Goal: Information Seeking & Learning: Learn about a topic

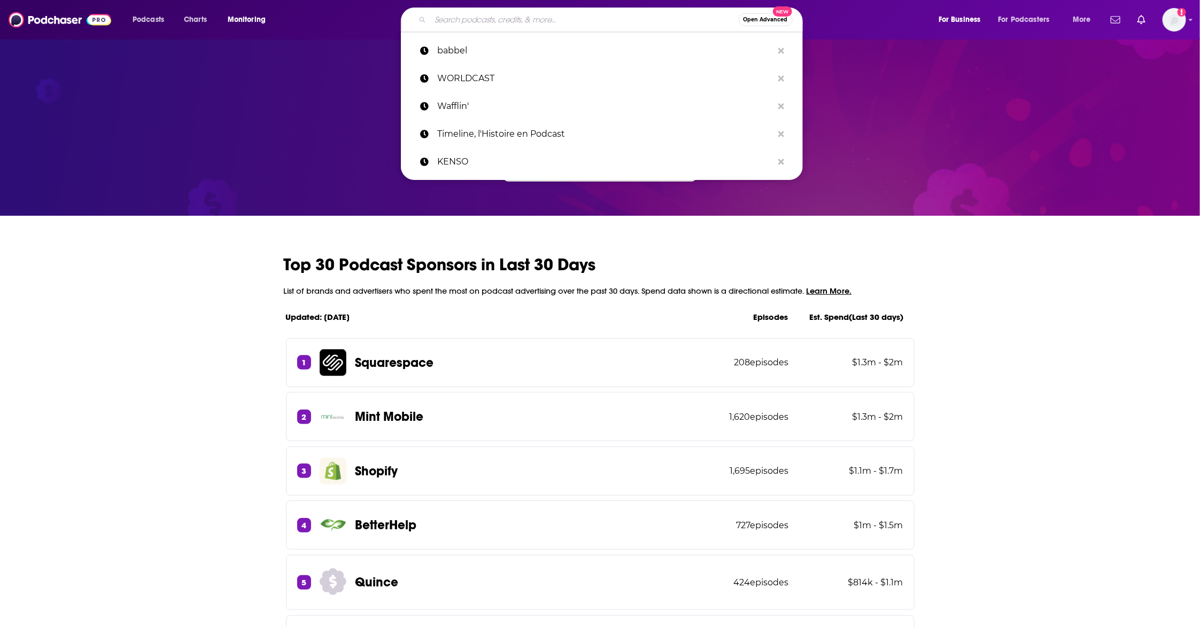
click at [641, 18] on input "Search podcasts, credits, & more..." at bounding box center [584, 19] width 308 height 17
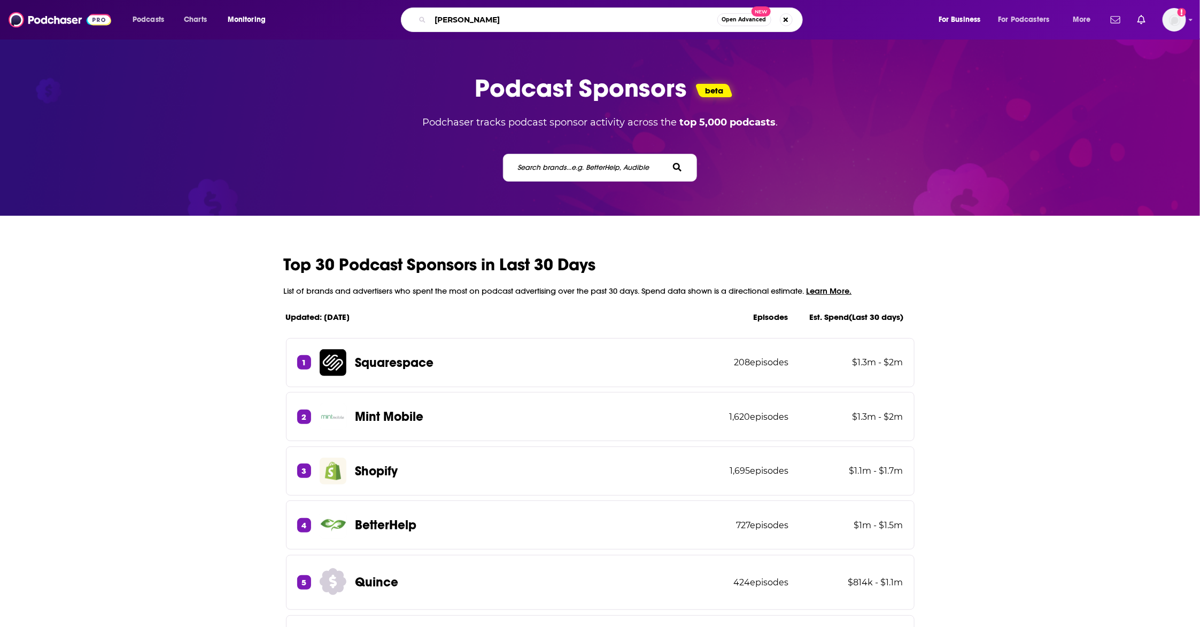
type input "babbel"
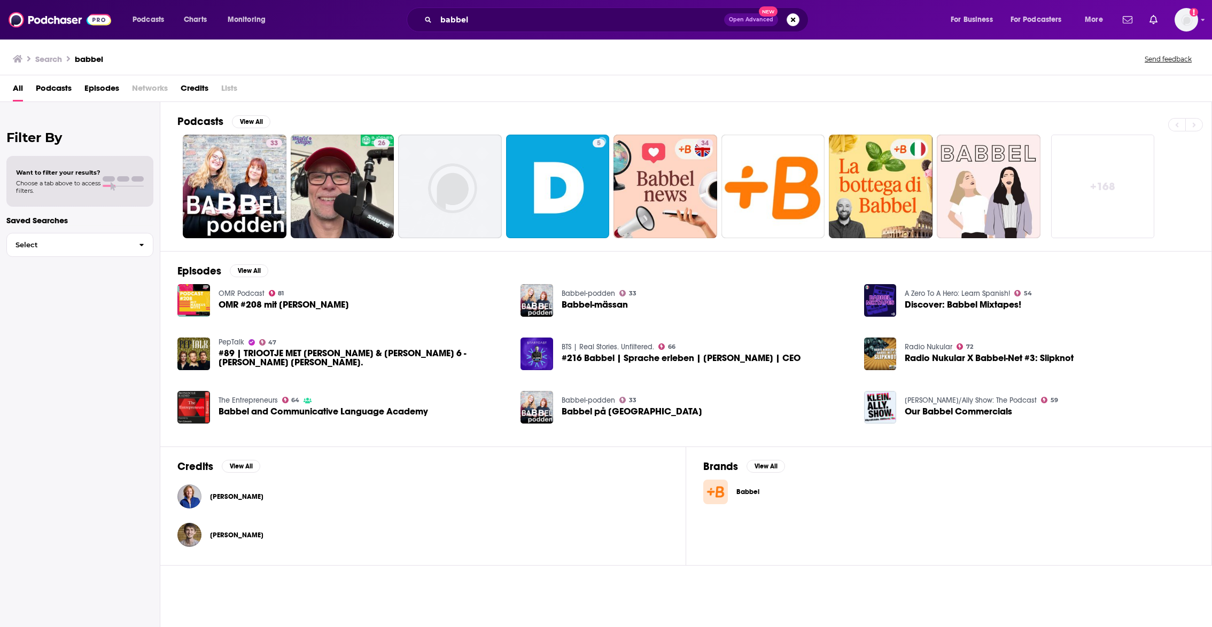
click at [754, 496] on span "Babbel" at bounding box center [767, 492] width 63 height 9
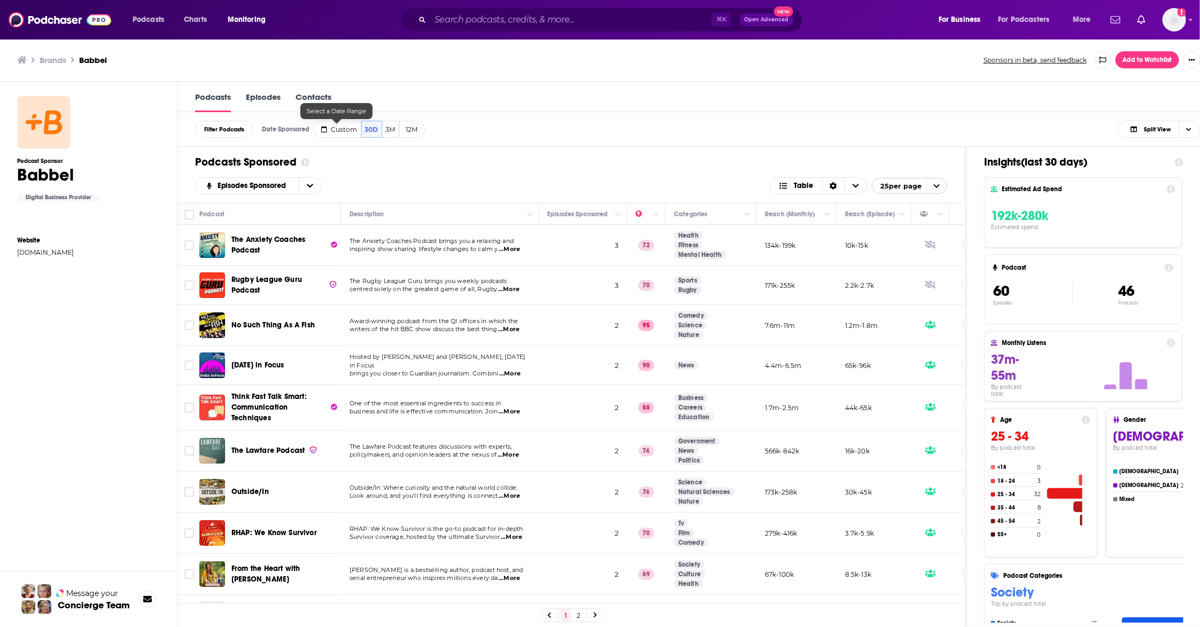
click at [334, 127] on span "Custom" at bounding box center [344, 130] width 26 height 8
select select "7"
select select "2025"
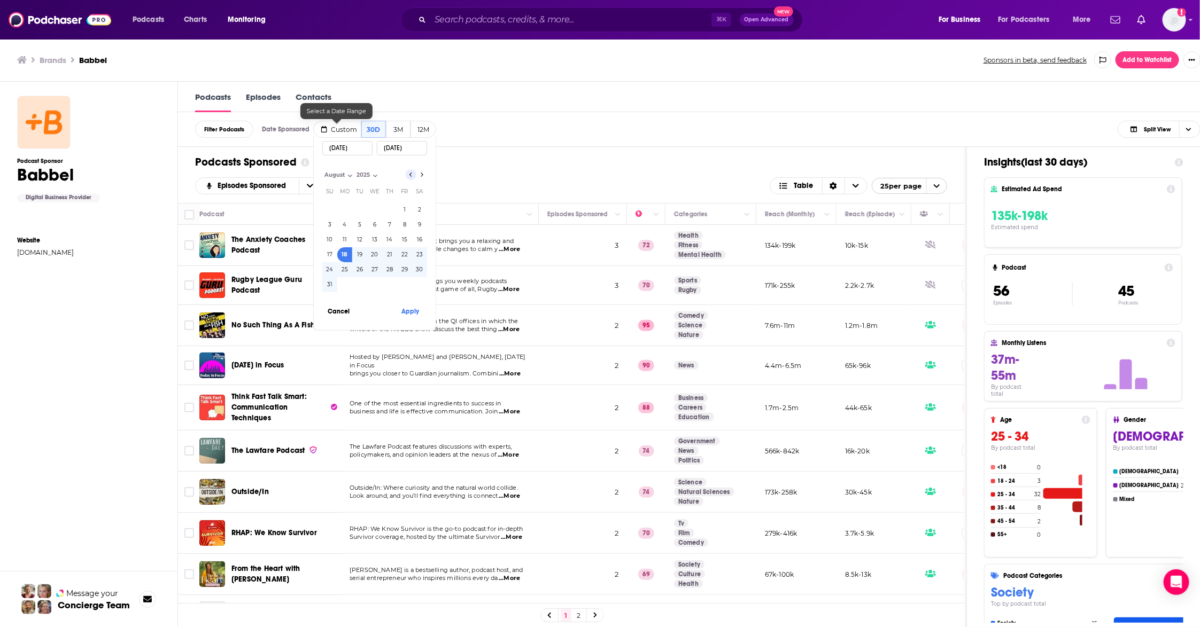
click at [410, 173] on icon "Go to previous month" at bounding box center [411, 174] width 4 height 9
click at [423, 177] on icon "Go to next month" at bounding box center [422, 174] width 4 height 9
select select "6"
click at [343, 241] on button "14" at bounding box center [344, 239] width 15 height 15
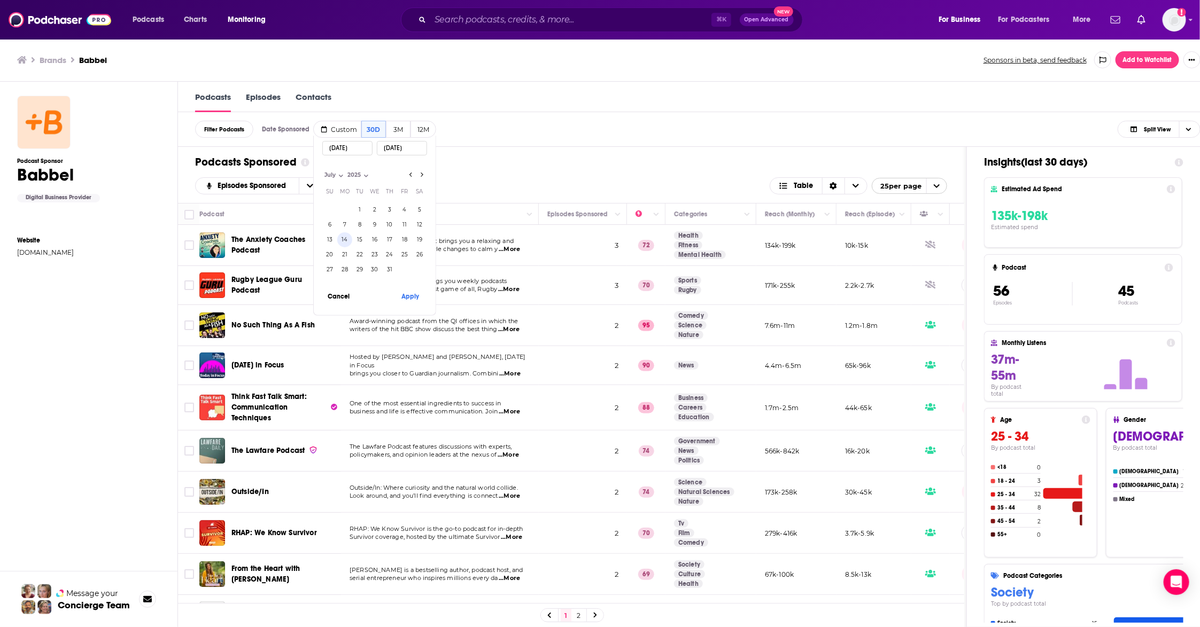
type input "07/14/2025"
click at [332, 270] on button "27" at bounding box center [329, 269] width 15 height 15
type input "07/27/2025"
click at [415, 297] on button "Apply" at bounding box center [410, 296] width 32 height 20
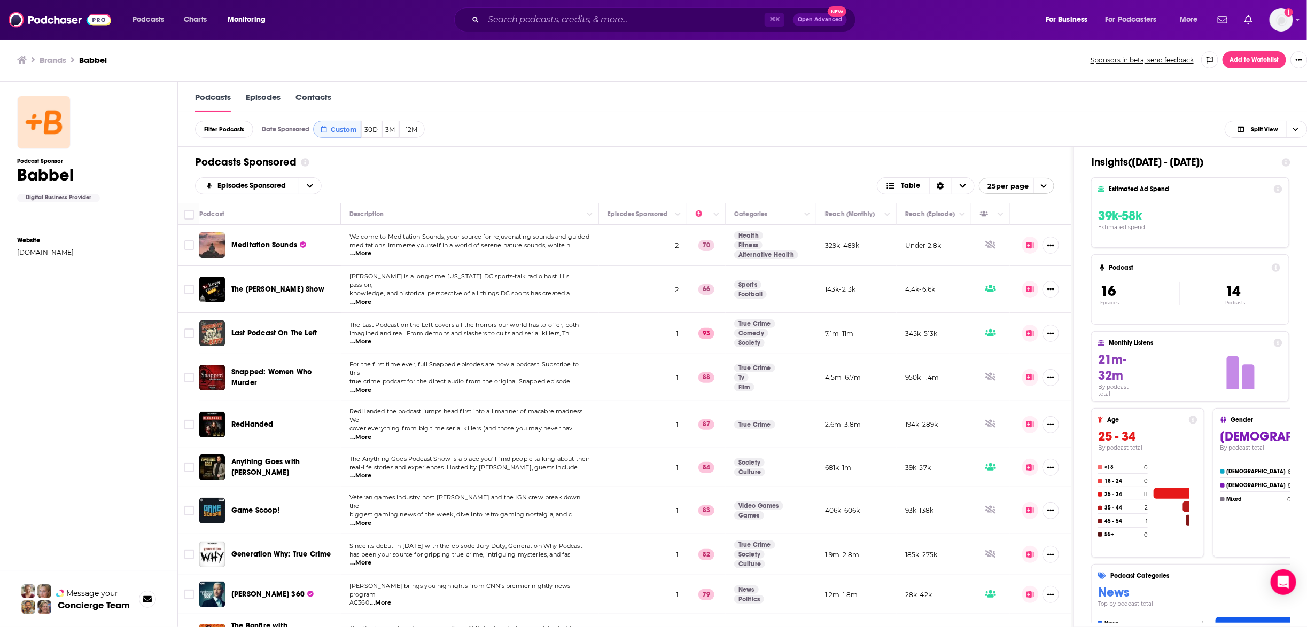
click at [1178, 94] on div "Podcasts Episodes Contacts" at bounding box center [751, 97] width 1147 height 30
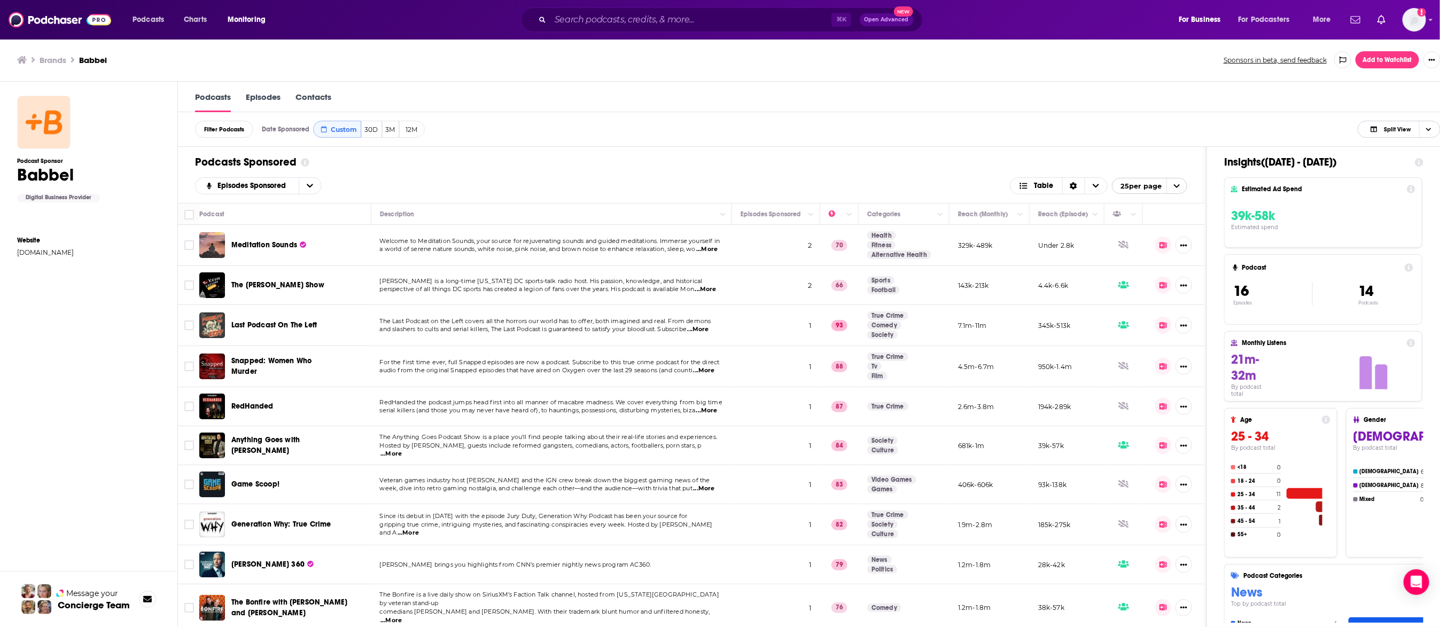
click at [1199, 127] on span "Split View" at bounding box center [1397, 130] width 27 height 6
click at [1199, 167] on span "Podcast Only" at bounding box center [1405, 165] width 53 height 6
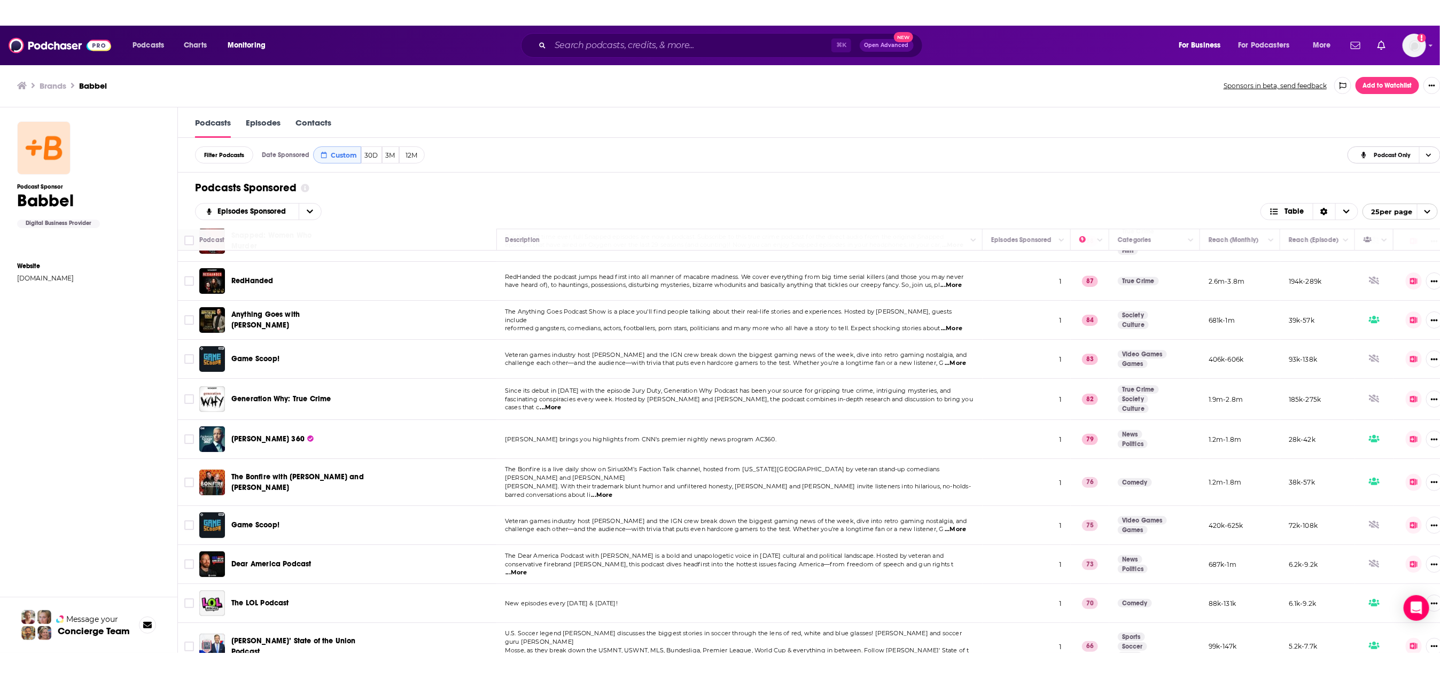
scroll to position [1, 0]
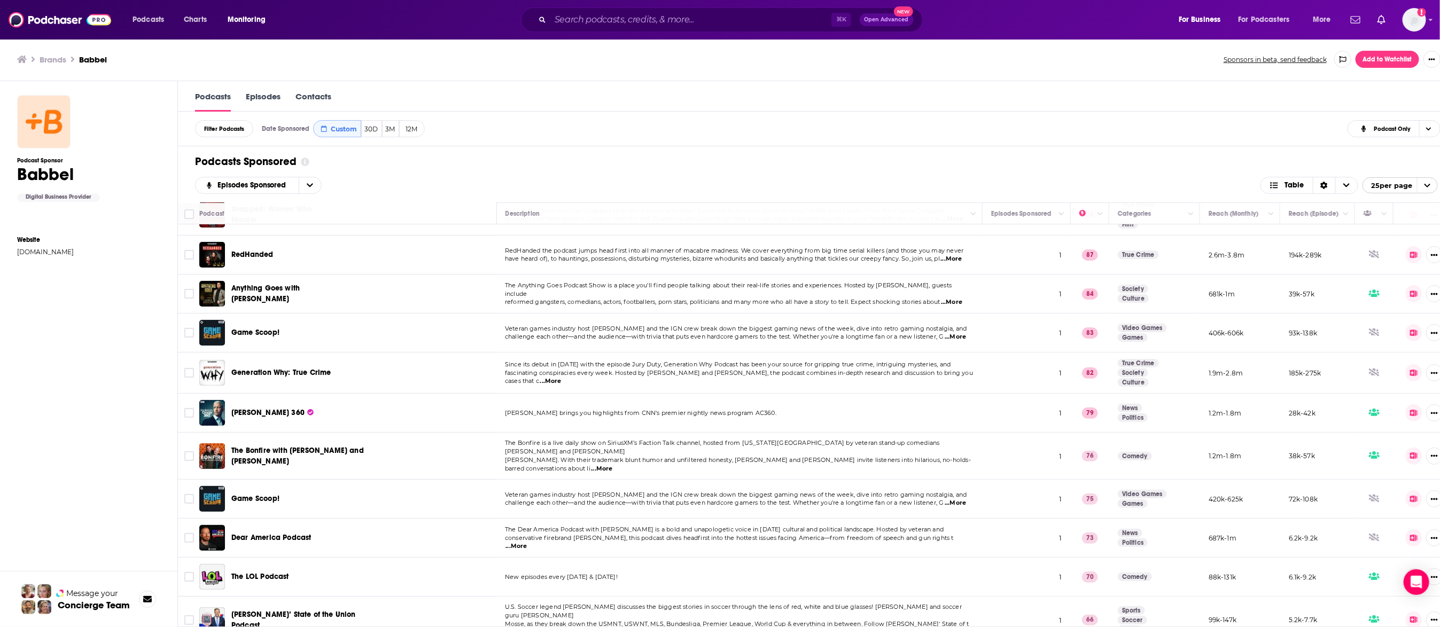
click at [63, 470] on div "Podcast Sponsor Babbel Digital Business Provider Website babbel.com" at bounding box center [88, 366] width 143 height 549
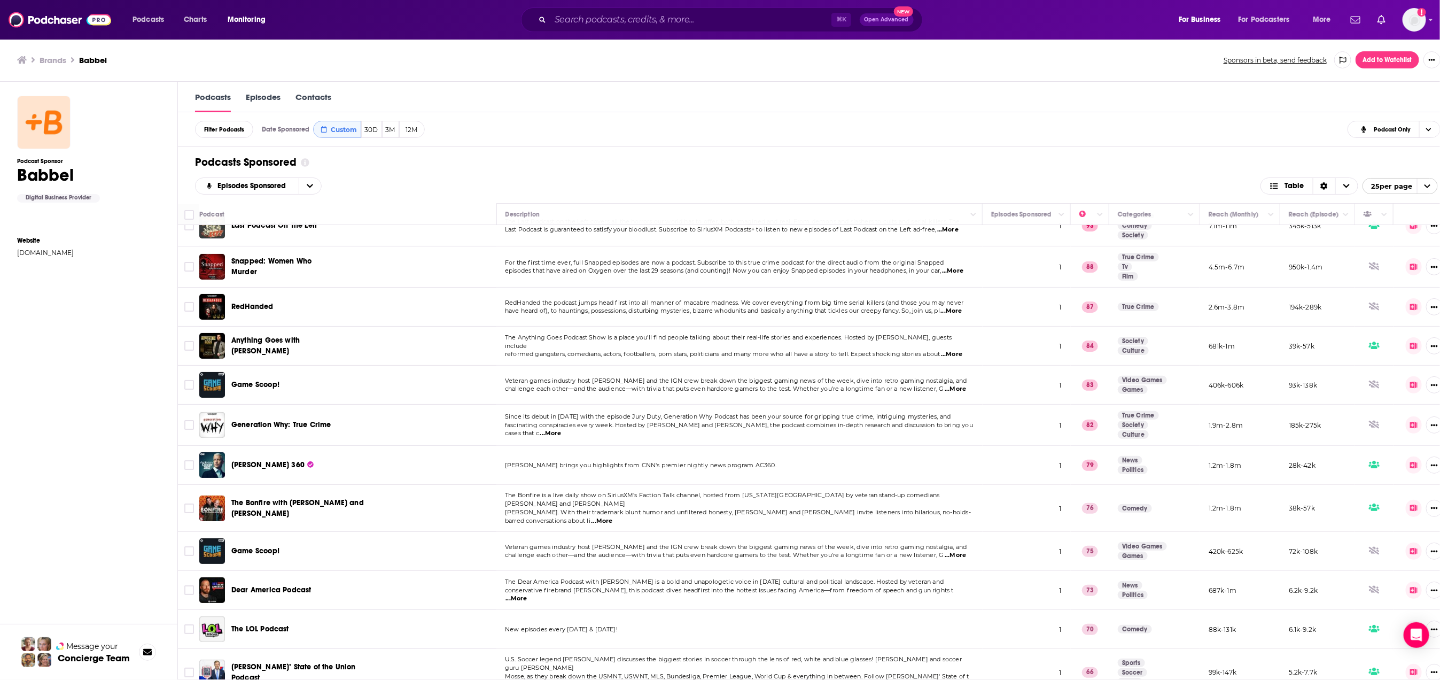
scroll to position [99, 0]
drag, startPoint x: 459, startPoint y: 187, endPoint x: 410, endPoint y: 359, distance: 178.7
click at [459, 190] on div "Episodes Sponsored Table 25 per page" at bounding box center [816, 185] width 1243 height 17
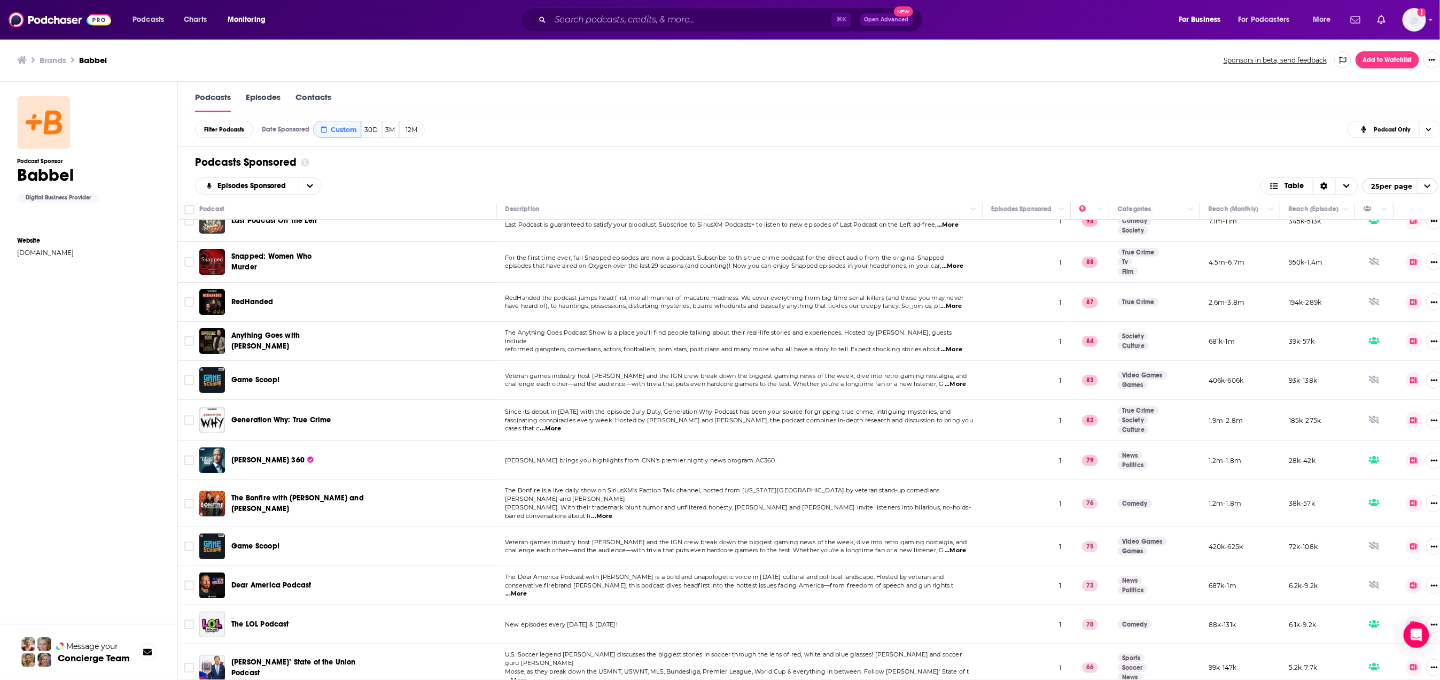
click at [410, 438] on td "Generation Why: True Crime" at bounding box center [347, 420] width 297 height 41
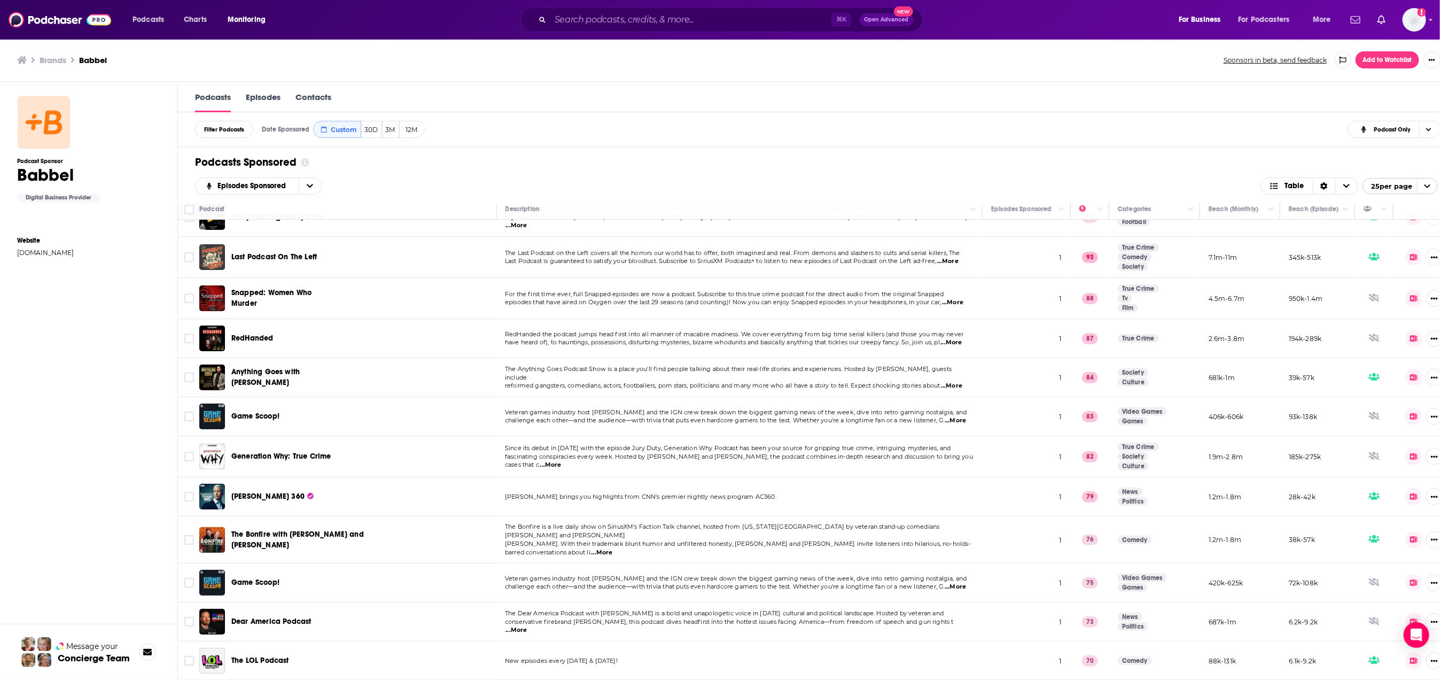
scroll to position [99, 0]
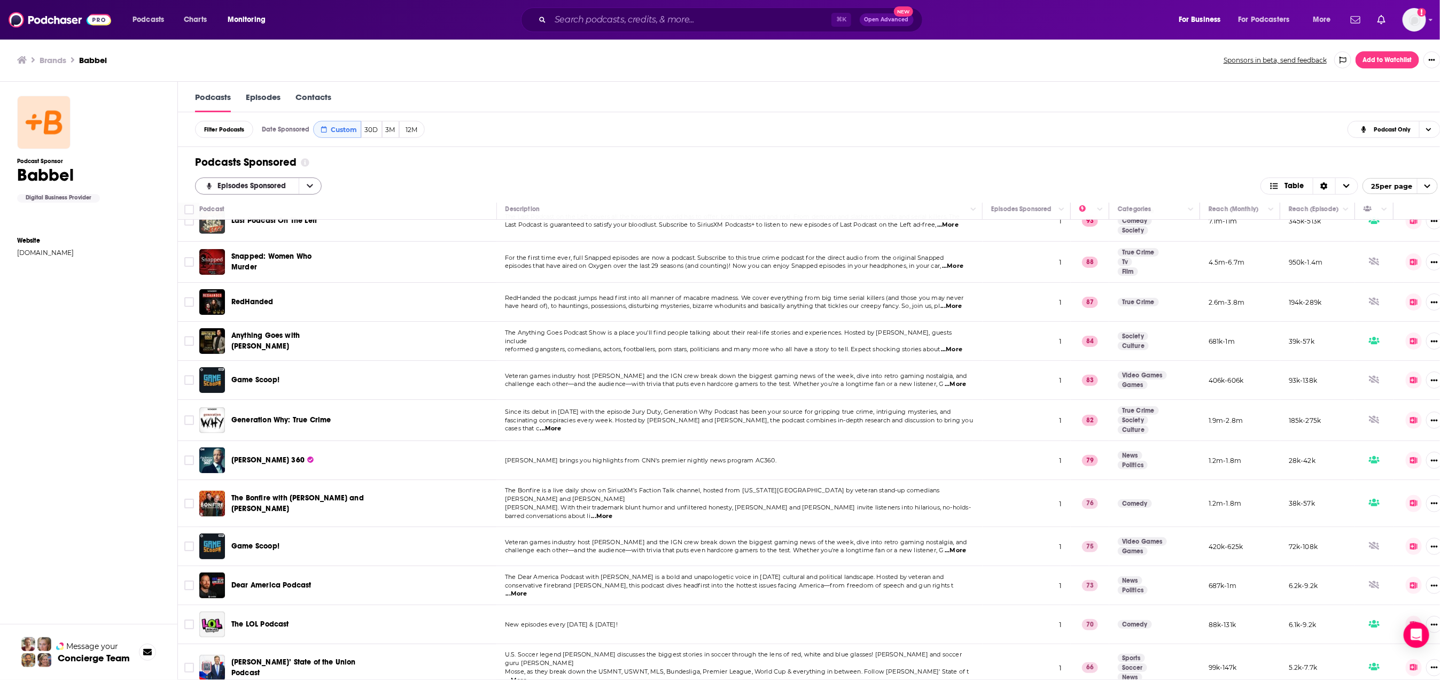
click at [315, 193] on button "open menu" at bounding box center [310, 186] width 22 height 16
click at [405, 171] on div "Podcasts Sponsored Episodes Sponsored Episodes Sponsored By Rating New Power Sc…" at bounding box center [816, 175] width 1277 height 56
click at [340, 130] on span "Custom" at bounding box center [344, 130] width 26 height 8
select select "6"
select select "2025"
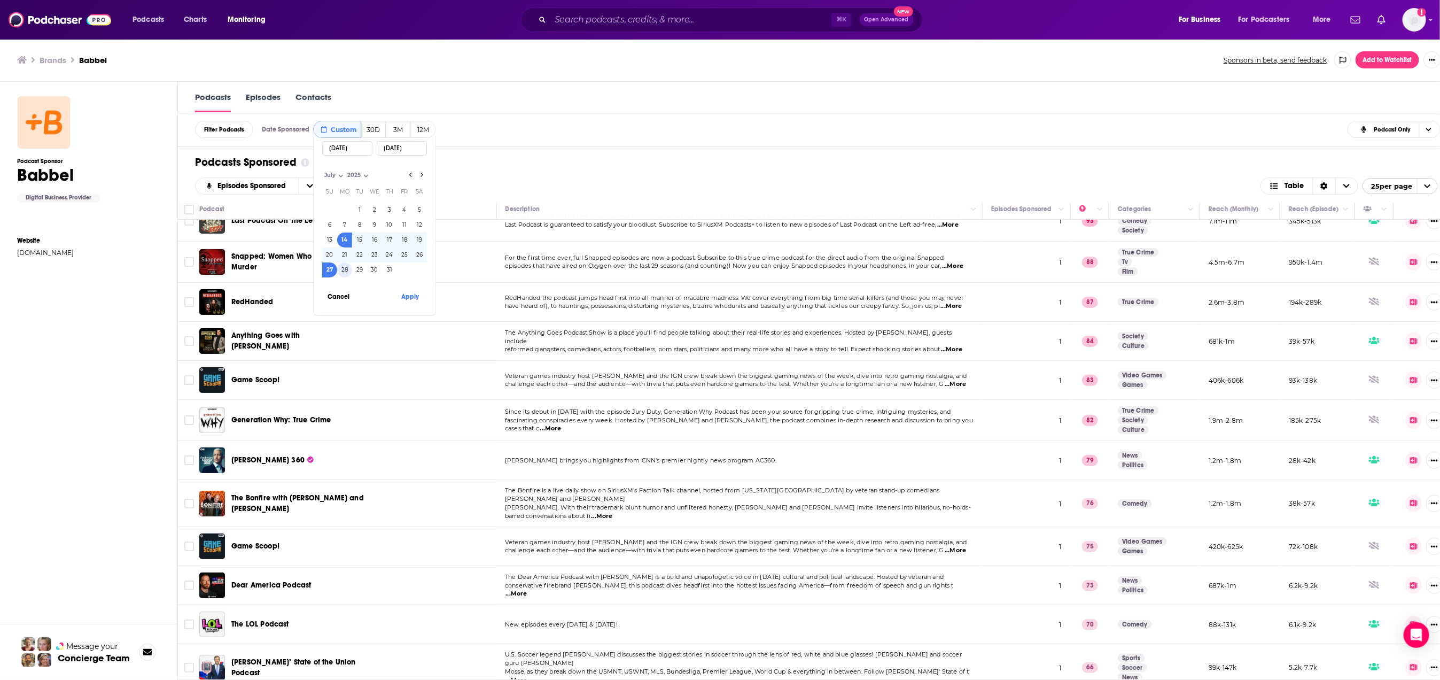
click at [343, 271] on button "28" at bounding box center [344, 269] width 15 height 15
type input "07/28/2025"
click at [421, 173] on icon "Go to next month" at bounding box center [422, 174] width 4 height 9
click at [329, 144] on input "07/14/2025" at bounding box center [347, 148] width 50 height 14
click at [357, 151] on input "07/14/2025" at bounding box center [347, 148] width 50 height 14
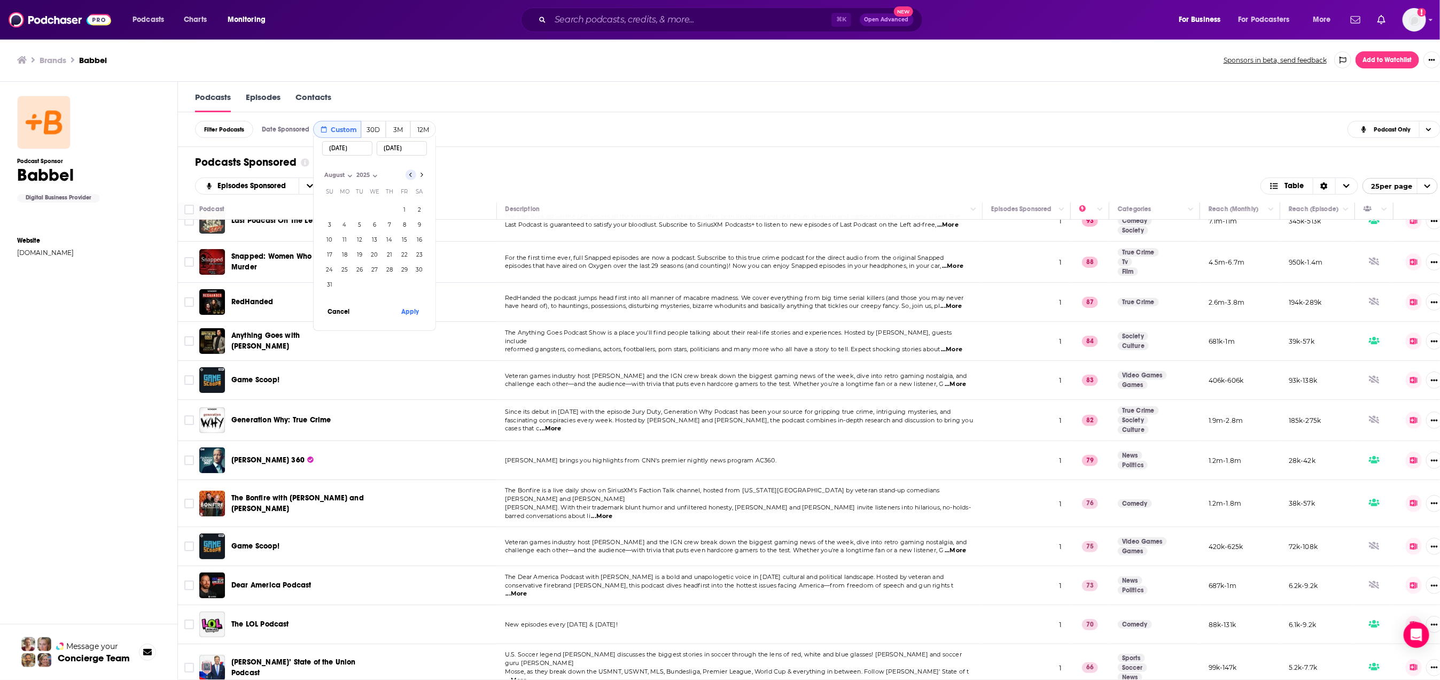
click at [411, 169] on button "Go to previous month" at bounding box center [411, 174] width 11 height 11
select select "6"
click at [341, 272] on button "28" at bounding box center [344, 269] width 15 height 15
type input "07/28/2025"
click at [425, 173] on button "Go to next month" at bounding box center [421, 174] width 11 height 11
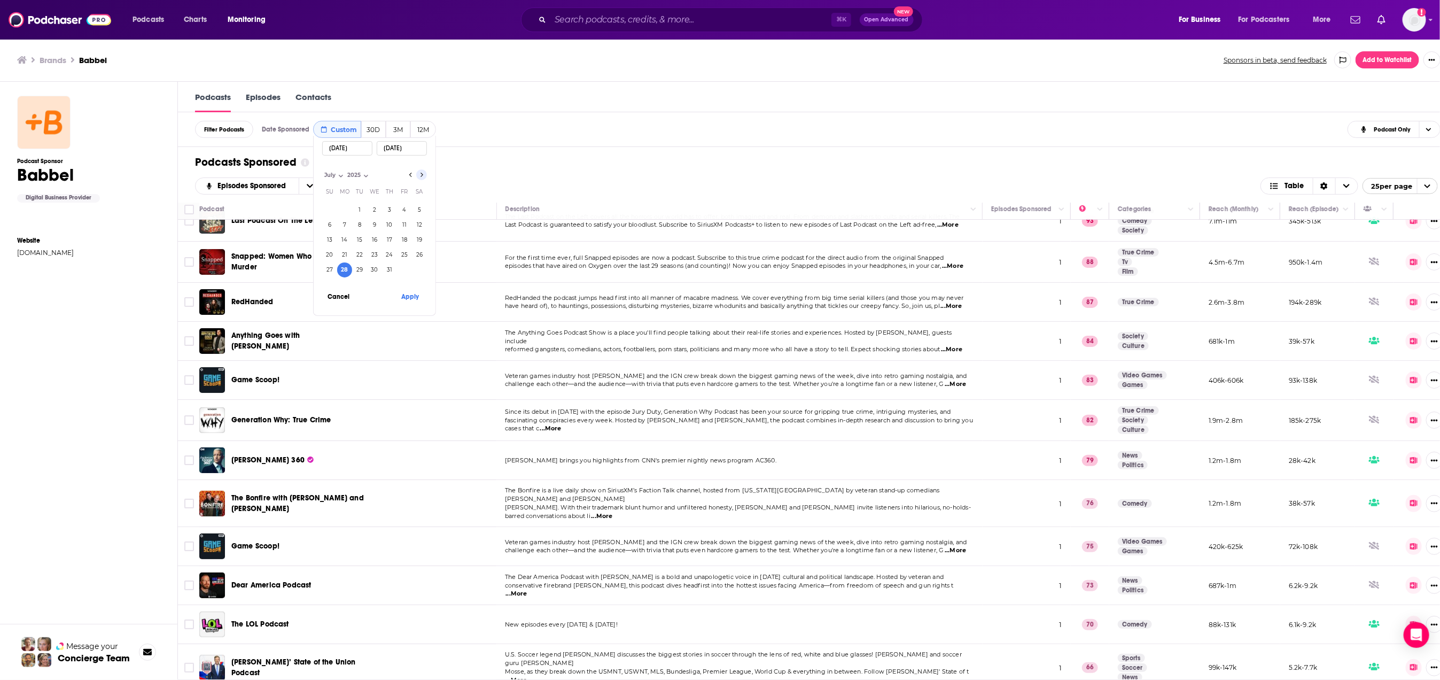
select select "7"
click at [332, 240] on button "10" at bounding box center [329, 239] width 15 height 15
type input "08/10/2025"
click at [417, 308] on button "Apply" at bounding box center [410, 311] width 32 height 20
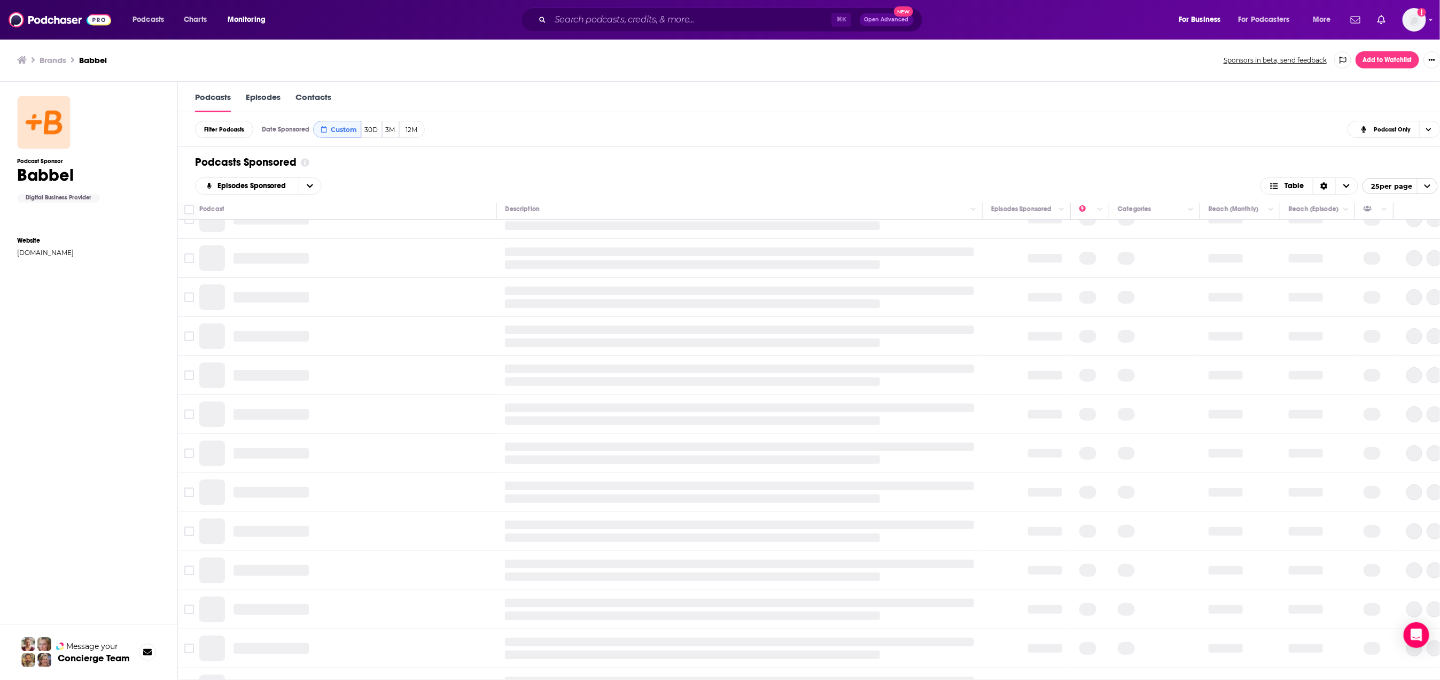
scroll to position [0, 0]
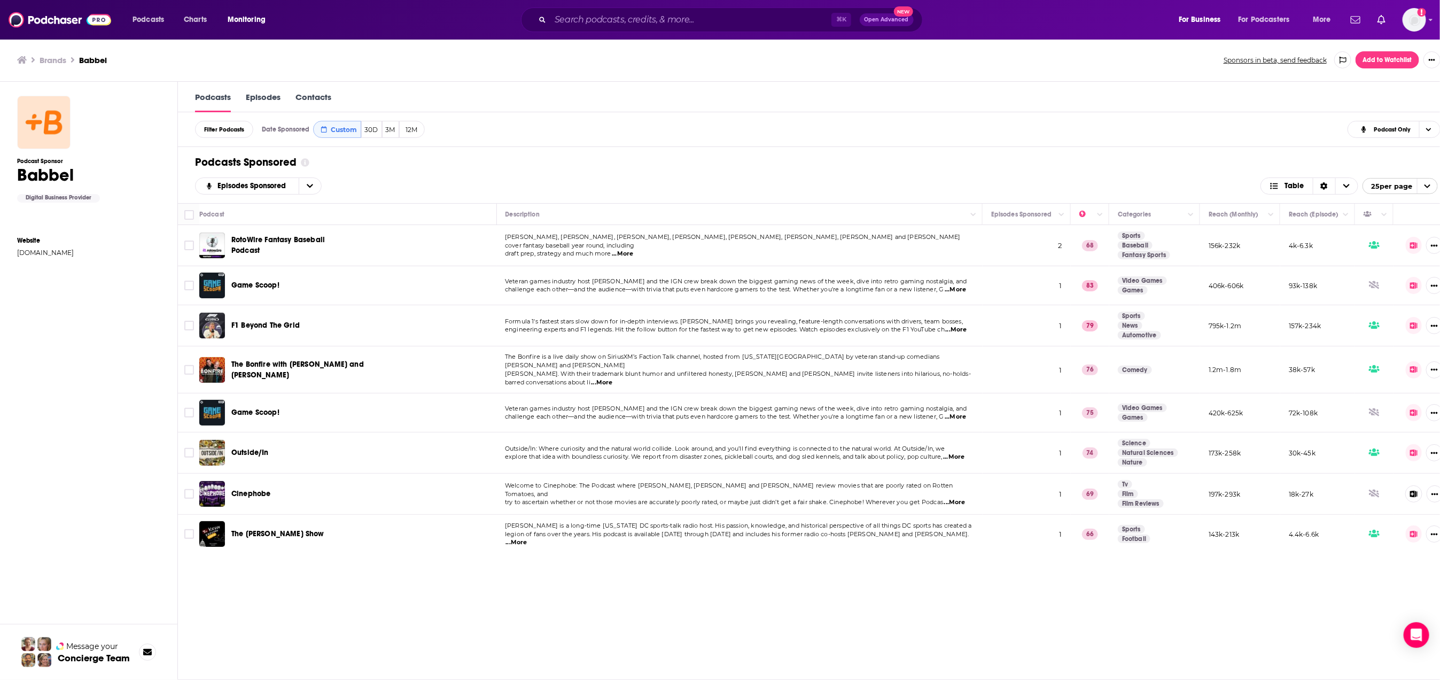
click at [308, 331] on div "F1 Beyond The Grid" at bounding box center [286, 325] width 111 height 11
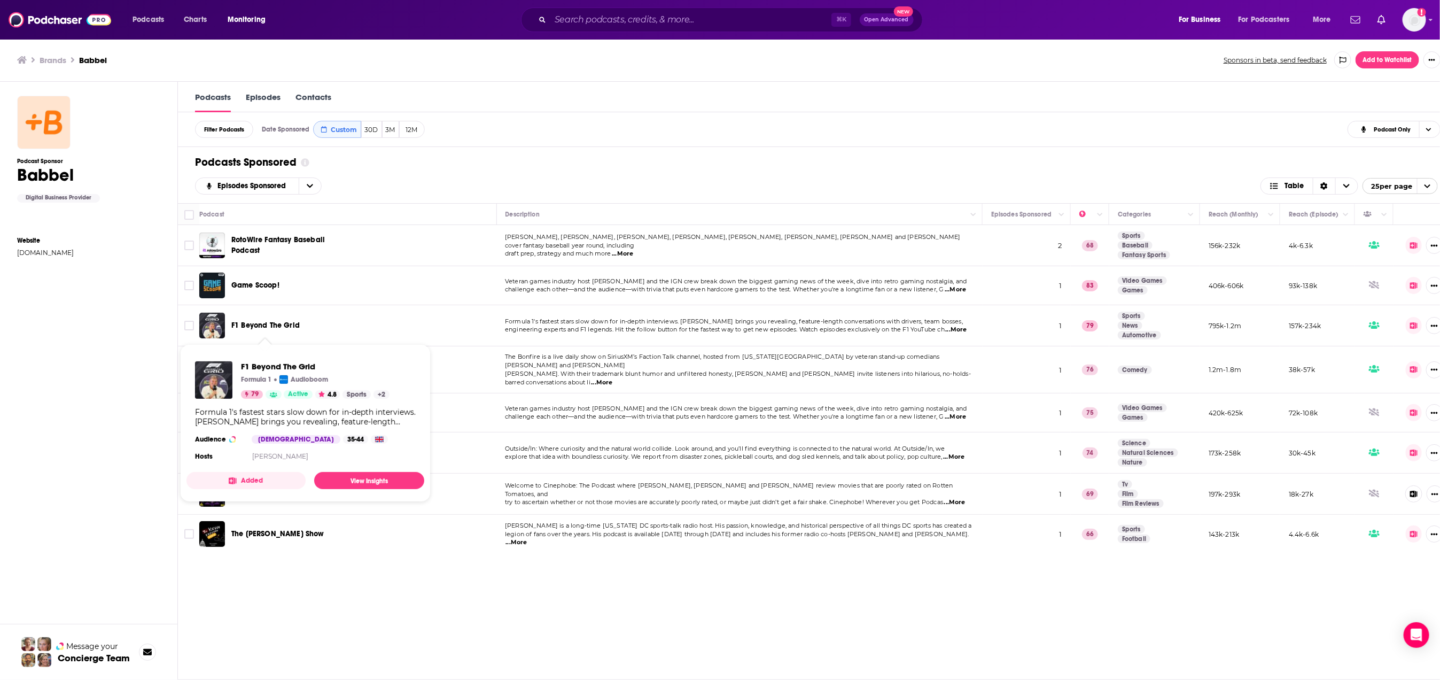
click at [252, 324] on span "F1 Beyond The Grid" at bounding box center [265, 325] width 68 height 9
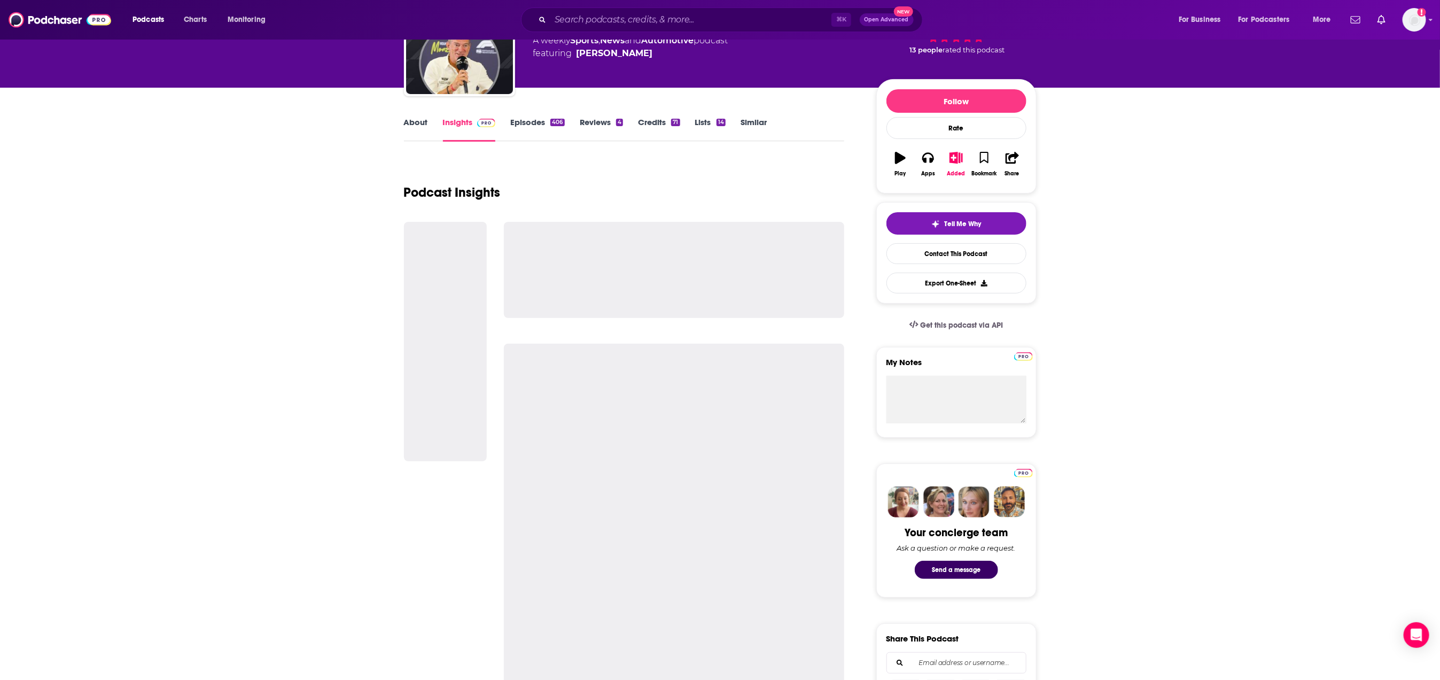
scroll to position [302, 0]
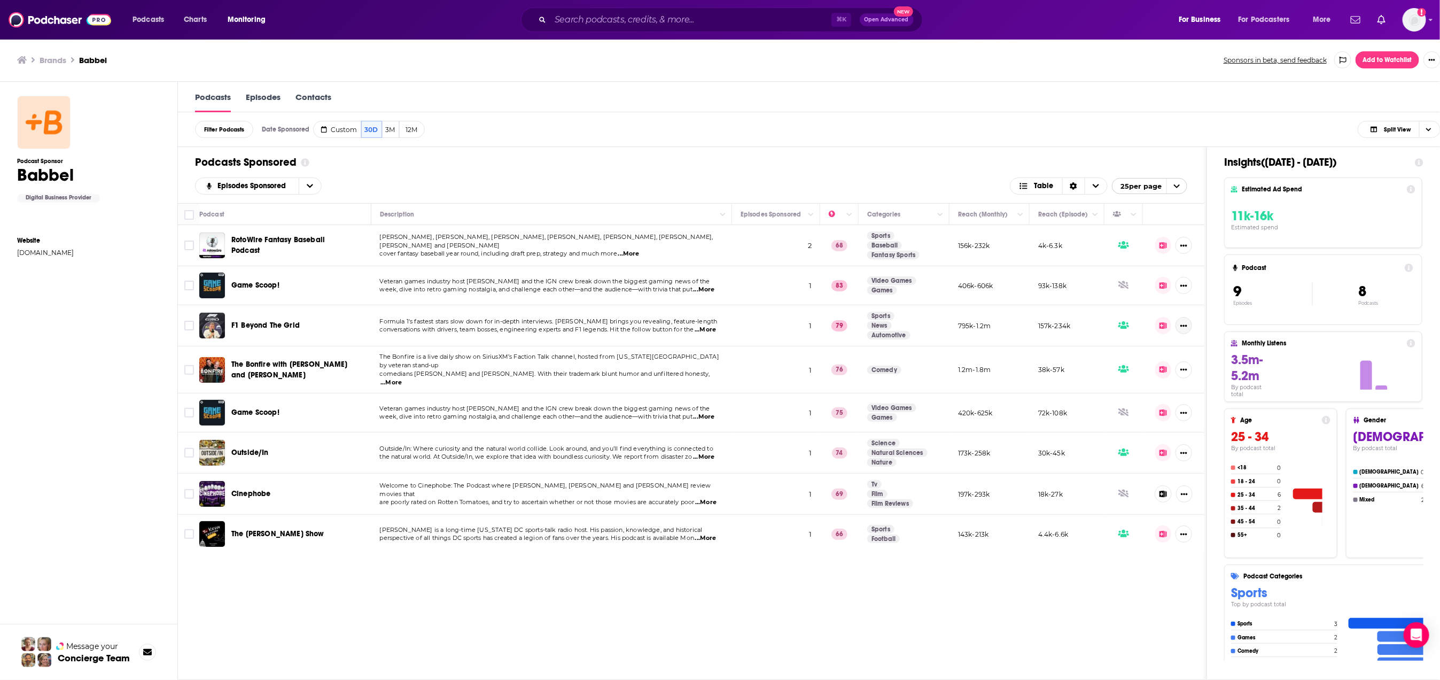
click at [1192, 325] on button "Show More Button" at bounding box center [1184, 325] width 17 height 17
click at [619, 330] on span "conversations with drivers, team bosses, engineering experts and F1 legends. Hi…" at bounding box center [537, 328] width 314 height 7
click at [712, 329] on span "...More" at bounding box center [705, 329] width 21 height 9
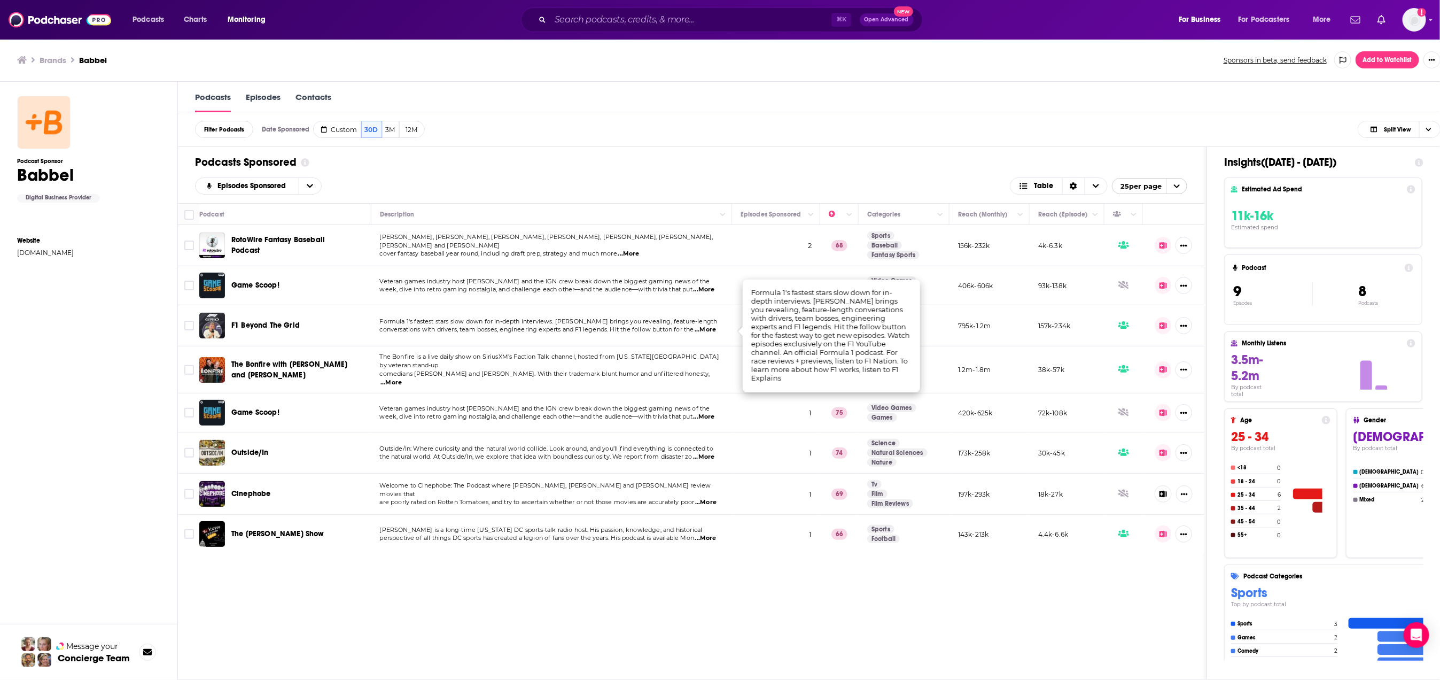
click at [259, 329] on span "F1 Beyond The Grid" at bounding box center [265, 325] width 68 height 9
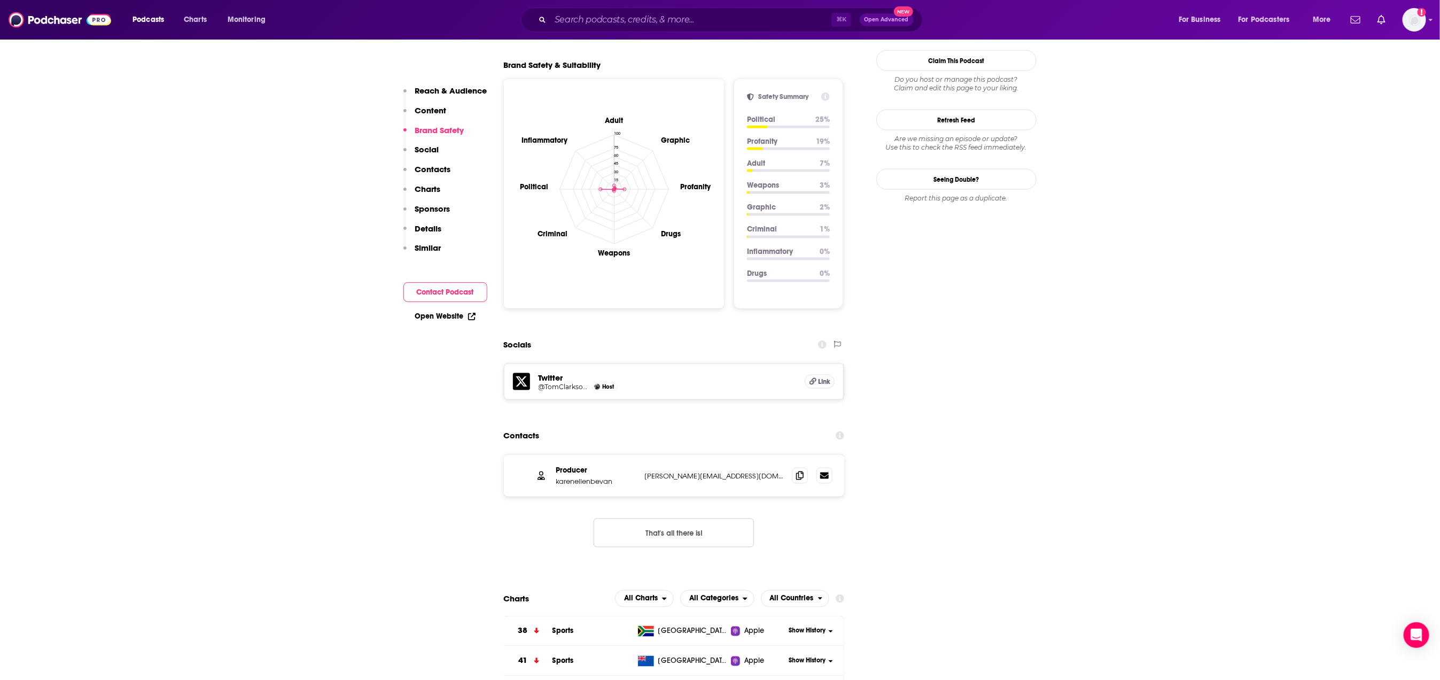
scroll to position [1427, 0]
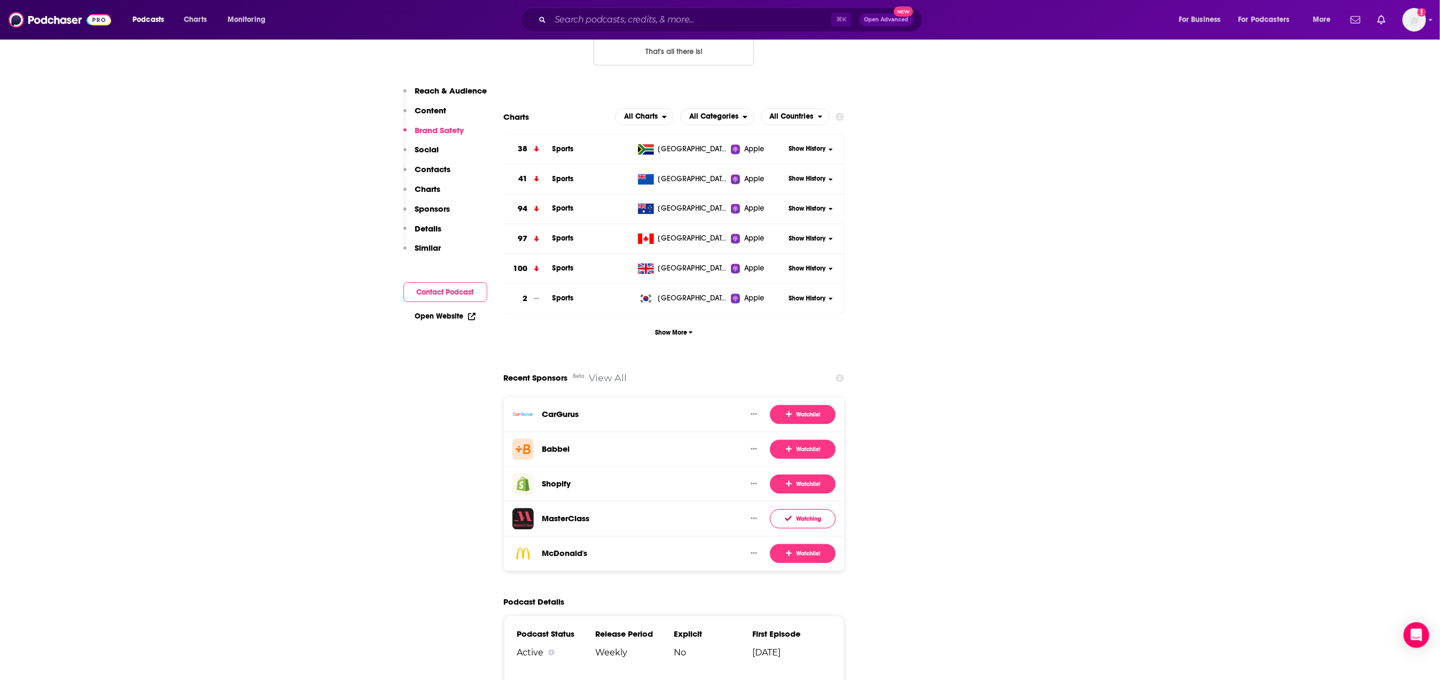
click at [615, 372] on link "View All" at bounding box center [608, 377] width 38 height 11
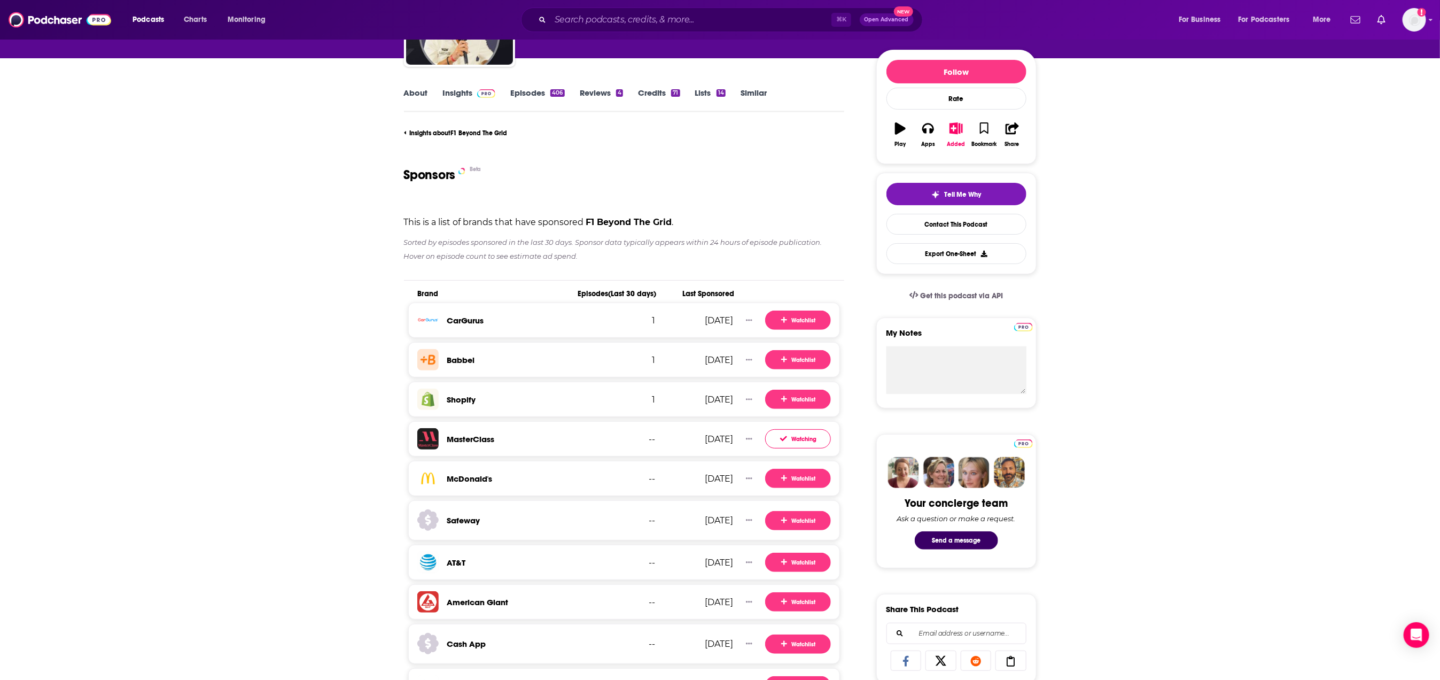
scroll to position [338, 0]
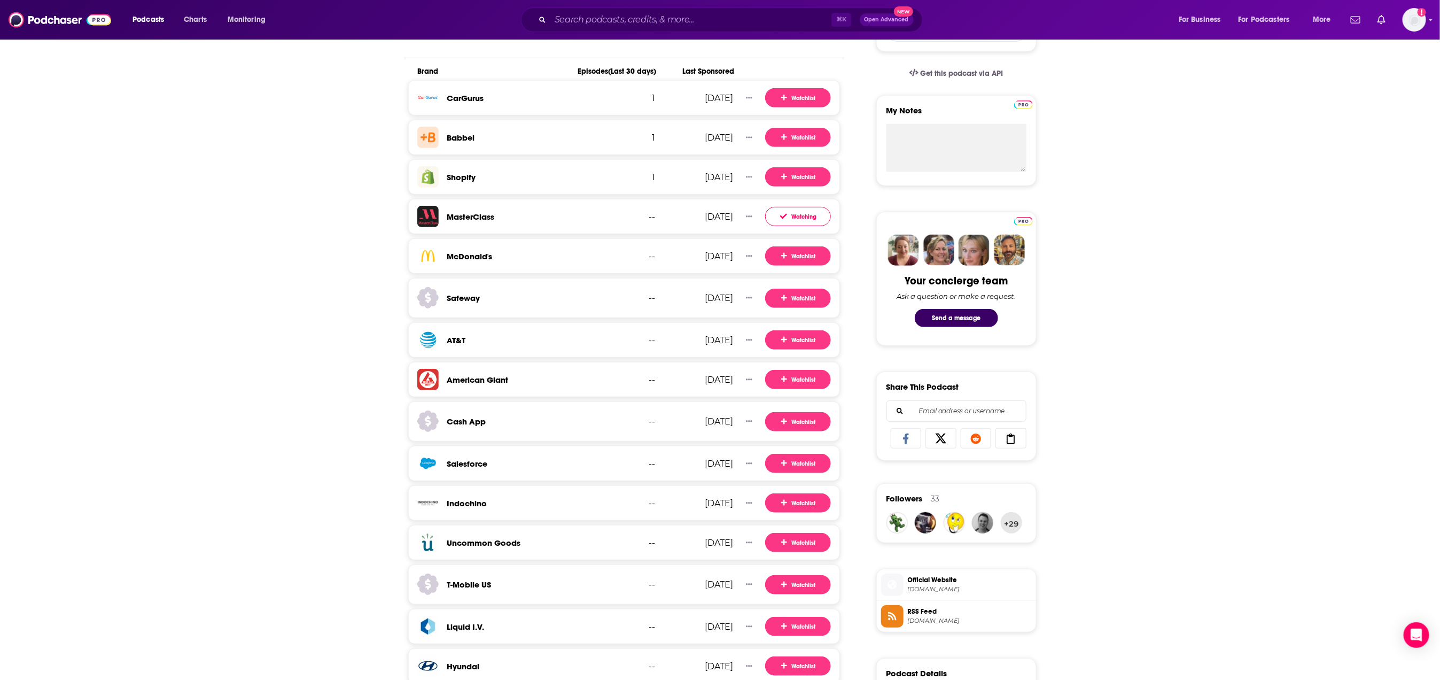
click at [648, 139] on div "1" at bounding box center [628, 138] width 53 height 10
click at [748, 138] on icon "Show More Button" at bounding box center [749, 137] width 6 height 2
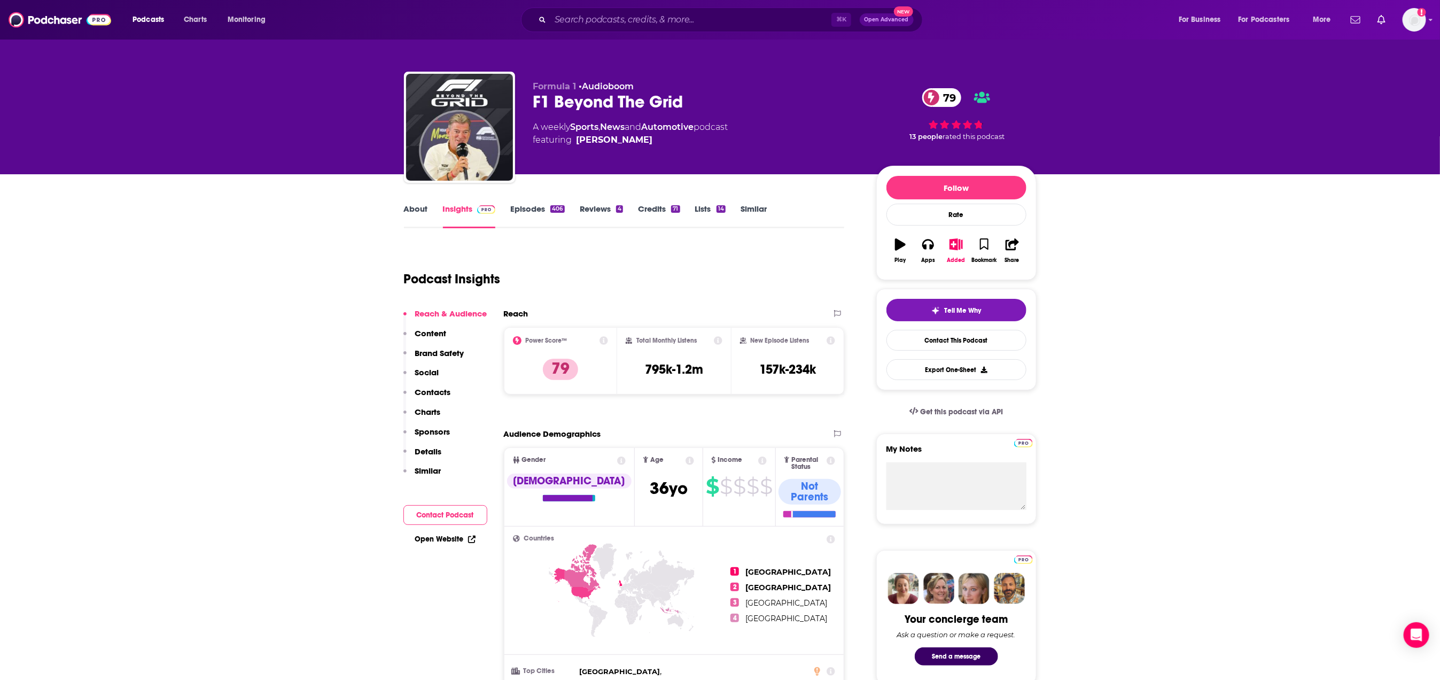
click at [516, 207] on link "Episodes 406" at bounding box center [537, 216] width 54 height 25
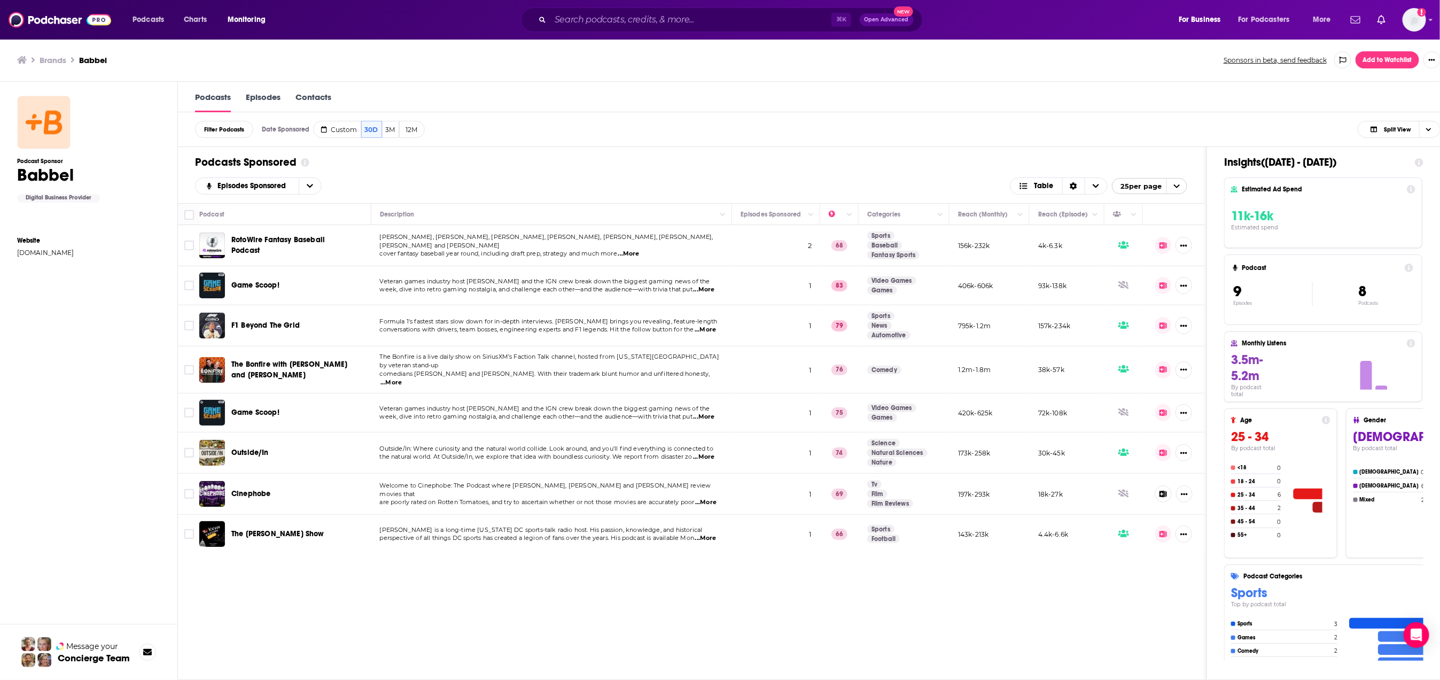
click at [371, 627] on div "Podcast Description Episodes Sponsored Categories Reach (Monthly) Reach (Episod…" at bounding box center [691, 441] width 1027 height 476
click at [1199, 133] on icon "Choose View" at bounding box center [1428, 130] width 5 height 6
click at [1199, 166] on span "Podcast Only" at bounding box center [1405, 165] width 53 height 6
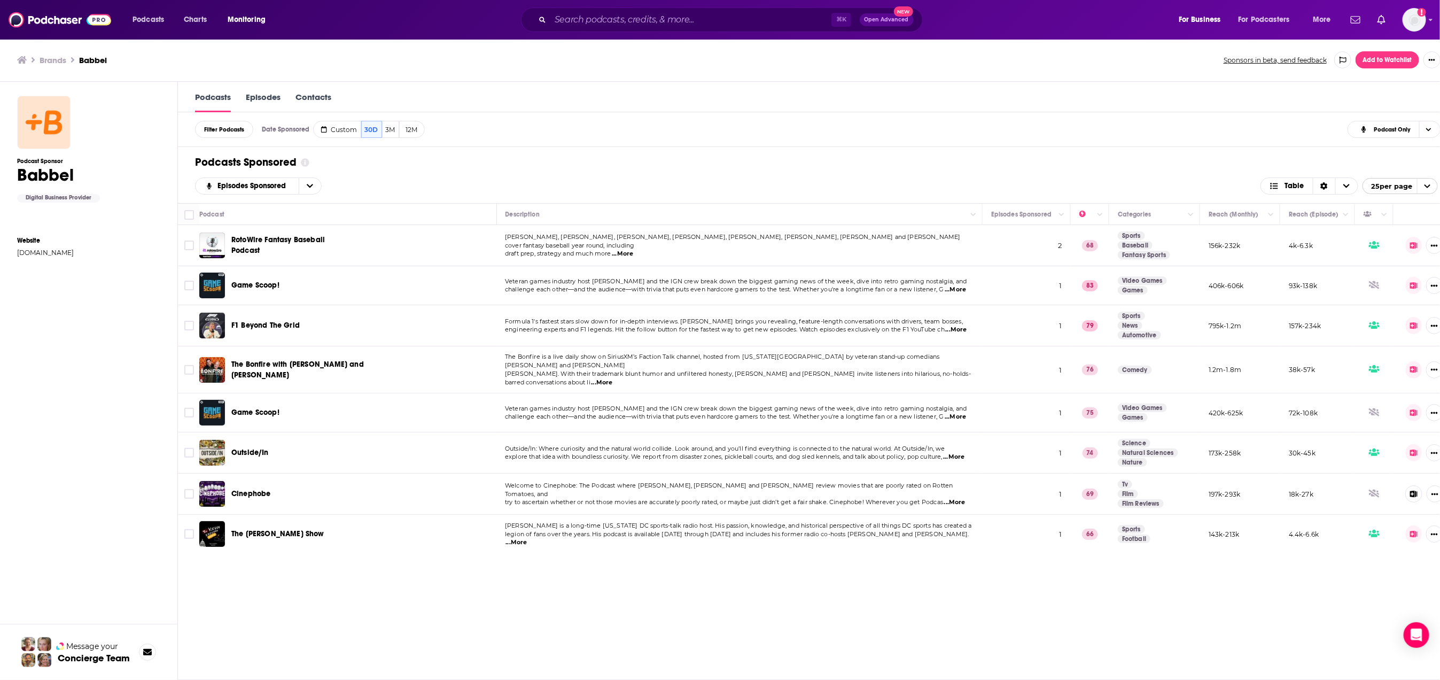
click at [1155, 622] on div "Podcast Description Episodes Sponsored Categories Reach (Monthly) Reach (Episod…" at bounding box center [816, 441] width 1277 height 476
click at [1176, 596] on div "Podcast Description Episodes Sponsored Categories Reach (Monthly) Reach (Episod…" at bounding box center [816, 441] width 1277 height 476
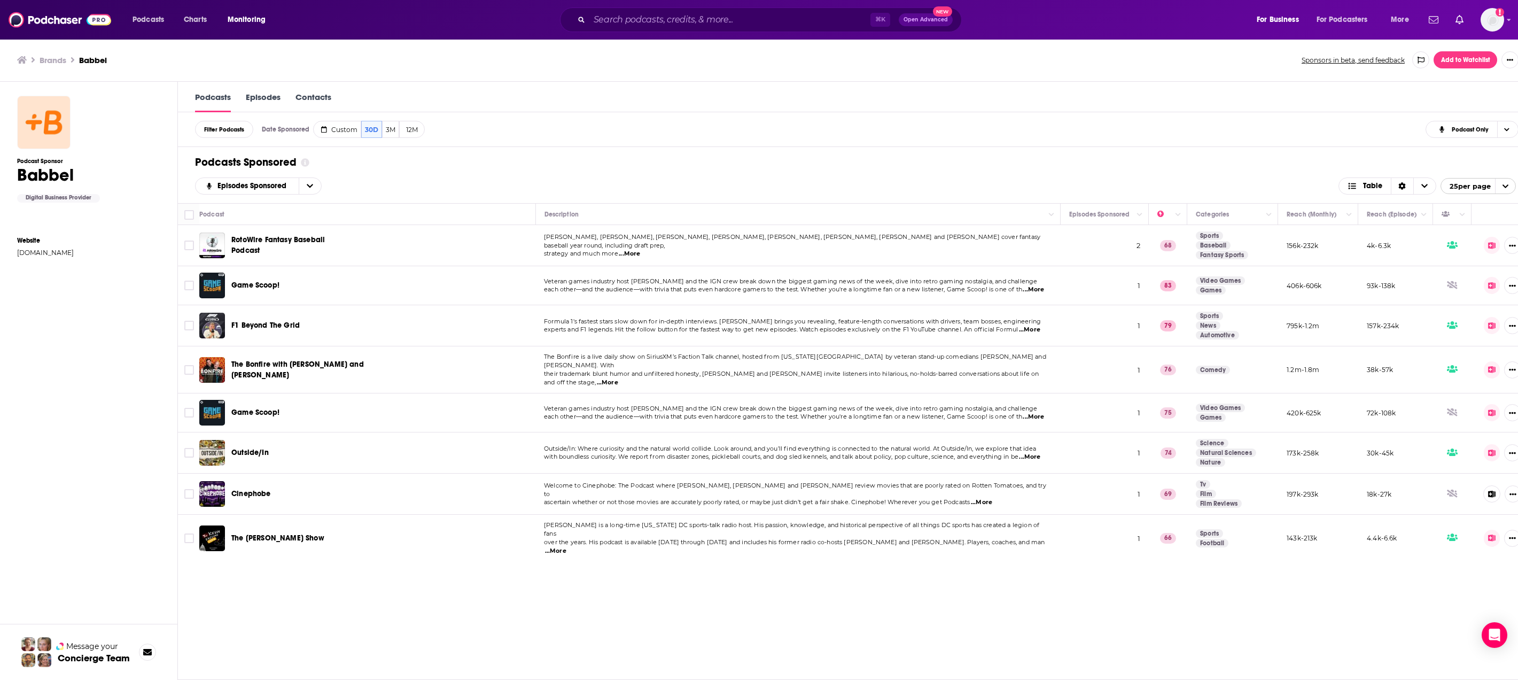
click at [1199, 192] on div "Episodes Sponsored Table 25 per page" at bounding box center [855, 185] width 1321 height 17
click at [1199, 244] on td "Sports Baseball Fantasy Sports" at bounding box center [1232, 245] width 91 height 41
drag, startPoint x: 985, startPoint y: 553, endPoint x: 1005, endPoint y: 468, distance: 87.2
click at [976, 555] on div "Podcast Description Episodes Sponsored Categories Reach (Monthly) Reach (Episod…" at bounding box center [855, 441] width 1355 height 476
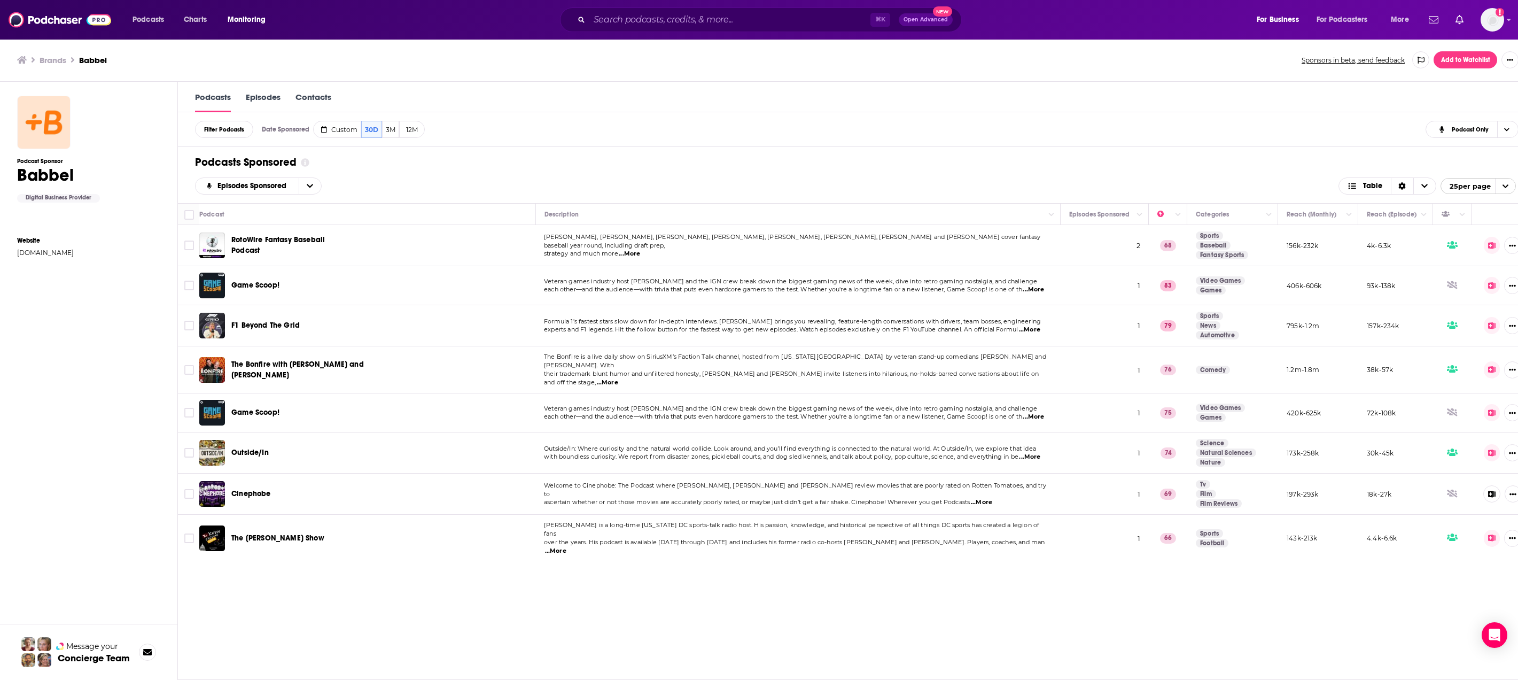
click at [708, 555] on div "Podcast Description Episodes Sponsored Categories Reach (Monthly) Reach (Episod…" at bounding box center [855, 441] width 1355 height 476
drag, startPoint x: 1113, startPoint y: 247, endPoint x: 1179, endPoint y: 245, distance: 66.3
click at [1113, 247] on td "2" at bounding box center [1105, 245] width 88 height 41
click at [1140, 249] on span "2" at bounding box center [1139, 245] width 4 height 10
click at [922, 231] on td "Jeff Erickson, Clay Link, James Anderson, Scott Jenstad, Todd Zola, Fred Zinkie…" at bounding box center [797, 245] width 525 height 41
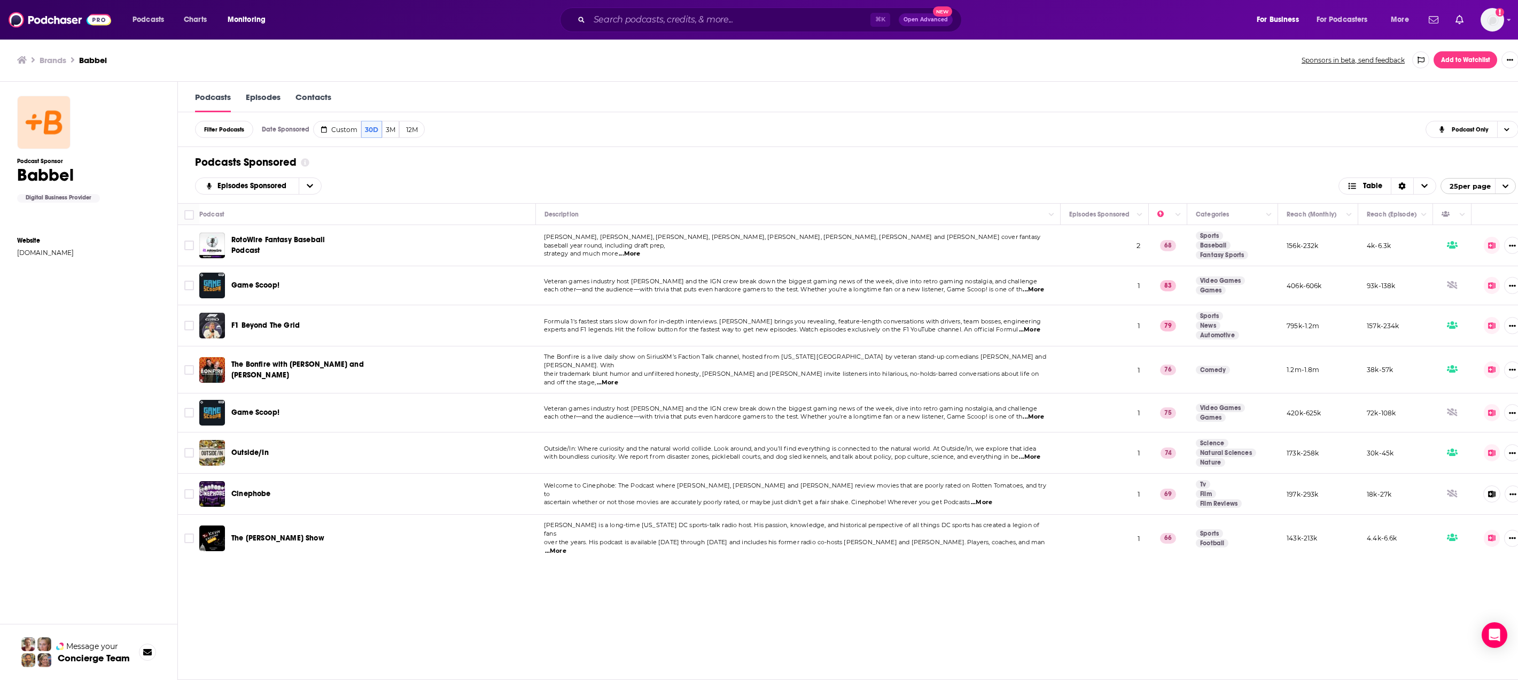
drag, startPoint x: 939, startPoint y: 250, endPoint x: 825, endPoint y: 259, distance: 114.7
click at [939, 251] on p "strategy and much more ...More" at bounding box center [798, 254] width 508 height 9
click at [640, 250] on span "...More" at bounding box center [629, 254] width 21 height 9
click at [408, 265] on td "RotoWire Fantasy Baseball Podcast" at bounding box center [367, 245] width 336 height 41
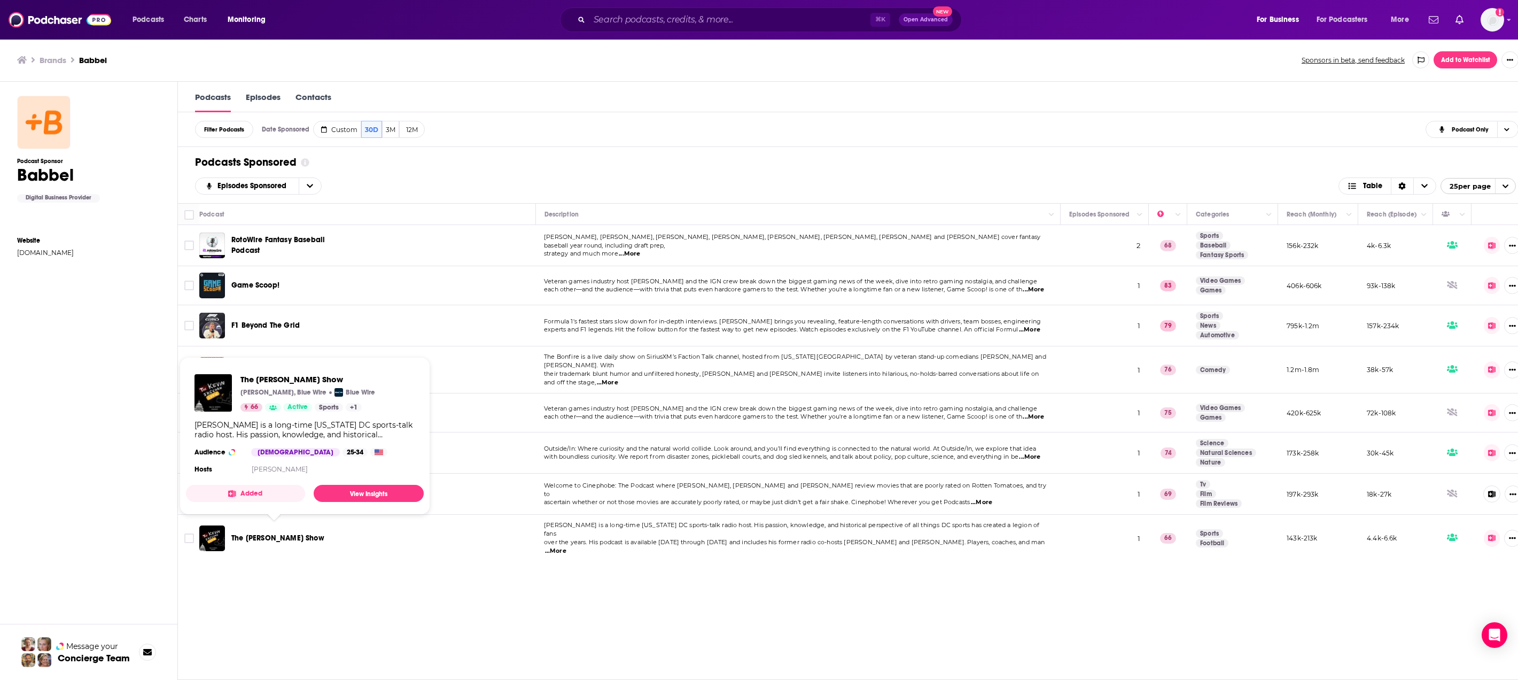
click at [263, 327] on span "F1 Beyond The Grid" at bounding box center [265, 325] width 68 height 9
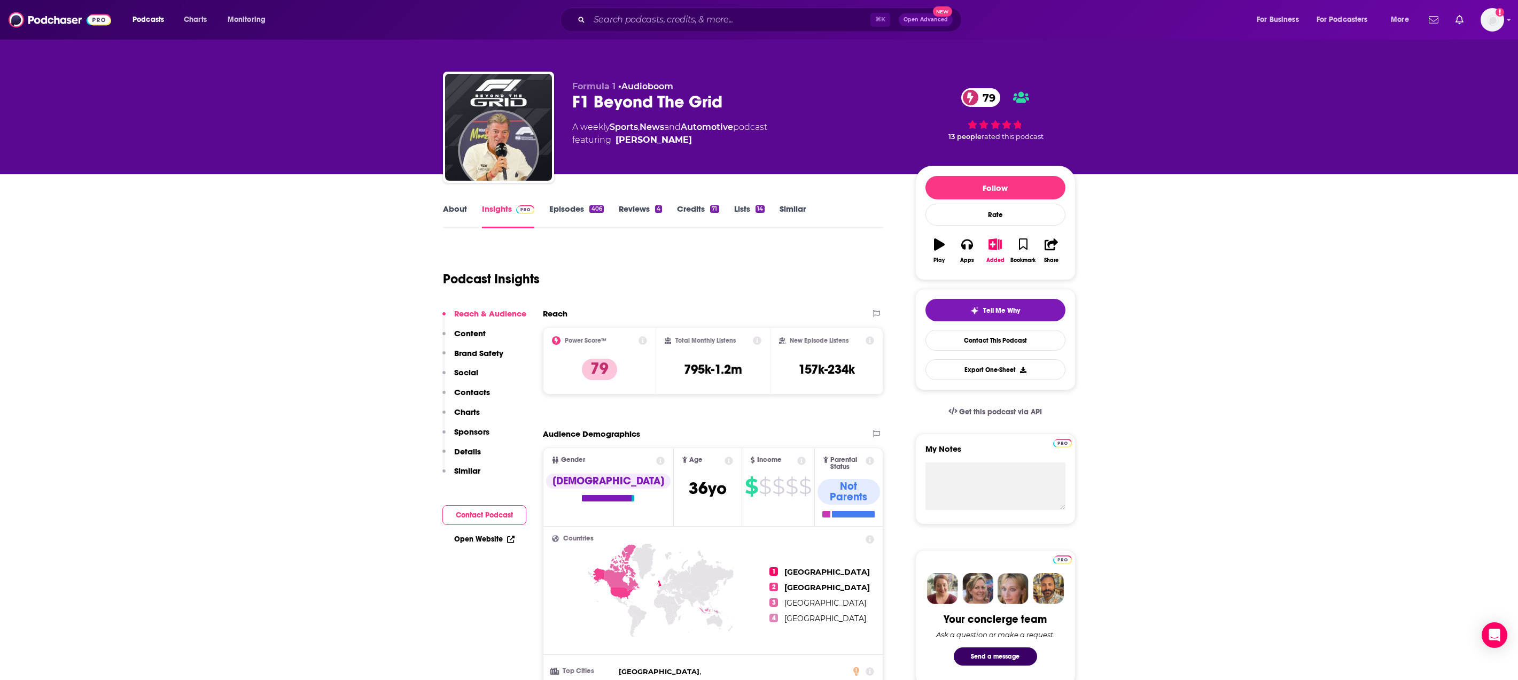
click at [798, 202] on div "About Insights Episodes 406 Reviews 4 Credits 71 Lists 14 Similar" at bounding box center [663, 215] width 441 height 26
click at [795, 207] on link "Similar" at bounding box center [793, 216] width 26 height 25
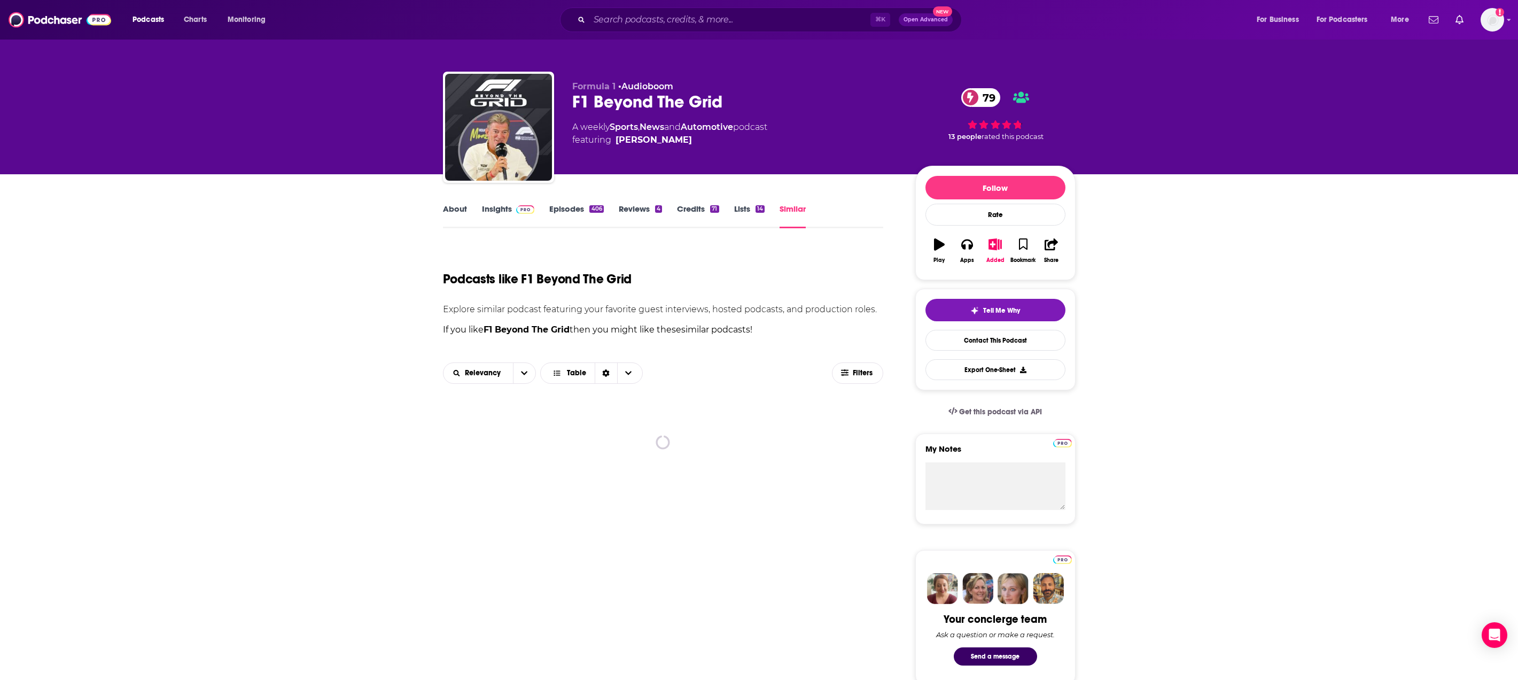
click at [564, 211] on link "Episodes 406" at bounding box center [576, 216] width 54 height 25
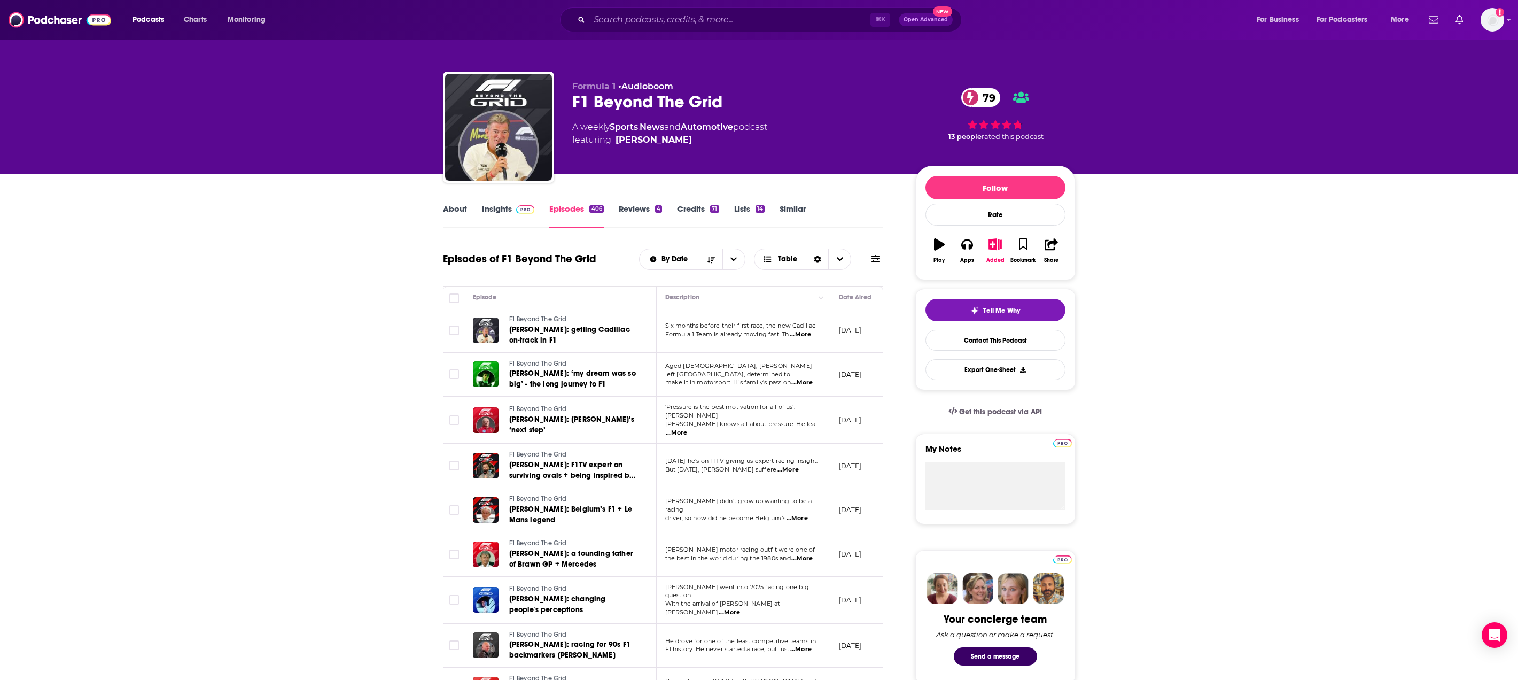
click at [504, 209] on link "Insights" at bounding box center [508, 216] width 53 height 25
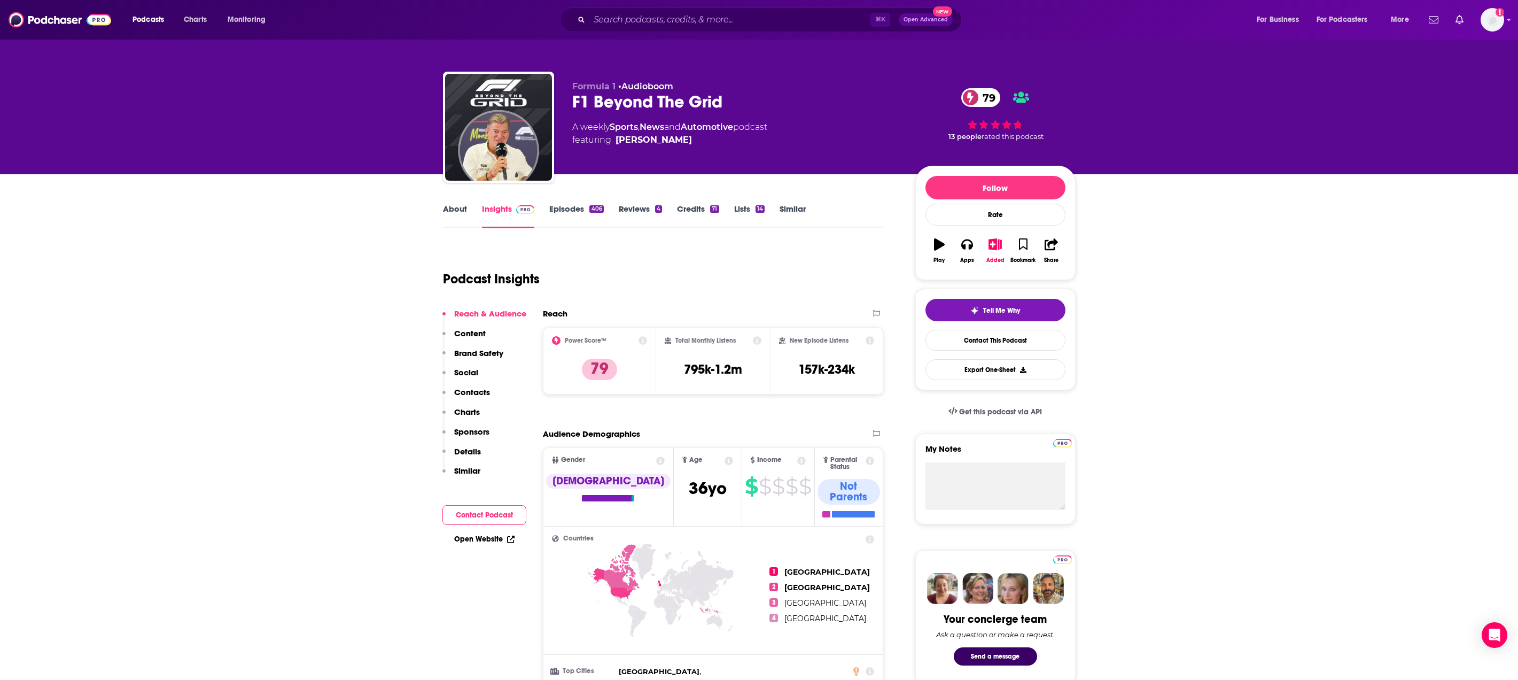
click at [454, 213] on link "About" at bounding box center [455, 216] width 24 height 25
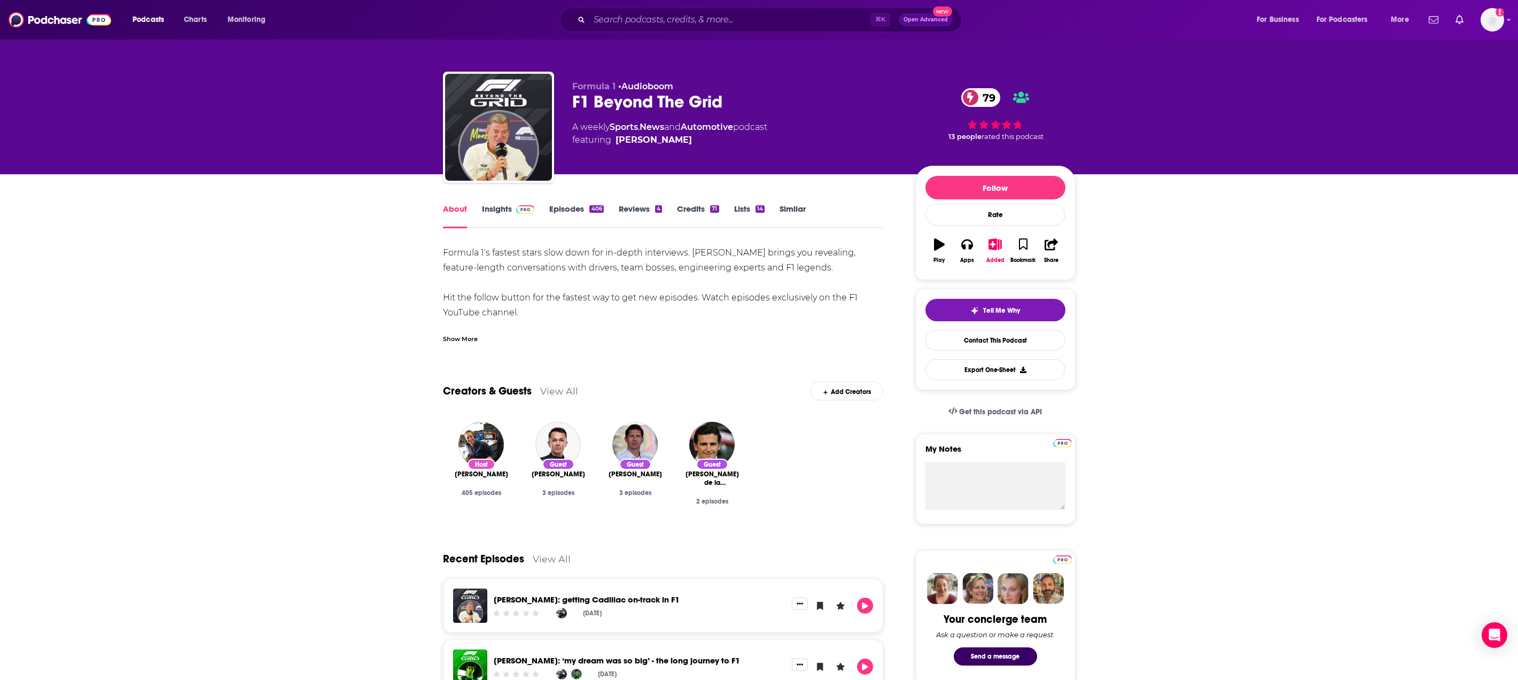
click at [569, 208] on link "Episodes 406" at bounding box center [576, 216] width 54 height 25
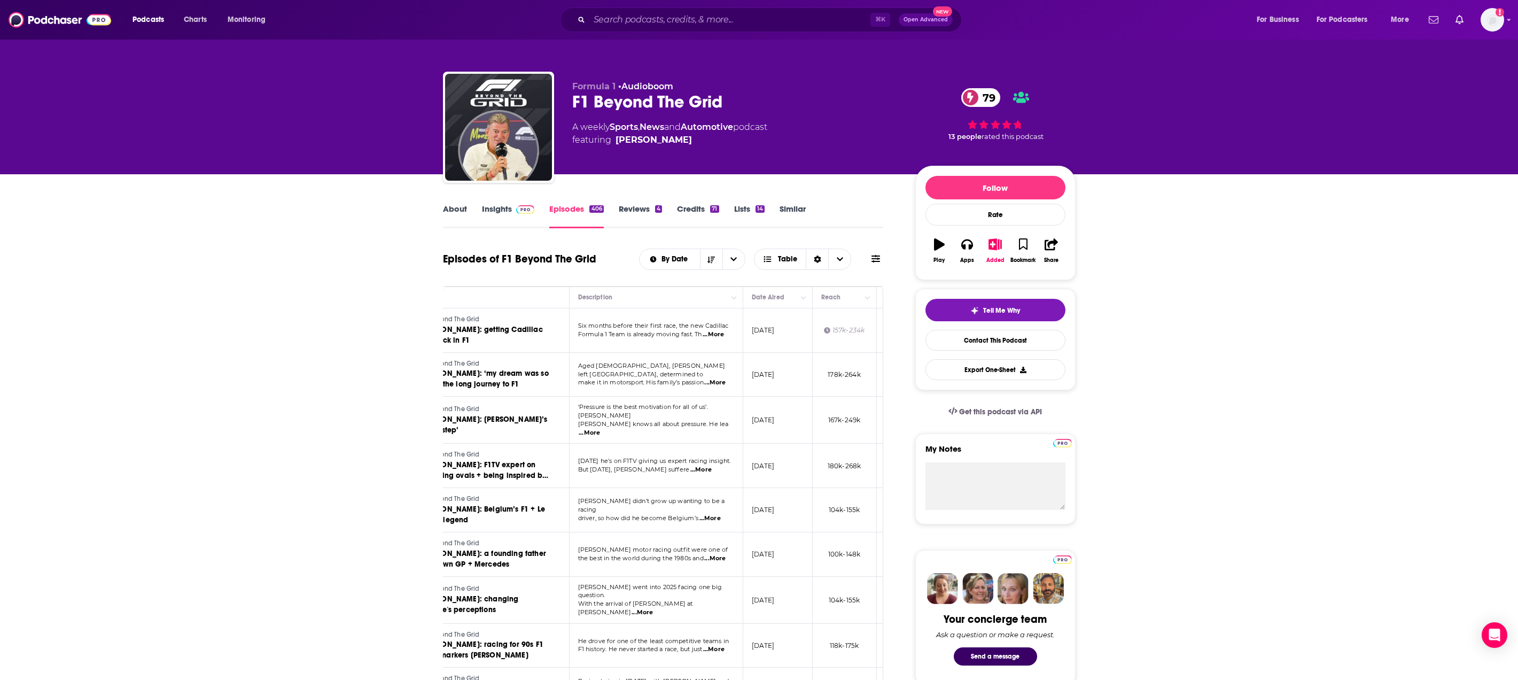
scroll to position [1, 0]
click at [717, 337] on span "...More" at bounding box center [713, 334] width 21 height 9
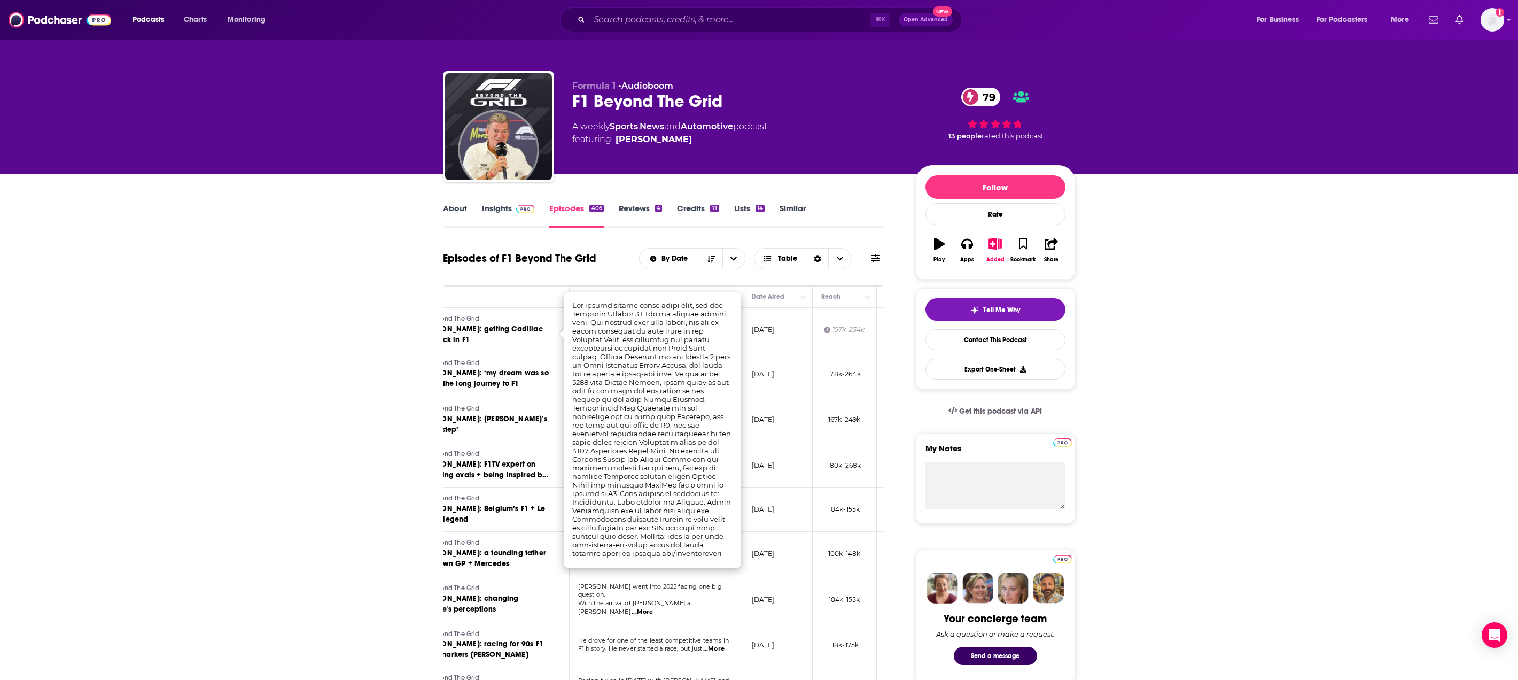
click at [511, 335] on link "Graeme Lowdon: getting Cadillac on-track in F1" at bounding box center [486, 334] width 128 height 21
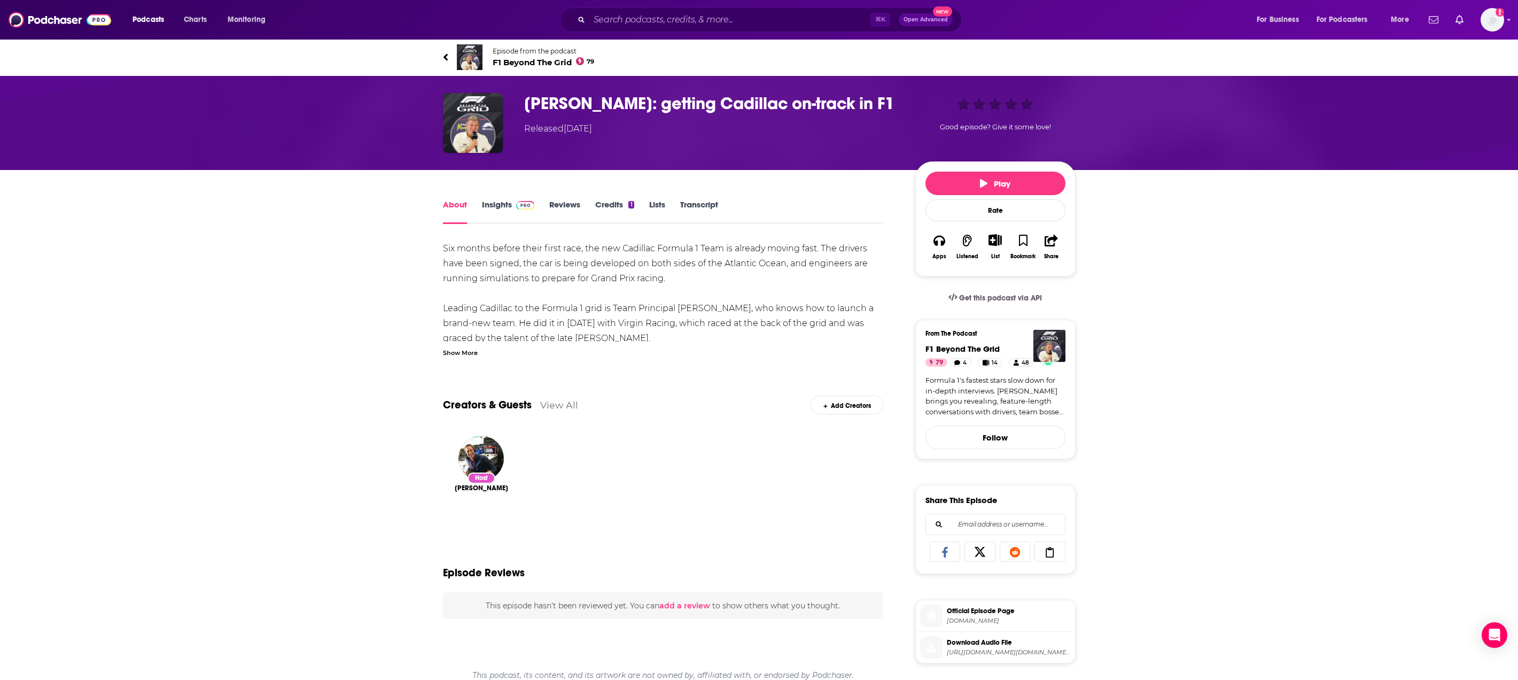
click at [582, 312] on div "Six months before their first race, the new Cadillac Formula 1 Team is already …" at bounding box center [663, 390] width 441 height 299
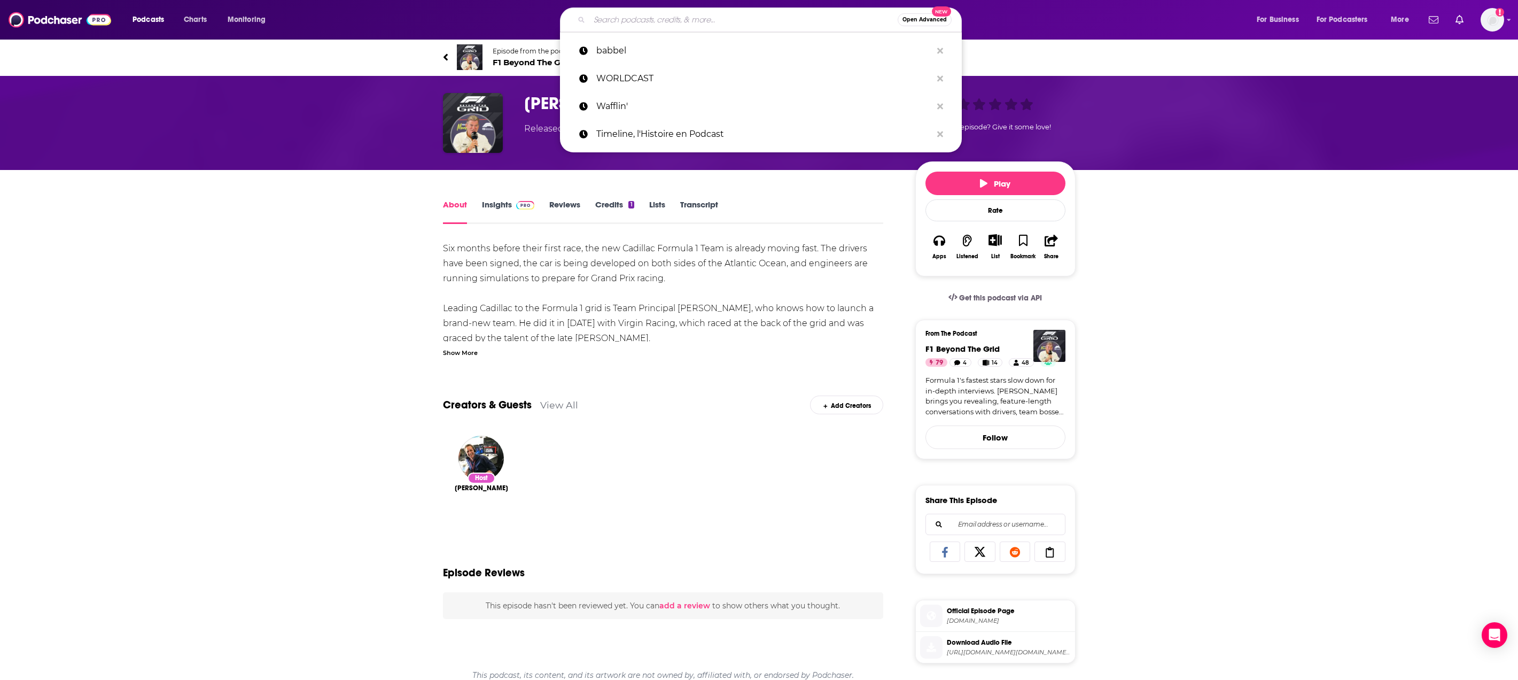
click at [633, 15] on input "Search podcasts, credits, & more..." at bounding box center [743, 19] width 308 height 17
click at [622, 56] on p "babbel" at bounding box center [764, 51] width 336 height 28
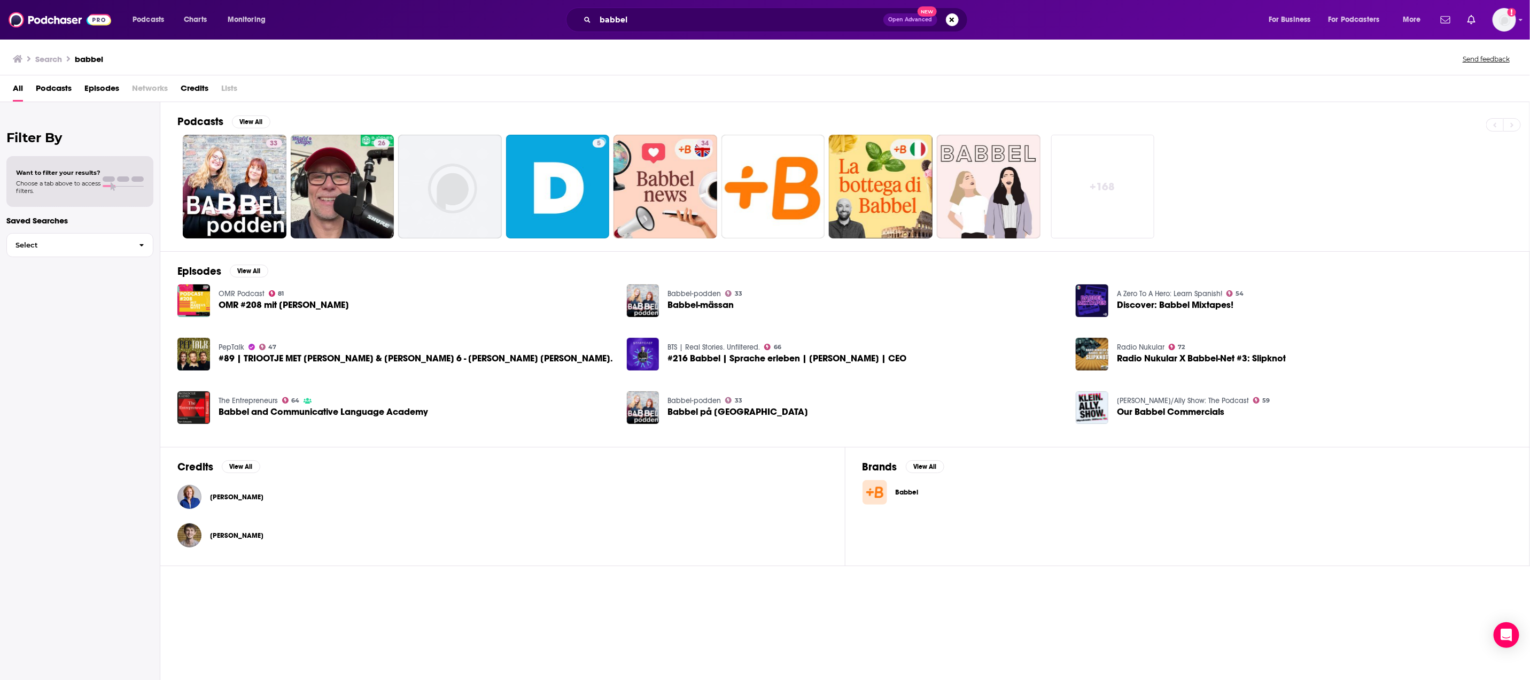
click at [908, 487] on link "Babbel" at bounding box center [1188, 492] width 650 height 25
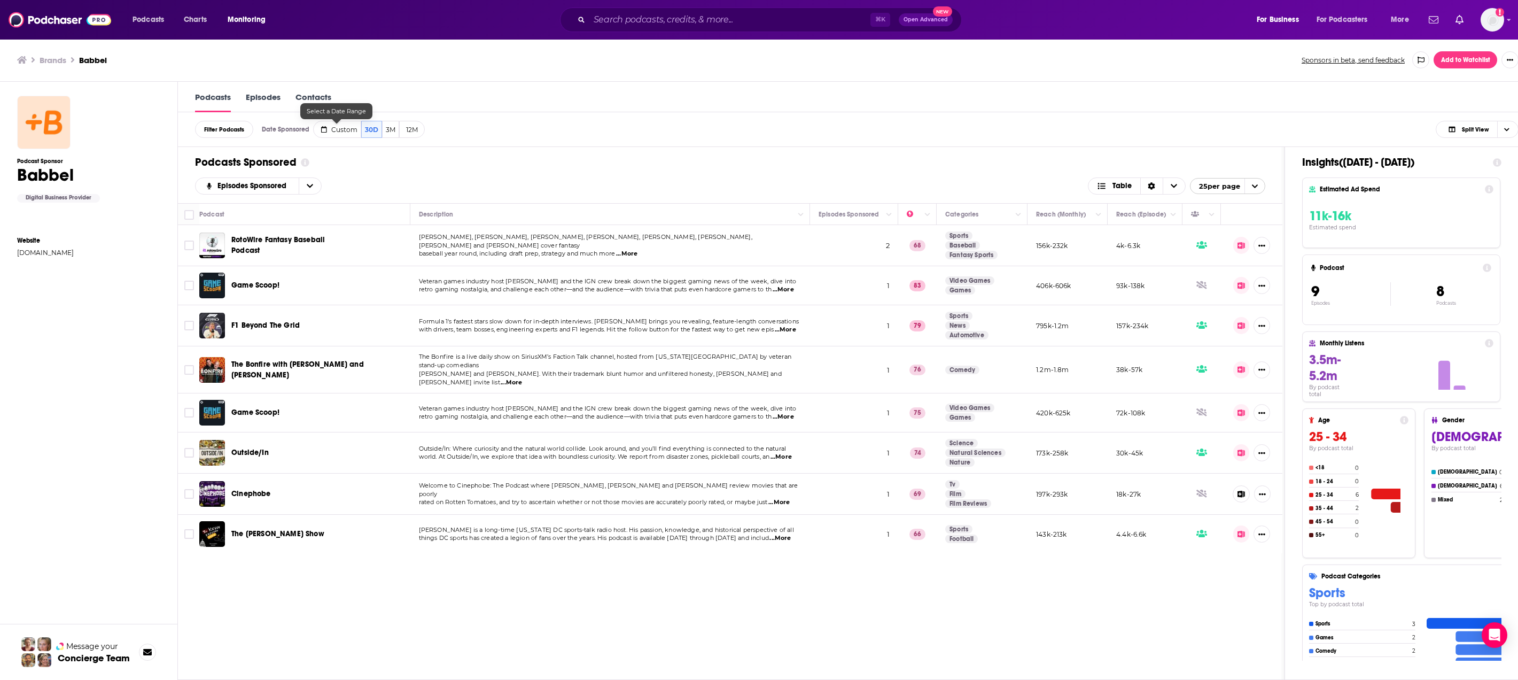
click at [345, 131] on span "Custom" at bounding box center [344, 130] width 26 height 8
select select "7"
select select "2025"
click at [422, 172] on icon "Go to next month" at bounding box center [422, 174] width 4 height 9
select select "8"
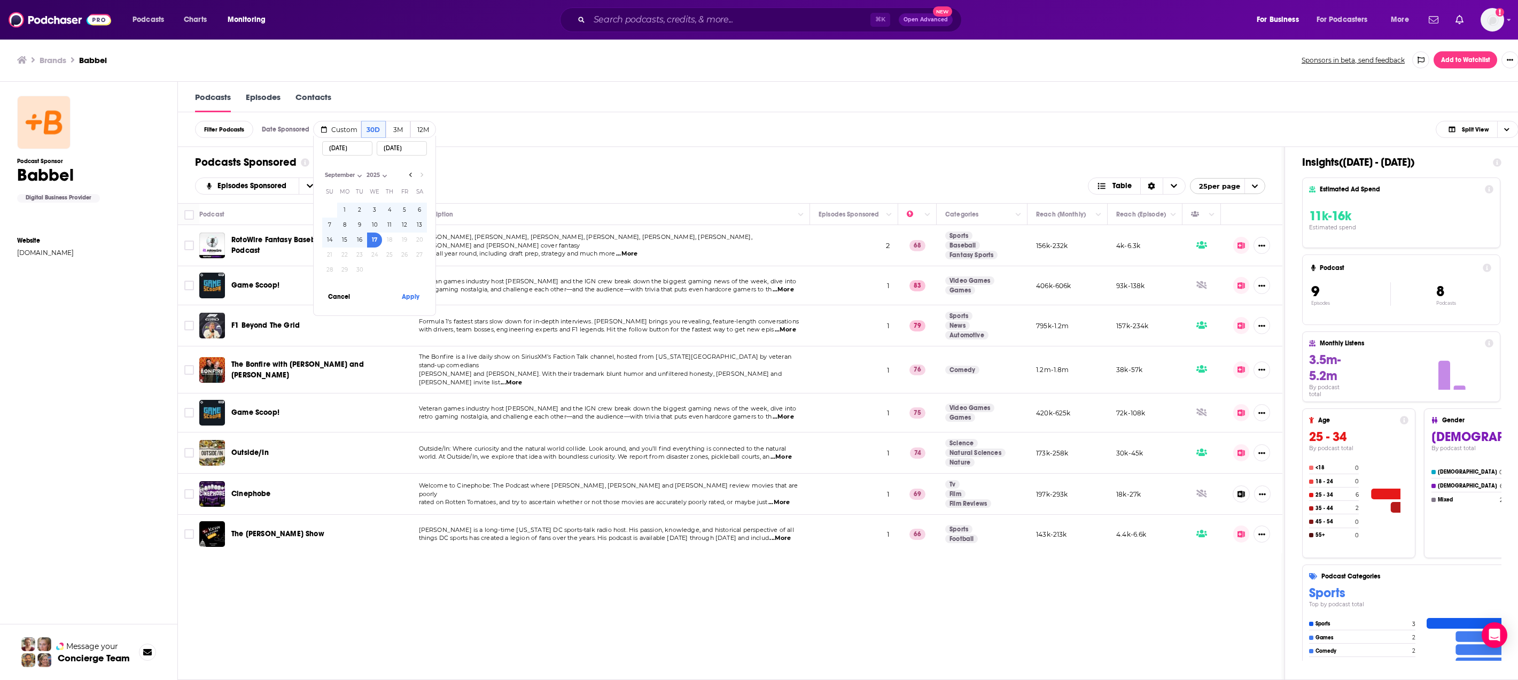
click at [409, 172] on select "2014 2015 2016 2017 2018 2019 2020 2021 2022 2023 2024 2025" at bounding box center [390, 174] width 53 height 9
click at [413, 178] on select "2014 2015 2016 2017 2018 2019 2020 2021 2022 2023 2024 2025" at bounding box center [390, 174] width 53 height 9
click at [410, 176] on select "2014 2015 2016 2017 2018 2019 2020 2021 2022 2023 2024 2025" at bounding box center [390, 174] width 53 height 9
click at [341, 169] on div "September 2025 Month: January February March April May June July August Septemb…" at bounding box center [374, 175] width 105 height 12
click at [347, 156] on input "08/18/2025" at bounding box center [347, 148] width 50 height 14
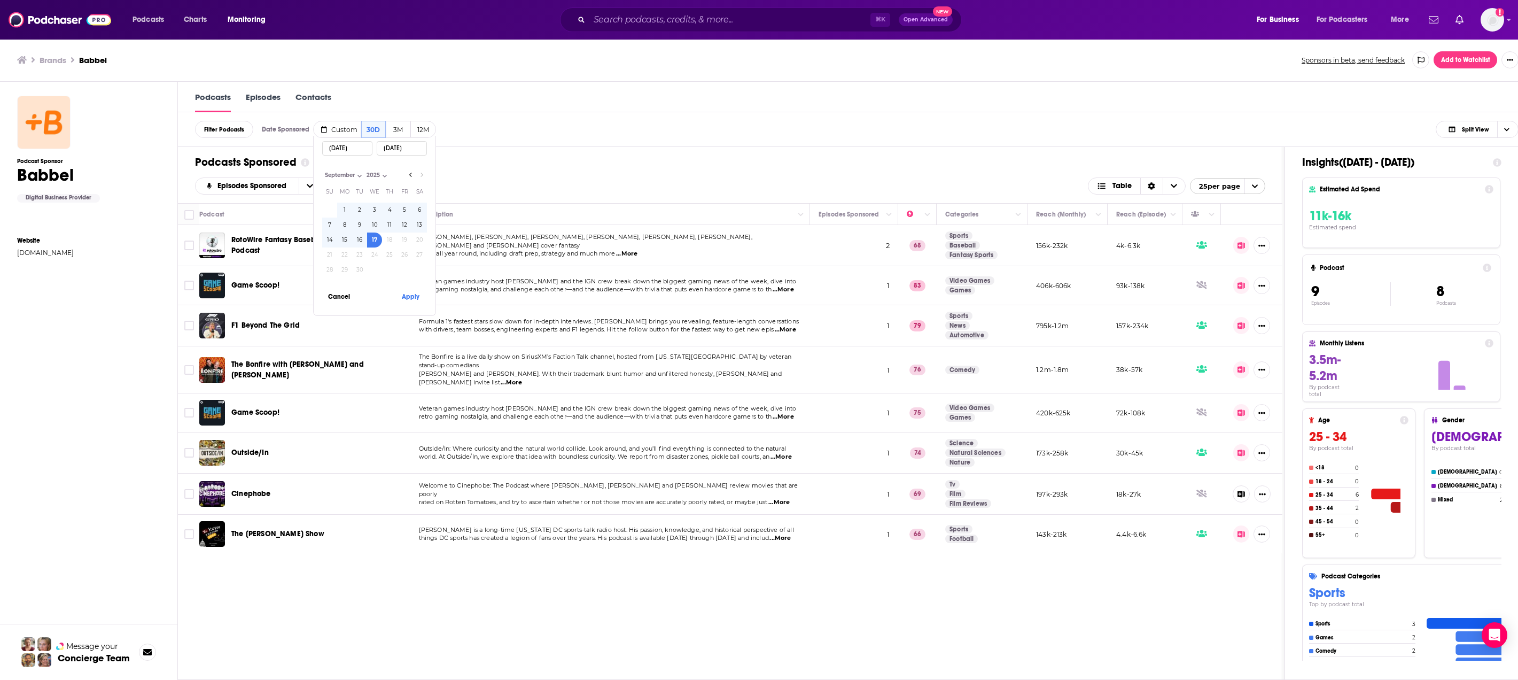
click at [410, 174] on select "2014 2015 2016 2017 2018 2019 2020 2021 2022 2023 2024 2025" at bounding box center [390, 174] width 53 height 9
click at [338, 242] on button "15" at bounding box center [344, 239] width 15 height 15
click at [335, 179] on select "January February March April May June July August September October November De…" at bounding box center [348, 174] width 53 height 9
drag, startPoint x: 337, startPoint y: 153, endPoint x: 382, endPoint y: 148, distance: 45.1
click at [337, 153] on input "08/18/2025" at bounding box center [347, 148] width 50 height 14
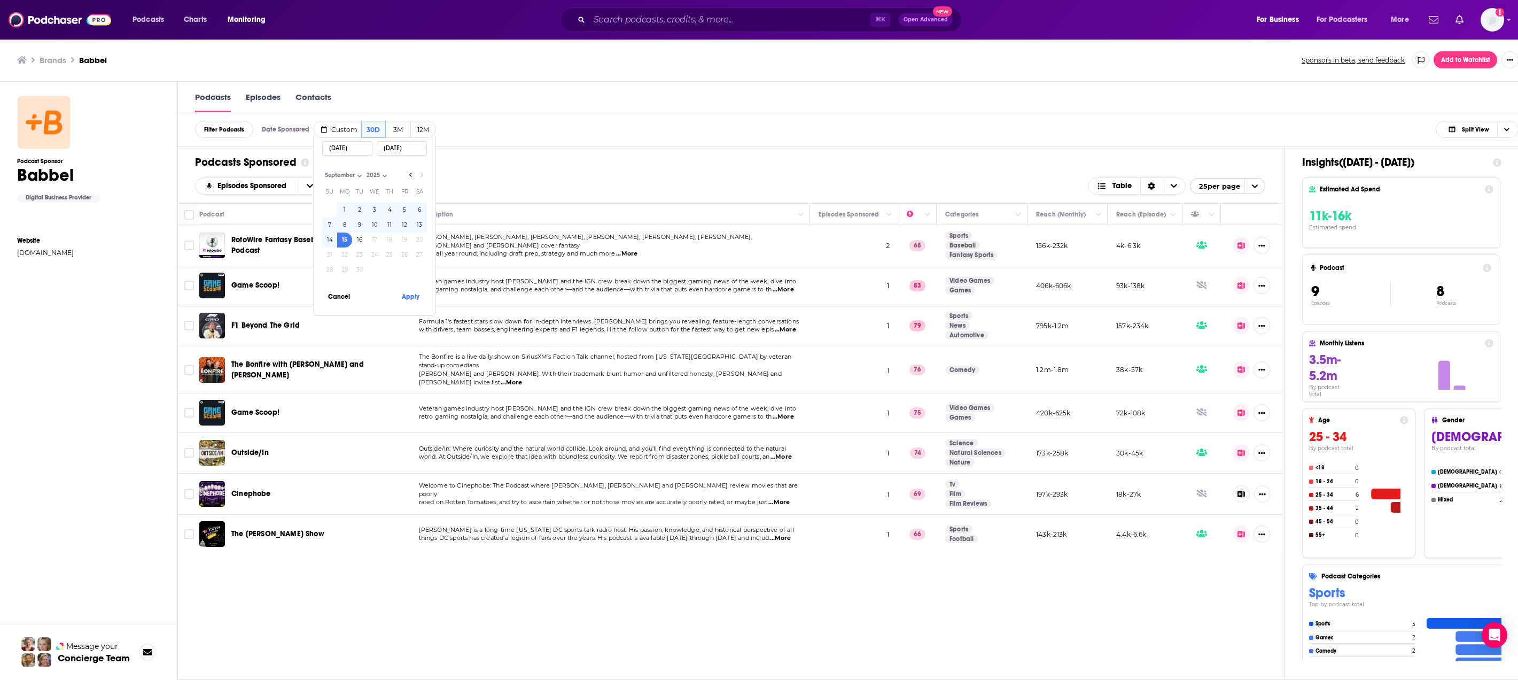
click at [392, 151] on input "09/15/2025" at bounding box center [402, 148] width 50 height 14
type input "0/15/2025"
click at [346, 146] on input "08/18/2025" at bounding box center [347, 148] width 50 height 14
type input "08/1/2025"
select select "7"
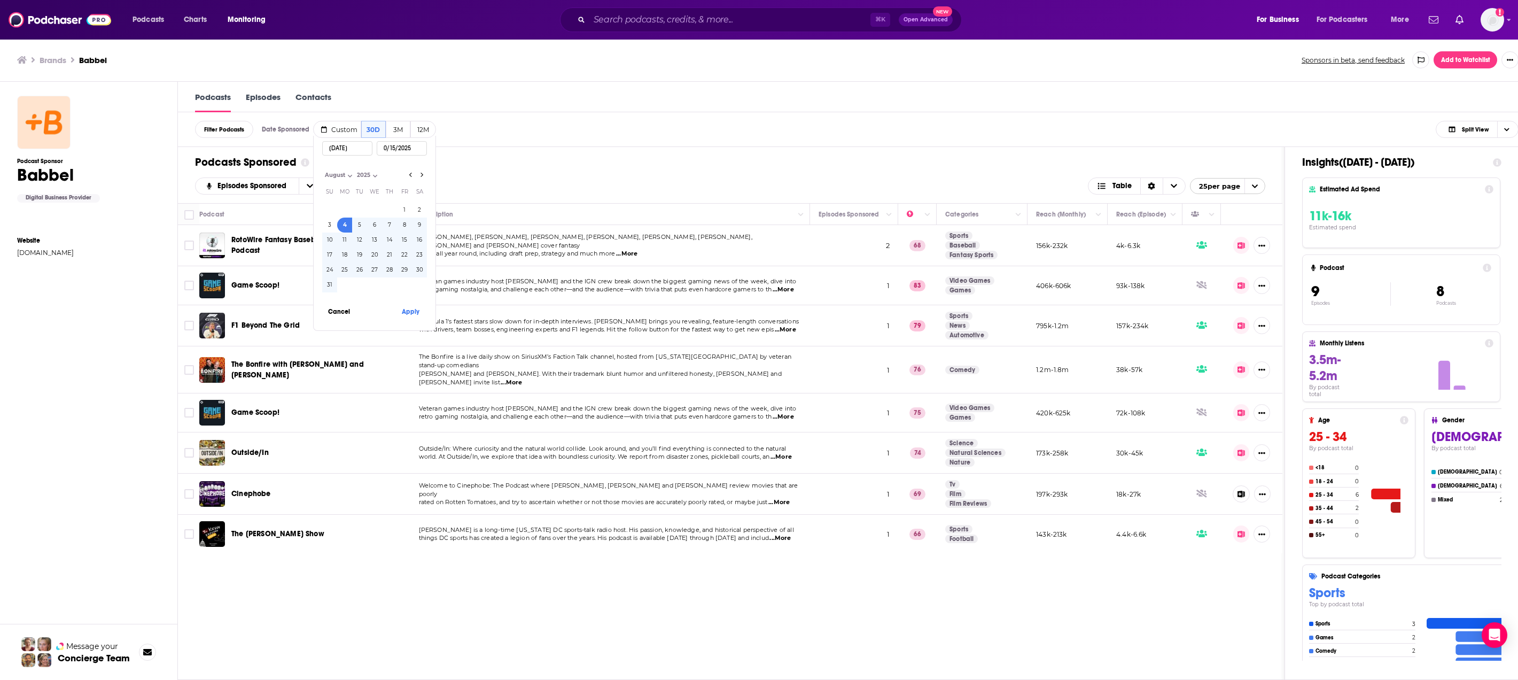
type input "08/04/2025"
click at [416, 150] on input "0/15/2025" at bounding box center [402, 148] width 50 height 14
type input "08/24/2025"
click at [413, 317] on button "Apply" at bounding box center [410, 311] width 32 height 20
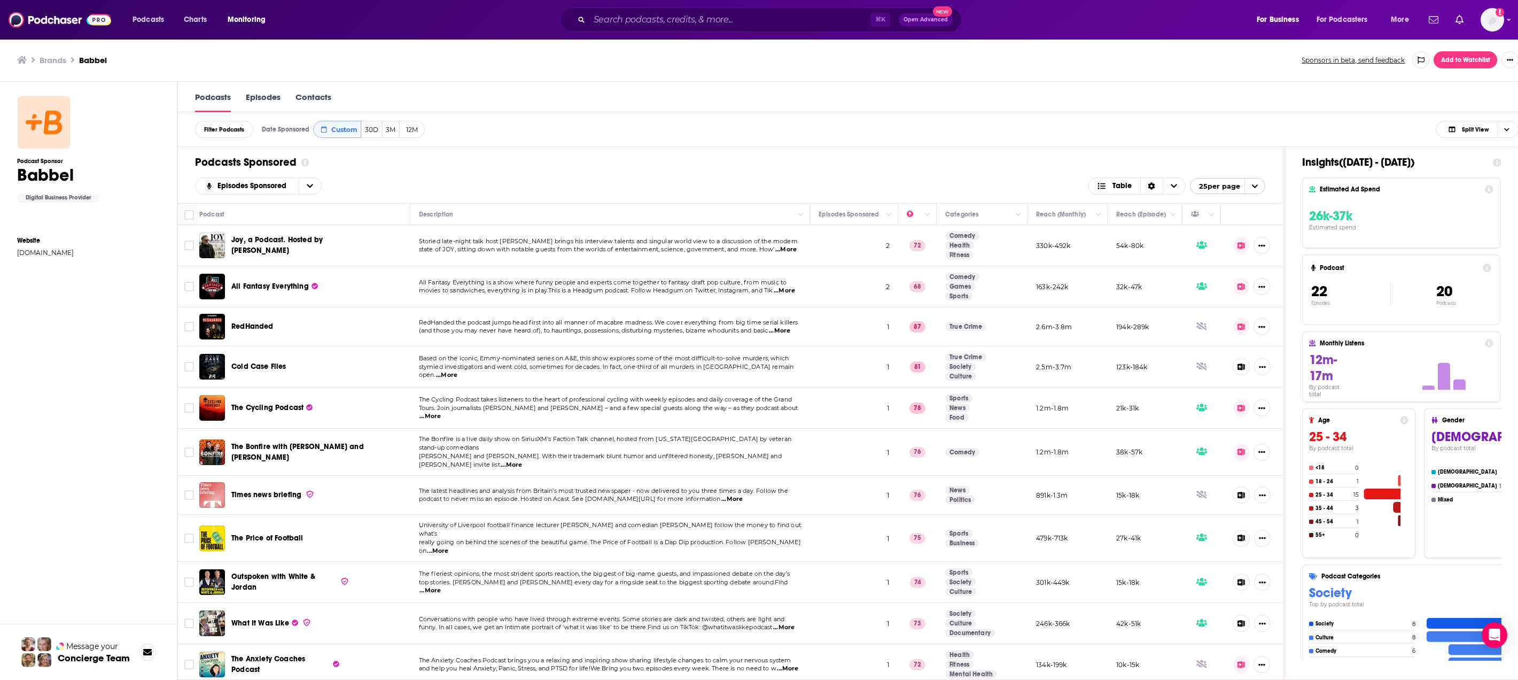
scroll to position [3, 0]
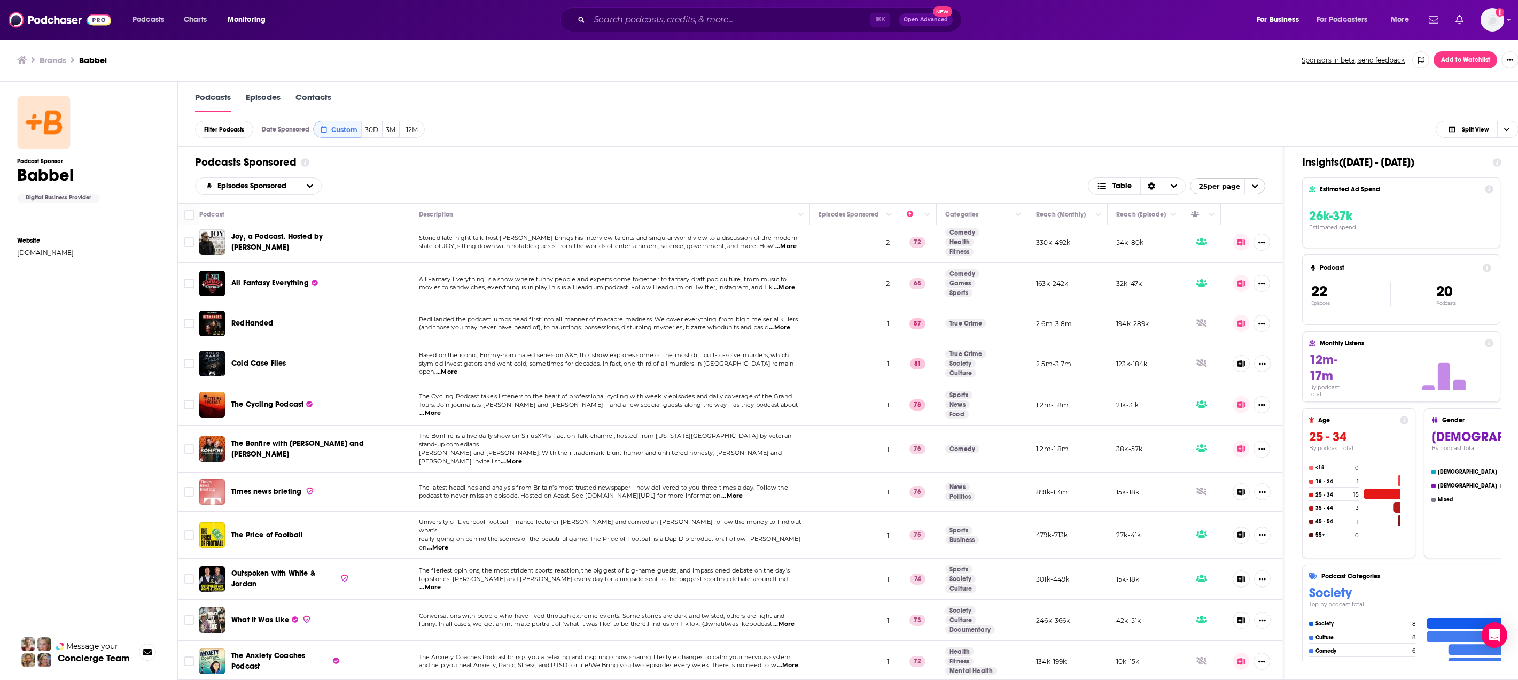
click at [849, 413] on td "1" at bounding box center [854, 404] width 88 height 41
drag, startPoint x: 709, startPoint y: 397, endPoint x: 774, endPoint y: 432, distance: 74.6
click at [709, 397] on td "The Cycling Podcast takes listeners to the heart of professional cycling with w…" at bounding box center [610, 404] width 400 height 41
click at [441, 409] on span "...More" at bounding box center [430, 413] width 21 height 9
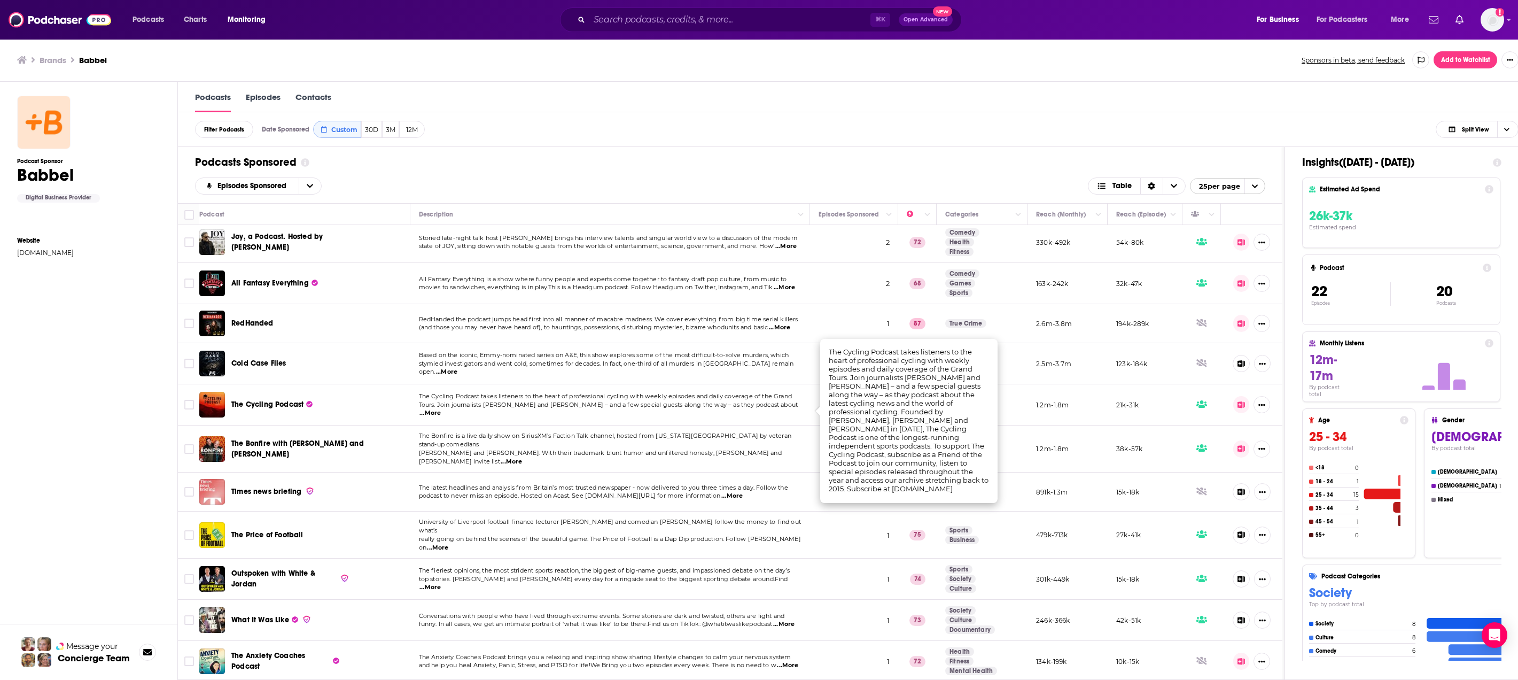
click at [543, 419] on td "The Cycling Podcast takes listeners to the heart of professional cycling with w…" at bounding box center [610, 404] width 400 height 41
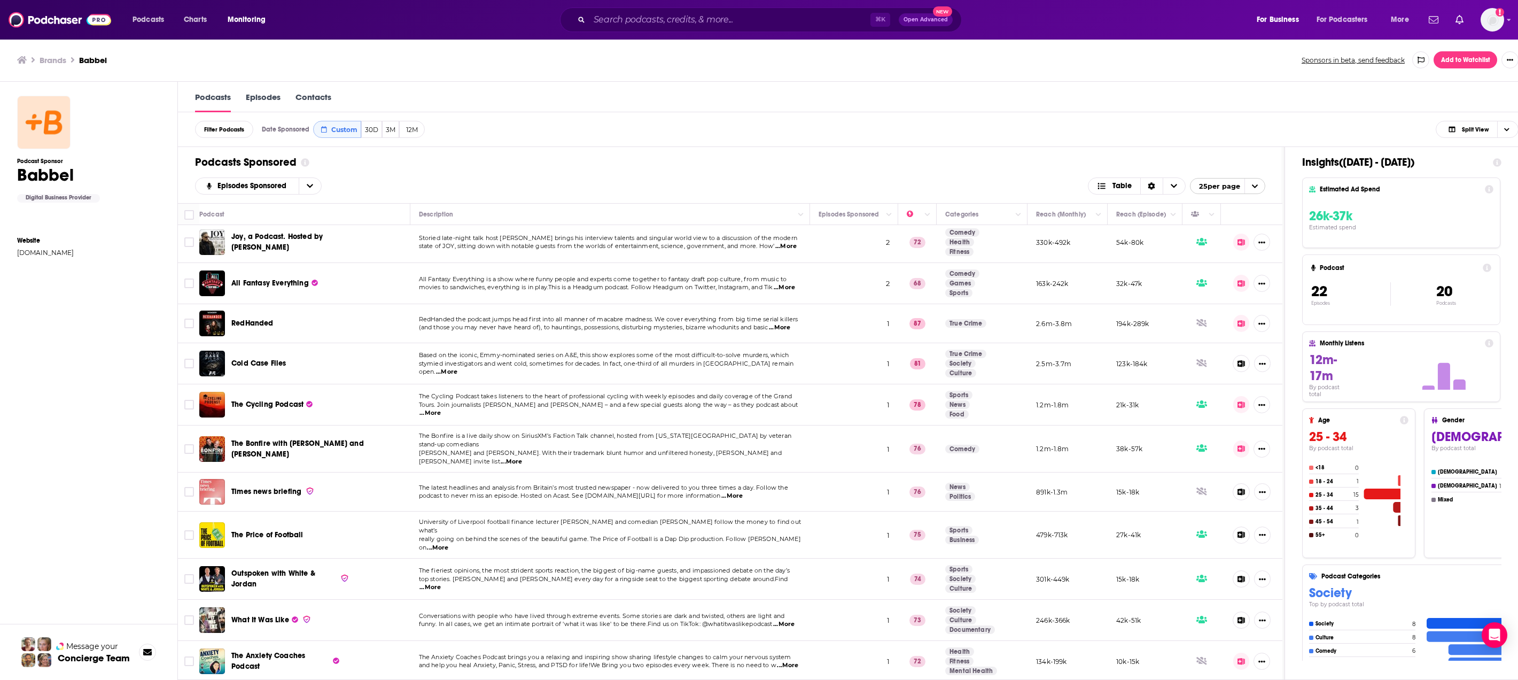
click at [540, 492] on span "podcast to never miss an episode. Hosted on Acast. See acast.com/privacy for mo…" at bounding box center [570, 495] width 302 height 7
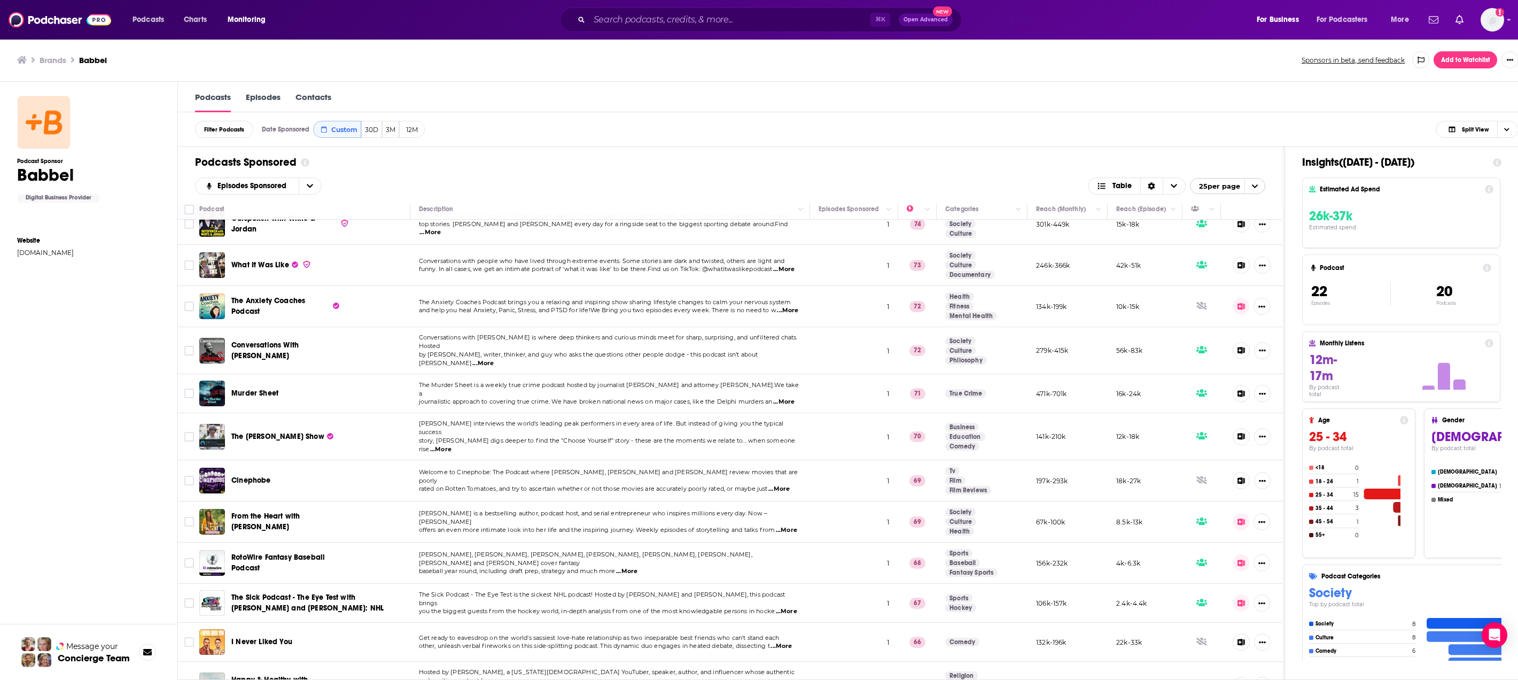
scroll to position [1, 0]
click at [522, 501] on td "Rachel Brathen is a bestselling author, podcast host, and serial entrepreneur w…" at bounding box center [610, 521] width 400 height 41
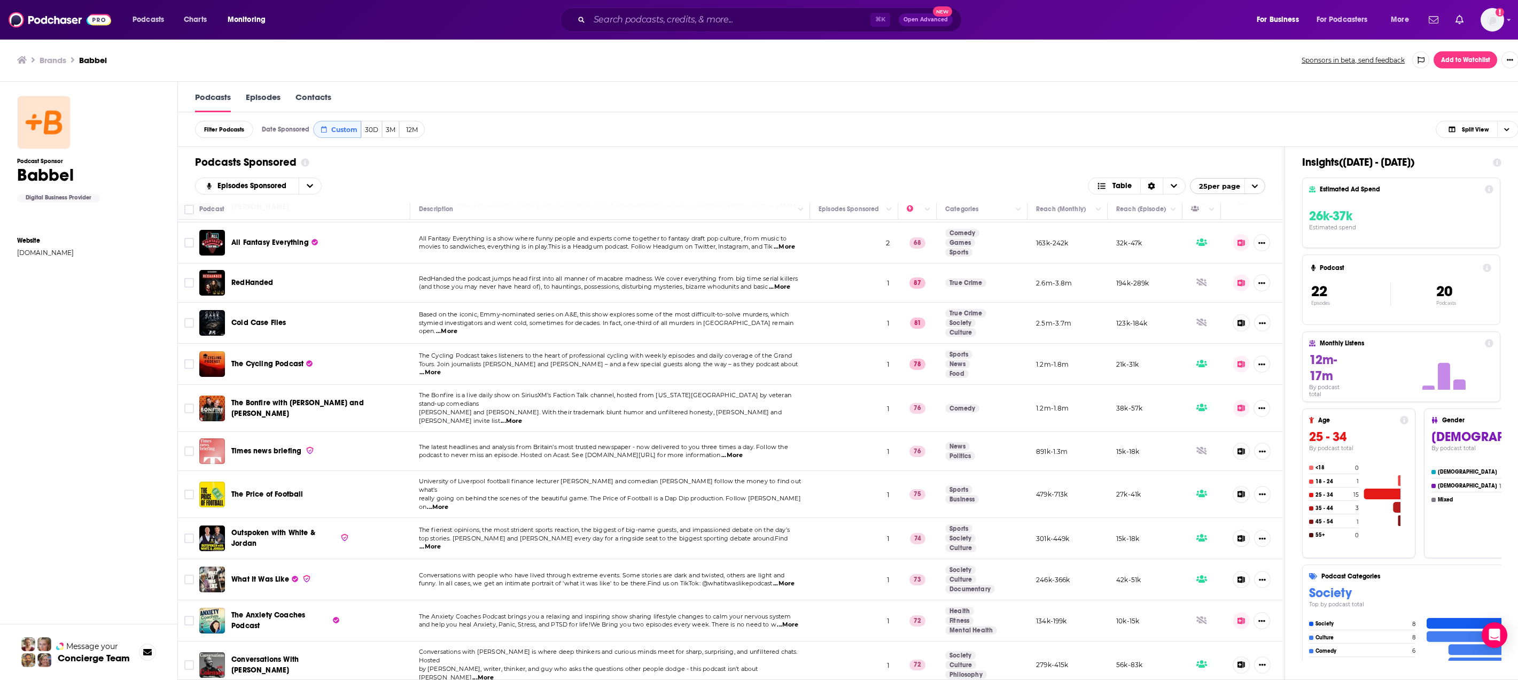
scroll to position [353, 0]
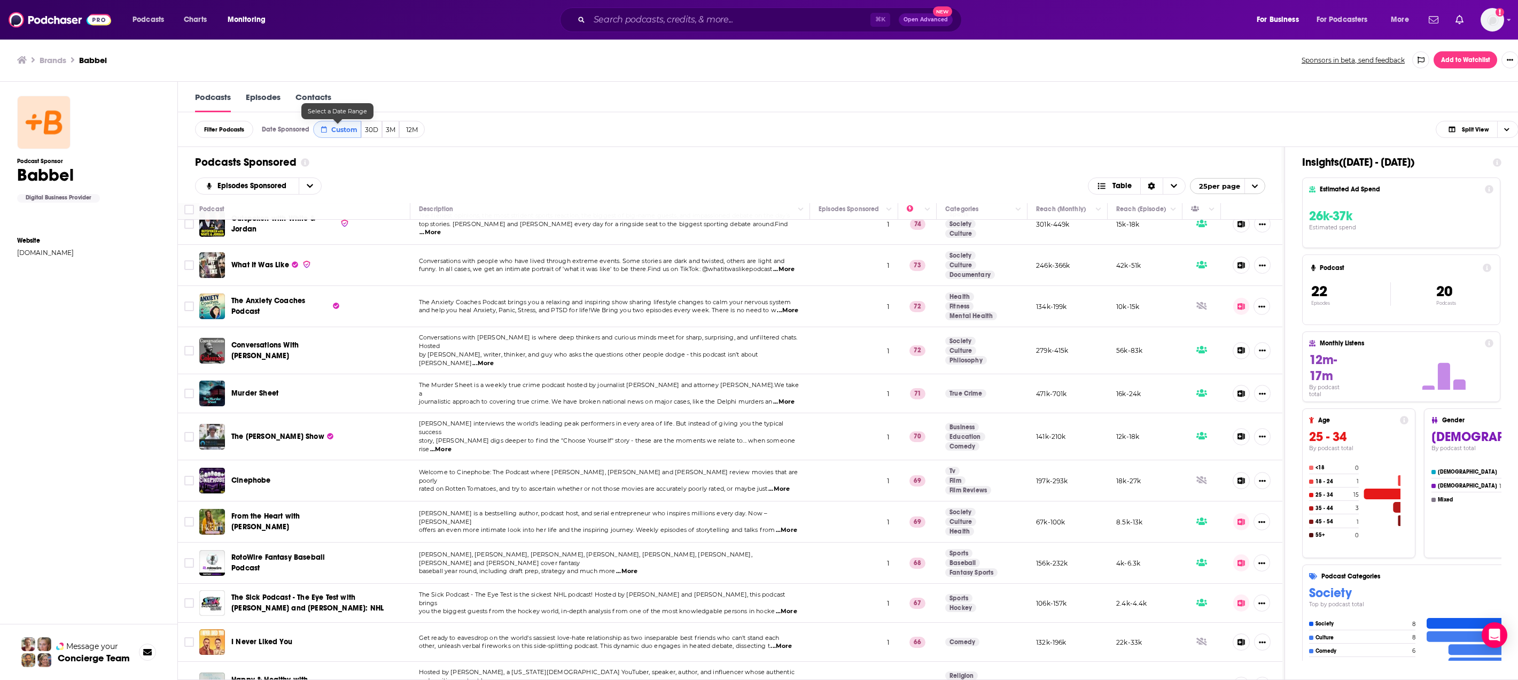
click at [343, 130] on span "Custom" at bounding box center [344, 130] width 26 height 8
select select "7"
select select "2025"
click at [410, 175] on icon "Go to previous month" at bounding box center [411, 174] width 4 height 9
select select "6"
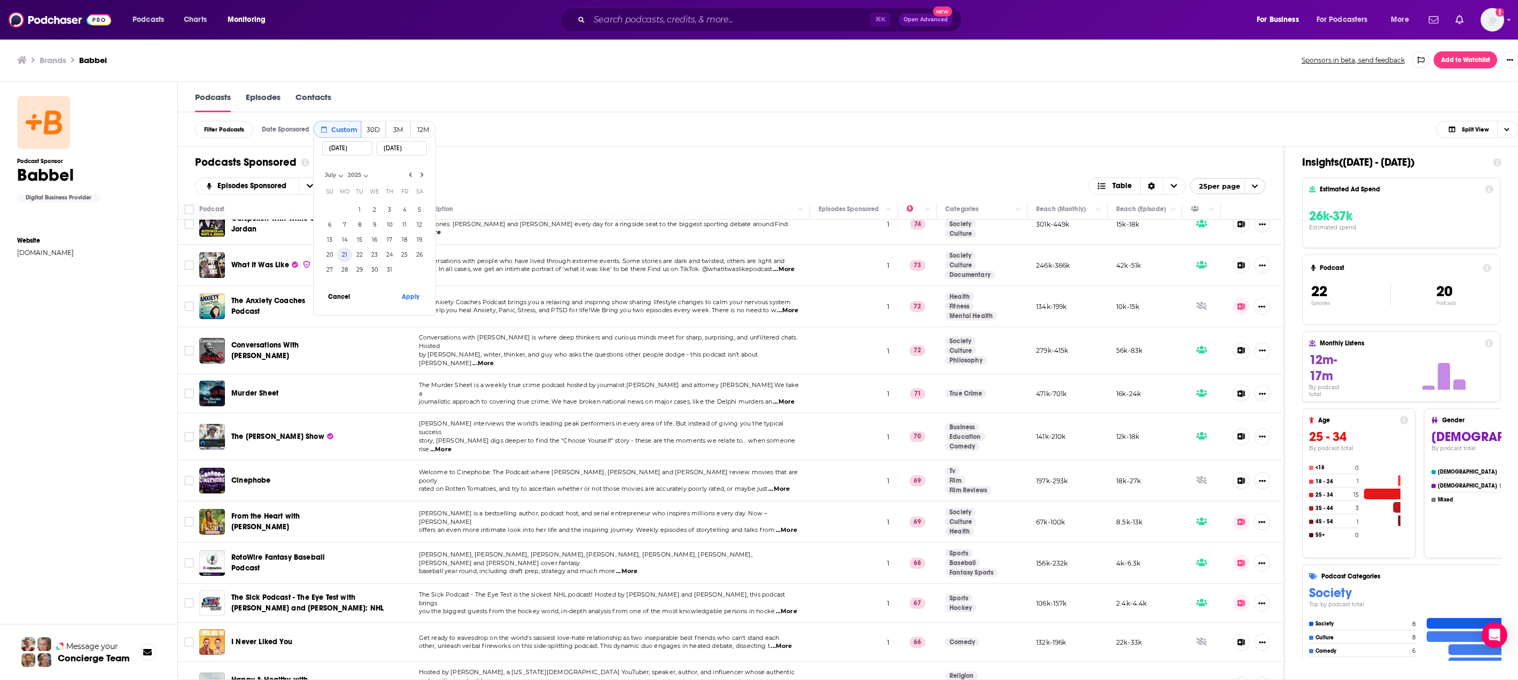
click at [346, 257] on button "21" at bounding box center [344, 254] width 15 height 15
type input "07/21/2025"
click at [327, 270] on button "27" at bounding box center [329, 269] width 15 height 15
type input "07/27/2025"
click at [408, 298] on button "Apply" at bounding box center [410, 296] width 32 height 20
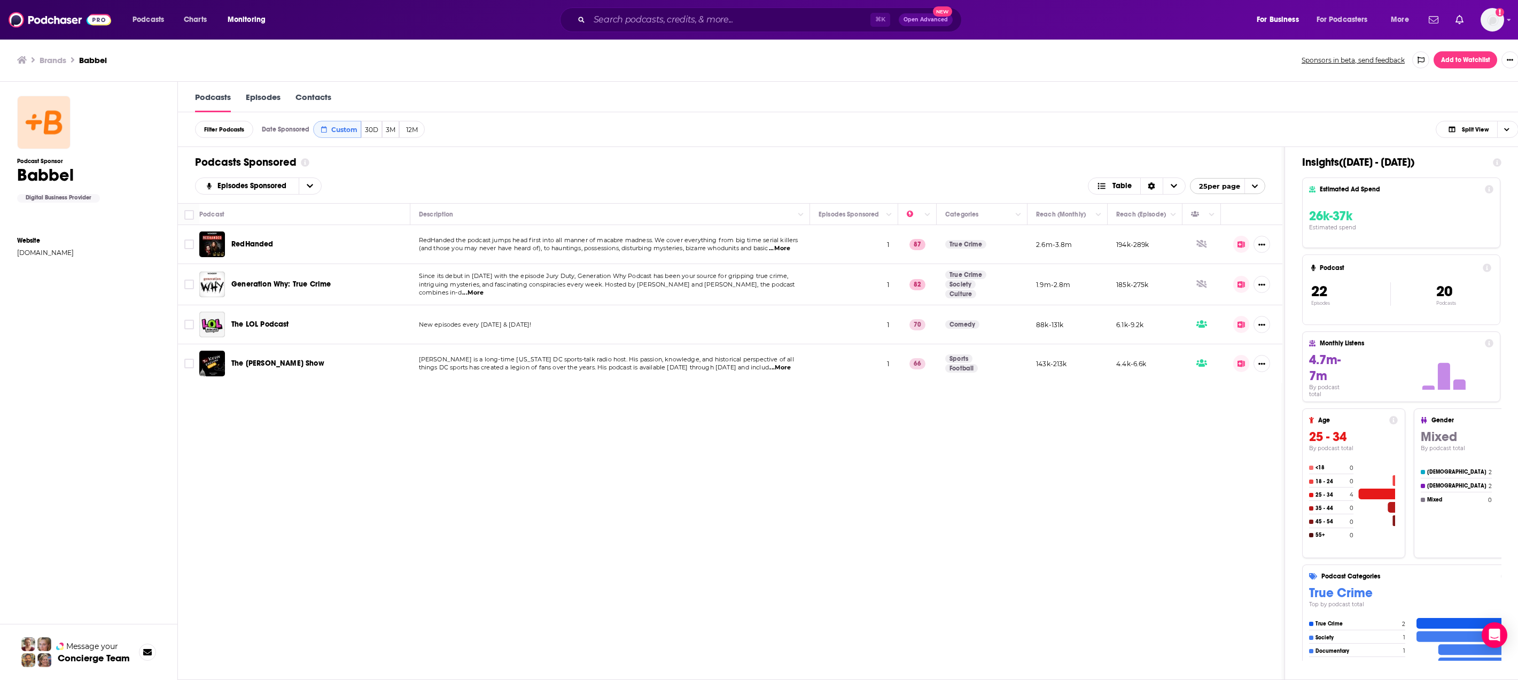
scroll to position [0, 0]
click at [310, 190] on icon "open menu" at bounding box center [310, 185] width 6 height 7
drag, startPoint x: 409, startPoint y: 185, endPoint x: 391, endPoint y: 174, distance: 21.6
click at [409, 186] on div "Episodes Sponsored Episodes Sponsored By Rating New Power Score Table 25 per pa…" at bounding box center [730, 185] width 1070 height 17
click at [337, 127] on span "Custom" at bounding box center [344, 130] width 26 height 8
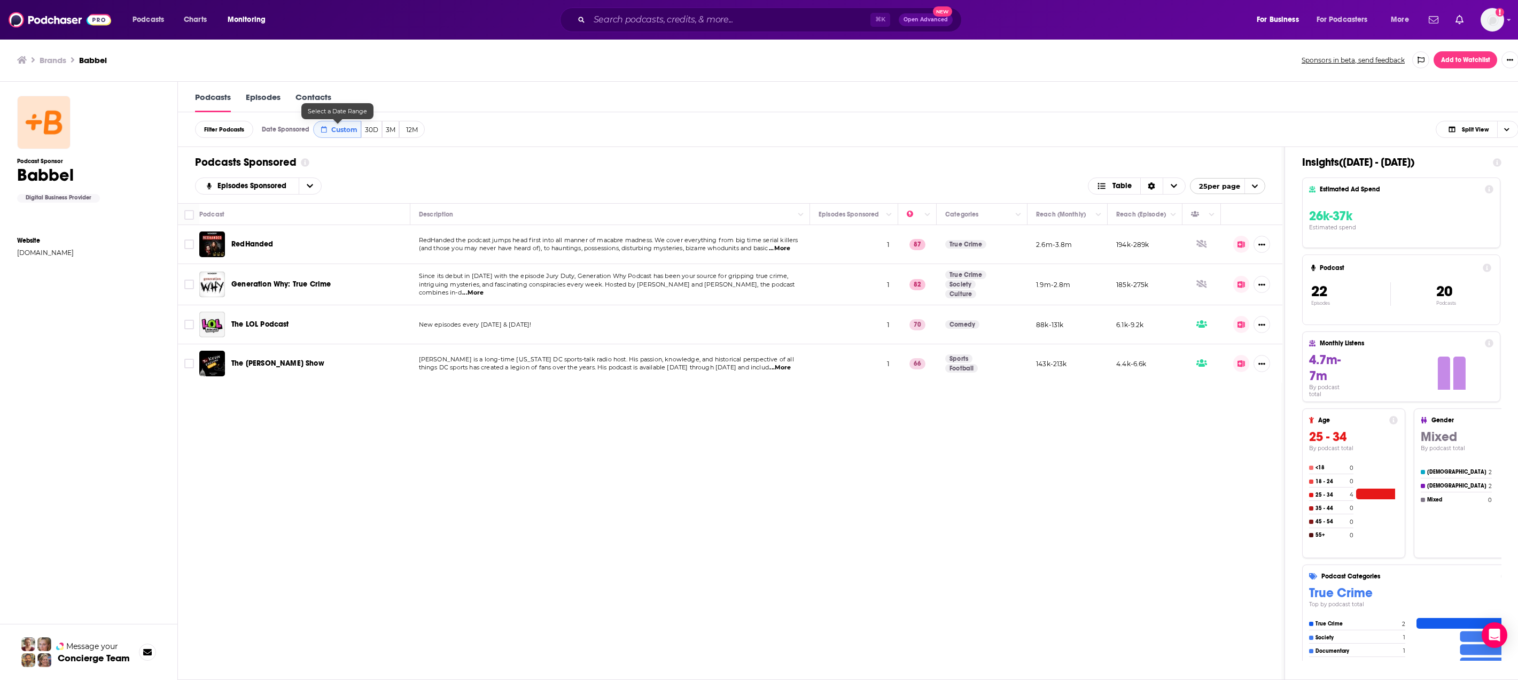
select select "6"
select select "2025"
drag, startPoint x: 349, startPoint y: 268, endPoint x: 380, endPoint y: 236, distance: 44.6
click at [349, 267] on button "28" at bounding box center [344, 269] width 15 height 15
type input "07/28/2025"
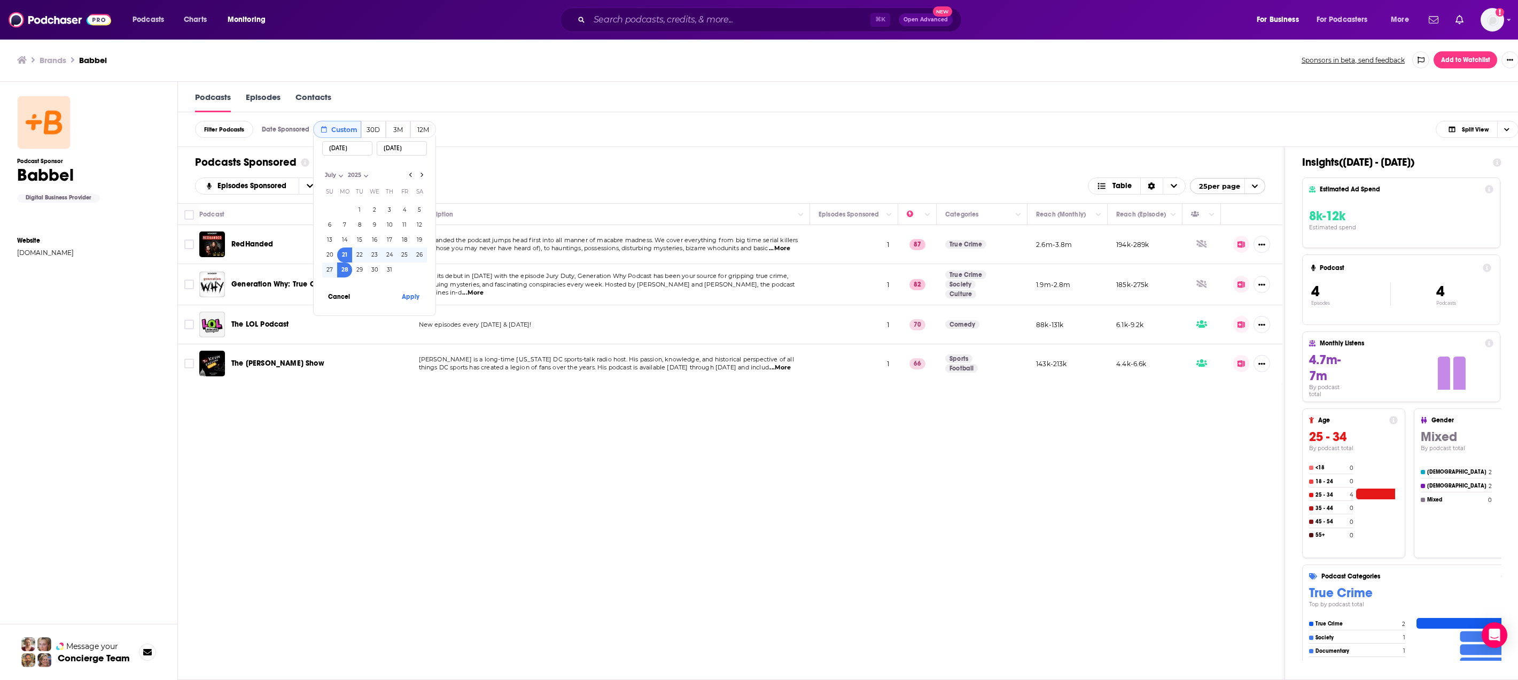
click at [347, 268] on button "28" at bounding box center [344, 269] width 15 height 15
type input "07/28/2025"
click at [426, 174] on button "Go to next month" at bounding box center [421, 174] width 11 height 11
select select "7"
click at [329, 228] on button "3" at bounding box center [329, 225] width 15 height 15
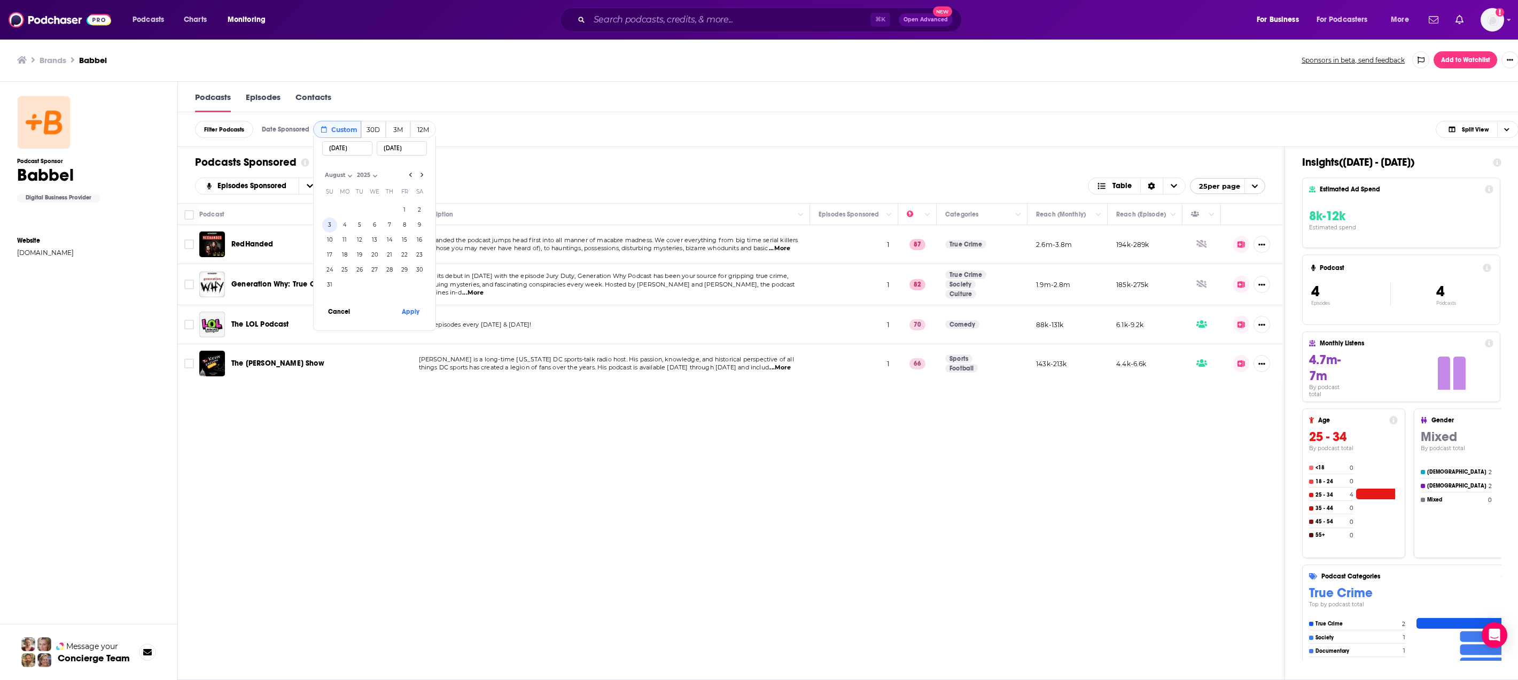
type input "08/03/2025"
click at [418, 309] on button "Apply" at bounding box center [410, 311] width 32 height 20
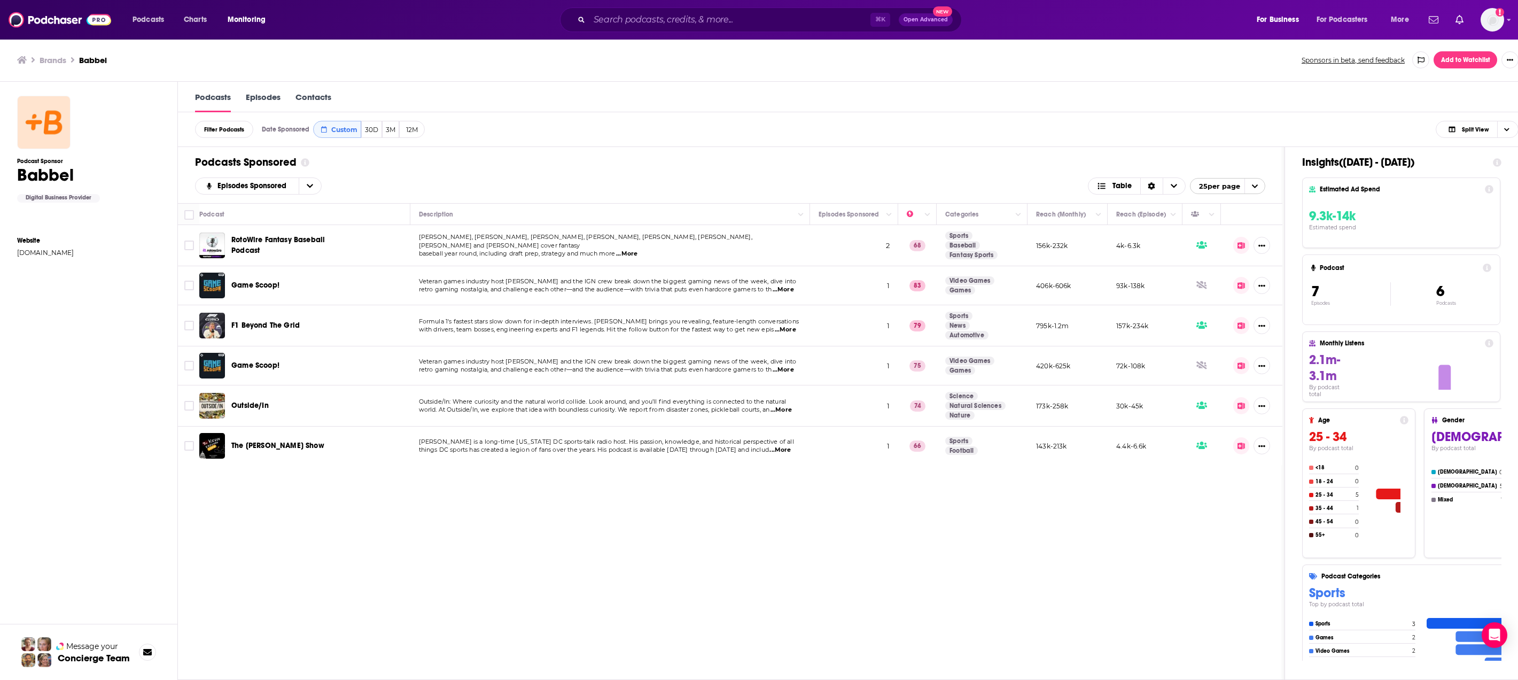
click at [419, 567] on div "Podcast Description Episodes Sponsored Categories Reach (Monthly) Reach (Episod…" at bounding box center [730, 441] width 1105 height 476
click at [343, 130] on span "Custom" at bounding box center [344, 130] width 26 height 8
select select "6"
select select "2025"
click at [414, 177] on button "Go to previous month" at bounding box center [411, 174] width 11 height 11
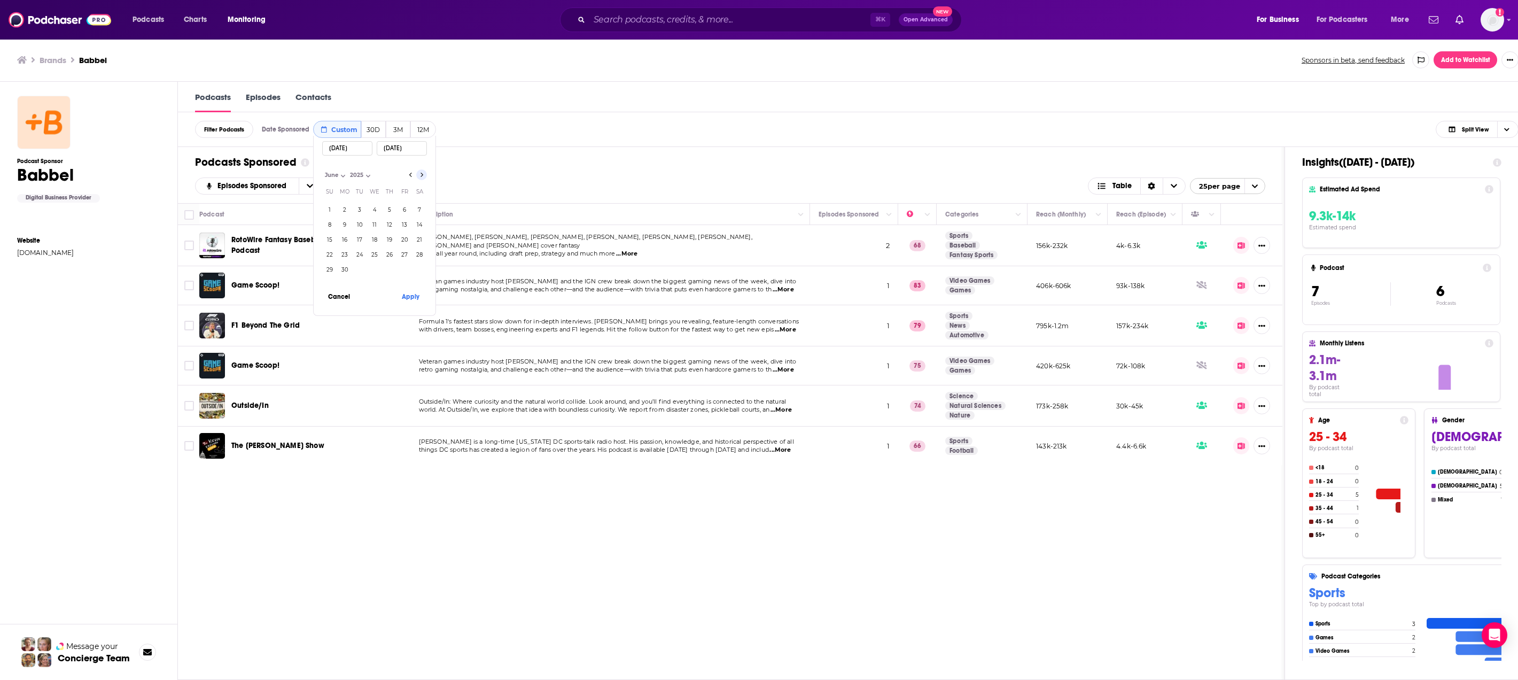
click at [426, 175] on button "Go to next month" at bounding box center [421, 174] width 11 height 11
select select "6"
click at [352, 239] on button "14" at bounding box center [344, 239] width 15 height 15
type input "07/14/2025"
click at [333, 257] on button "20" at bounding box center [329, 254] width 15 height 15
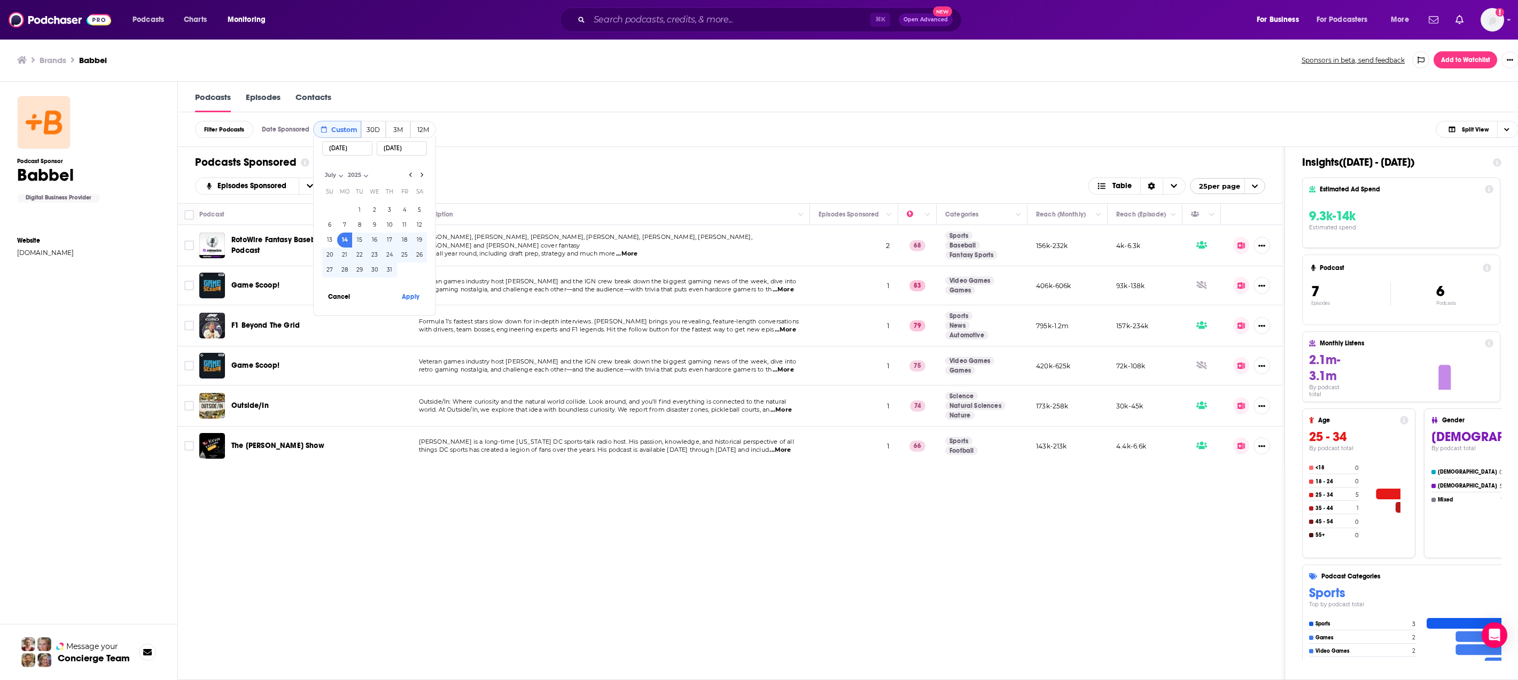
type input "07/20/2025"
click at [410, 298] on button "Apply" at bounding box center [410, 296] width 32 height 20
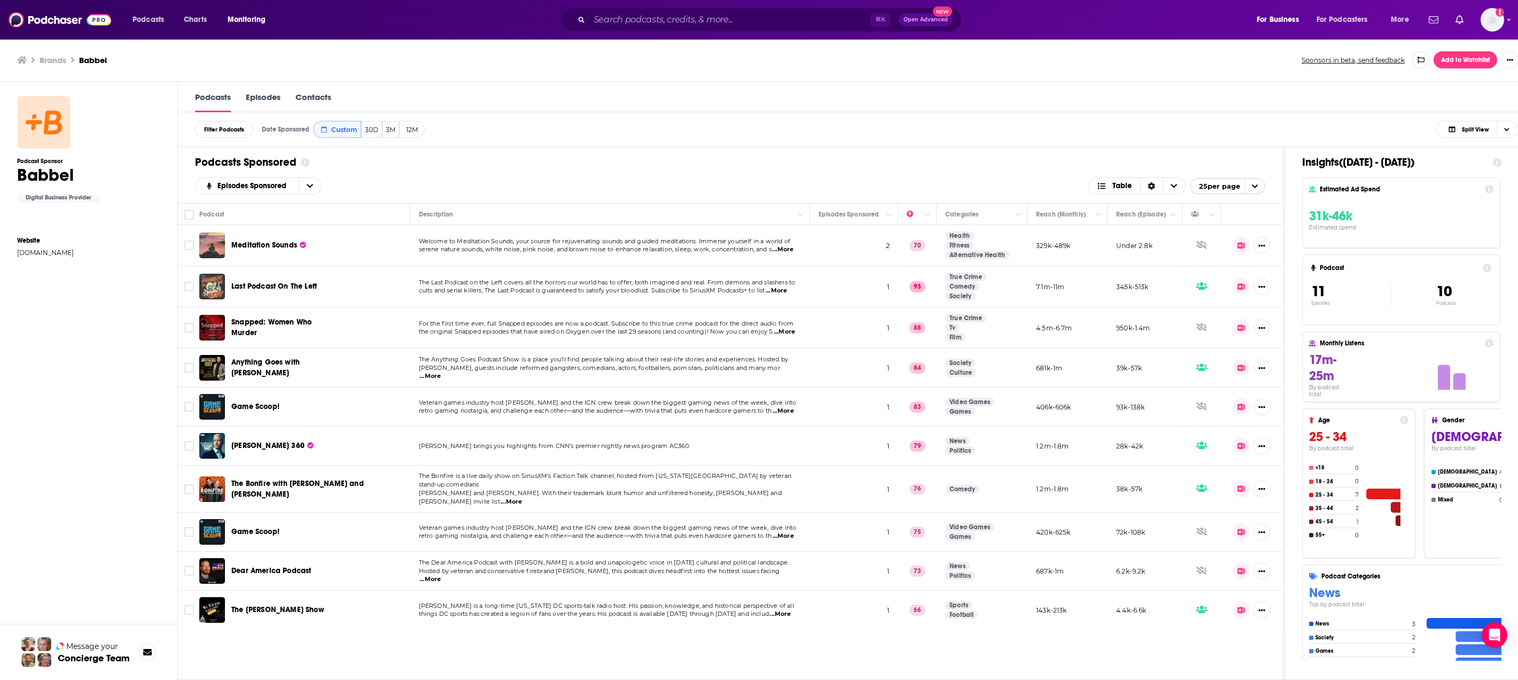
scroll to position [1, 0]
click at [450, 627] on div "Podcast Description Episodes Sponsored Categories Reach (Monthly) Reach (Episod…" at bounding box center [730, 441] width 1105 height 476
click at [340, 130] on span "Custom" at bounding box center [344, 130] width 26 height 8
select select "6"
select select "2025"
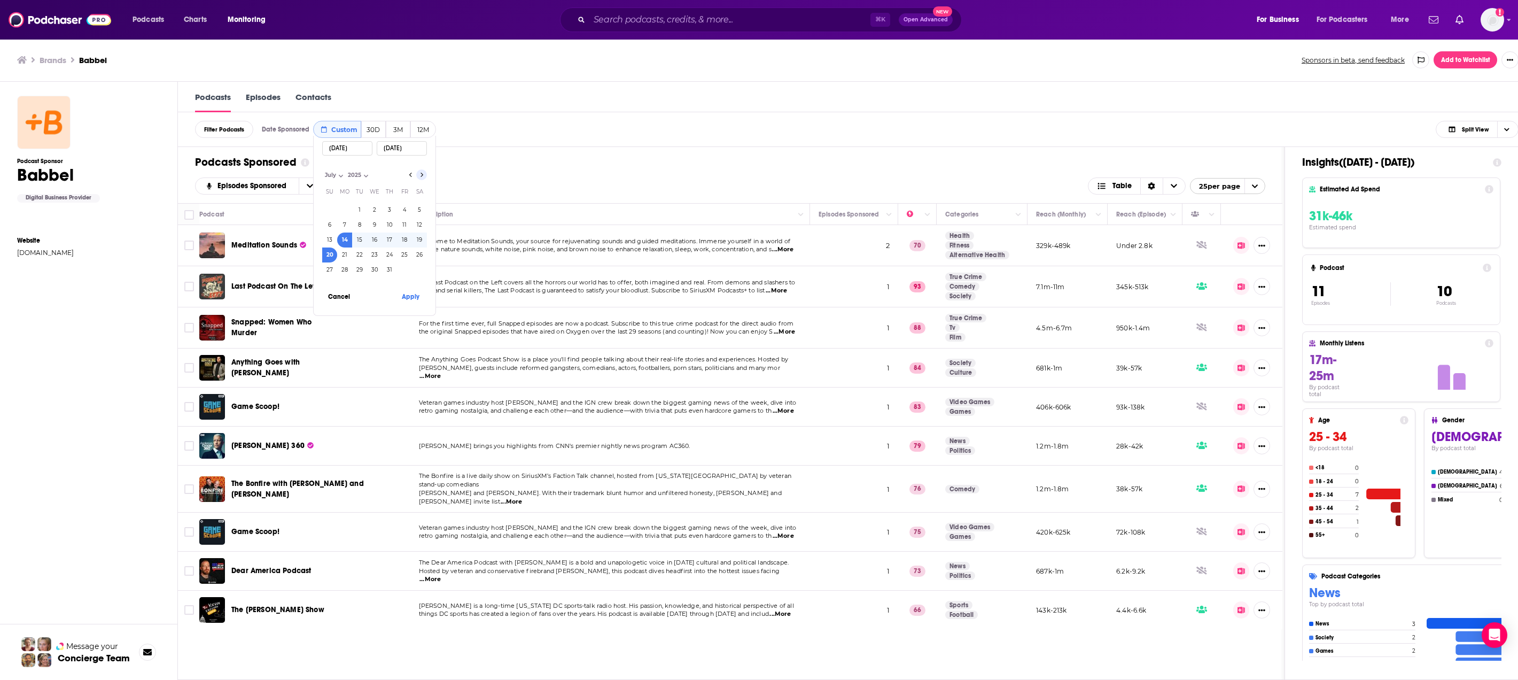
click at [426, 176] on button "Go to next month" at bounding box center [421, 174] width 11 height 11
select select "7"
click at [347, 270] on button "25" at bounding box center [344, 269] width 15 height 15
click at [336, 283] on button "31" at bounding box center [329, 284] width 15 height 15
click at [347, 263] on button "25" at bounding box center [344, 269] width 15 height 15
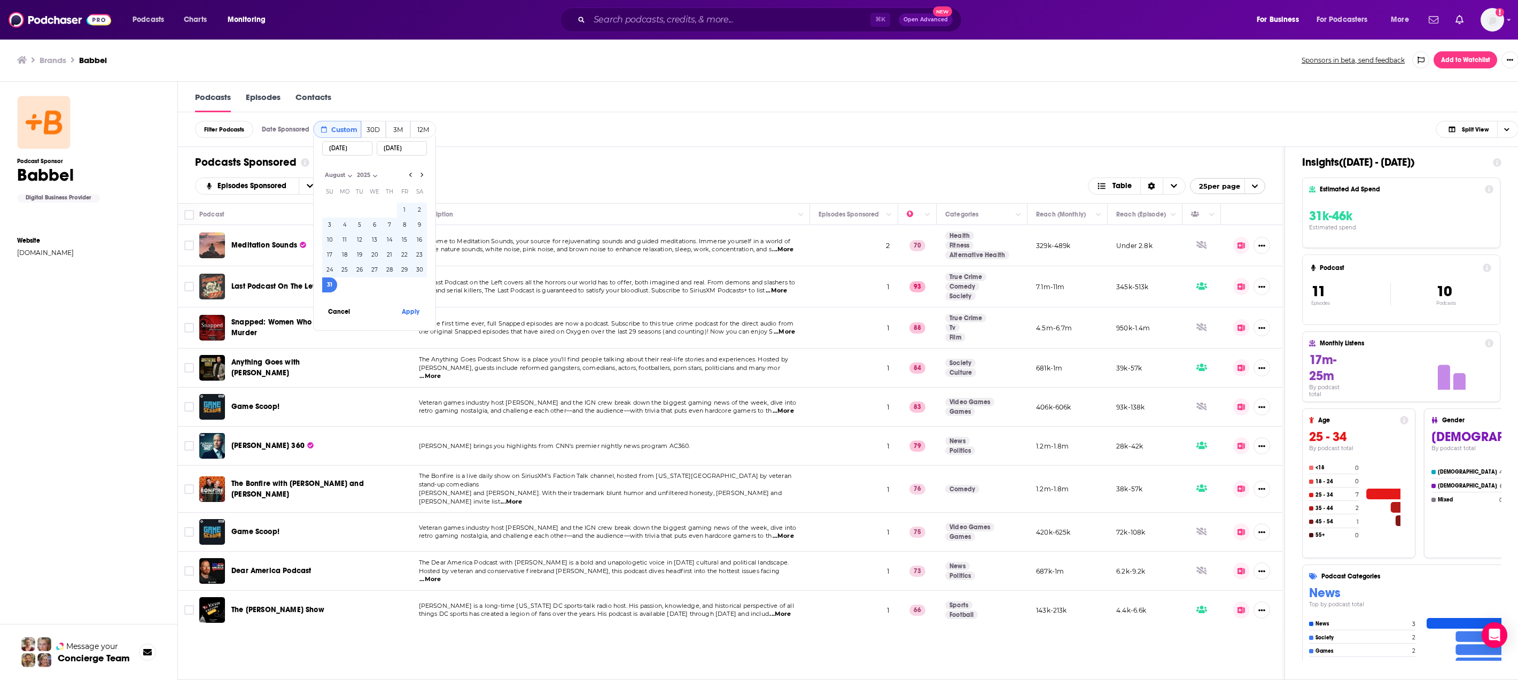
type input "08/25/2025"
click at [347, 266] on button "25" at bounding box center [344, 269] width 15 height 15
type input "08/25/2025"
click at [334, 287] on button "31" at bounding box center [329, 284] width 15 height 15
type input "08/31/2025"
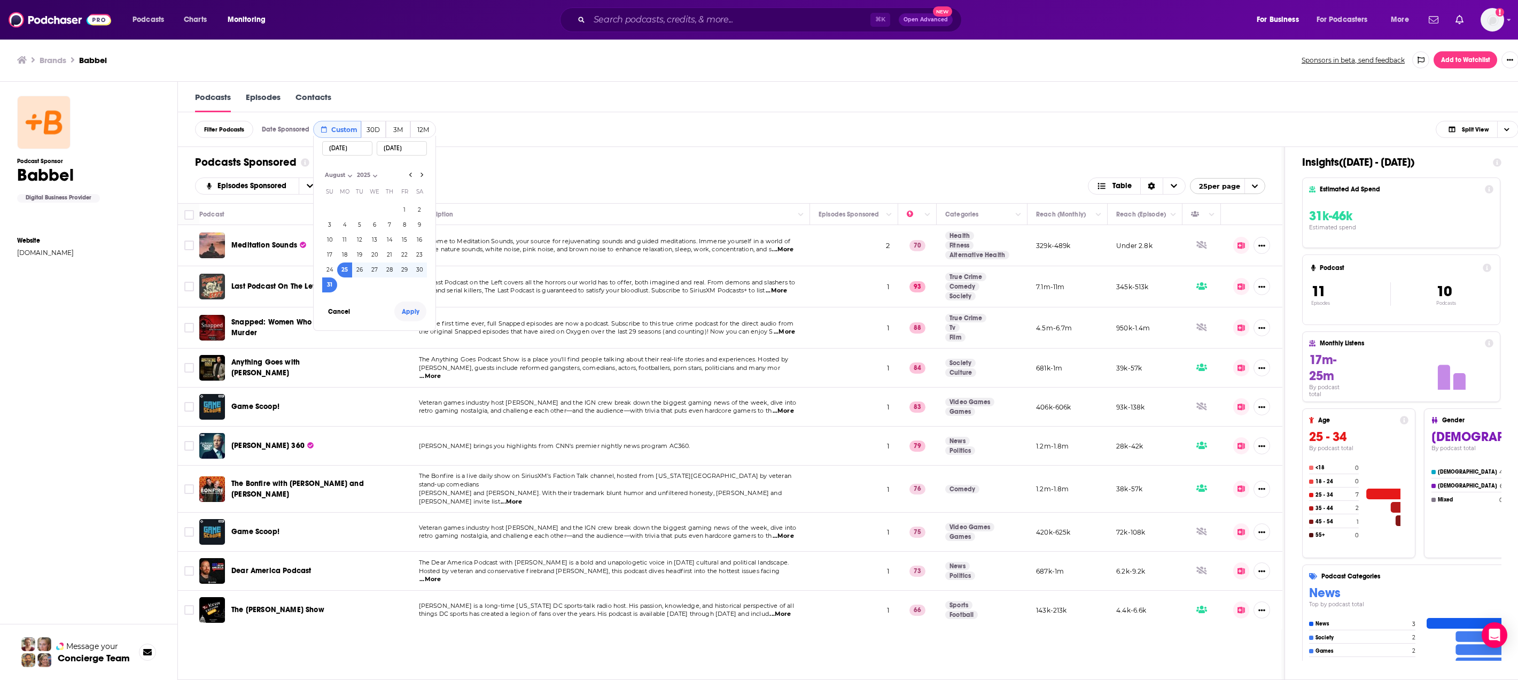
click at [409, 306] on button "Apply" at bounding box center [410, 311] width 32 height 20
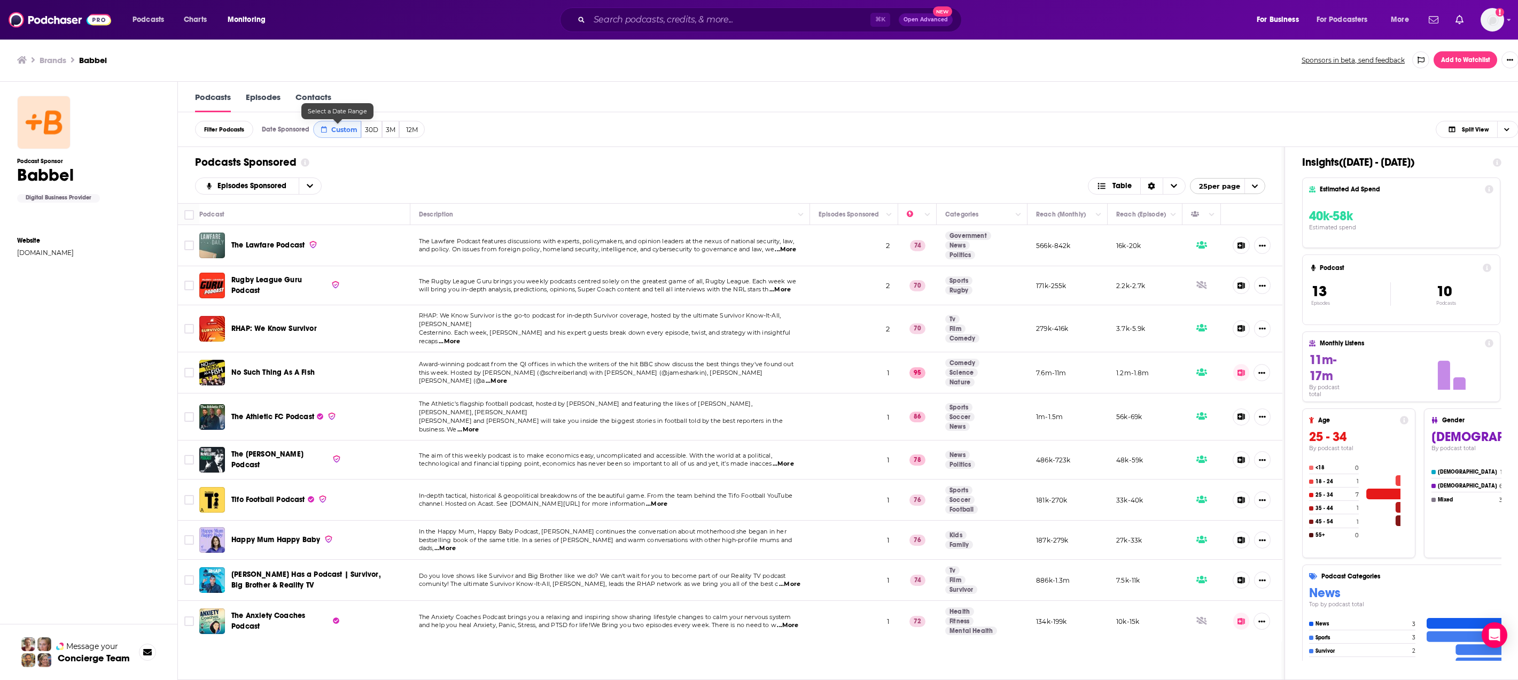
click at [344, 130] on span "Custom" at bounding box center [344, 130] width 26 height 8
select select "7"
select select "2025"
click at [423, 173] on icon "Go to next month" at bounding box center [422, 174] width 4 height 9
select select "8"
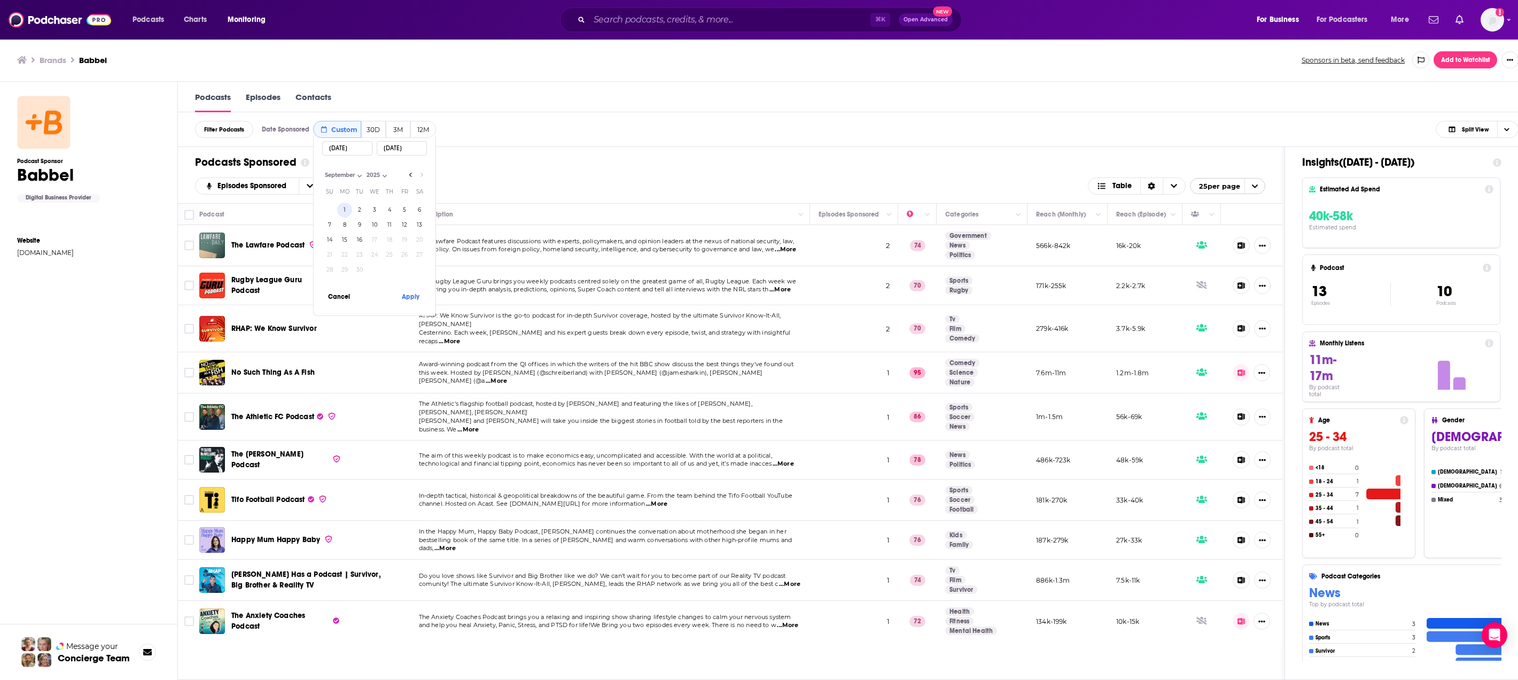
click at [344, 211] on button "1" at bounding box center [344, 210] width 15 height 15
click at [326, 224] on button "7" at bounding box center [329, 225] width 15 height 15
type input "09/07/2025"
click at [408, 292] on button "Apply" at bounding box center [410, 296] width 32 height 20
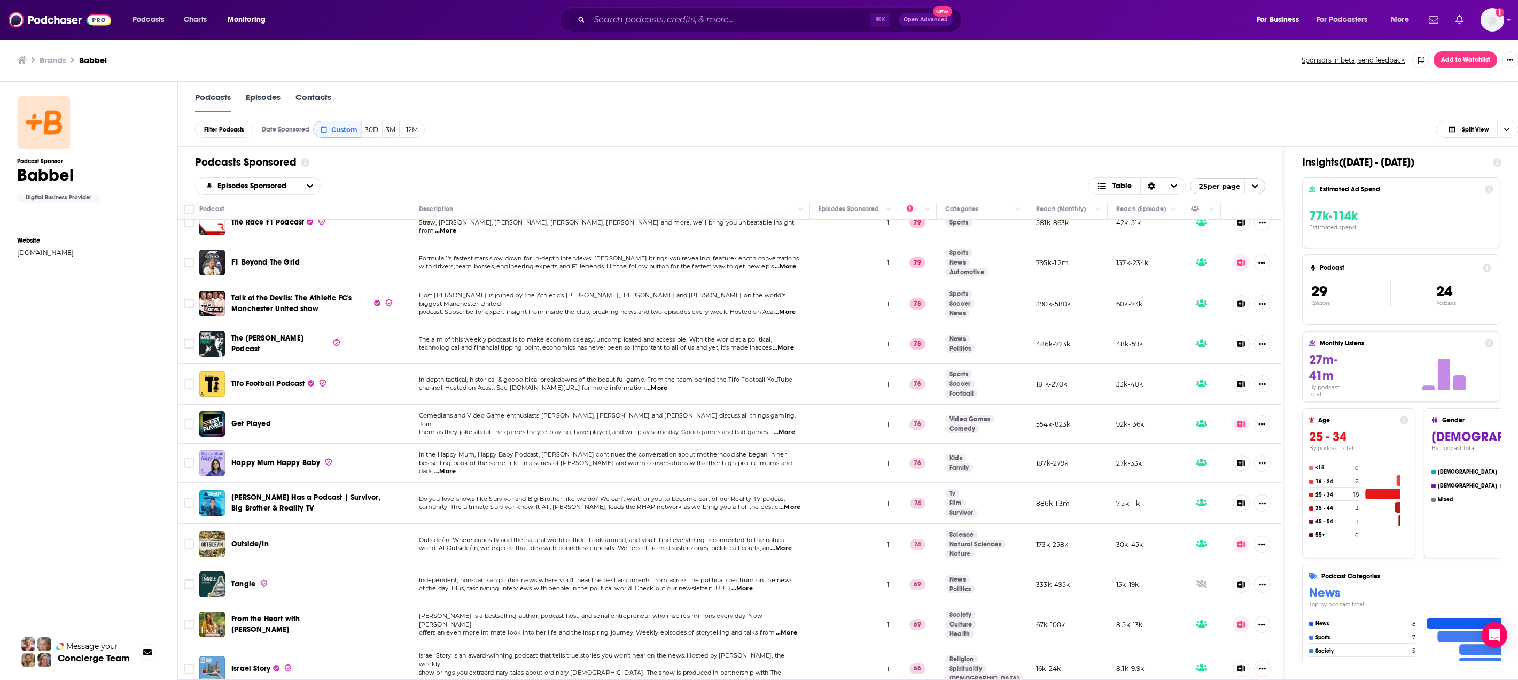
scroll to position [0, 0]
click at [483, 627] on span "Israel Story is an award-winning podcast that tells true stories you won't hear…" at bounding box center [602, 659] width 366 height 16
click at [481, 627] on span "...More" at bounding box center [470, 681] width 21 height 9
click at [252, 627] on span "Israel Story" at bounding box center [250, 668] width 39 height 9
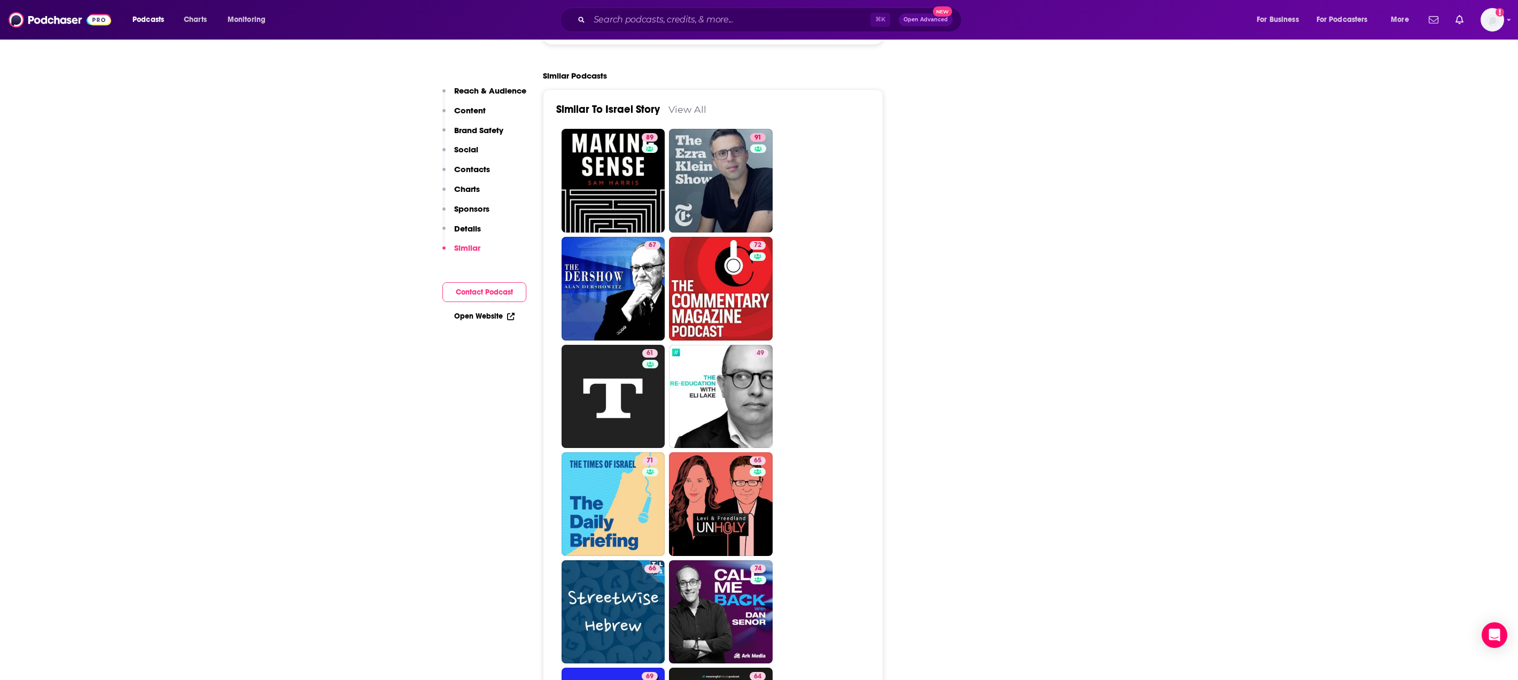
scroll to position [2520, 0]
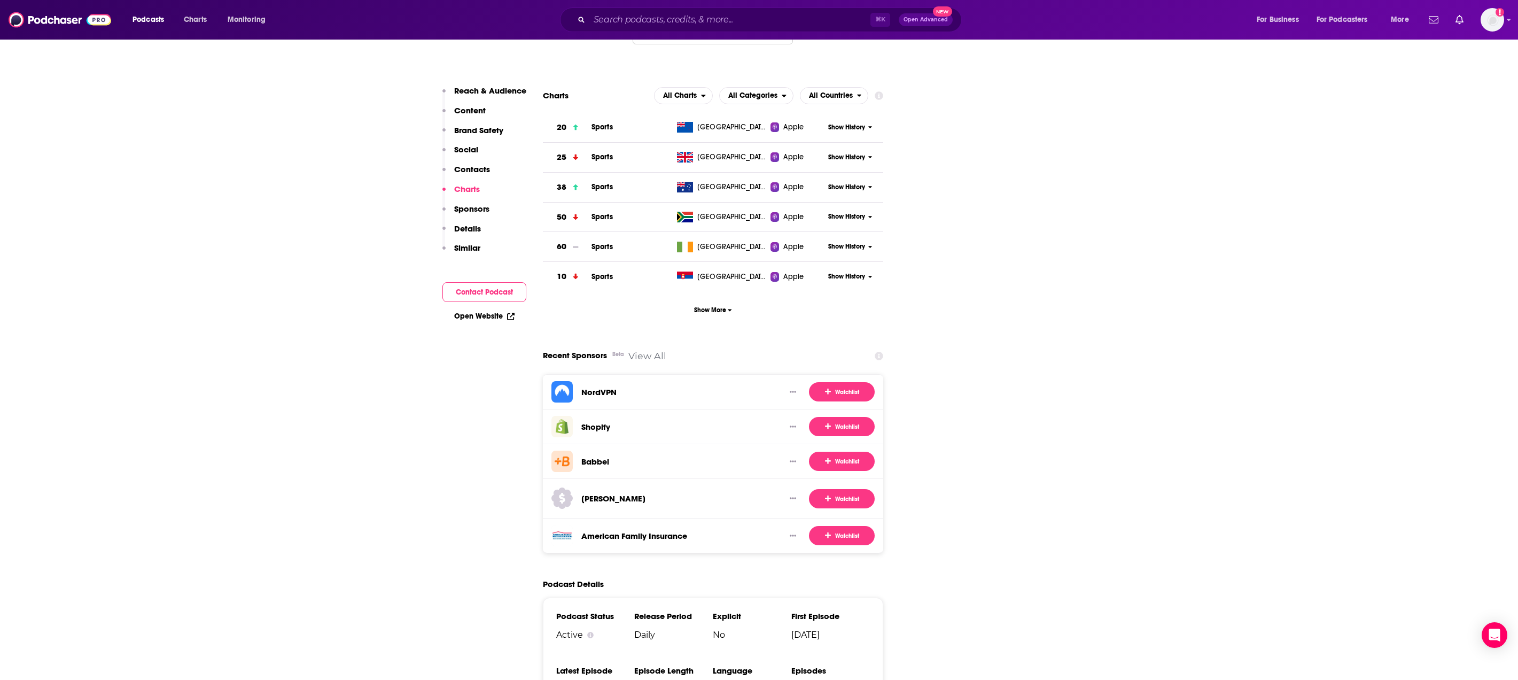
scroll to position [2035, 0]
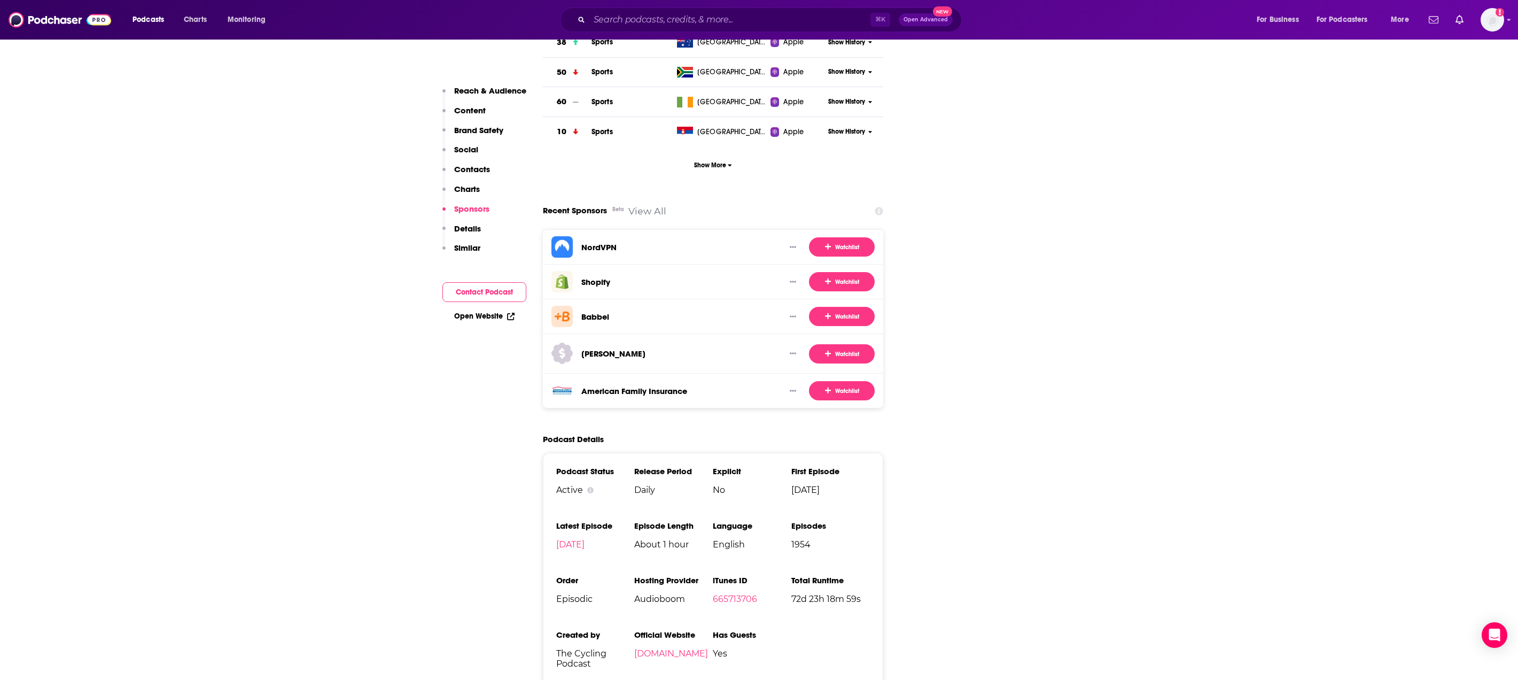
click at [753, 306] on div "Babbel" at bounding box center [665, 316] width 226 height 21
click at [794, 315] on icon "Show More Button" at bounding box center [793, 316] width 6 height 2
click at [642, 306] on div "Babbel" at bounding box center [665, 316] width 226 height 21
click at [600, 312] on h3 "Babbel" at bounding box center [595, 317] width 28 height 10
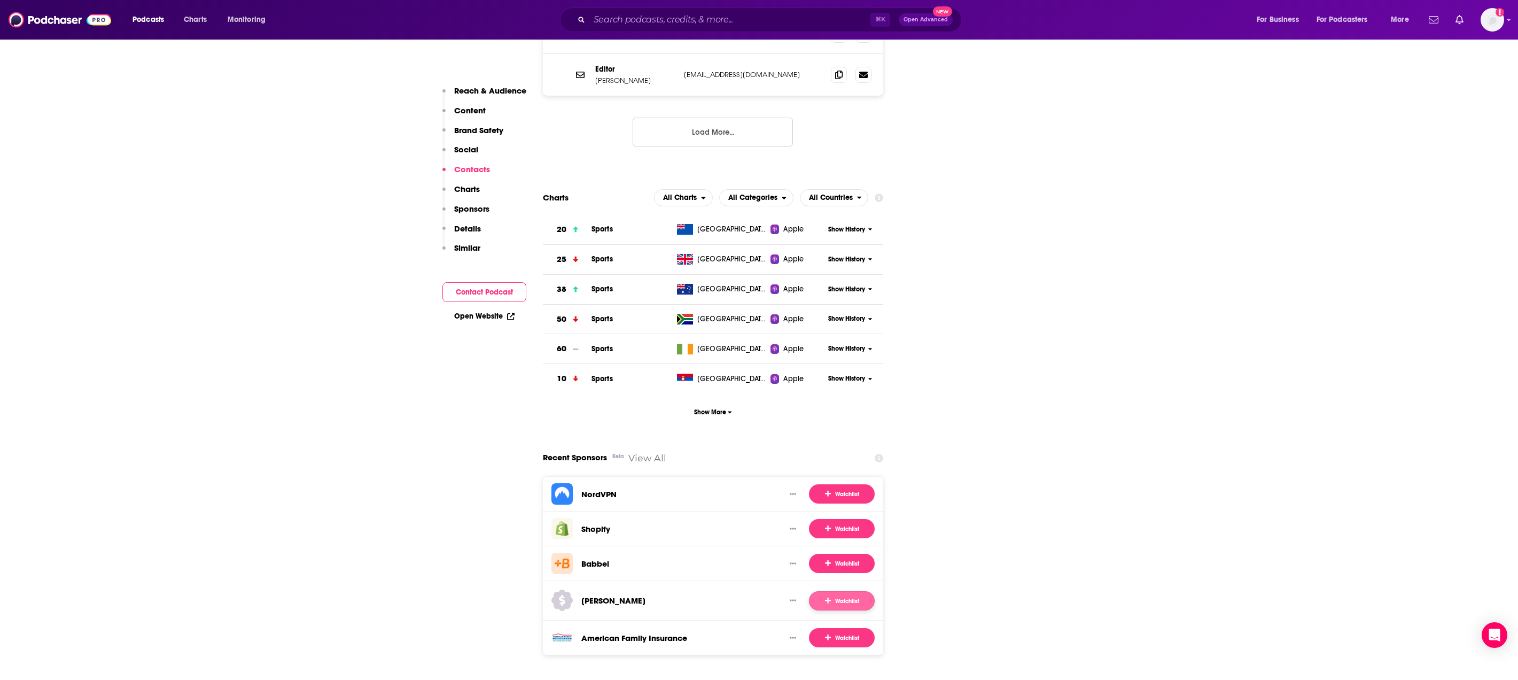
scroll to position [1906, 0]
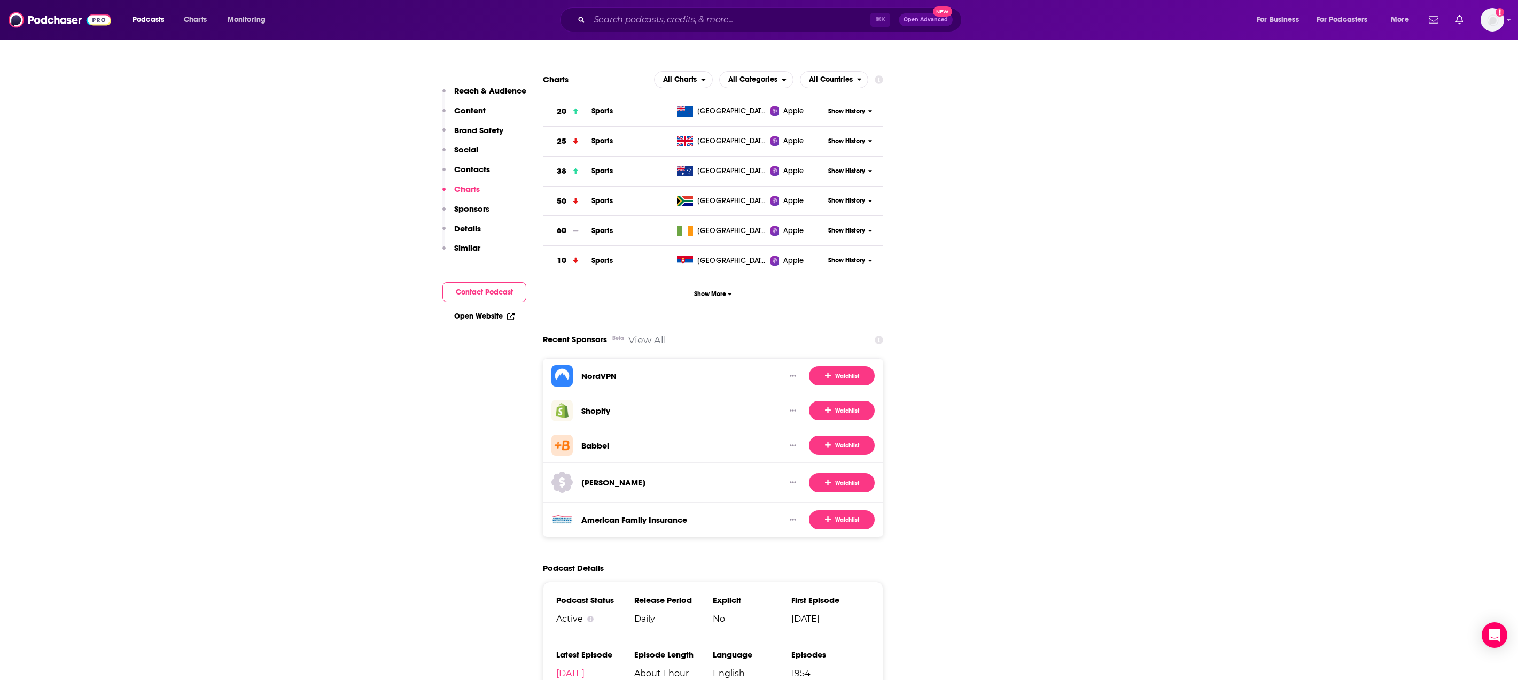
click at [653, 334] on link "View All" at bounding box center [647, 339] width 38 height 11
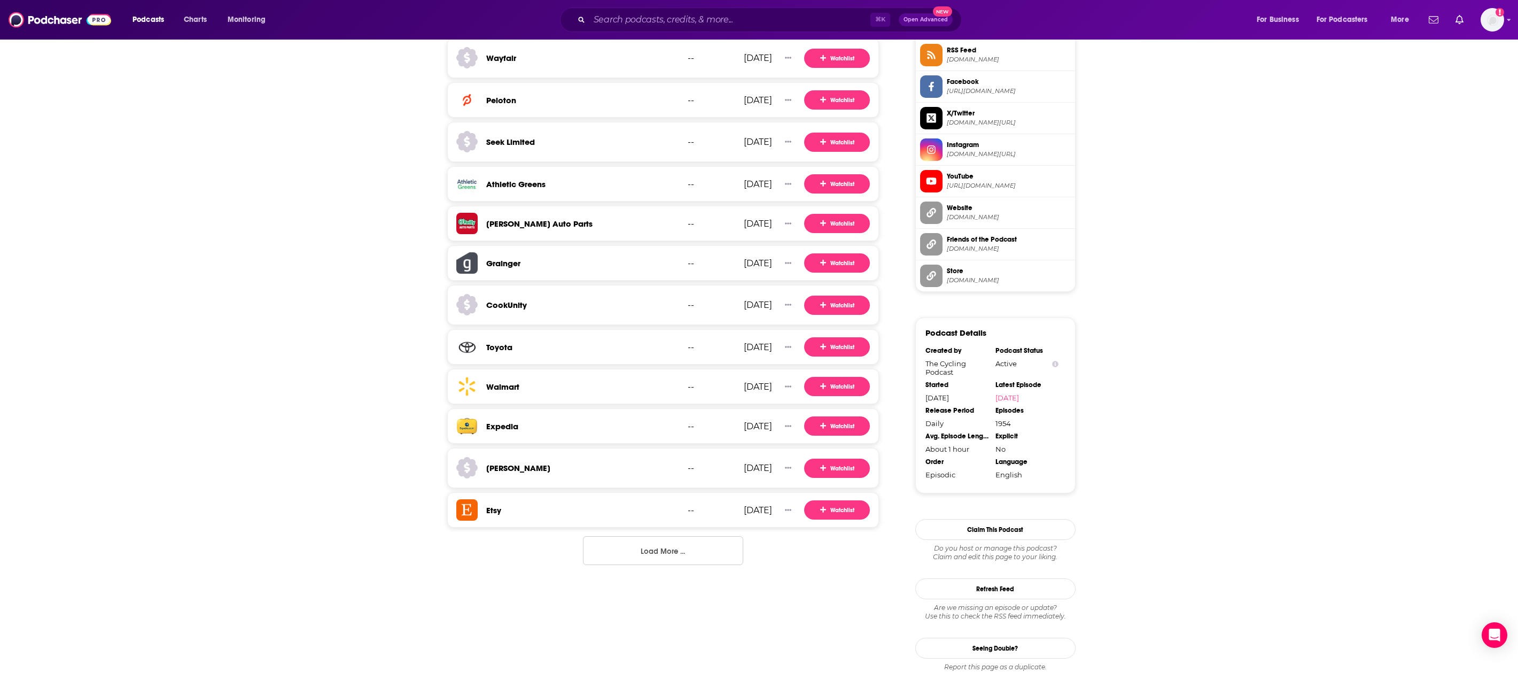
scroll to position [905, 0]
drag, startPoint x: 666, startPoint y: 562, endPoint x: 630, endPoint y: 563, distance: 36.9
click at [667, 562] on button "Load More ..." at bounding box center [663, 550] width 160 height 29
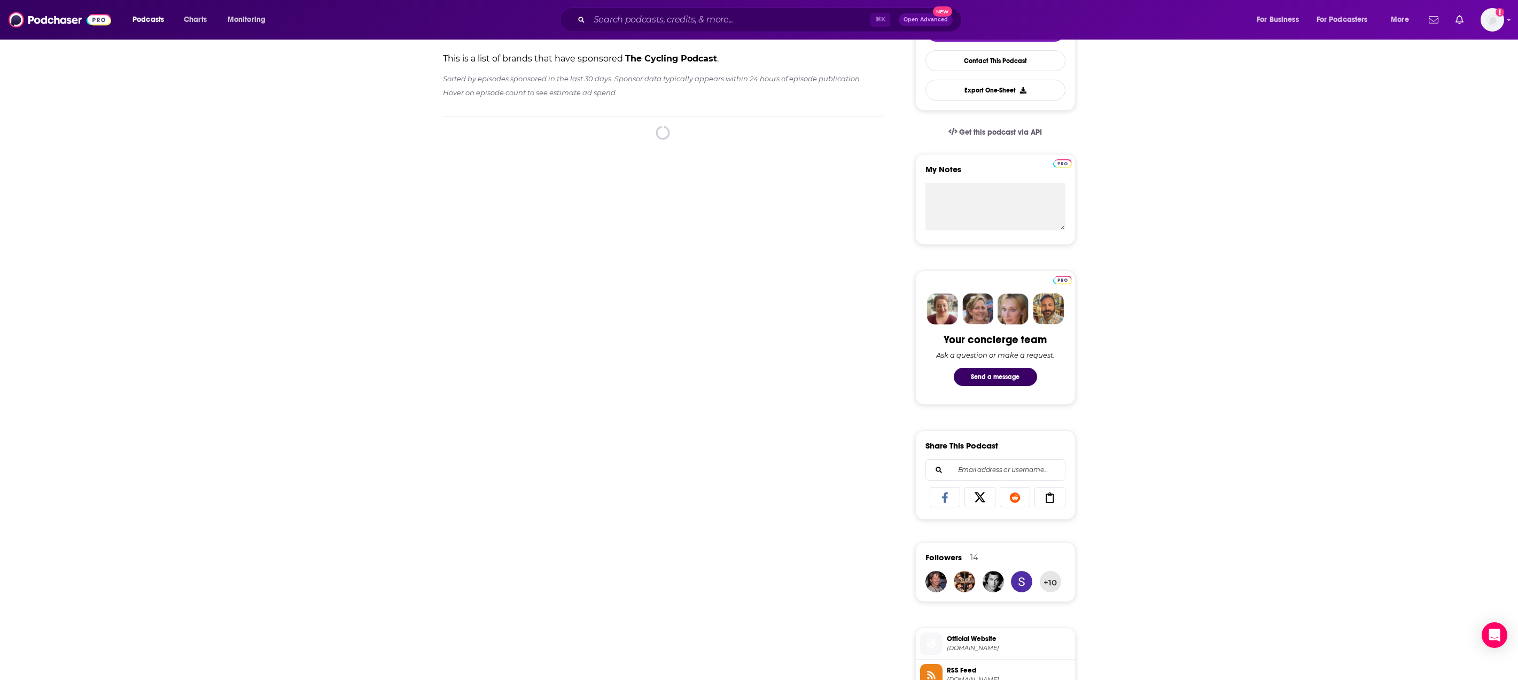
scroll to position [103, 0]
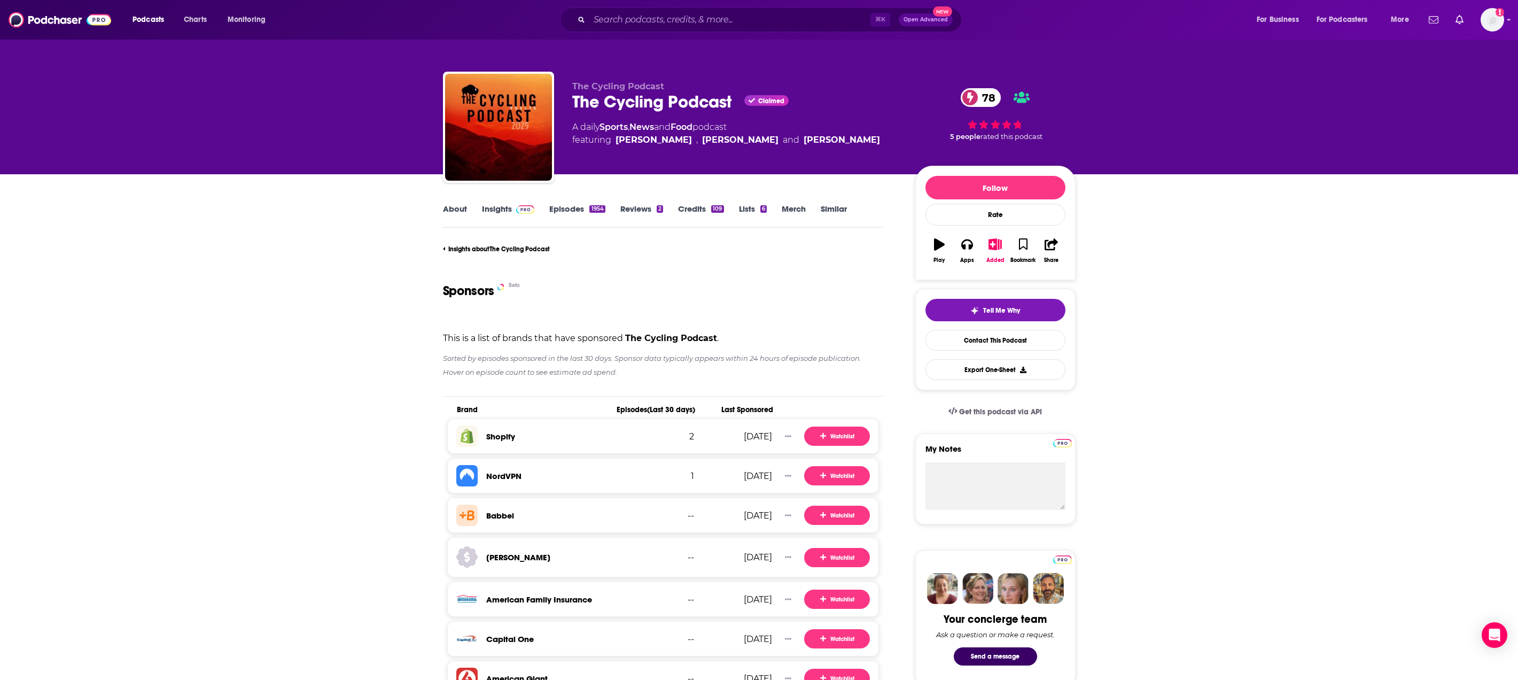
scroll to position [33, 0]
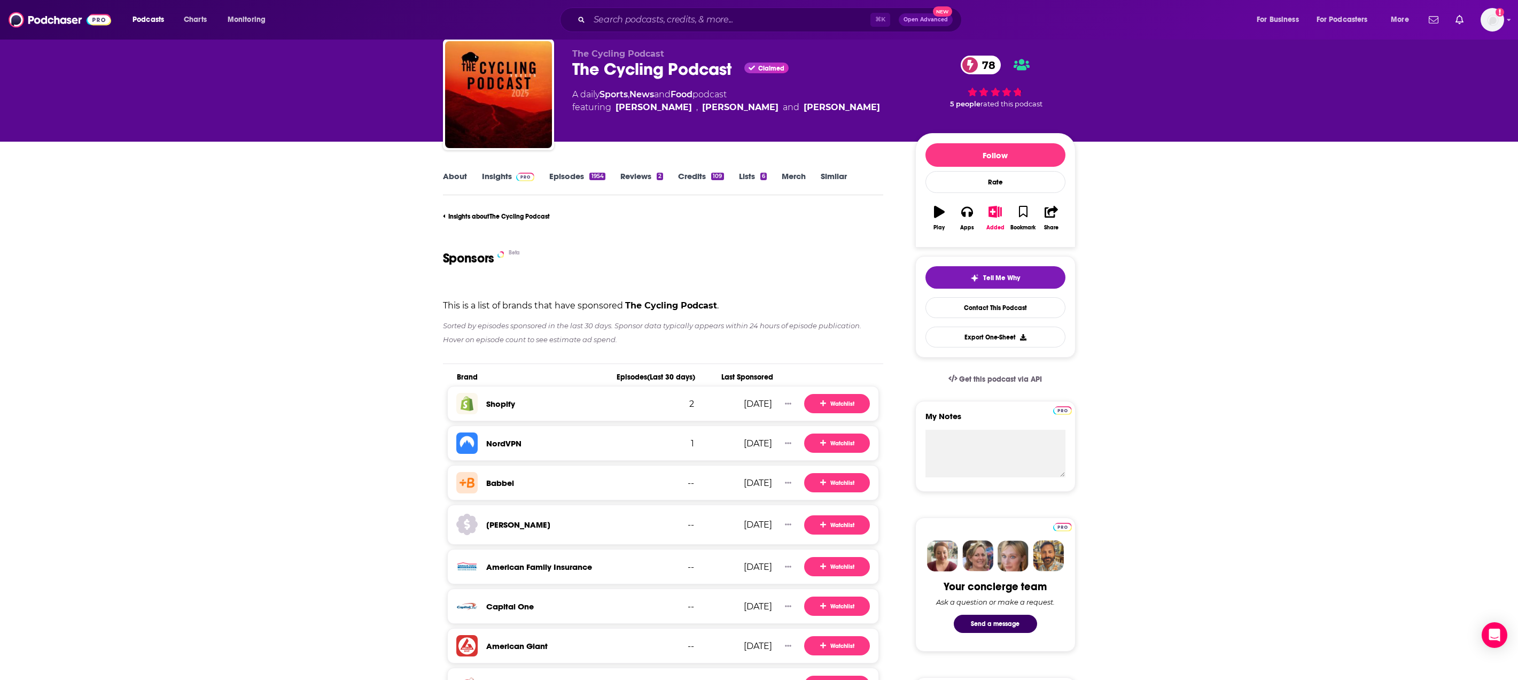
click at [680, 10] on div "⌘ K Open Advanced New" at bounding box center [761, 19] width 402 height 25
click at [671, 27] on input "Search podcasts, credits, & more..." at bounding box center [729, 19] width 281 height 17
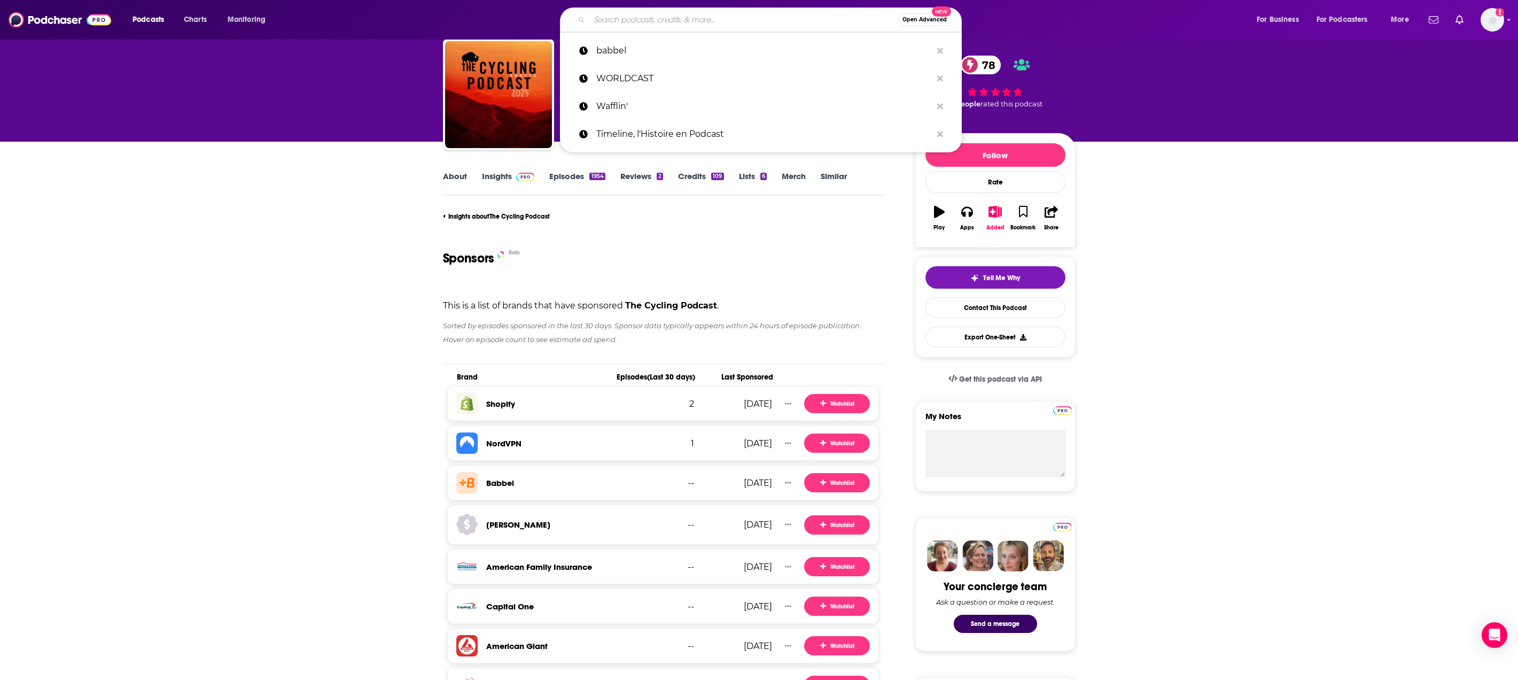
paste input "Crimes · Histoires vraies"
type input "Crimes · Histoires vraies"
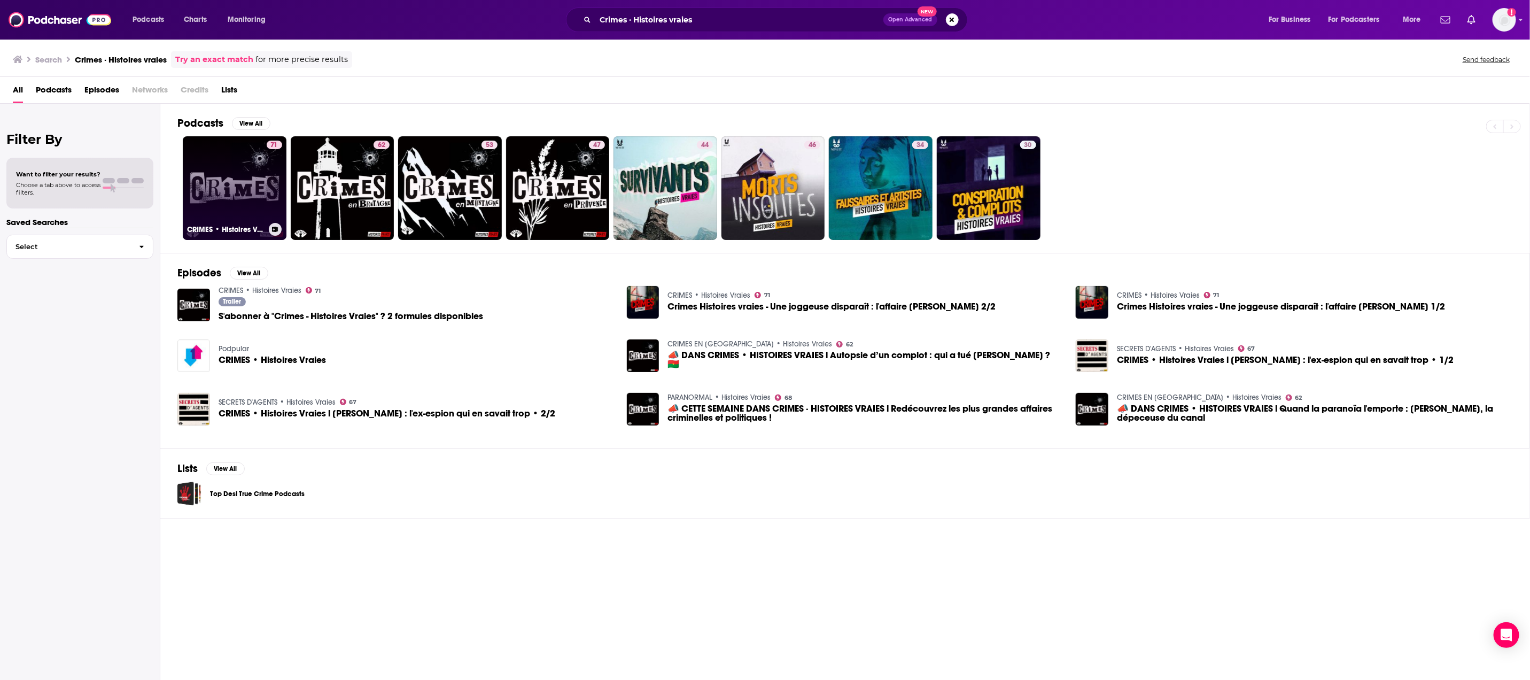
click at [223, 158] on link "71 CRIMES • Histoires Vraies" at bounding box center [235, 188] width 104 height 104
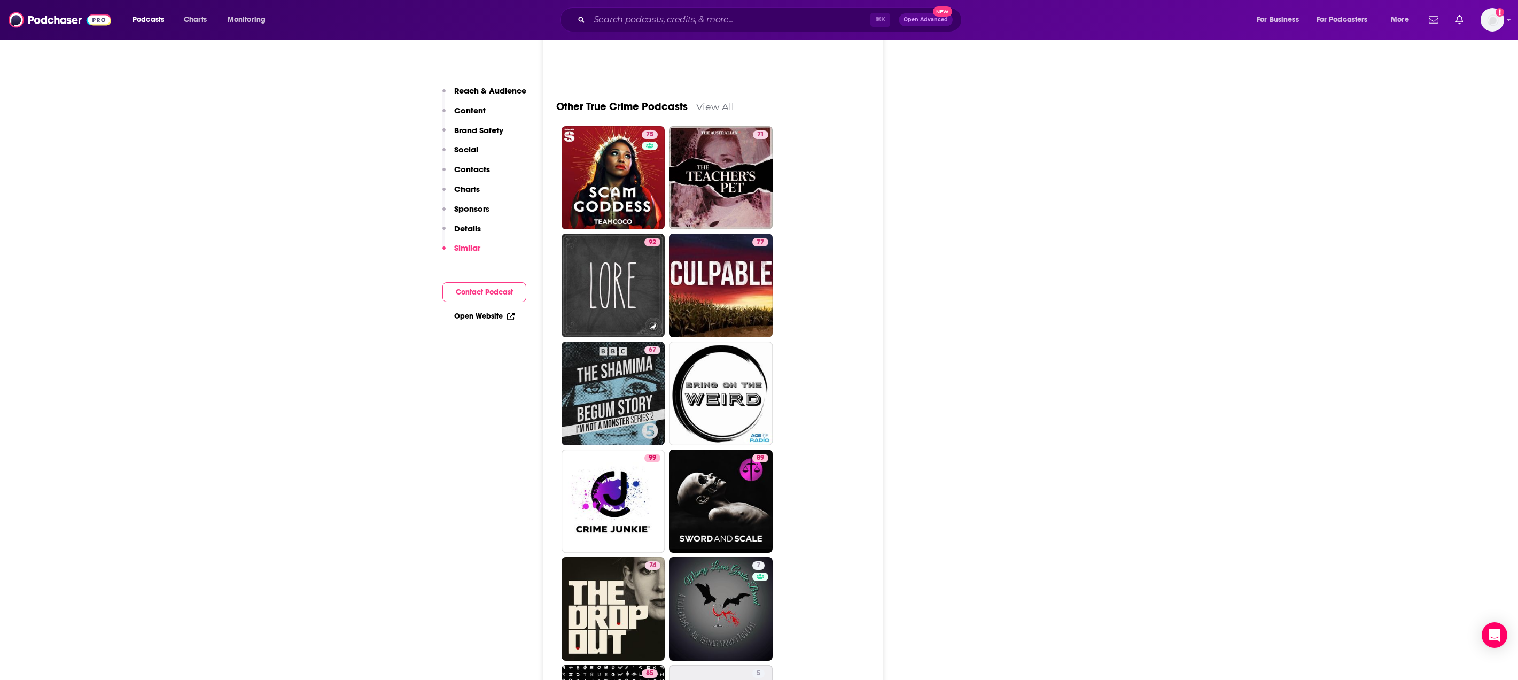
scroll to position [3346, 0]
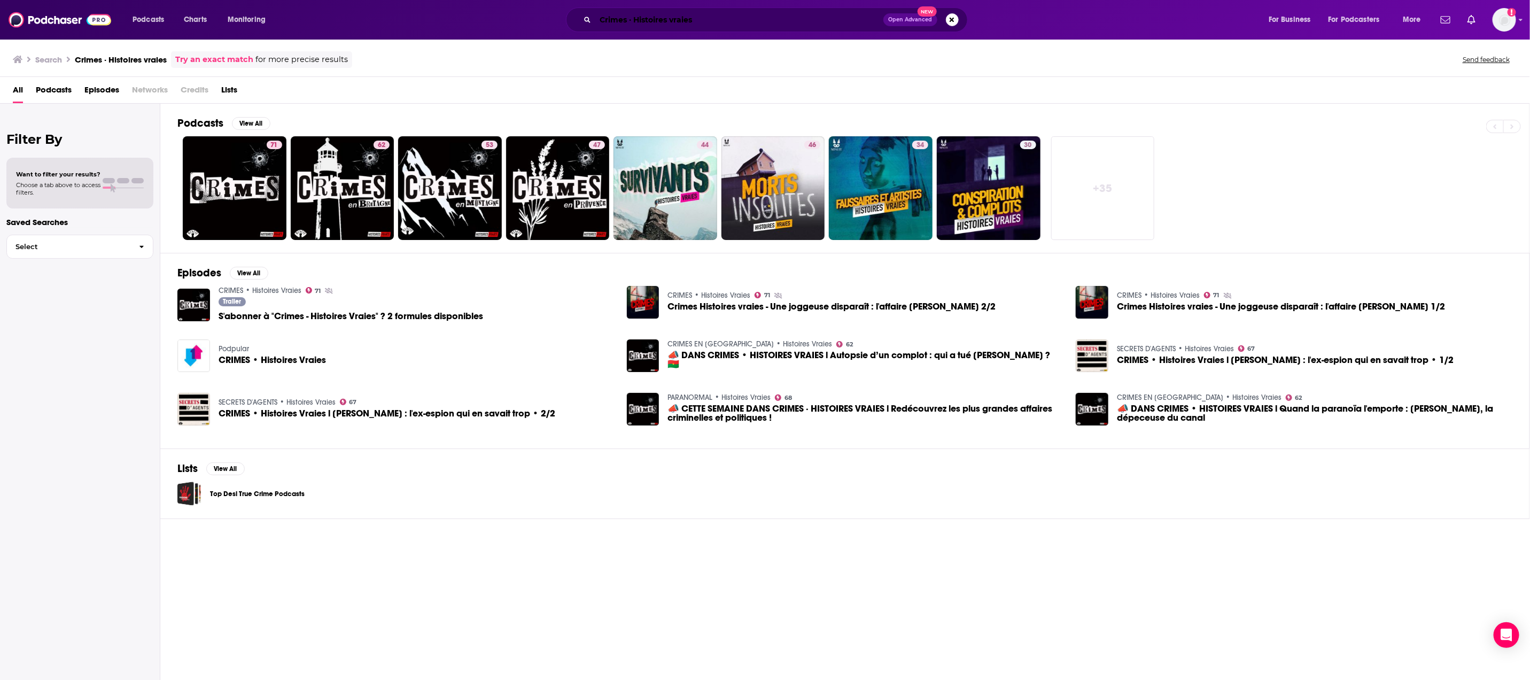
drag, startPoint x: 716, startPoint y: 26, endPoint x: 646, endPoint y: 23, distance: 70.6
click at [669, 23] on input "Crimes · Histoires vraies" at bounding box center [739, 19] width 288 height 17
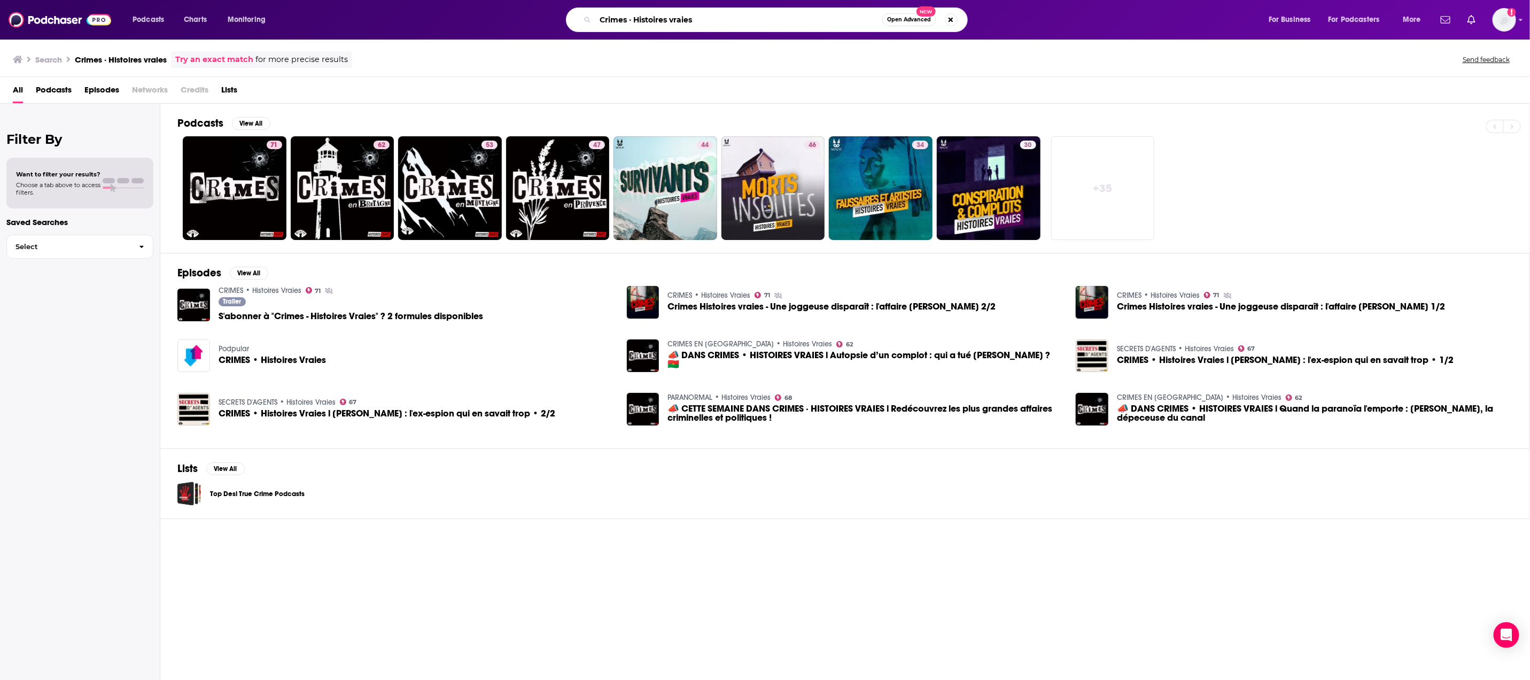
click at [709, 20] on input "Crimes · Histoires vraies" at bounding box center [738, 19] width 287 height 17
drag, startPoint x: 705, startPoint y: 21, endPoint x: 393, endPoint y: -24, distance: 315.2
click at [393, 0] on html "Podcasts Charts Monitoring Crimes · Histoires vraies Open Advanced New For Busi…" at bounding box center [765, 340] width 1530 height 680
paste input "Timeline, l'Histoire en Podcast"
type input "Timeline, l'Histoire en Podcast"
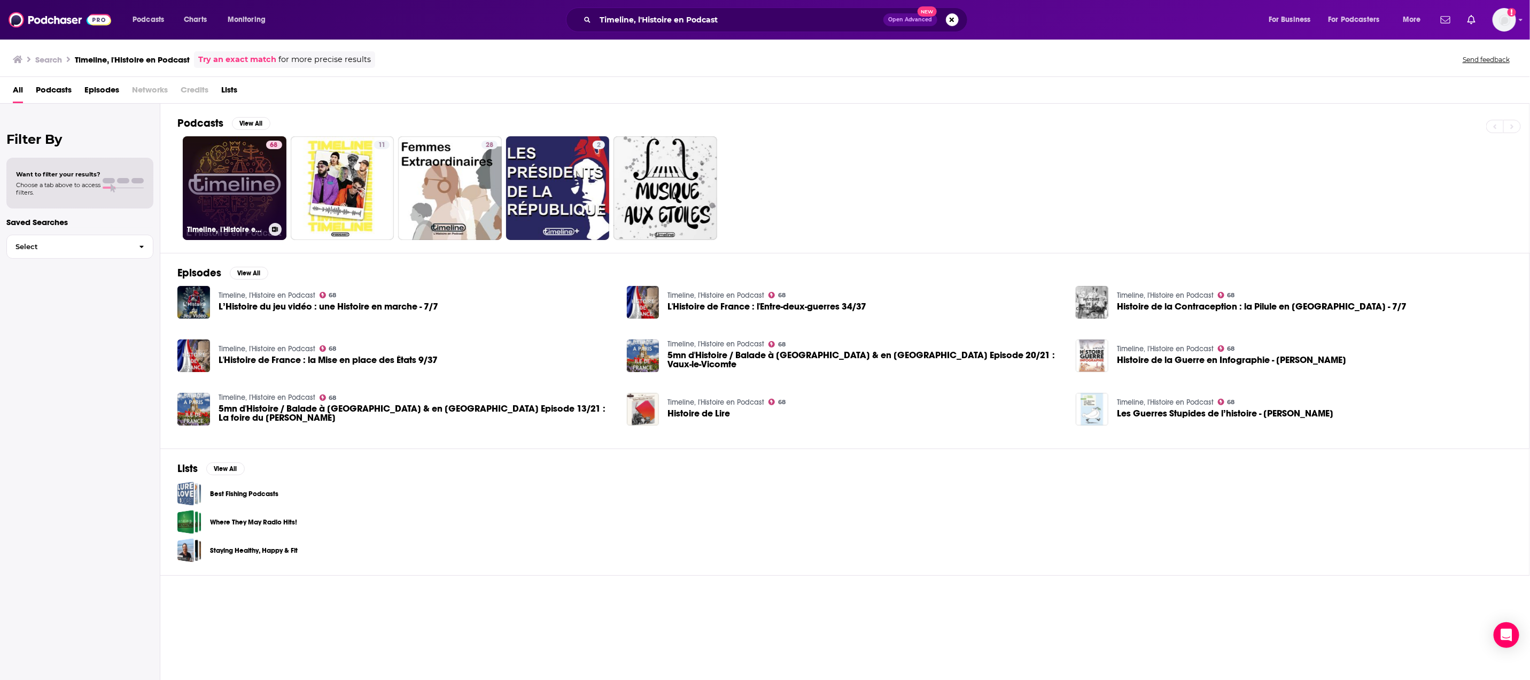
click at [257, 174] on link "68 Timeline, l'Histoire en Podcast" at bounding box center [235, 188] width 104 height 104
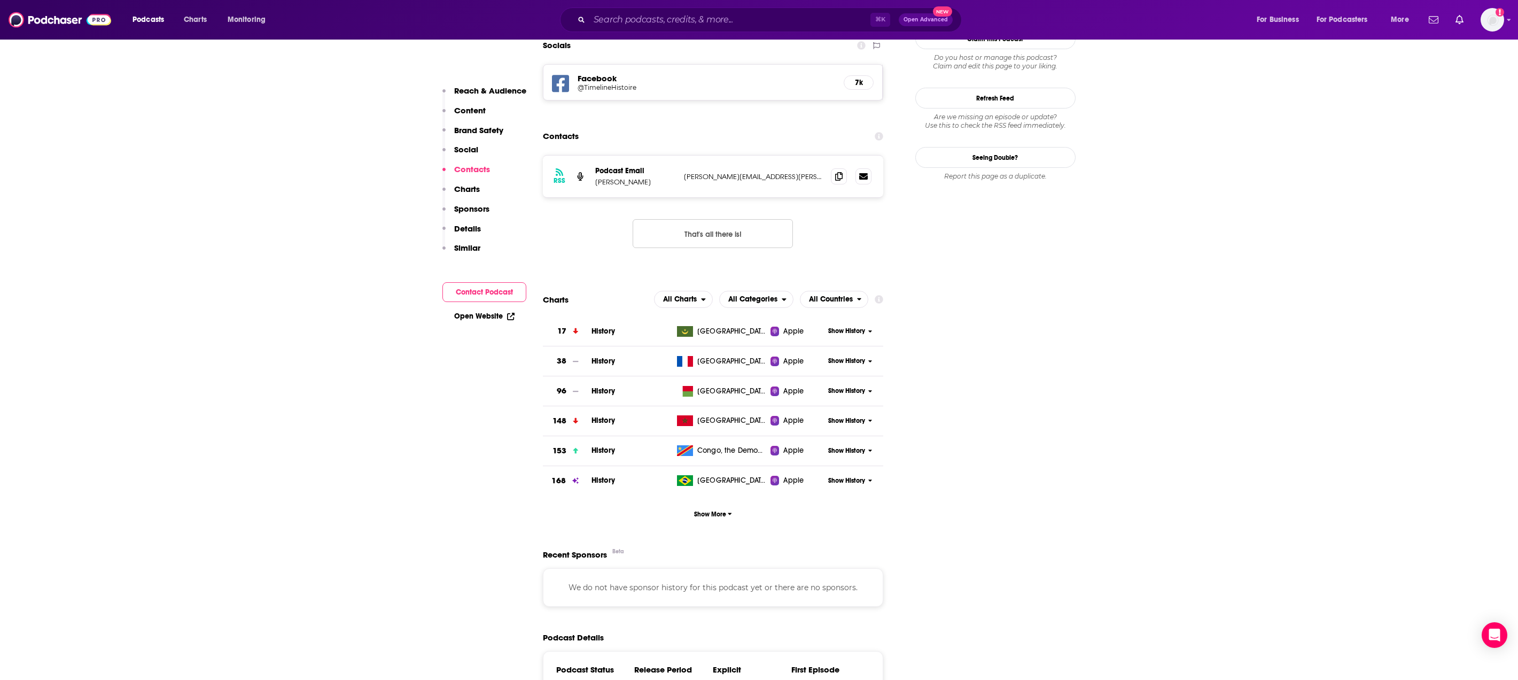
scroll to position [1012, 0]
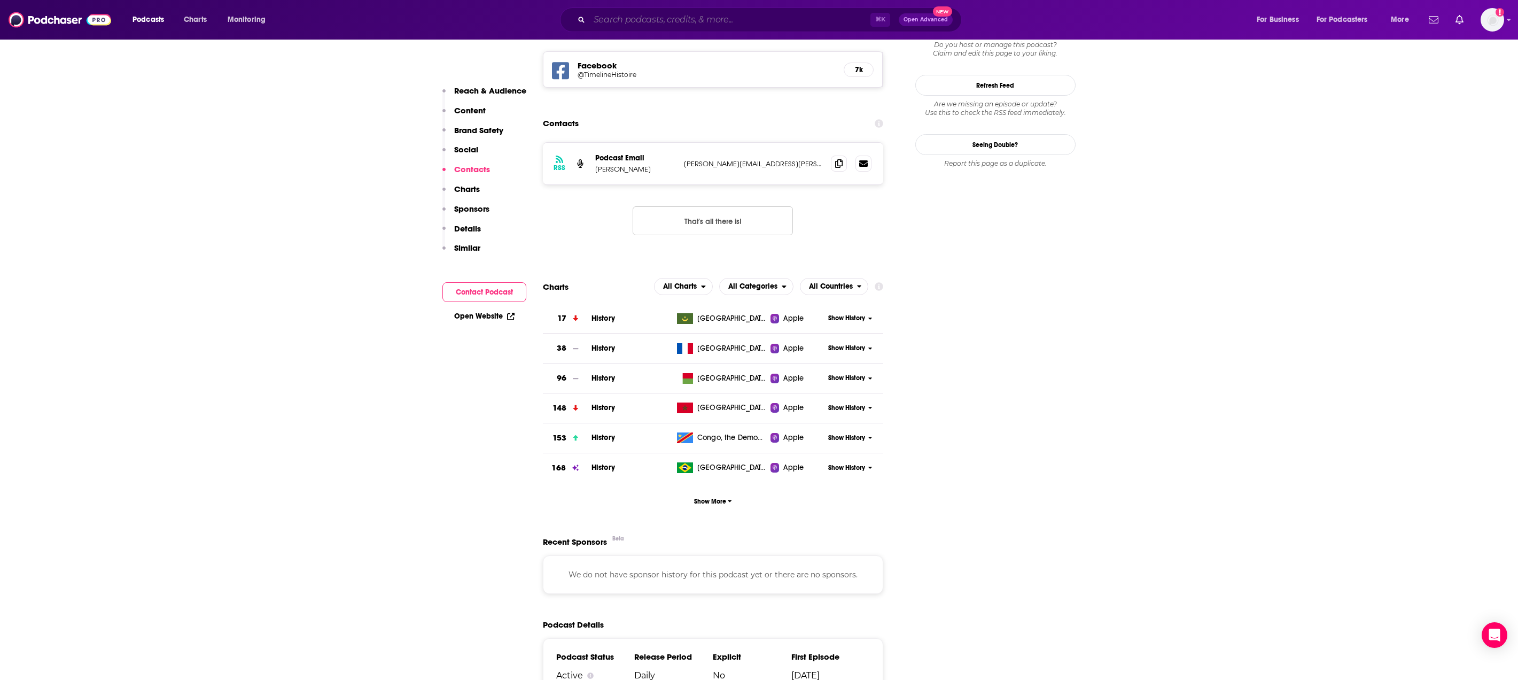
click at [638, 19] on input "Search podcasts, credits, & more..." at bounding box center [729, 19] width 281 height 17
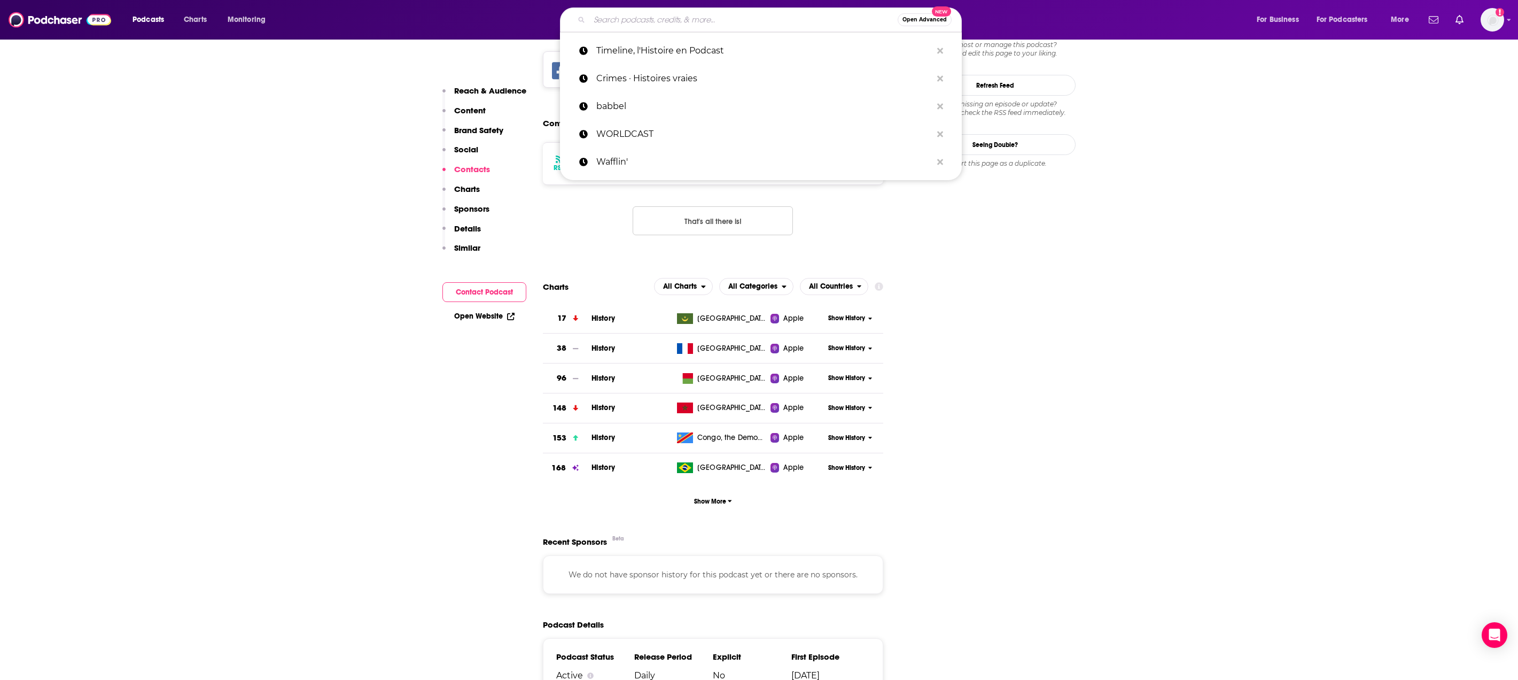
paste input "WORLDCAST"
type input "WORLDCAST"
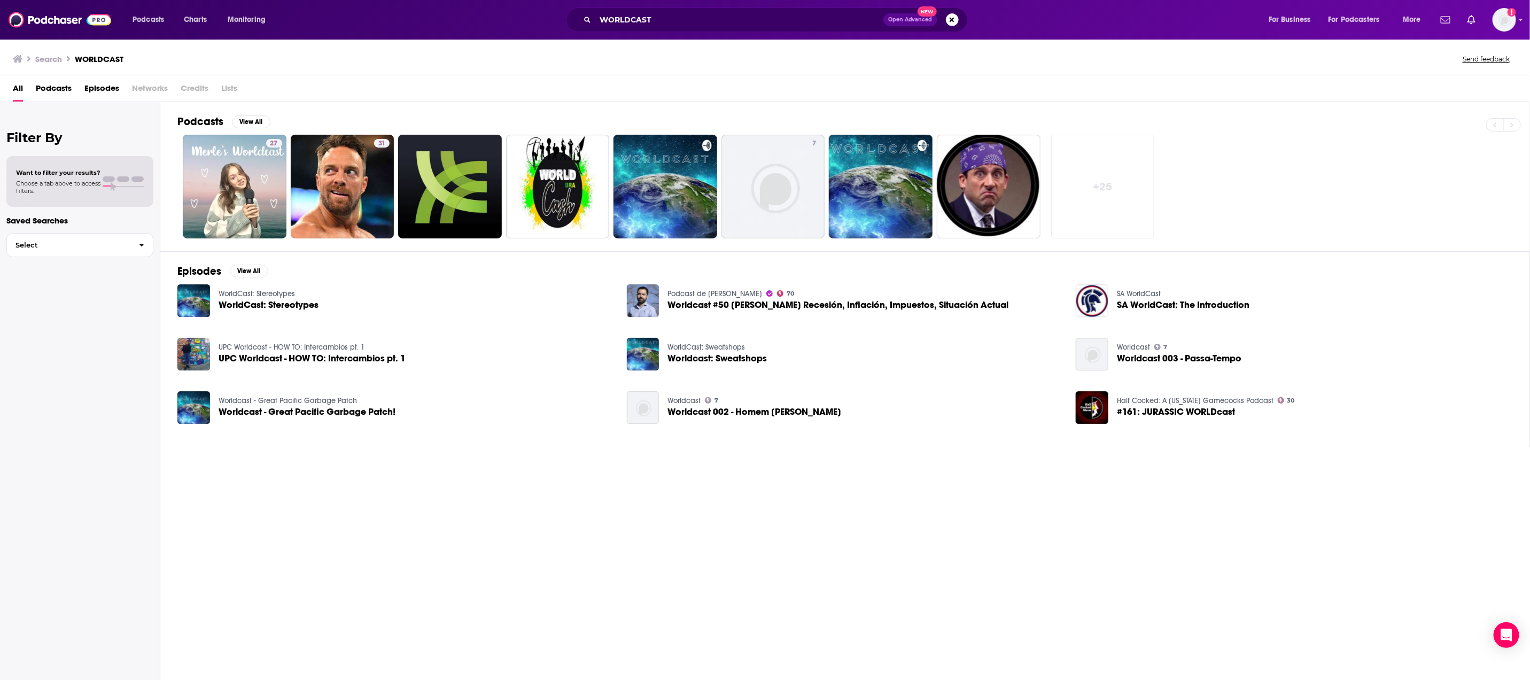
click at [695, 593] on div "Podcasts View All 27 31 7 + 25 Episodes View All WorldCast: Stereotypes WorldCa…" at bounding box center [845, 391] width 1370 height 578
click at [500, 546] on div "Podcasts View All 27 31 7 + 25 Episodes View All WorldCast: Stereotypes WorldCa…" at bounding box center [845, 391] width 1370 height 578
click at [255, 117] on button "View All" at bounding box center [251, 121] width 38 height 13
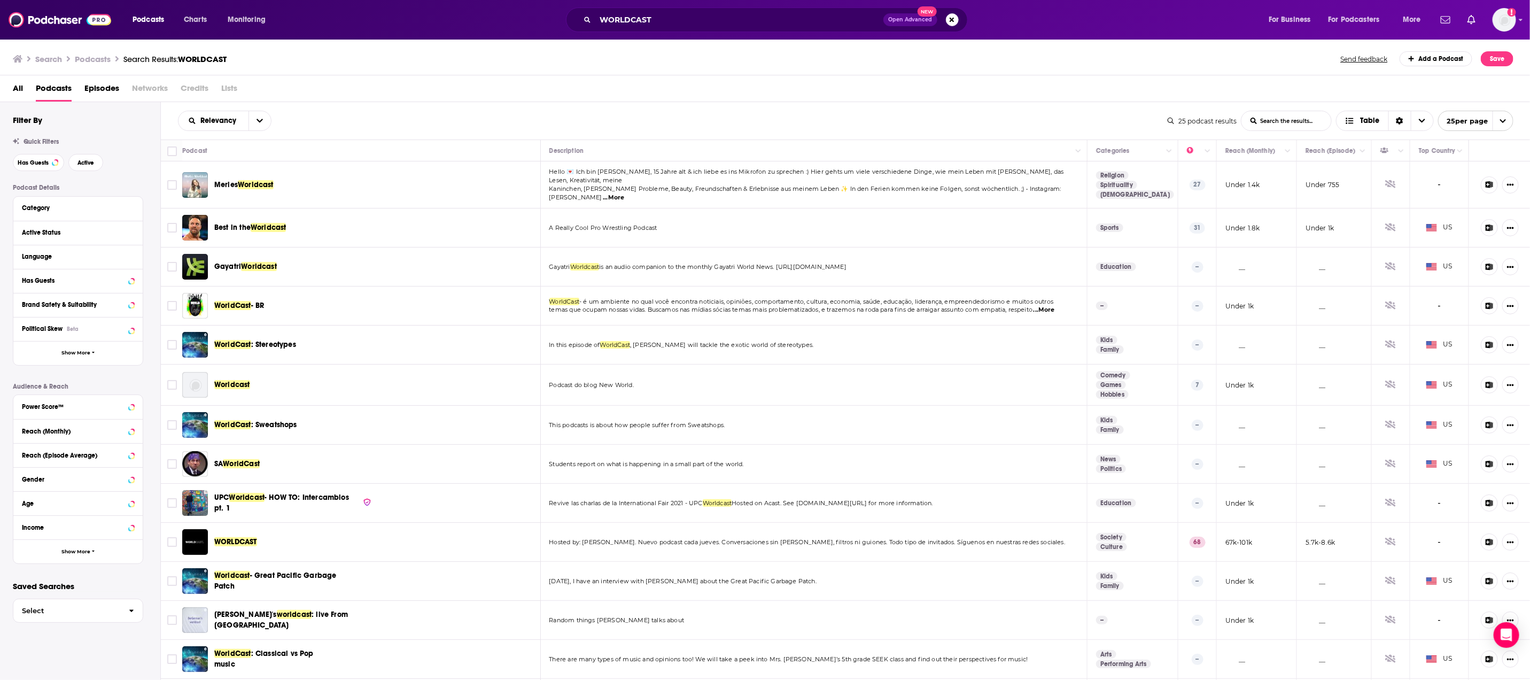
click at [249, 537] on span "WORLDCAST" at bounding box center [235, 541] width 43 height 9
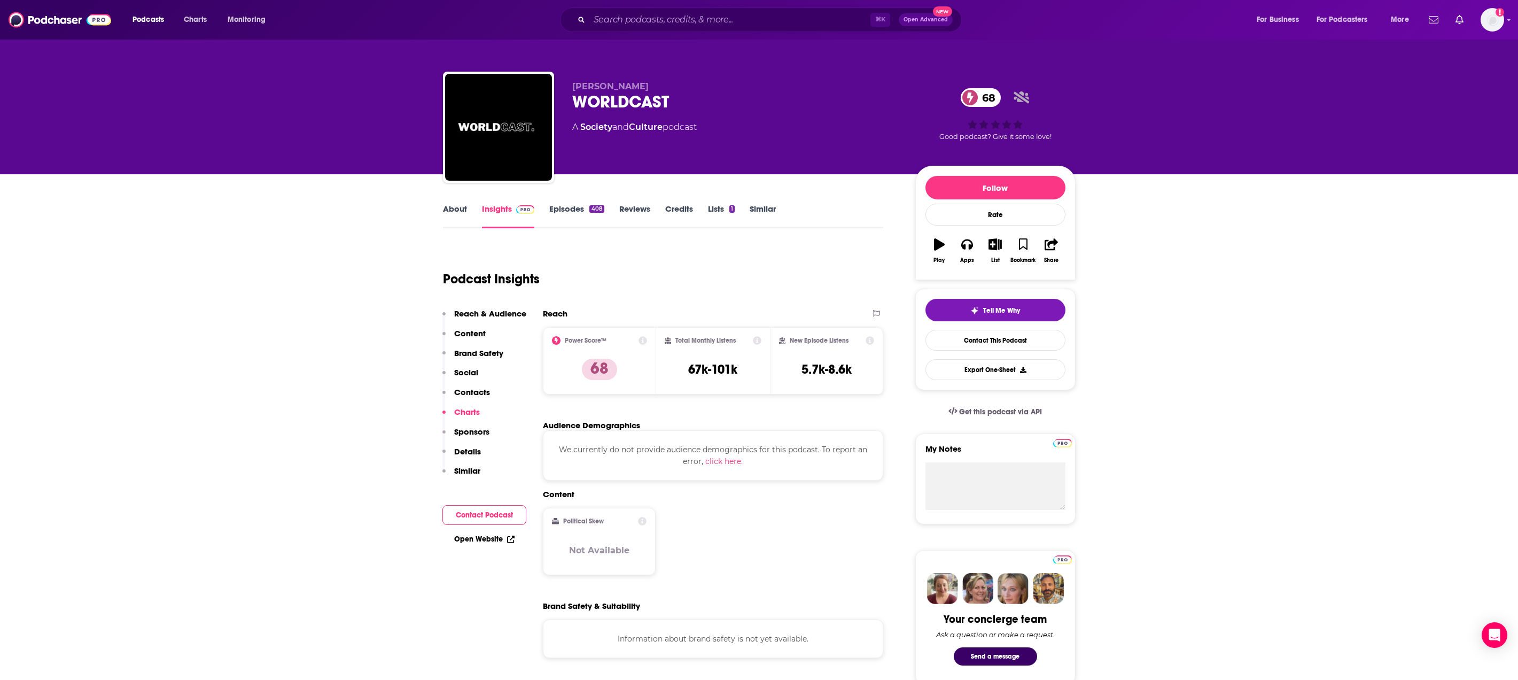
click at [568, 216] on link "Episodes 408" at bounding box center [576, 216] width 55 height 25
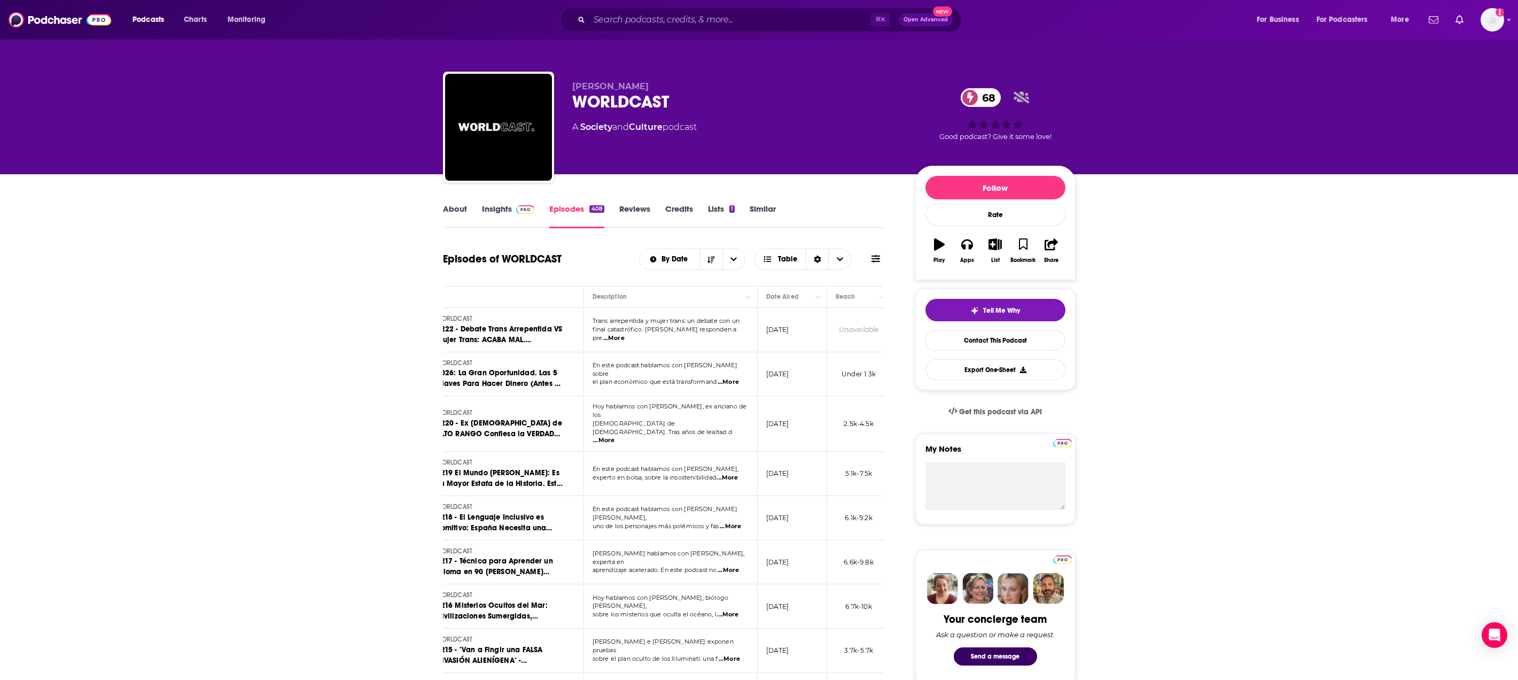
scroll to position [0, 87]
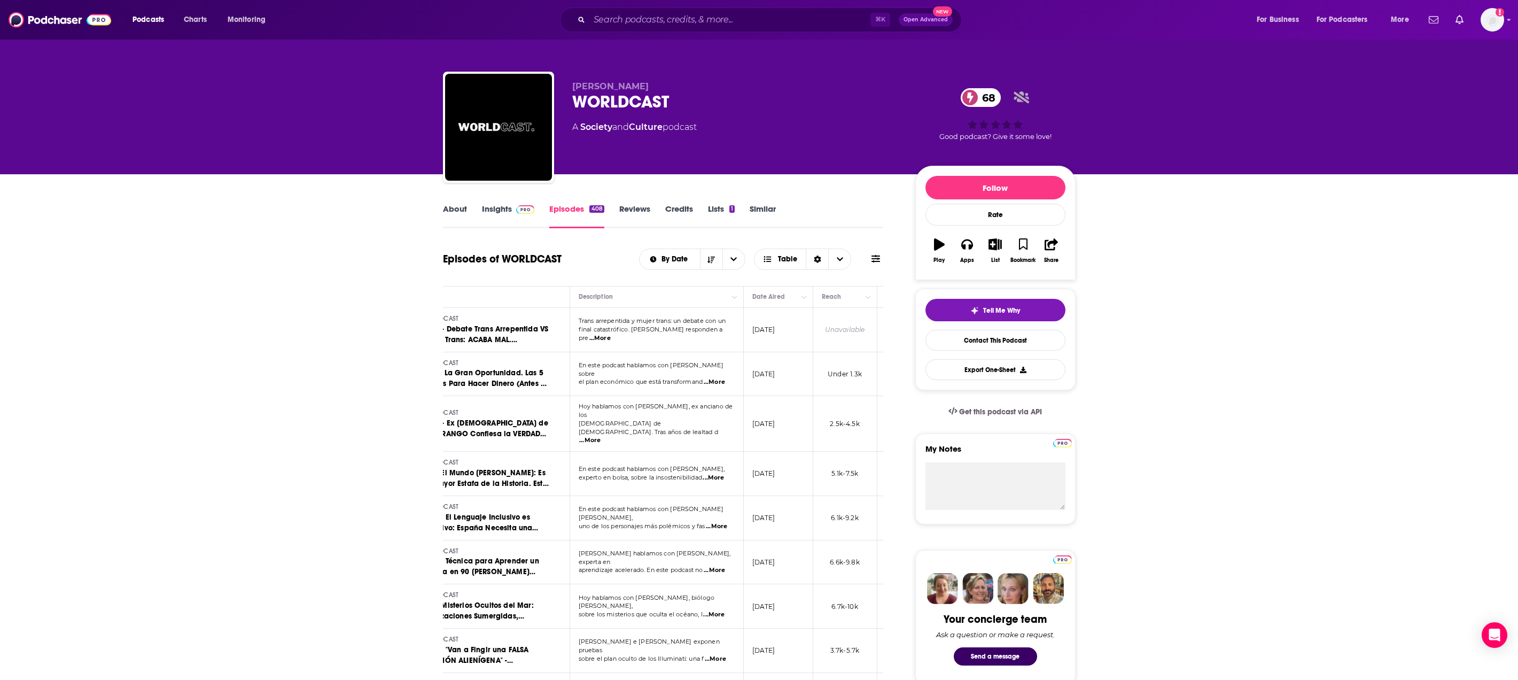
click at [683, 28] on div "⌘ K Open Advanced New" at bounding box center [761, 19] width 402 height 25
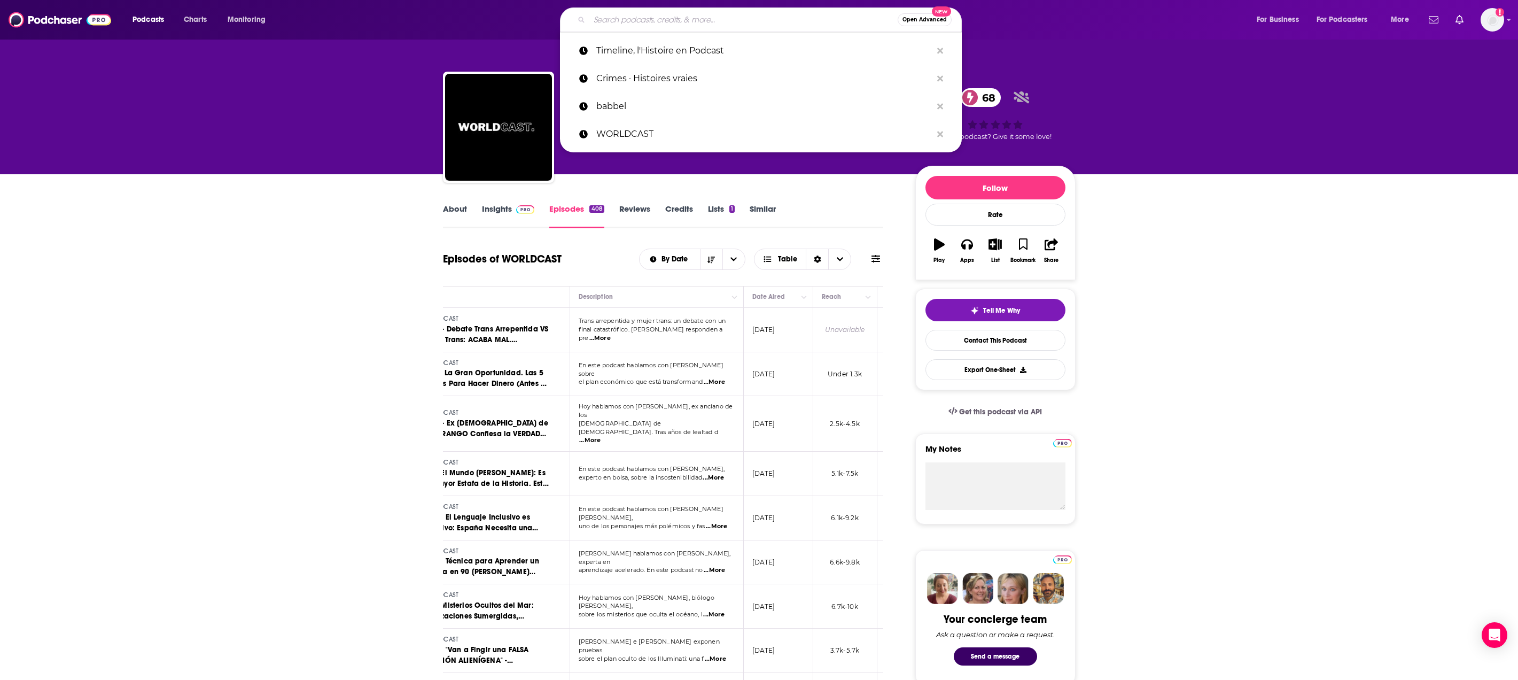
click at [683, 26] on input "Search podcasts, credits, & more..." at bounding box center [743, 19] width 308 height 17
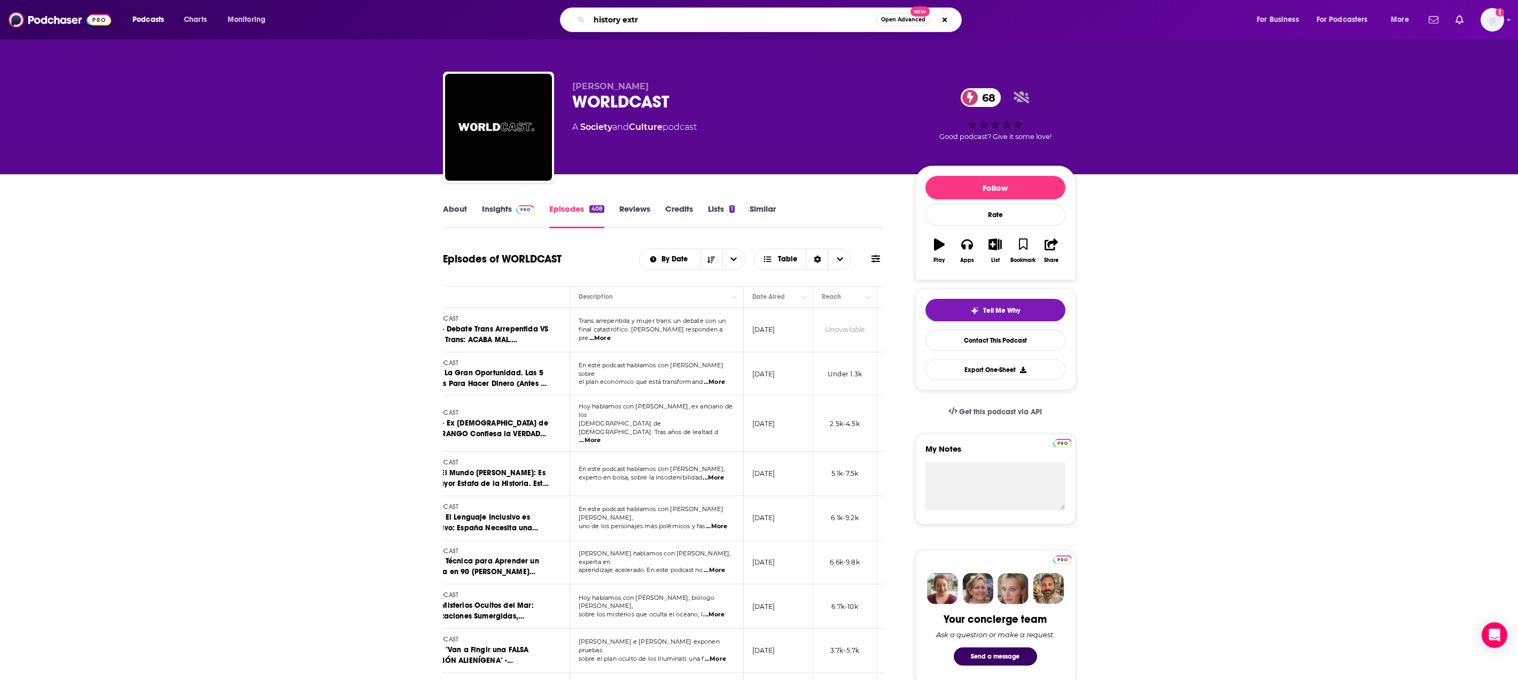
type input "history extra"
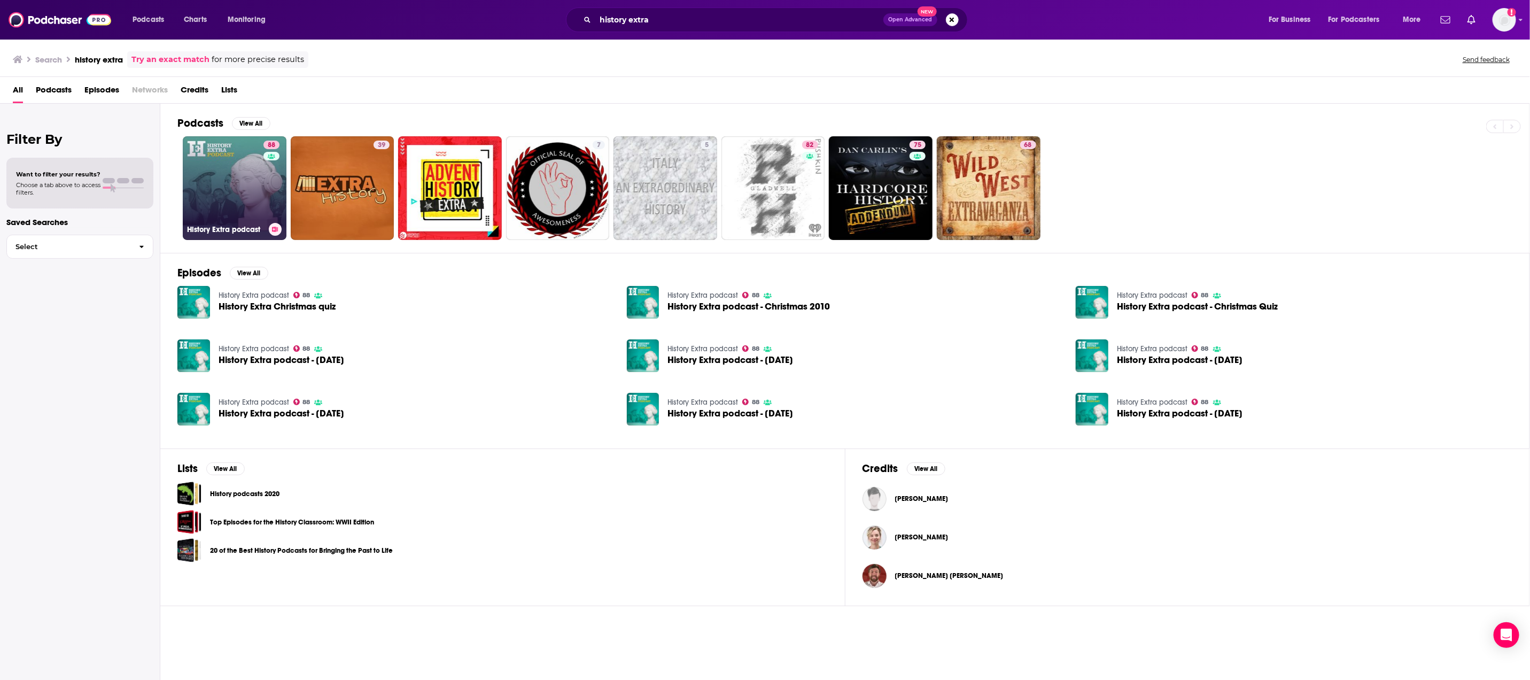
click at [214, 176] on link "88 History Extra podcast" at bounding box center [235, 188] width 104 height 104
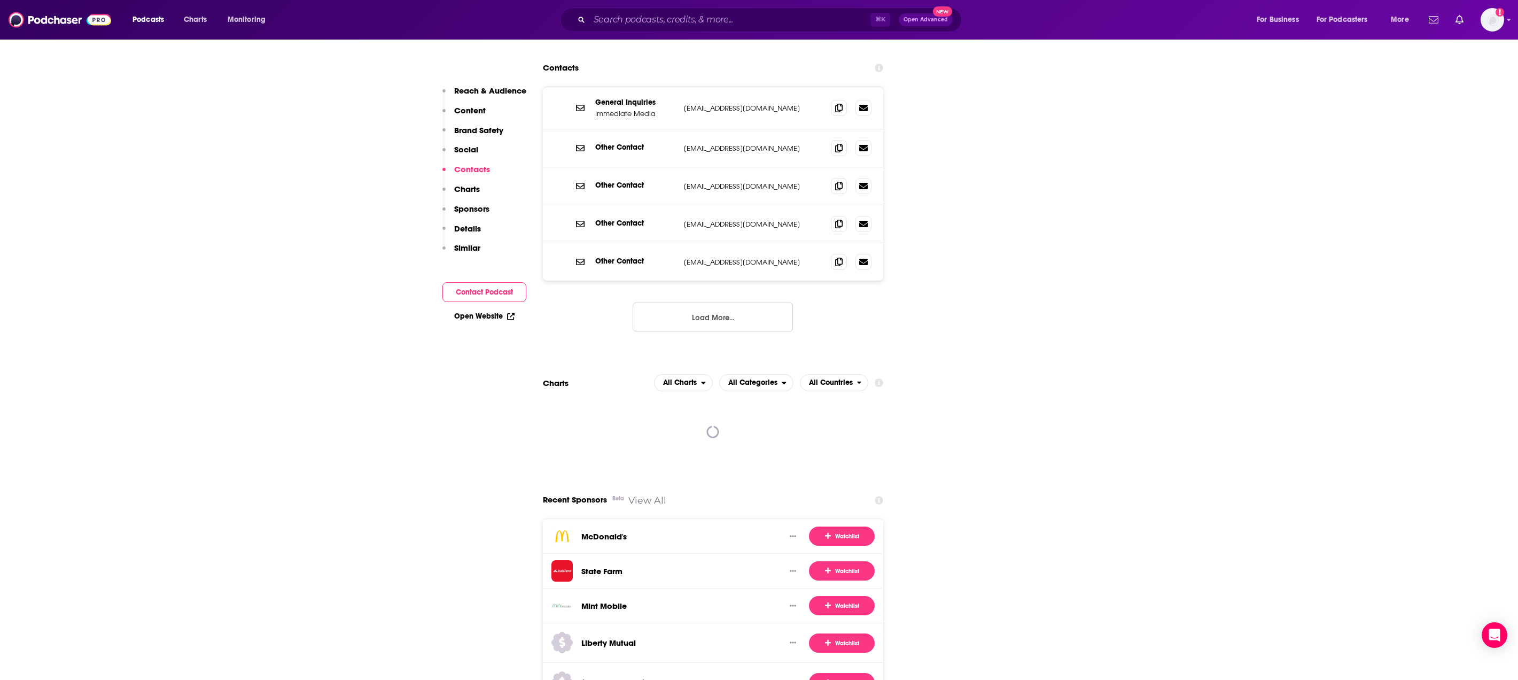
scroll to position [1517, 0]
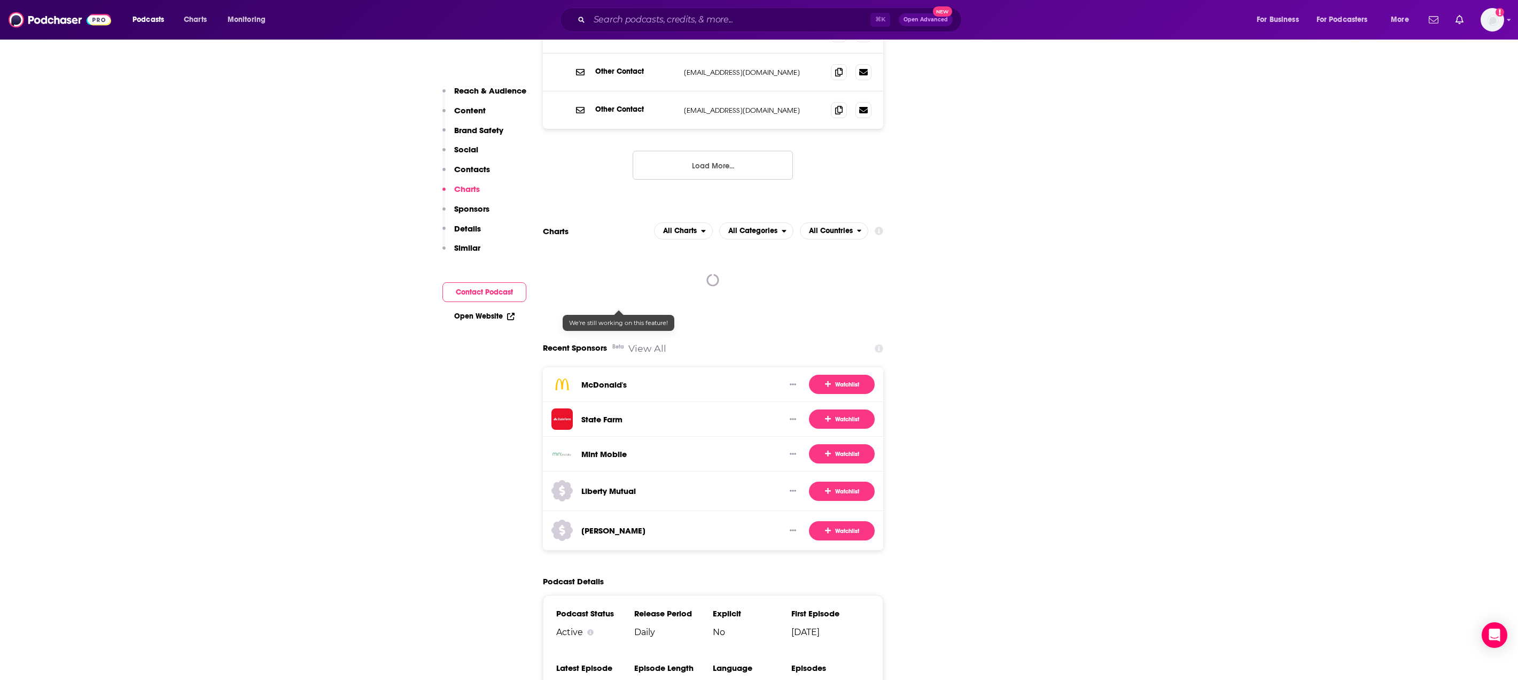
click at [641, 343] on link "View All" at bounding box center [647, 348] width 38 height 11
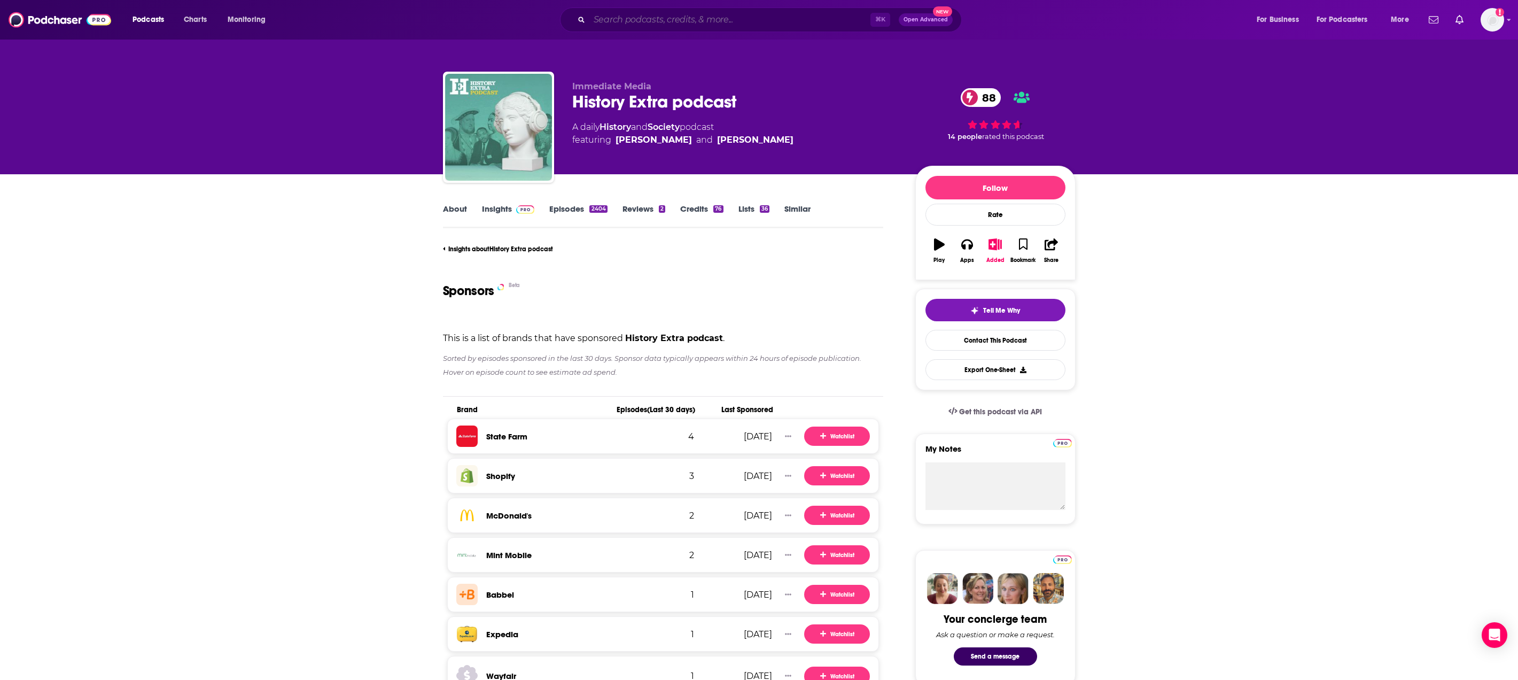
click at [725, 19] on input "Search podcasts, credits, & more..." at bounding box center [729, 19] width 281 height 17
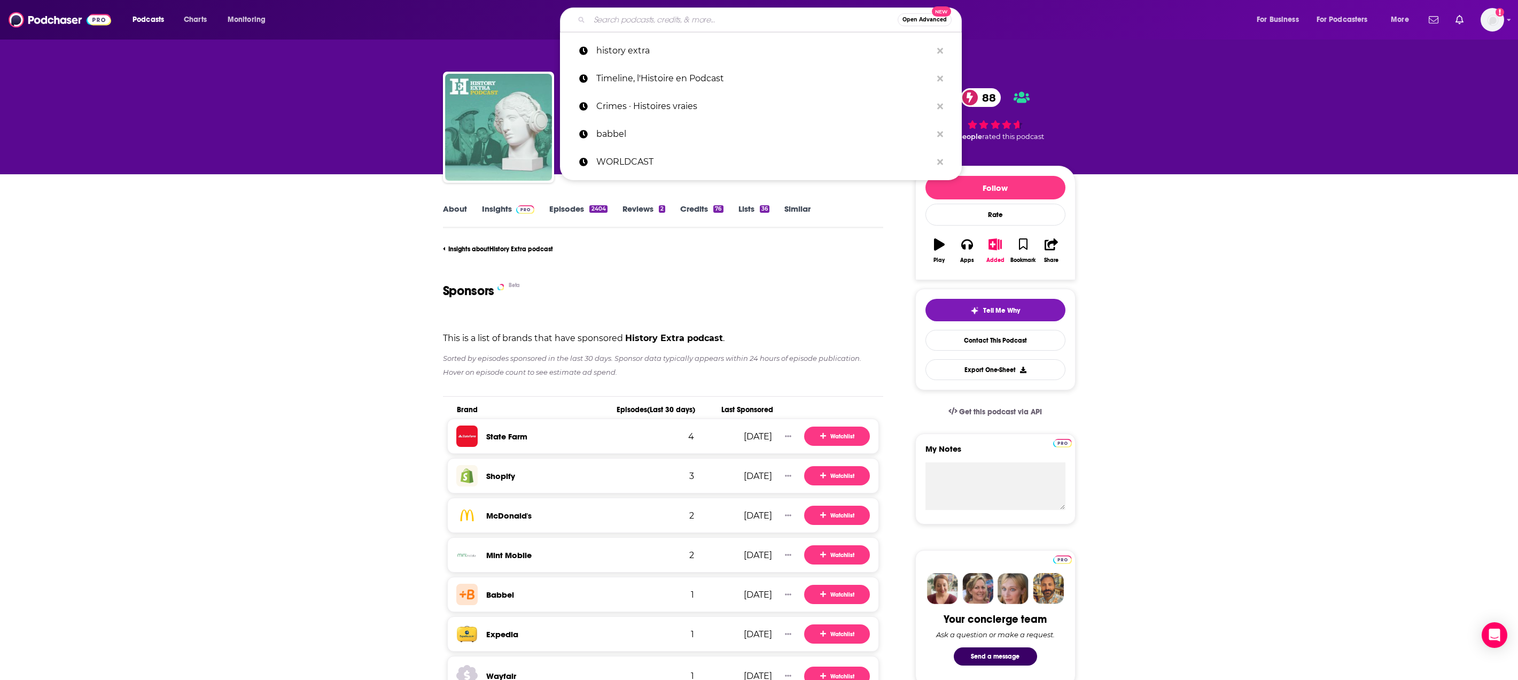
paste input "Empire"
type input "Empire"
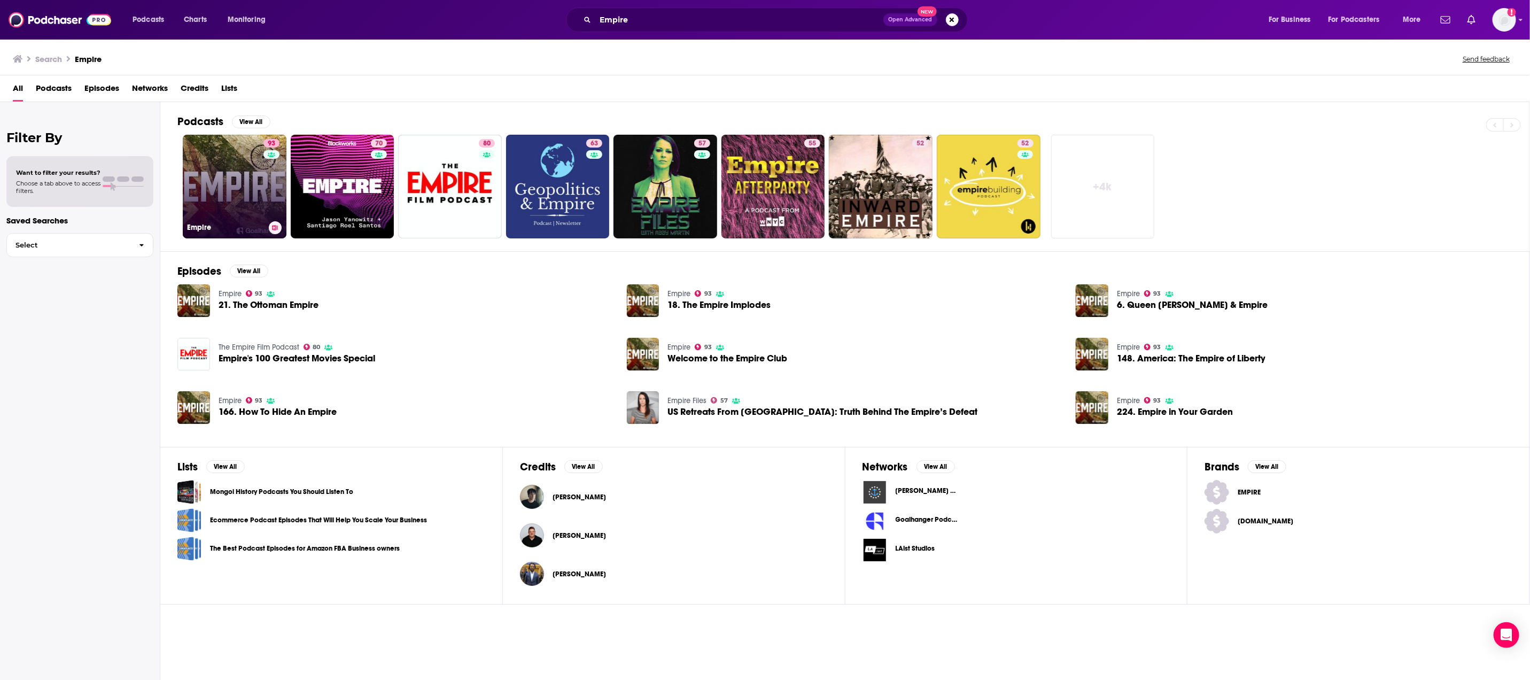
click at [209, 172] on link "93 Empire" at bounding box center [235, 187] width 104 height 104
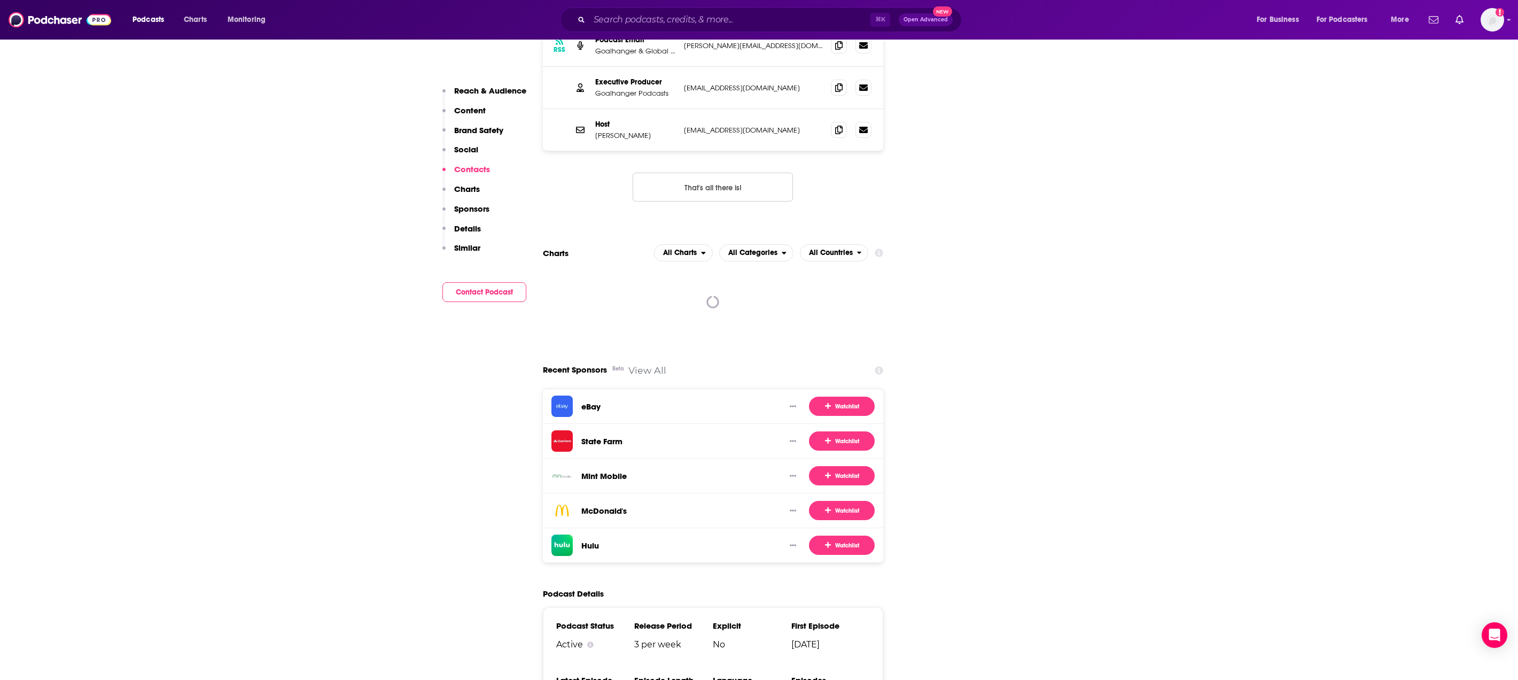
scroll to position [1493, 0]
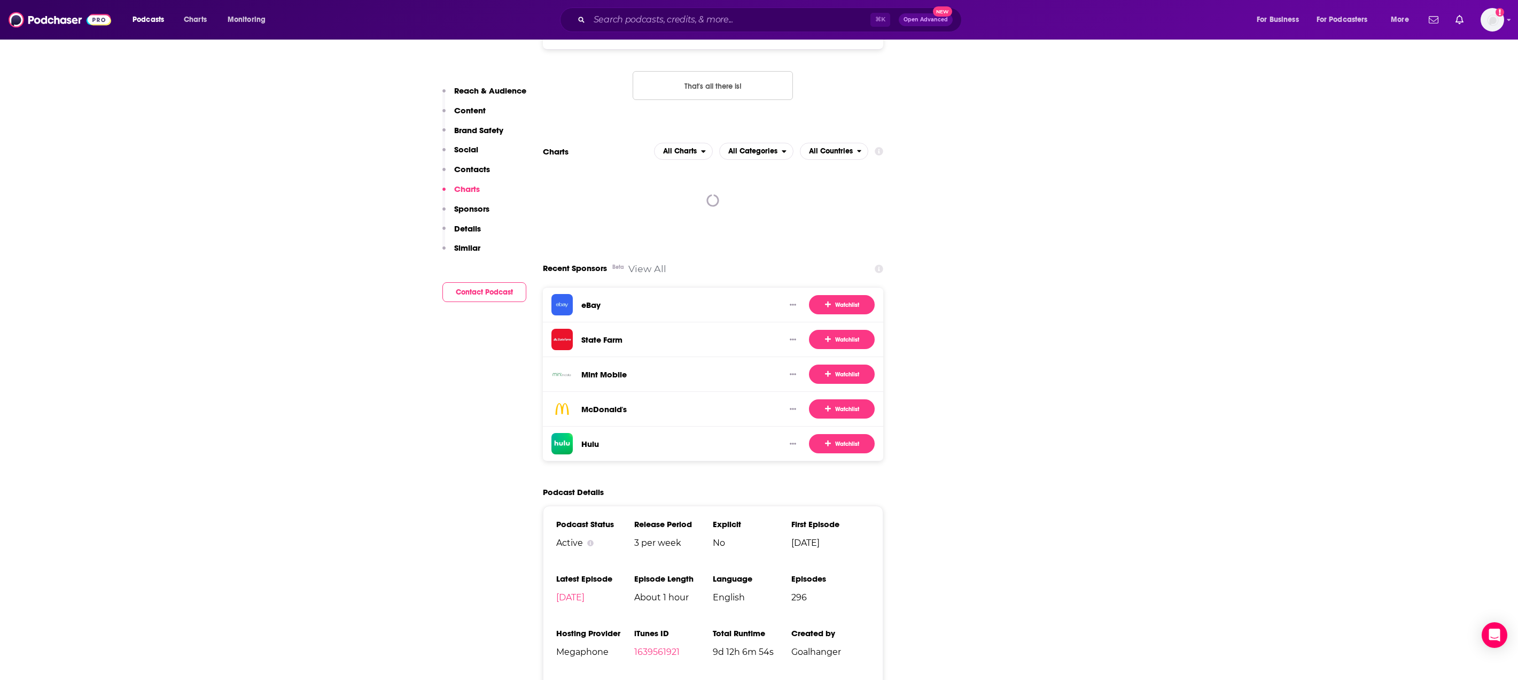
click at [648, 263] on link "View All" at bounding box center [647, 268] width 38 height 11
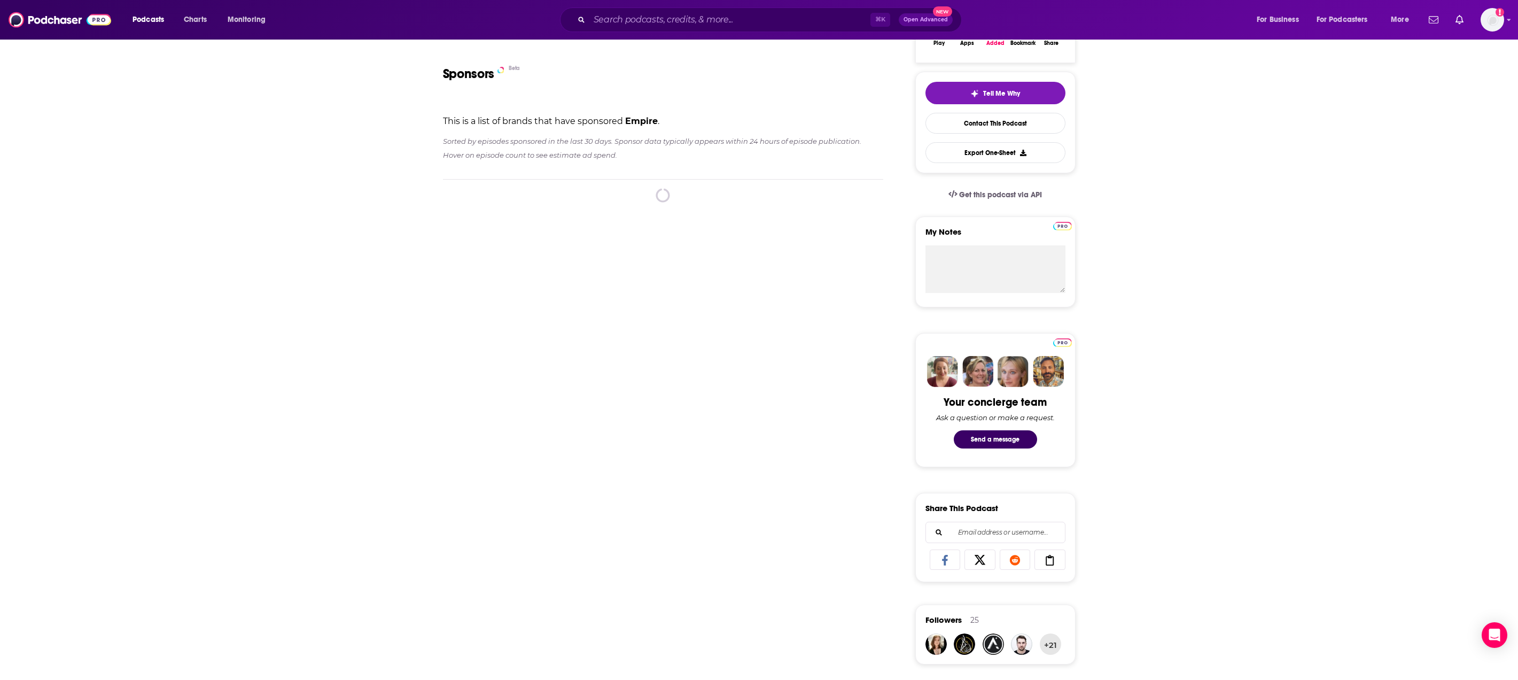
scroll to position [103, 0]
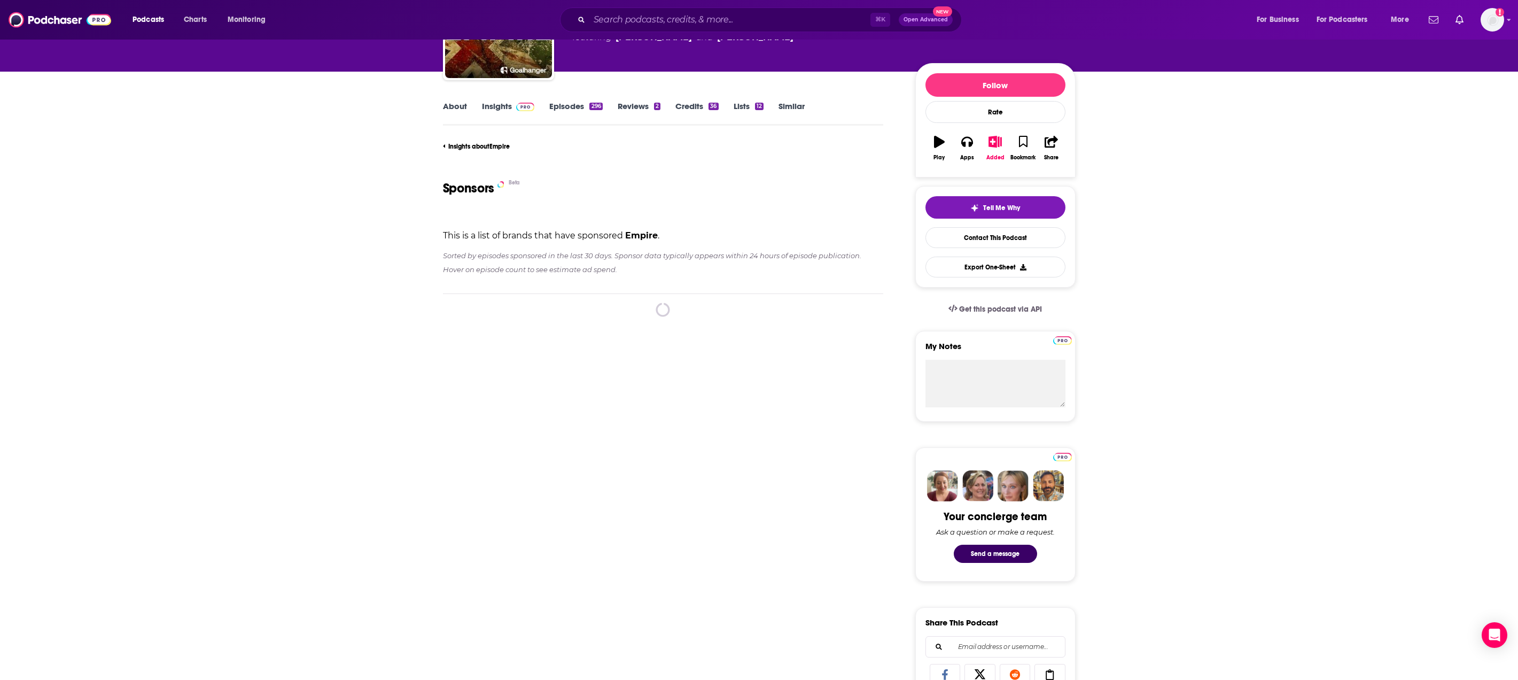
click at [1247, 540] on div "About Insights Episodes 296 Reviews 2 Credits 36 Lists 12 Similar Insights abou…" at bounding box center [759, 680] width 1518 height 1216
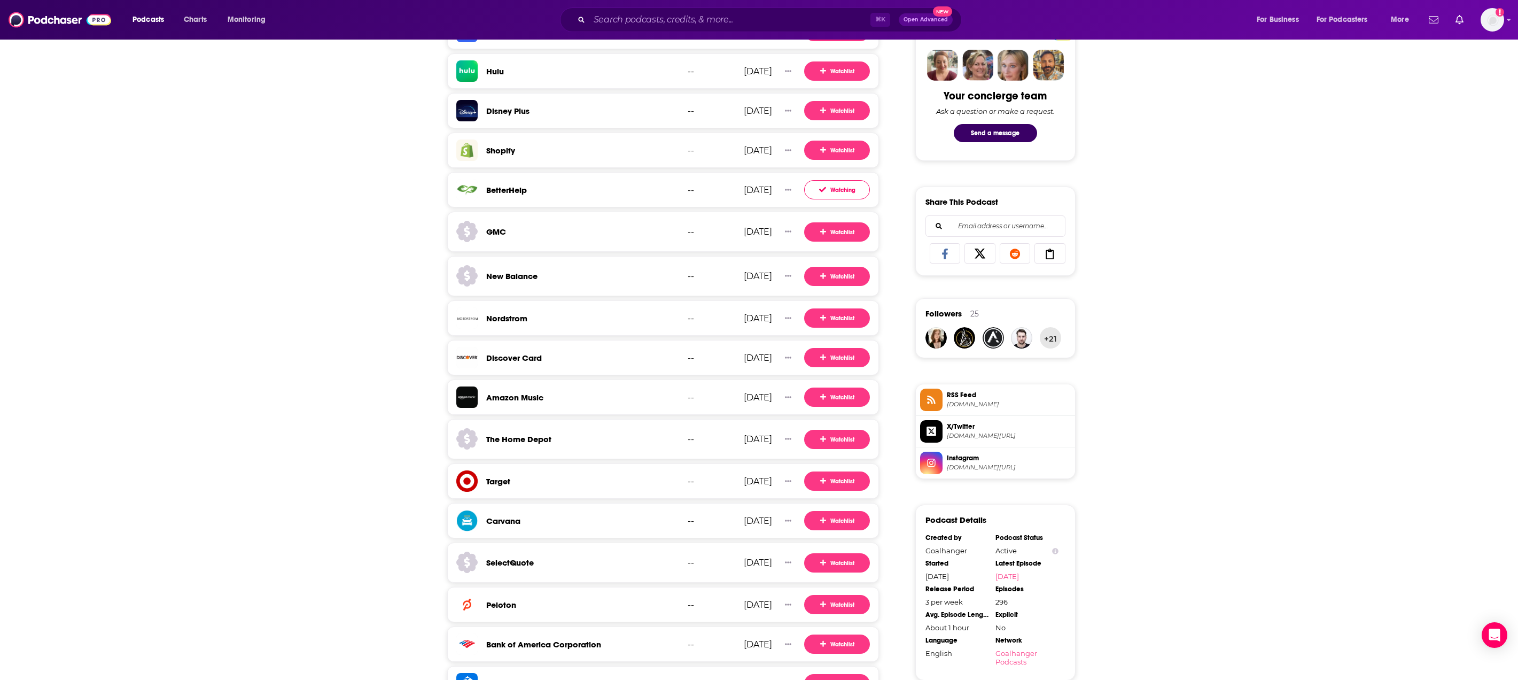
scroll to position [6, 0]
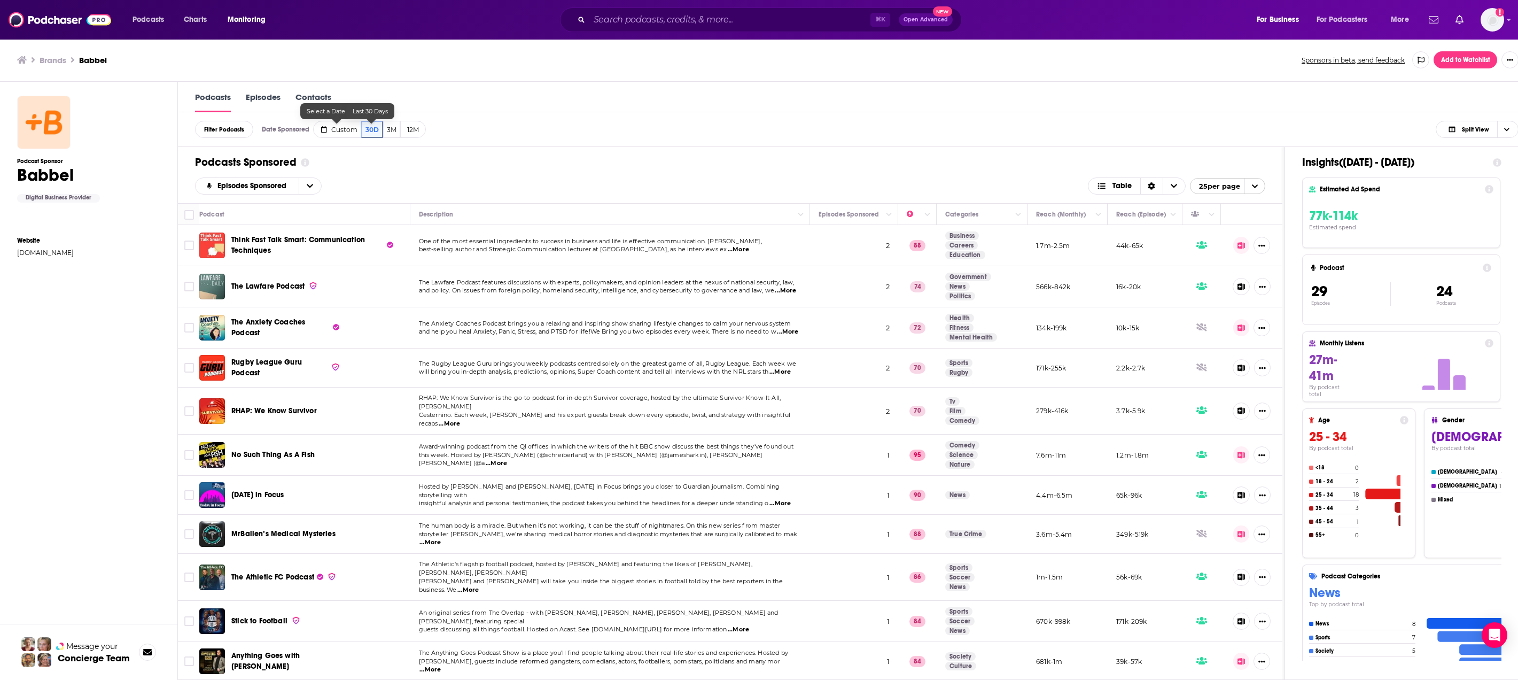
click at [353, 134] on span "Custom" at bounding box center [344, 130] width 26 height 8
select select "7"
select select "2025"
click at [348, 256] on button "18" at bounding box center [344, 254] width 15 height 15
type input "08/18/2025"
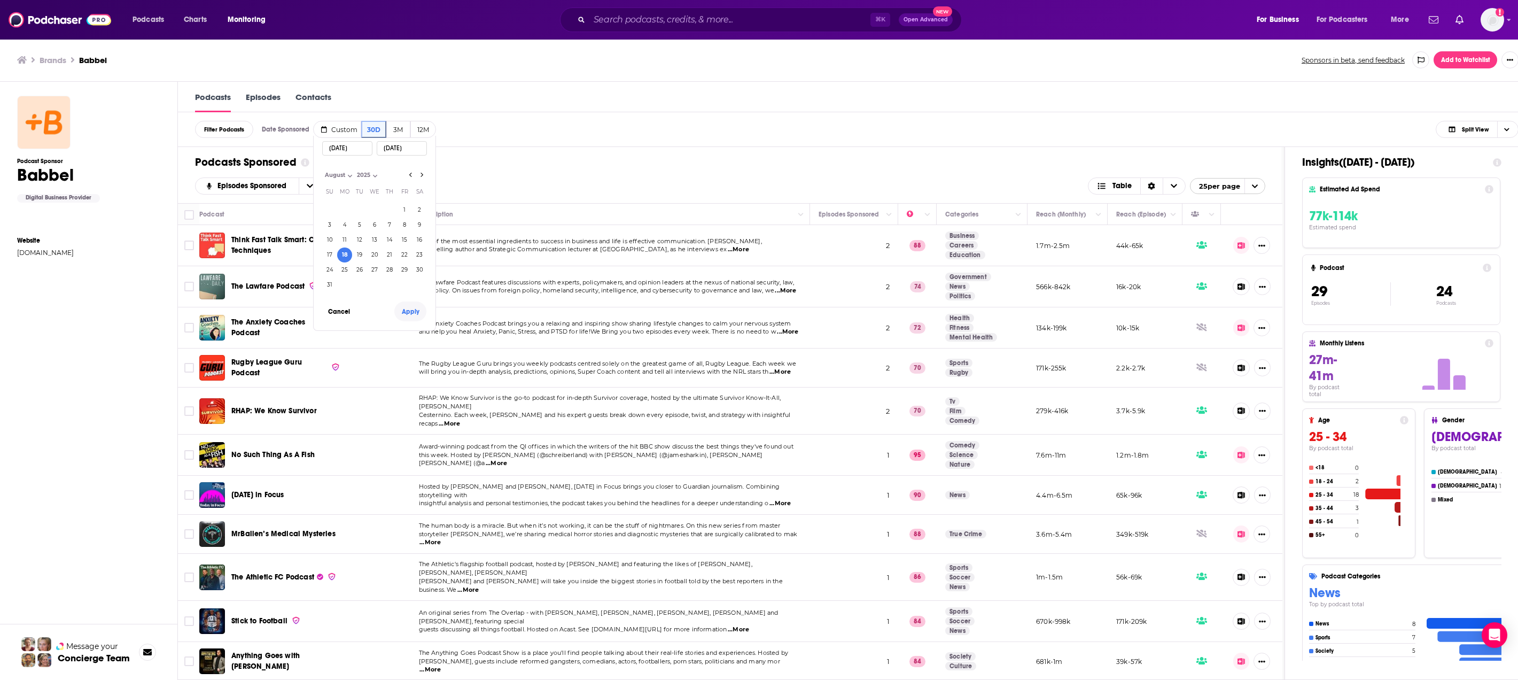
click at [406, 317] on button "Apply" at bounding box center [410, 311] width 32 height 20
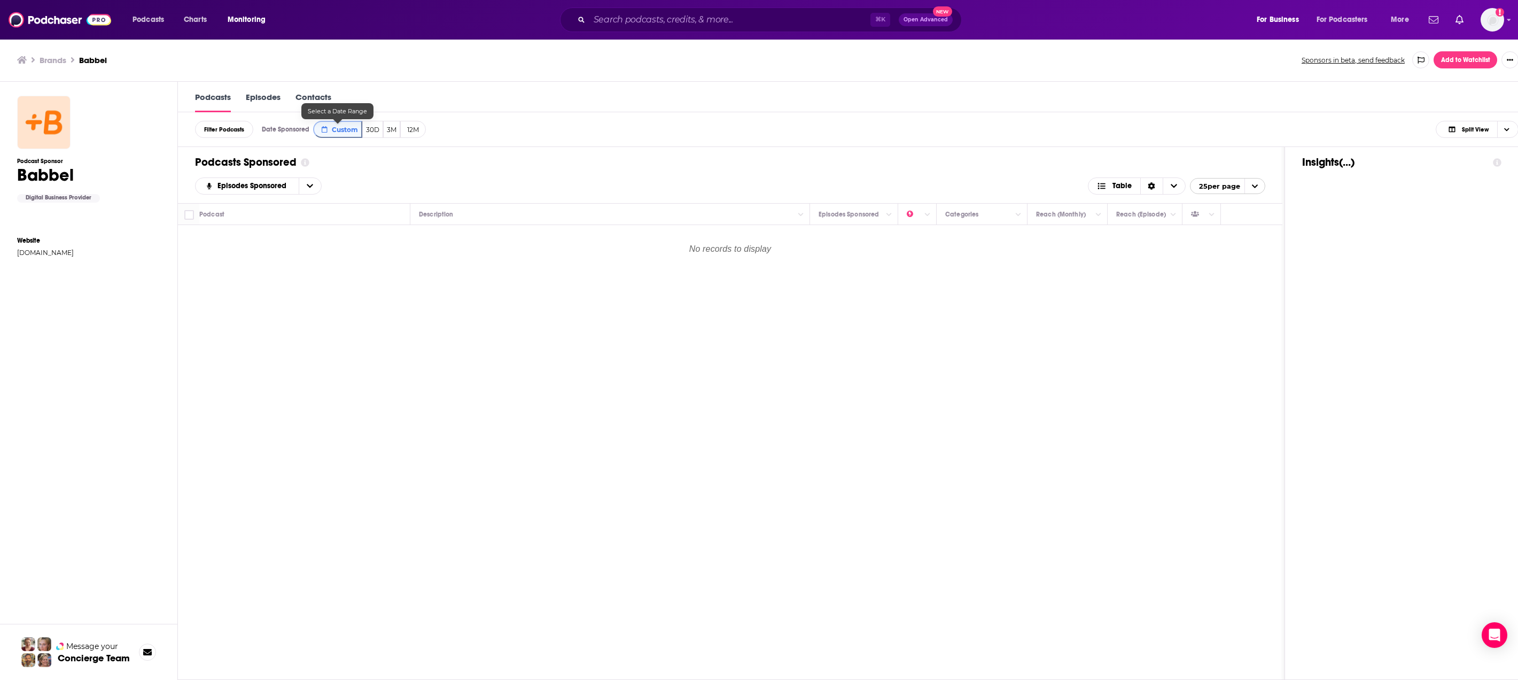
drag, startPoint x: 332, startPoint y: 126, endPoint x: 335, endPoint y: 134, distance: 7.9
click at [332, 126] on button "Custom" at bounding box center [337, 129] width 49 height 17
select select "7"
select select "2025"
click at [362, 252] on button "19" at bounding box center [359, 254] width 15 height 15
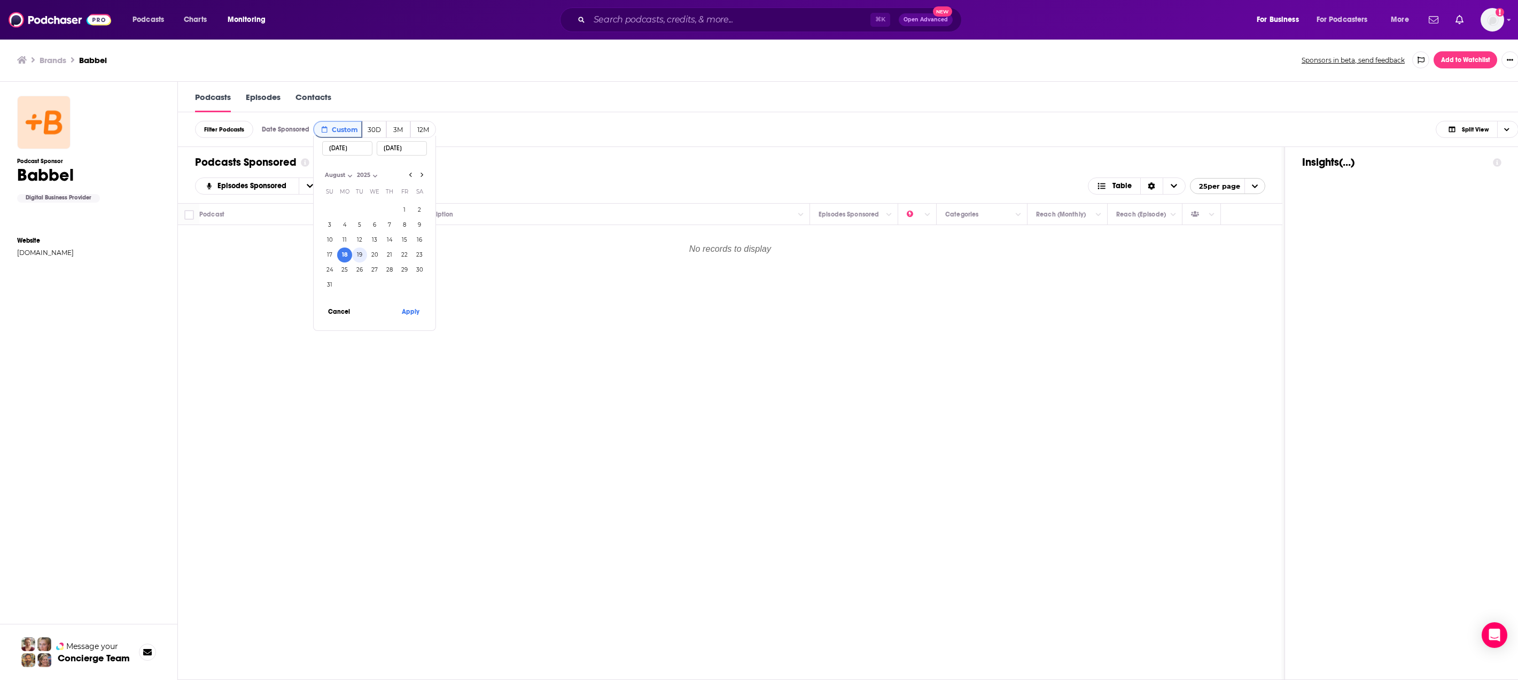
type input "08/19/2025"
click at [356, 255] on button "19" at bounding box center [359, 254] width 15 height 15
type input "08/19/2025"
click at [415, 317] on button "Apply" at bounding box center [410, 311] width 32 height 20
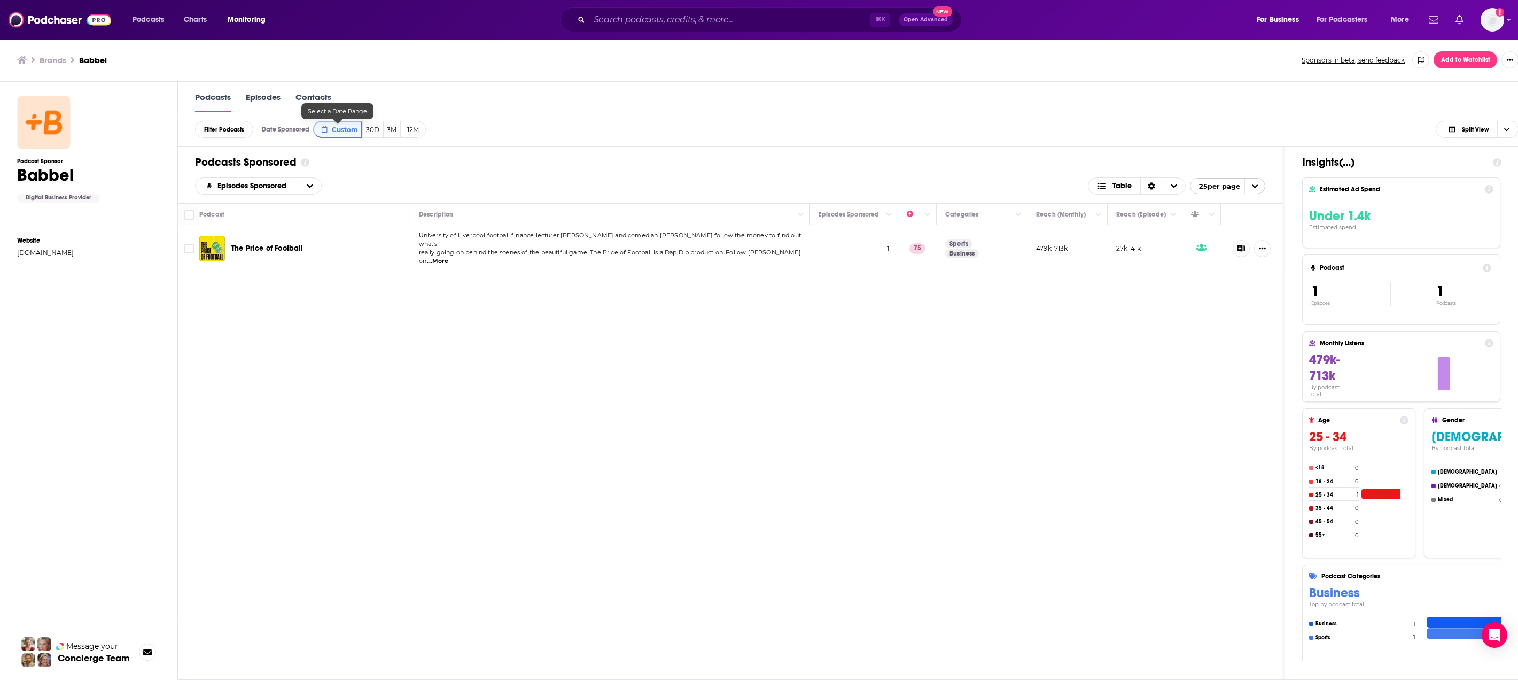
click at [348, 137] on button "Custom" at bounding box center [337, 129] width 49 height 17
select select "7"
select select "2025"
click at [410, 308] on button "Apply" at bounding box center [410, 311] width 32 height 20
click at [332, 130] on span "Custom" at bounding box center [345, 130] width 26 height 8
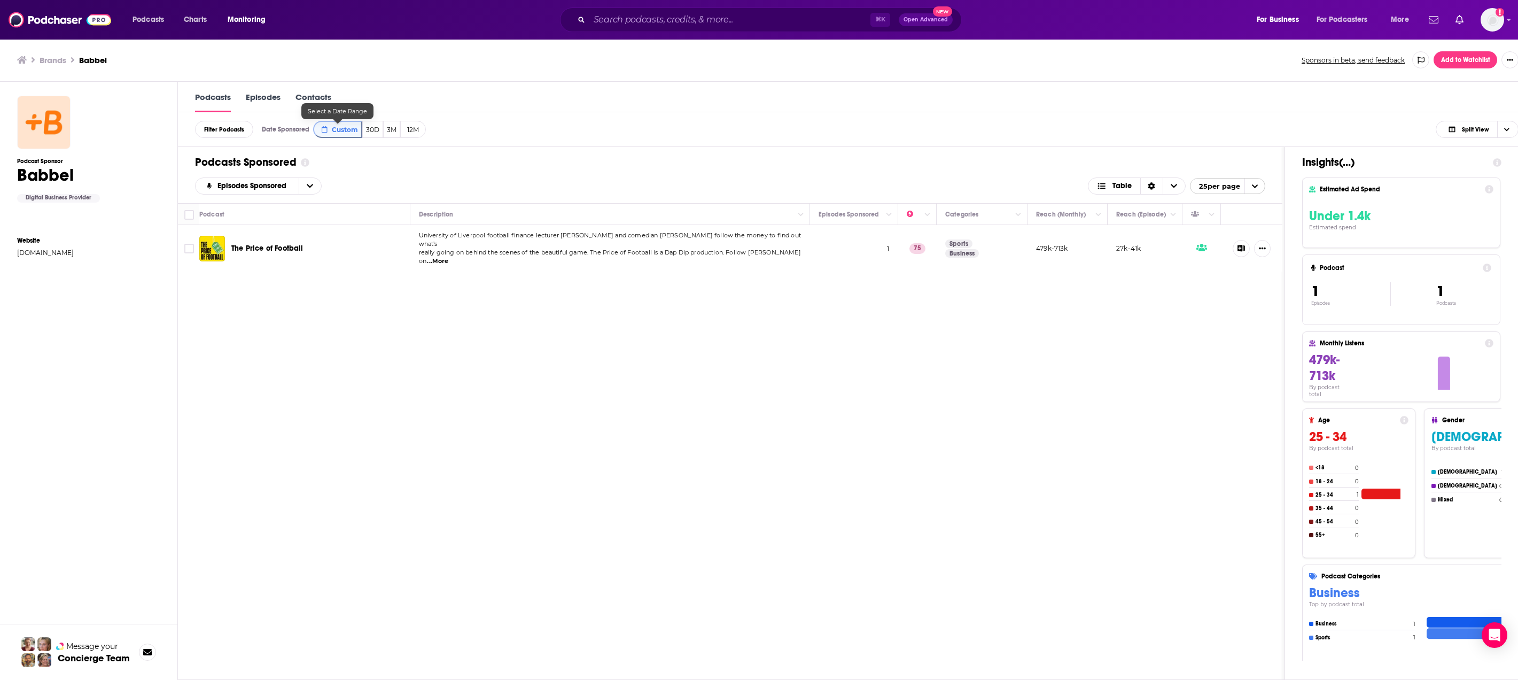
select select "7"
select select "2025"
click at [375, 258] on button "20" at bounding box center [374, 254] width 15 height 15
type input "08/20/2025"
click at [376, 255] on button "20" at bounding box center [374, 254] width 15 height 15
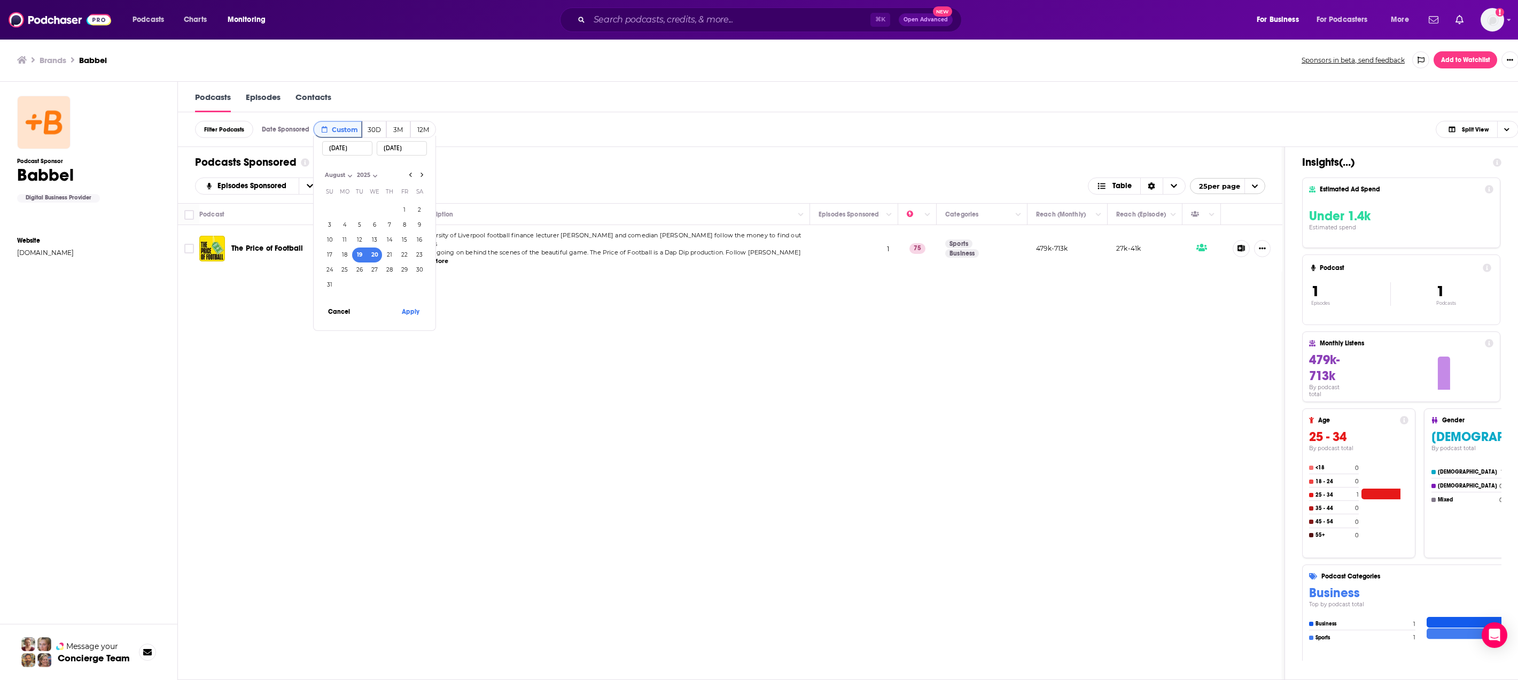
type input "08/20/2025"
click at [411, 314] on button "Apply" at bounding box center [410, 311] width 32 height 20
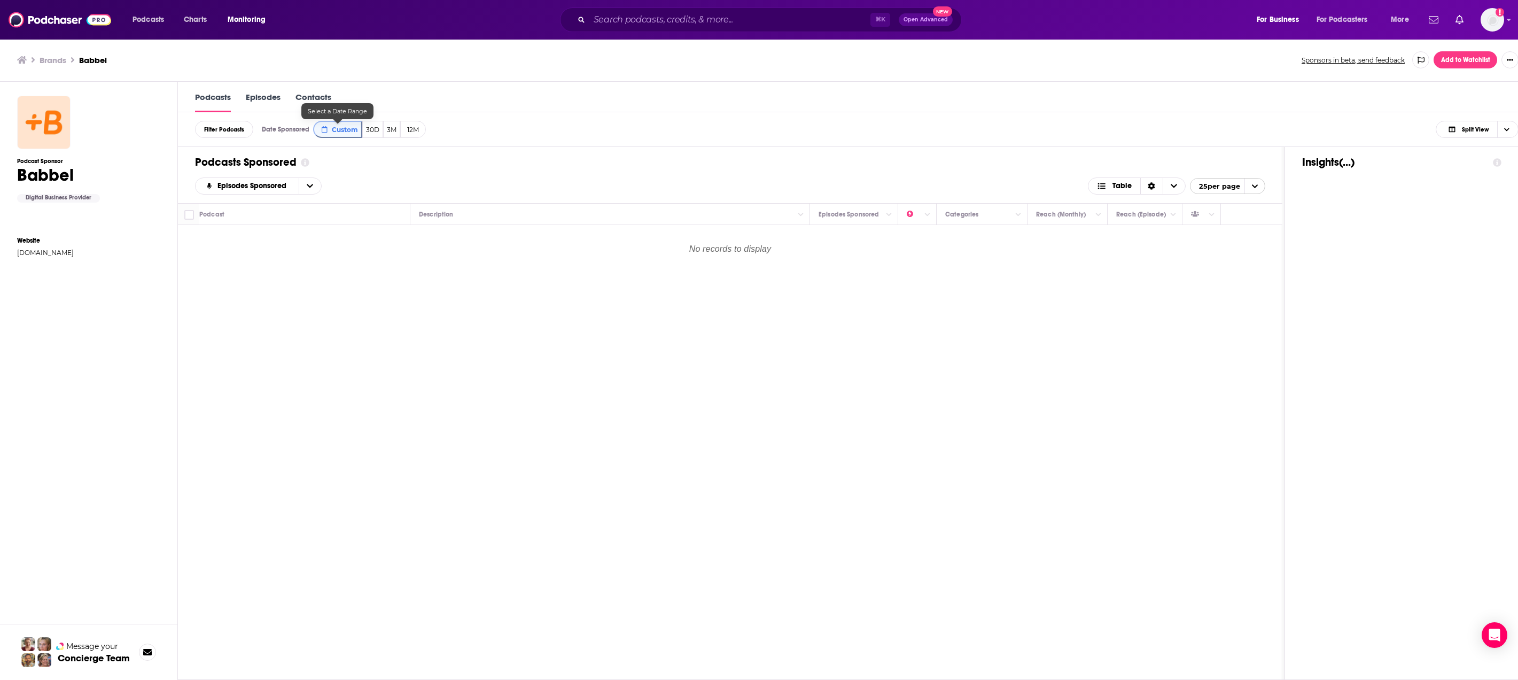
click at [339, 133] on span "Custom" at bounding box center [345, 130] width 26 height 8
select select "7"
select select "2025"
click at [391, 252] on button "21" at bounding box center [389, 254] width 15 height 15
type input "08/21/2025"
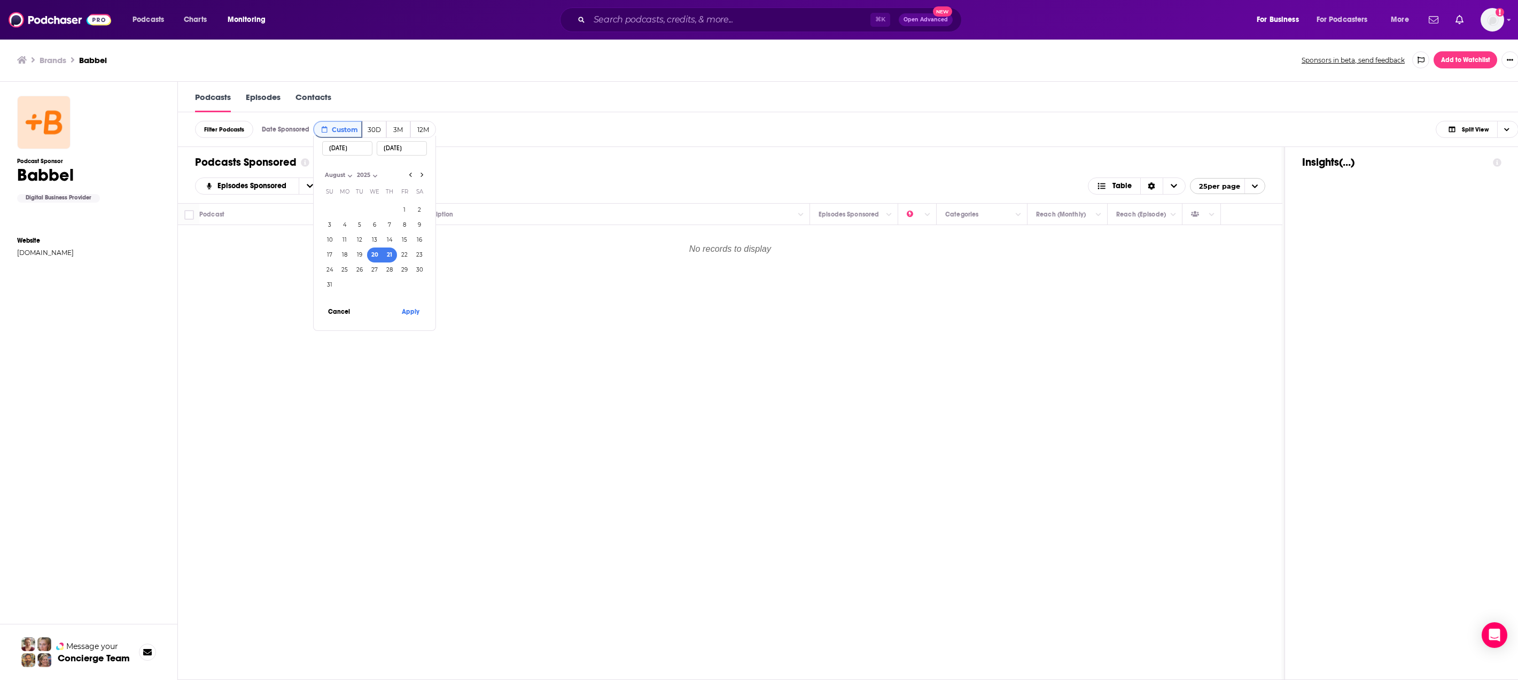
click at [390, 252] on button "21" at bounding box center [389, 254] width 15 height 15
type input "08/21/2025"
click at [406, 312] on button "Apply" at bounding box center [410, 311] width 32 height 20
click at [339, 126] on span "Custom" at bounding box center [345, 130] width 26 height 8
select select "7"
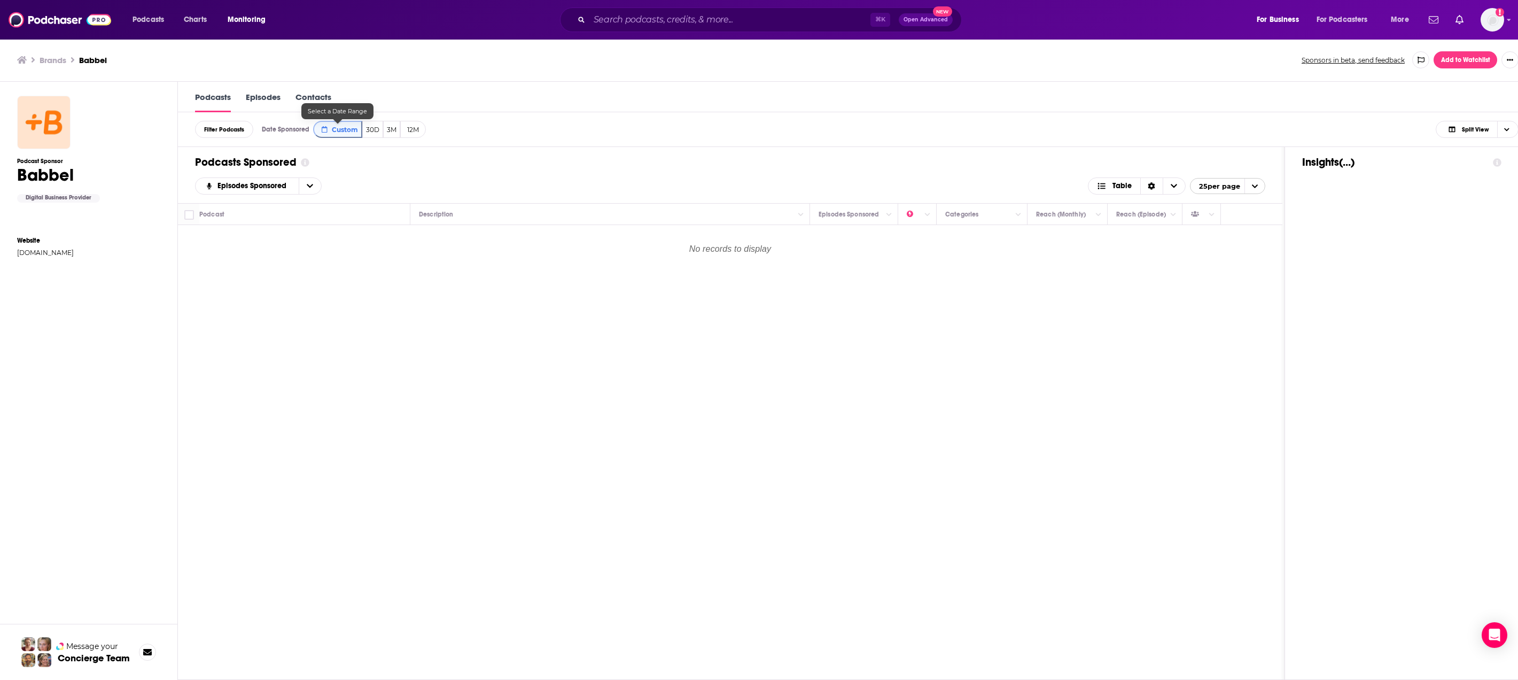
select select "2025"
click at [404, 258] on button "22" at bounding box center [404, 254] width 15 height 15
type input "08/22/2025"
click at [404, 258] on button "22" at bounding box center [404, 254] width 15 height 15
type input "08/22/2025"
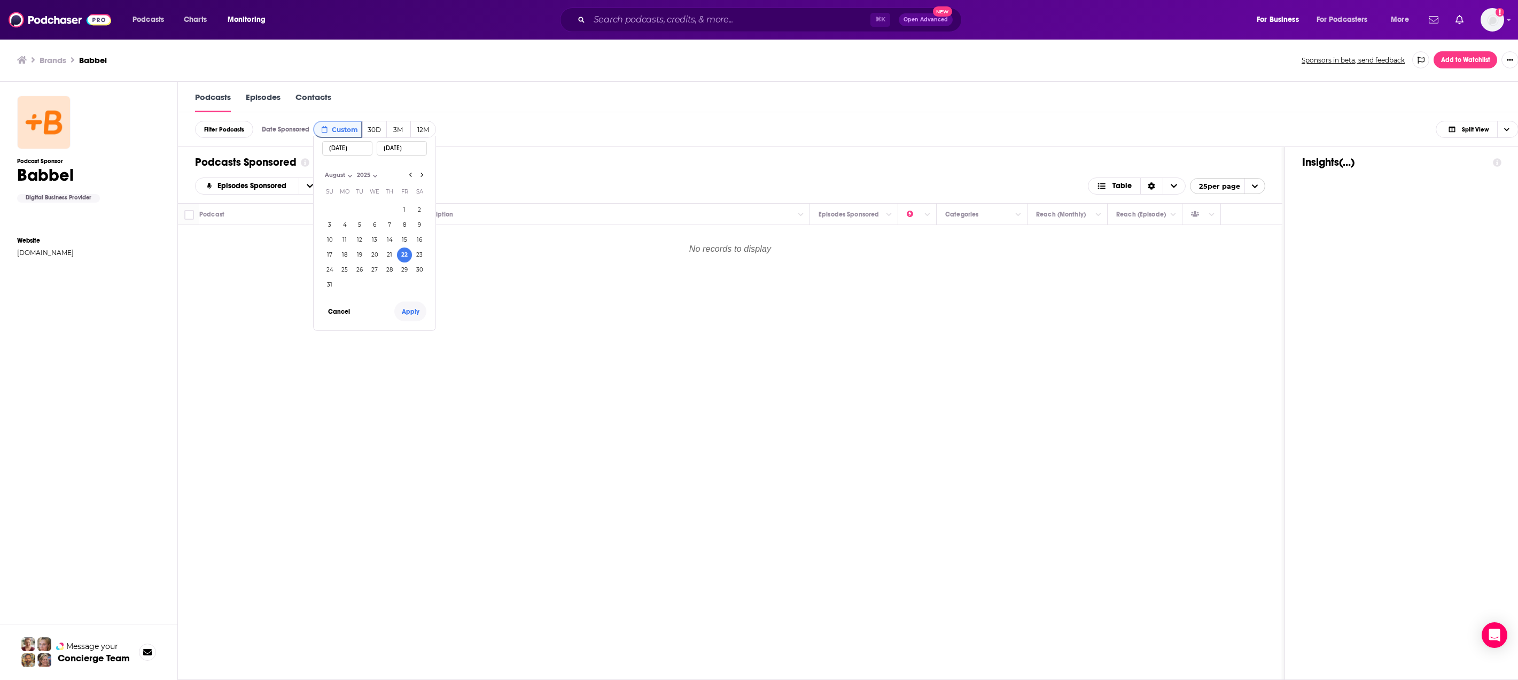
click at [406, 313] on button "Apply" at bounding box center [410, 311] width 32 height 20
click at [322, 134] on button "Custom" at bounding box center [337, 129] width 49 height 17
select select "7"
select select "2025"
click at [423, 250] on button "23" at bounding box center [419, 254] width 15 height 15
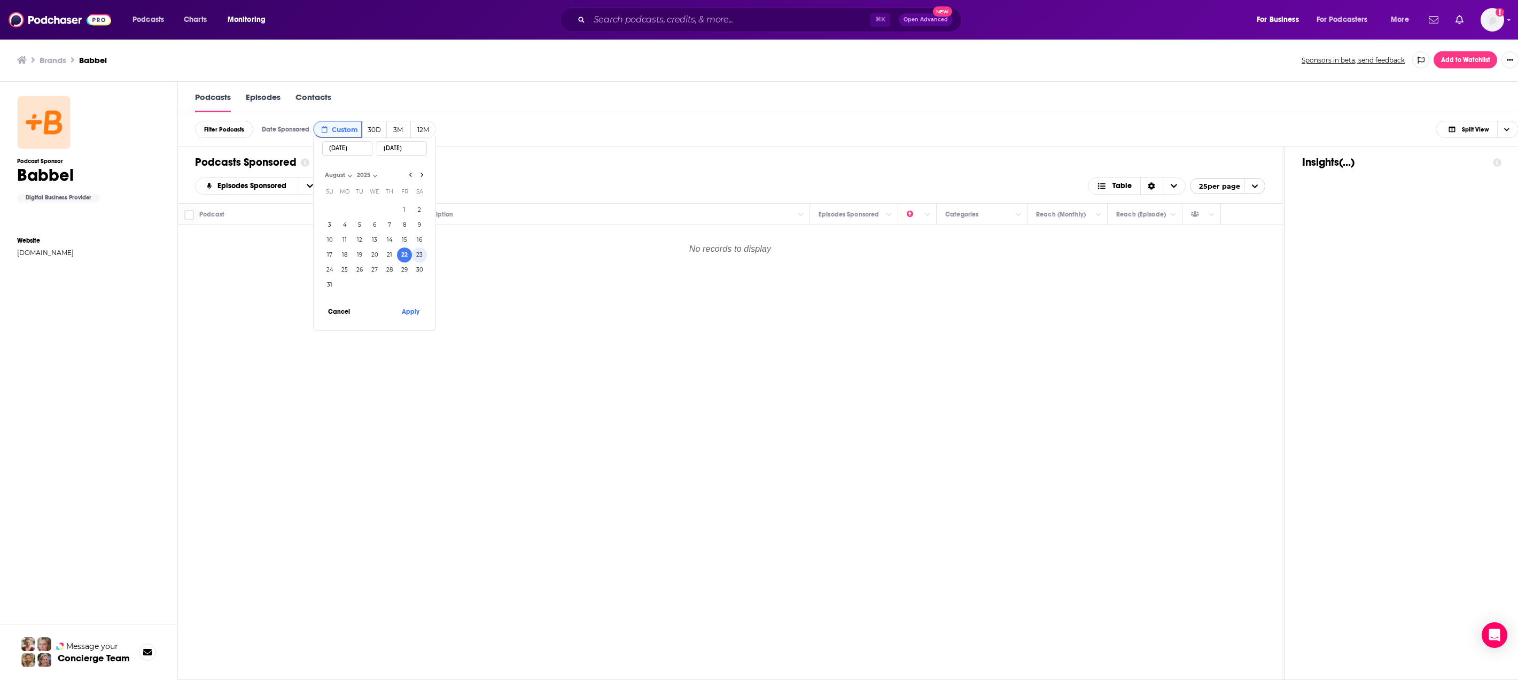
type input "08/23/2025"
click at [423, 250] on button "23" at bounding box center [419, 254] width 15 height 15
type input "08/23/2025"
click at [409, 315] on button "Apply" at bounding box center [410, 311] width 32 height 20
click at [337, 135] on button "Custom" at bounding box center [337, 129] width 49 height 17
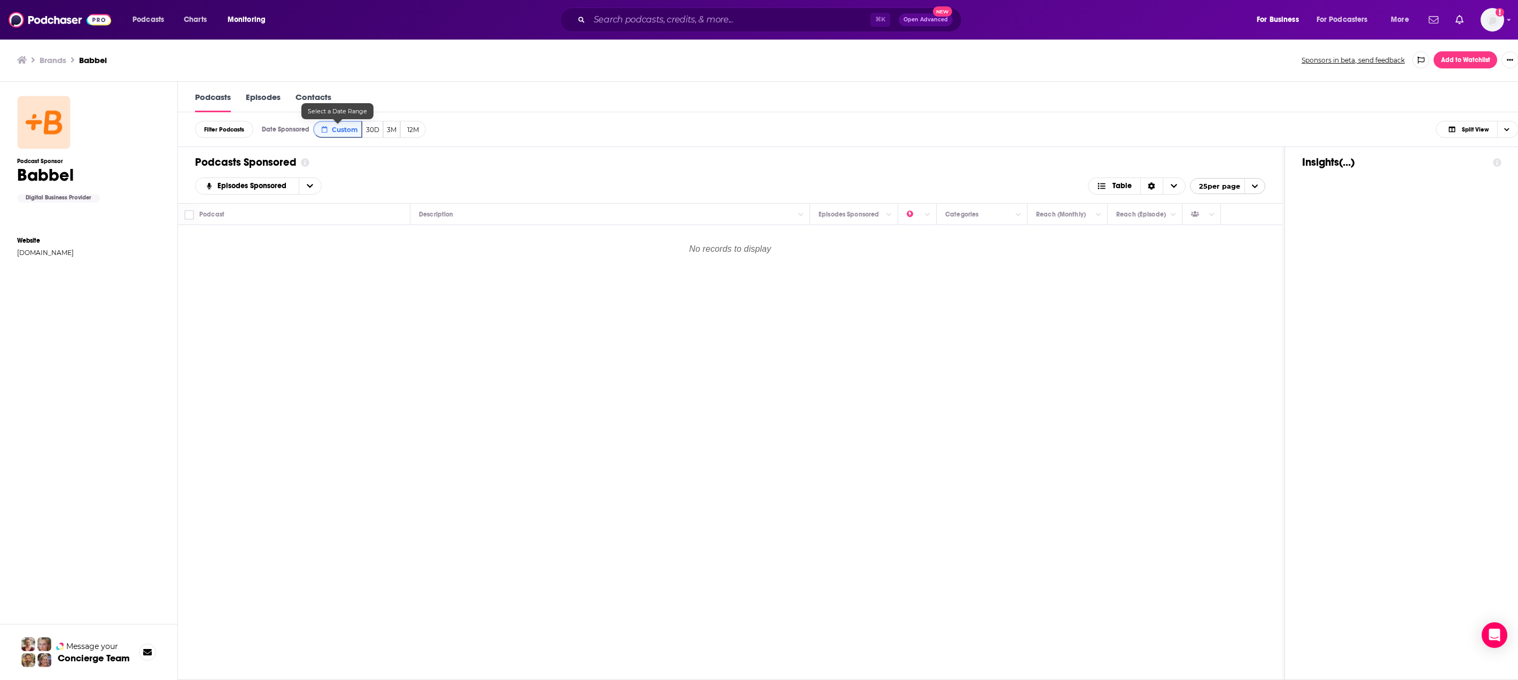
select select "7"
select select "2025"
click at [331, 269] on button "24" at bounding box center [329, 269] width 15 height 15
type input "08/24/2025"
click at [331, 269] on button "24" at bounding box center [329, 269] width 15 height 15
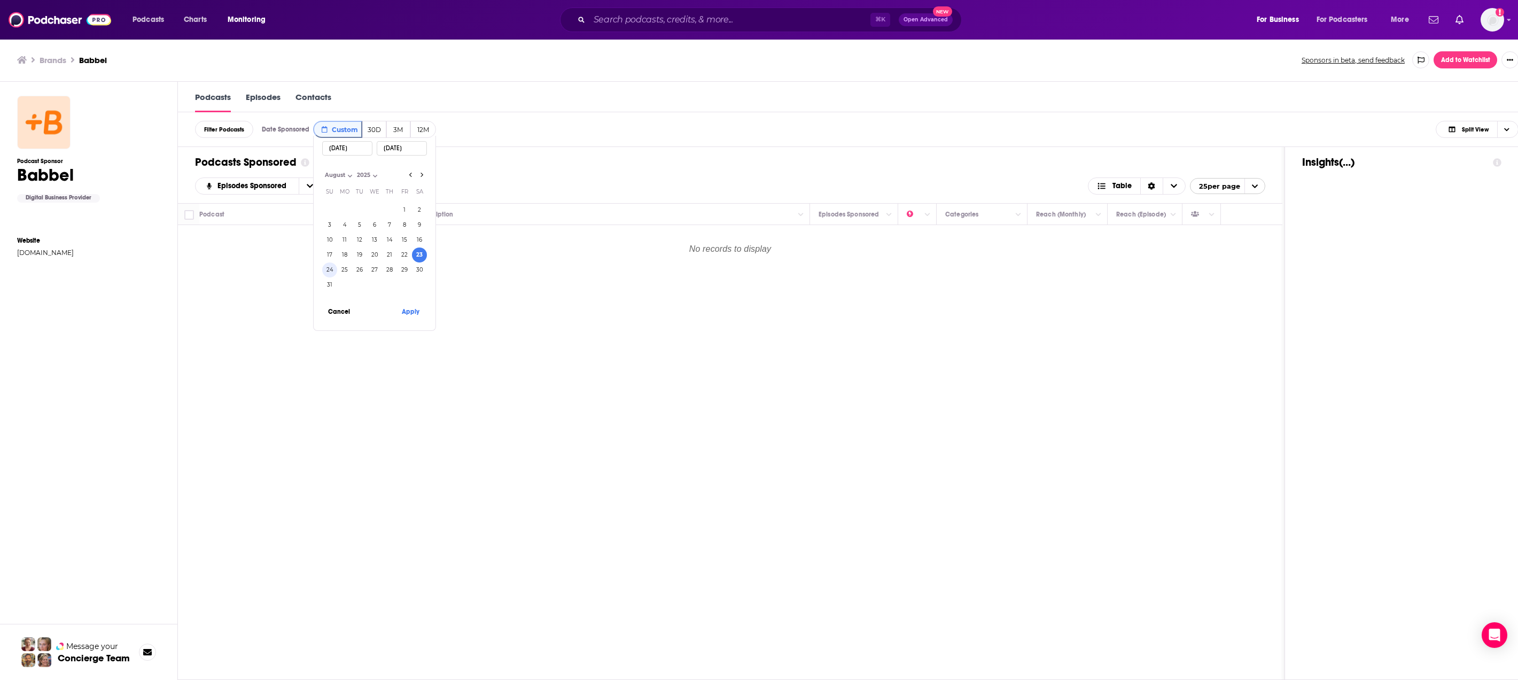
type input "08/24/2025"
click at [417, 313] on button "Apply" at bounding box center [410, 311] width 32 height 20
click at [321, 135] on button "Custom" at bounding box center [337, 129] width 49 height 17
select select "7"
select select "2025"
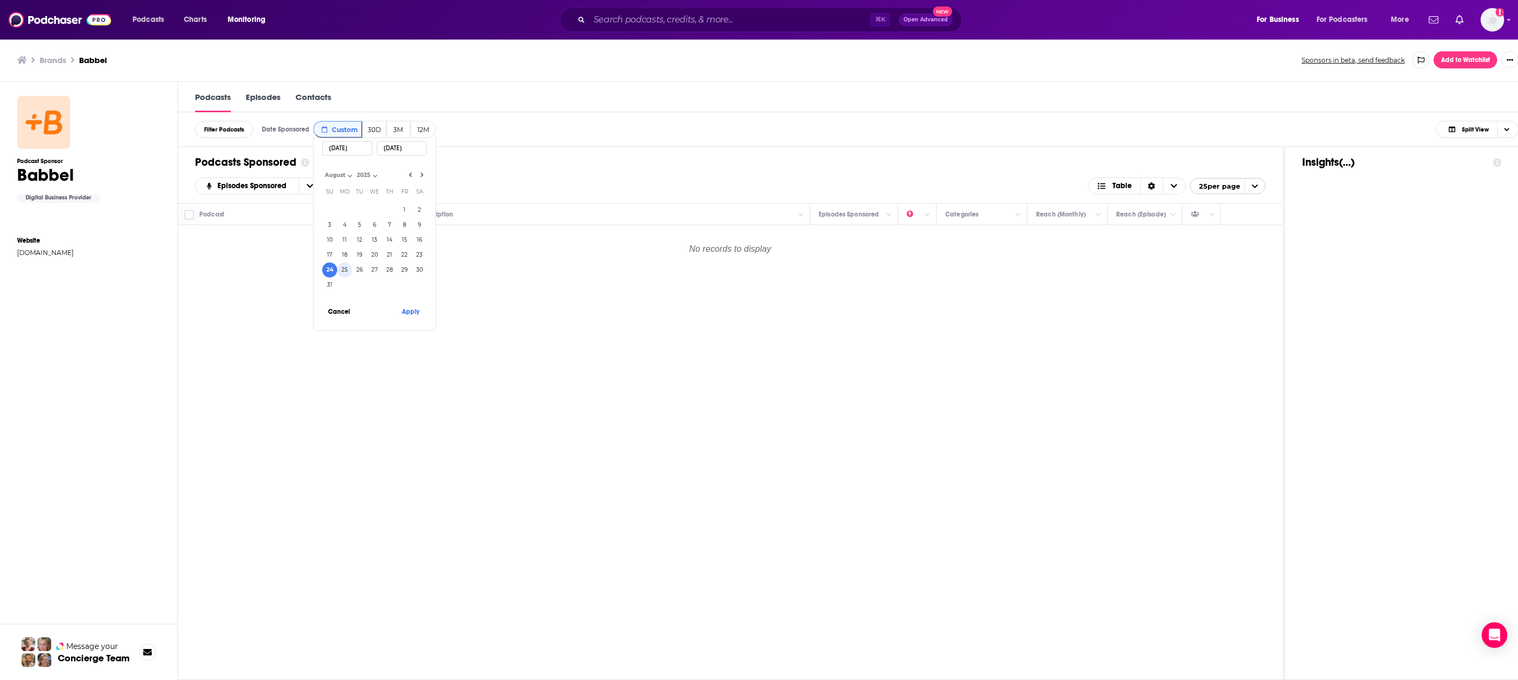
click at [346, 270] on button "25" at bounding box center [344, 269] width 15 height 15
type input "08/25/2025"
click at [346, 270] on button "25" at bounding box center [344, 269] width 15 height 15
type input "08/25/2025"
click at [411, 313] on button "Apply" at bounding box center [410, 311] width 32 height 20
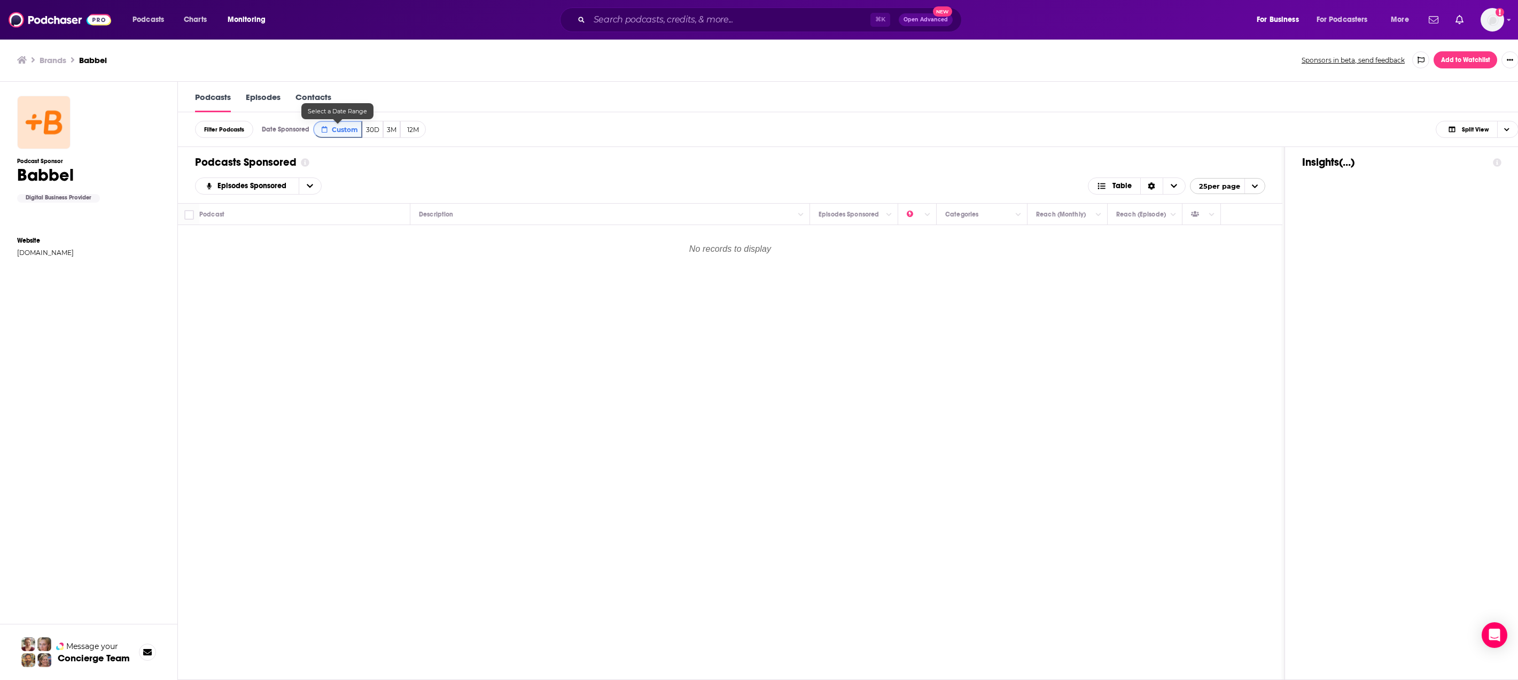
click at [324, 128] on icon at bounding box center [325, 129] width 6 height 6
select select "7"
select select "2025"
click at [363, 271] on button "26" at bounding box center [359, 269] width 15 height 15
type input "08/26/2025"
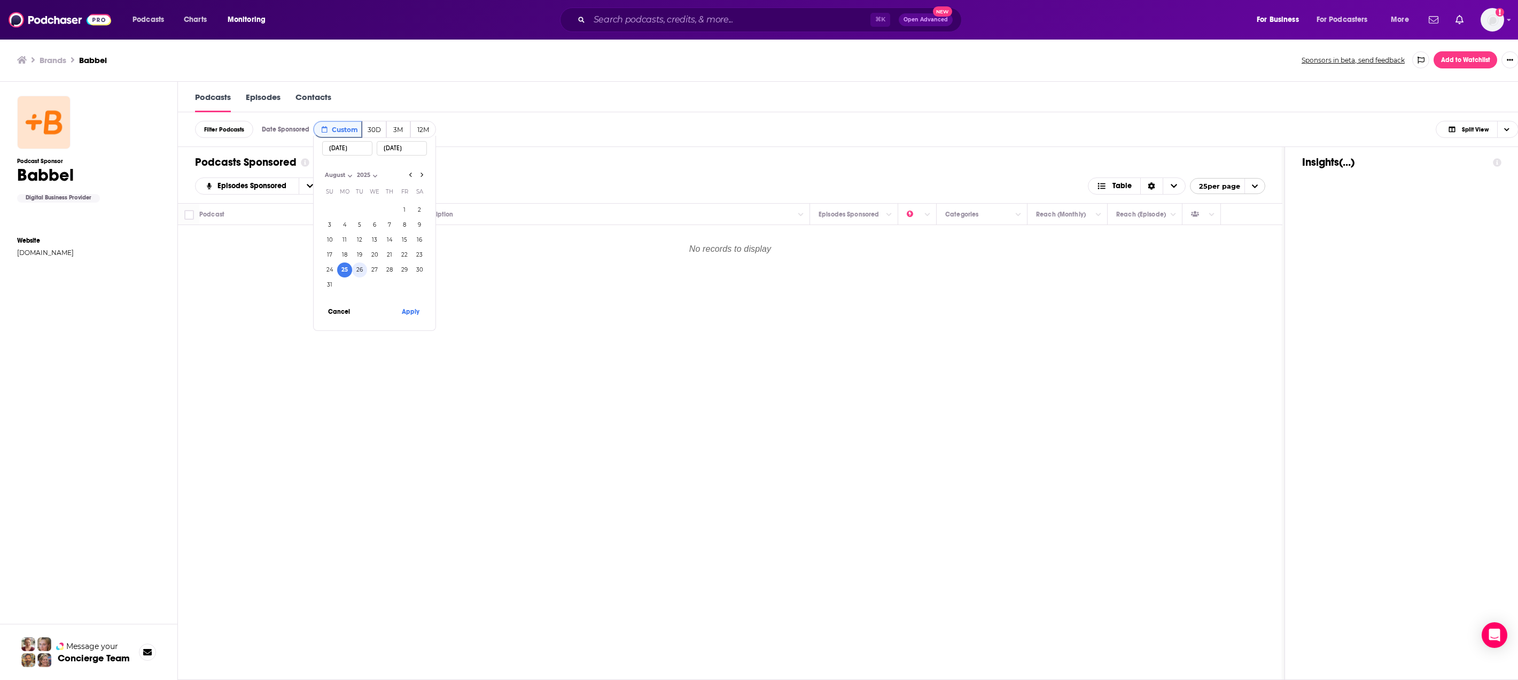
click at [363, 271] on button "26" at bounding box center [359, 269] width 15 height 15
type input "08/26/2025"
click at [401, 314] on button "Apply" at bounding box center [410, 311] width 32 height 20
click at [336, 129] on span "Custom" at bounding box center [345, 130] width 26 height 8
select select "7"
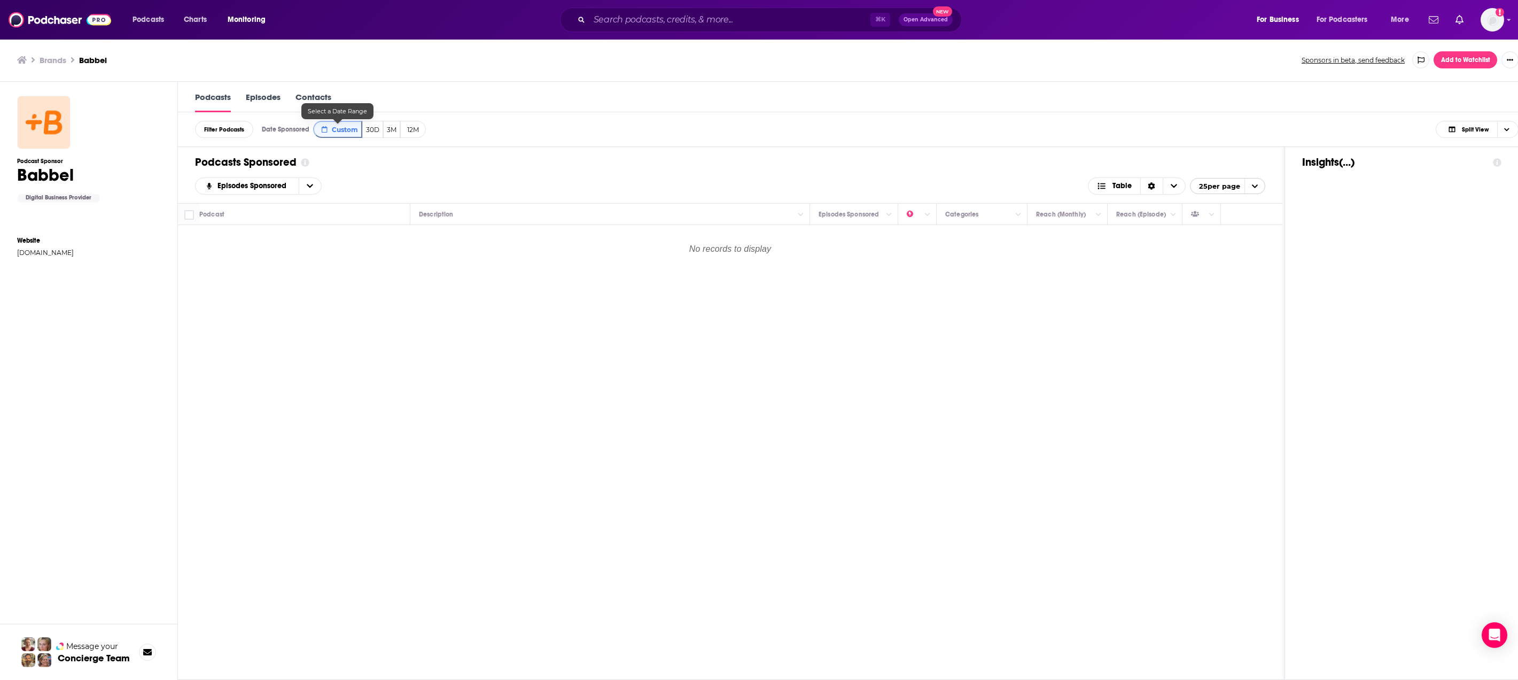
select select "2025"
click at [375, 270] on button "27" at bounding box center [374, 269] width 15 height 15
type input "08/27/2025"
click at [375, 270] on button "27" at bounding box center [374, 269] width 15 height 15
type input "08/27/2025"
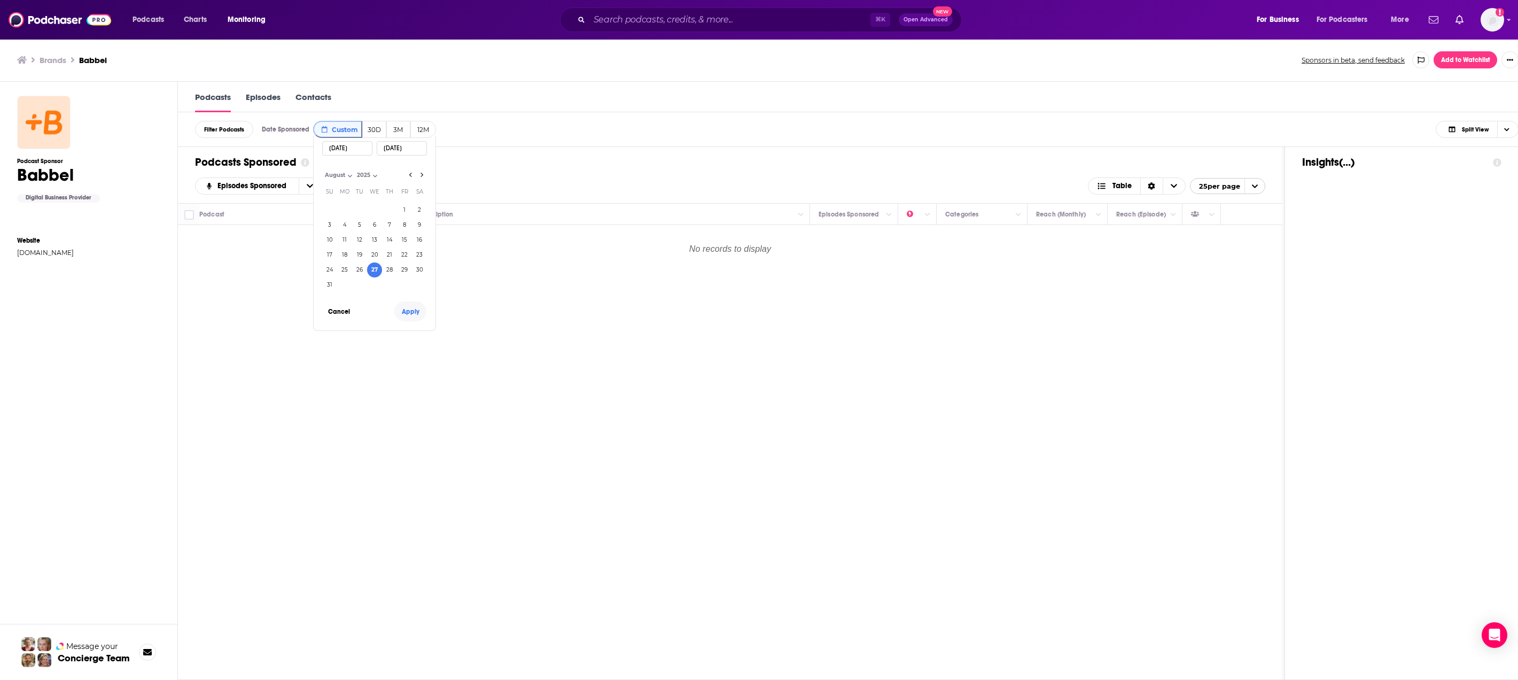
click at [415, 309] on button "Apply" at bounding box center [410, 311] width 32 height 20
click at [324, 139] on div "Filter Podcasts Date Sponsored Custom 30D 3M 12M Split View Date Sponsored Cust…" at bounding box center [857, 129] width 1358 height 35
click at [336, 132] on span "Custom" at bounding box center [345, 130] width 26 height 8
select select "7"
select select "2025"
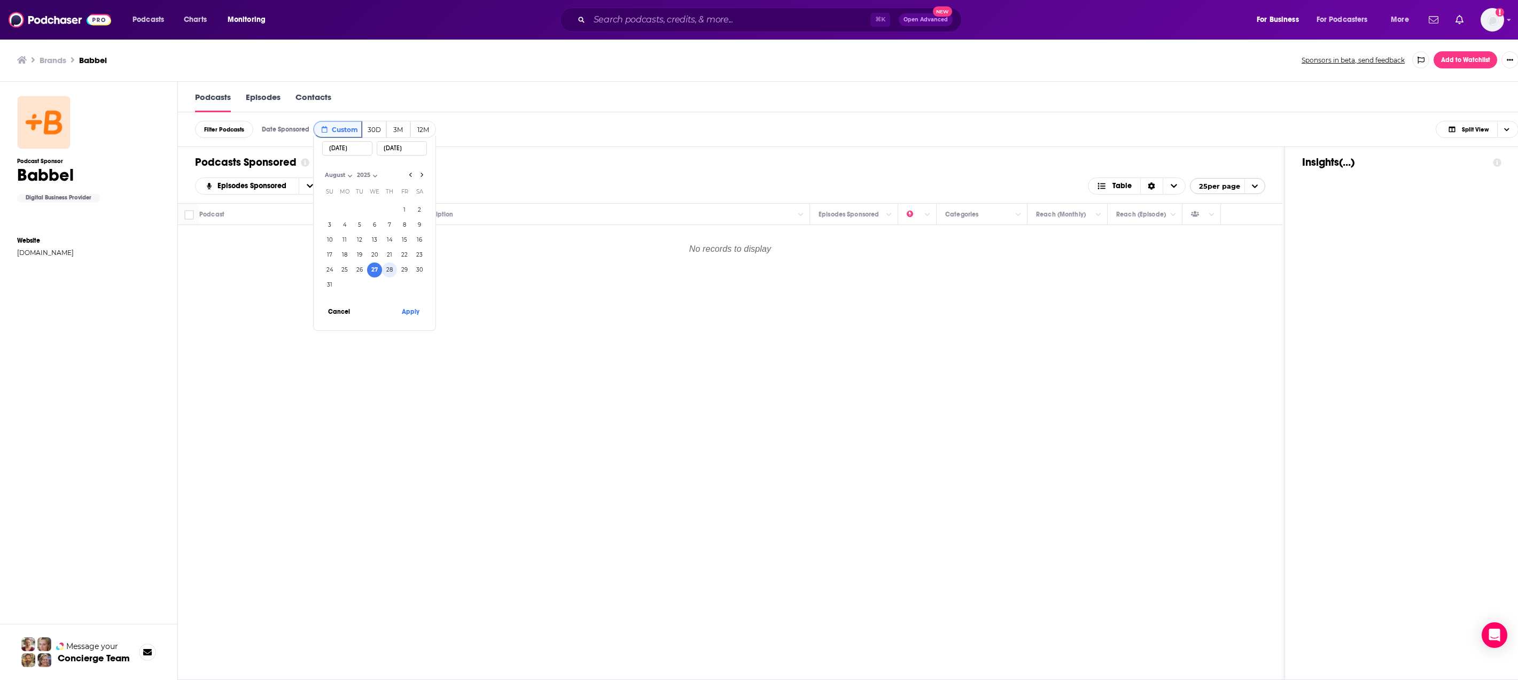
click at [387, 265] on button "28" at bounding box center [389, 269] width 15 height 15
type input "08/28/2025"
click at [387, 265] on button "28" at bounding box center [389, 269] width 15 height 15
type input "08/28/2025"
click at [405, 310] on button "Apply" at bounding box center [410, 311] width 32 height 20
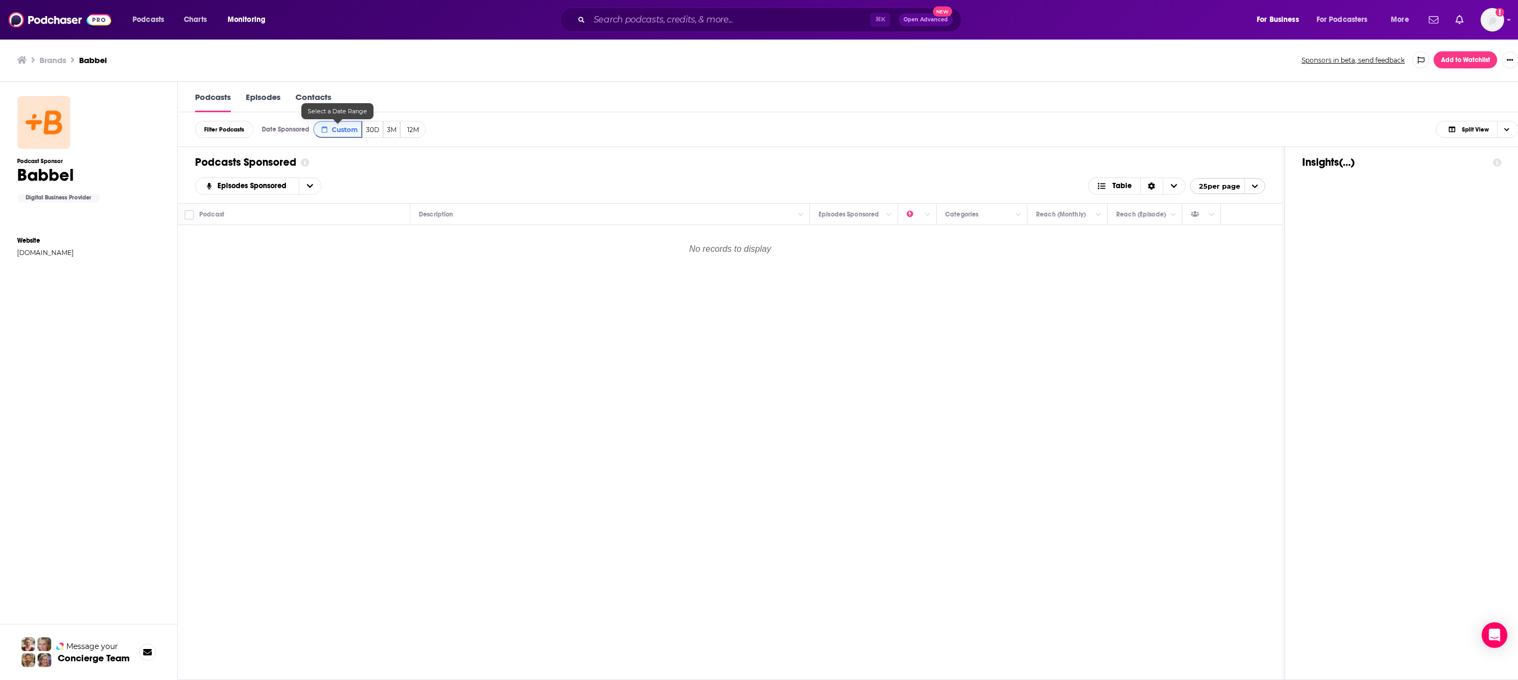
click at [331, 123] on button "Custom" at bounding box center [337, 129] width 49 height 17
select select "7"
select select "2025"
click at [403, 271] on button "29" at bounding box center [404, 269] width 15 height 15
type input "08/29/2025"
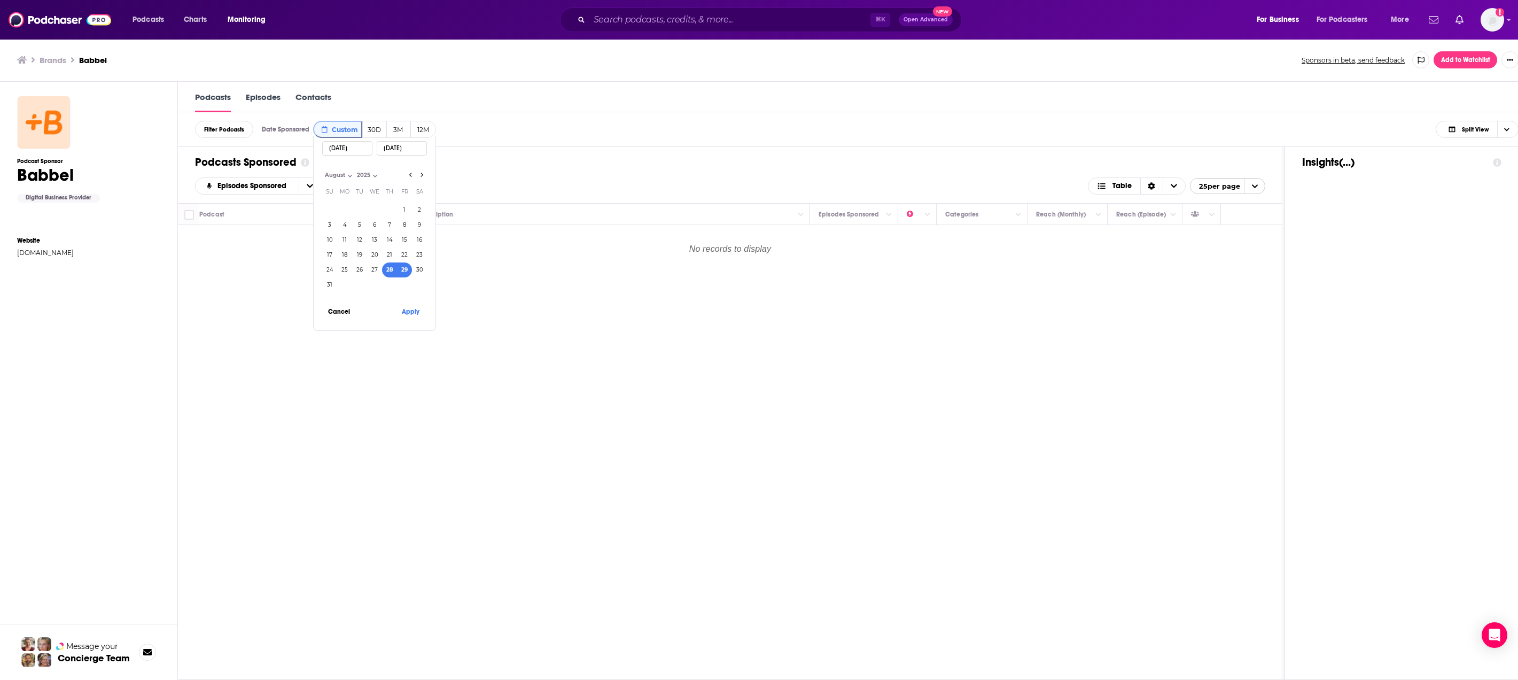
click at [403, 271] on button "29" at bounding box center [404, 269] width 15 height 15
type input "08/29/2025"
click at [405, 309] on button "Apply" at bounding box center [410, 311] width 32 height 20
click at [344, 138] on button "Custom" at bounding box center [337, 129] width 49 height 17
select select "7"
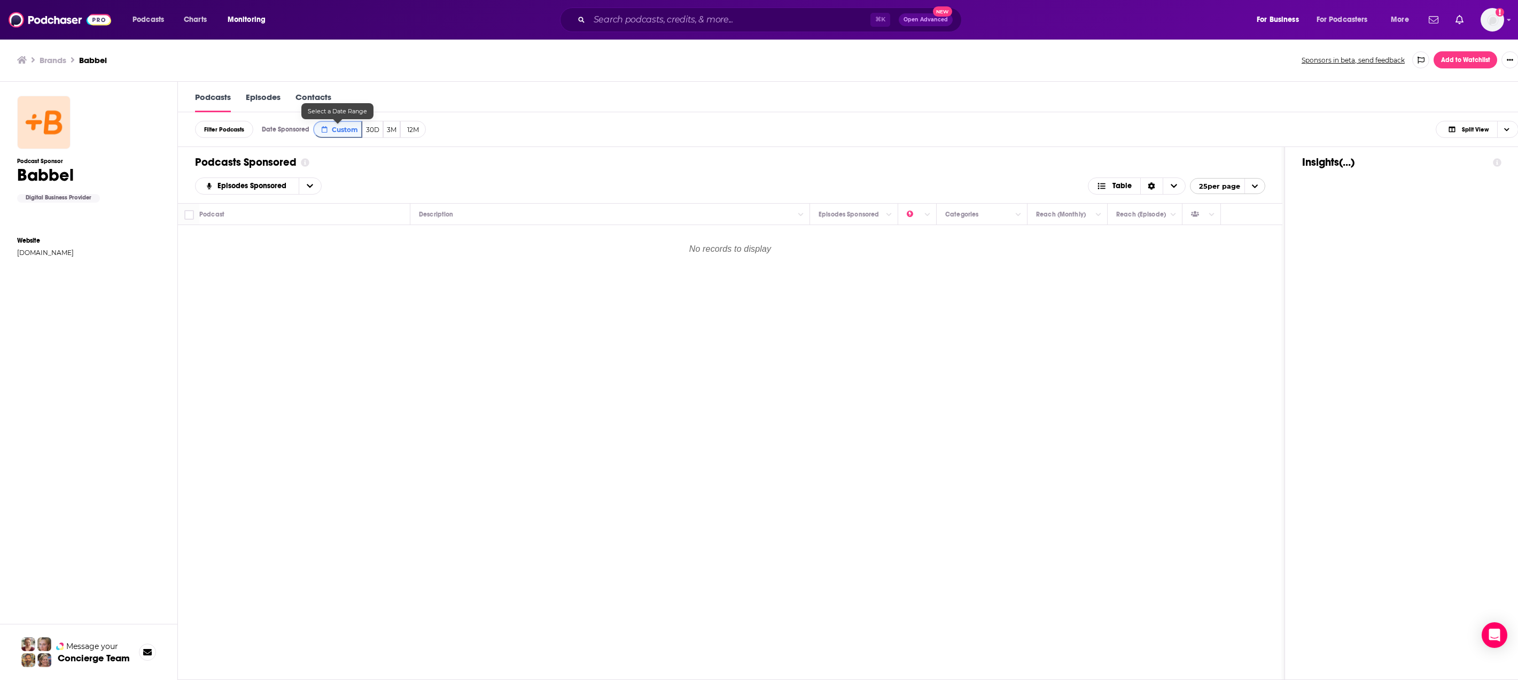
select select "2025"
click at [421, 273] on button "30" at bounding box center [419, 269] width 15 height 15
type input "08/30/2025"
click at [421, 273] on button "30" at bounding box center [419, 269] width 15 height 15
type input "08/30/2025"
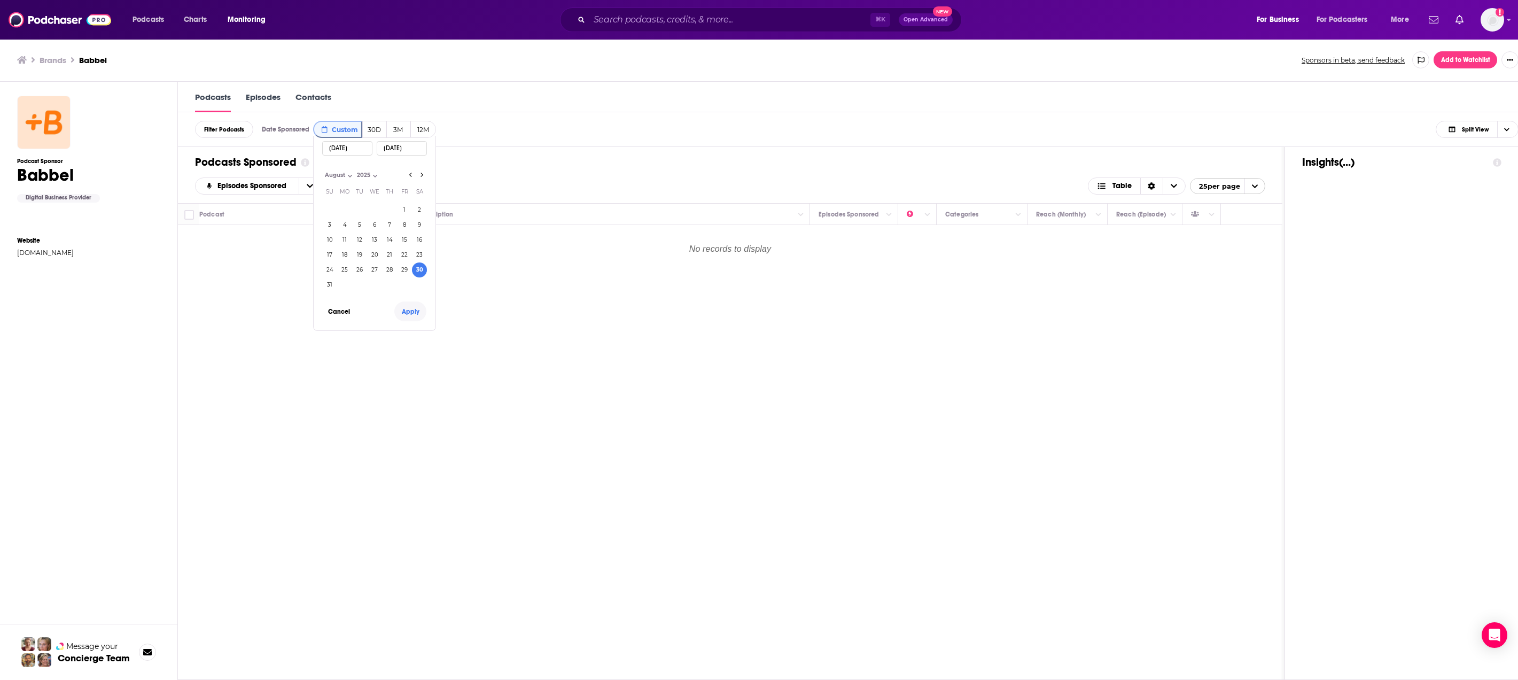
click at [417, 316] on button "Apply" at bounding box center [410, 311] width 32 height 20
click at [338, 134] on button "Custom" at bounding box center [337, 129] width 49 height 17
select select "7"
select select "2025"
click at [348, 270] on button "25" at bounding box center [344, 269] width 15 height 15
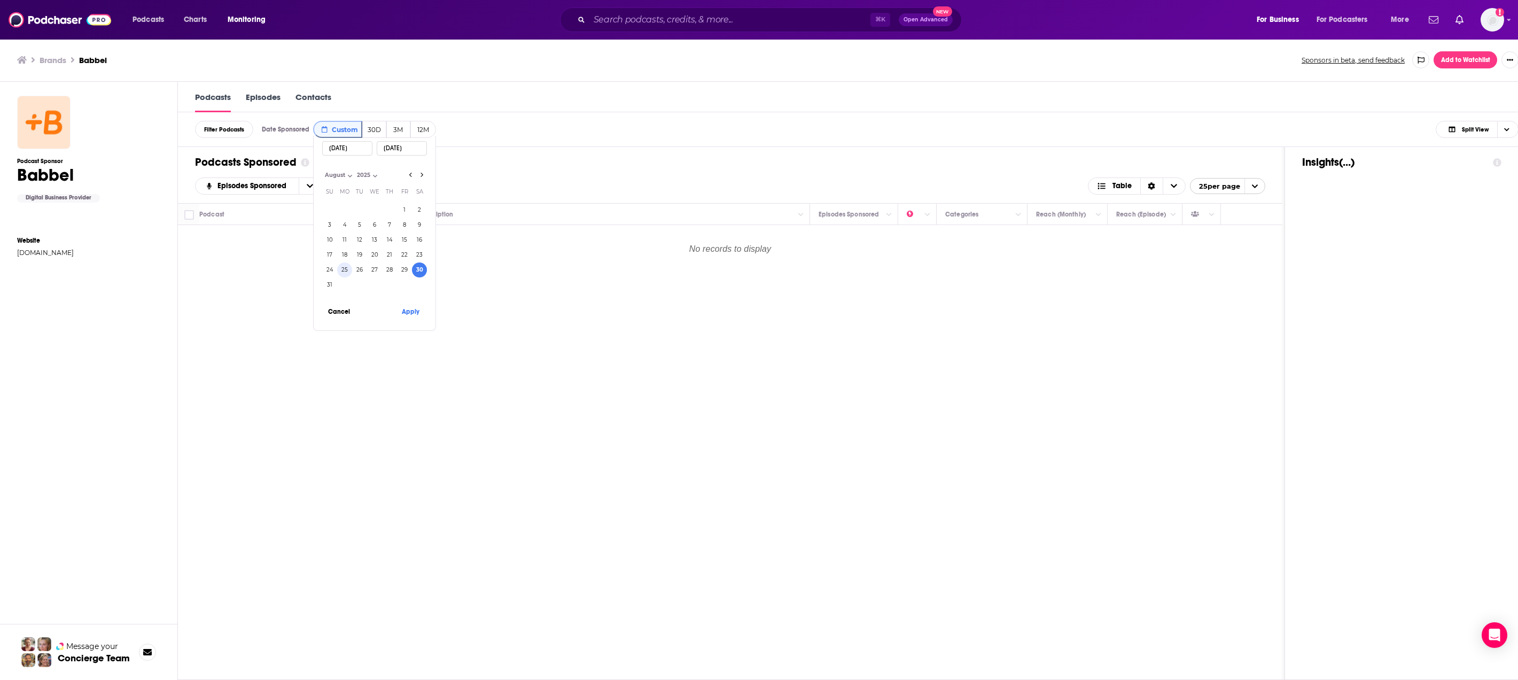
type input "08/25/2025"
click at [370, 267] on button "27" at bounding box center [374, 269] width 15 height 15
type input "08/27/2025"
click at [408, 313] on button "Apply" at bounding box center [410, 311] width 32 height 20
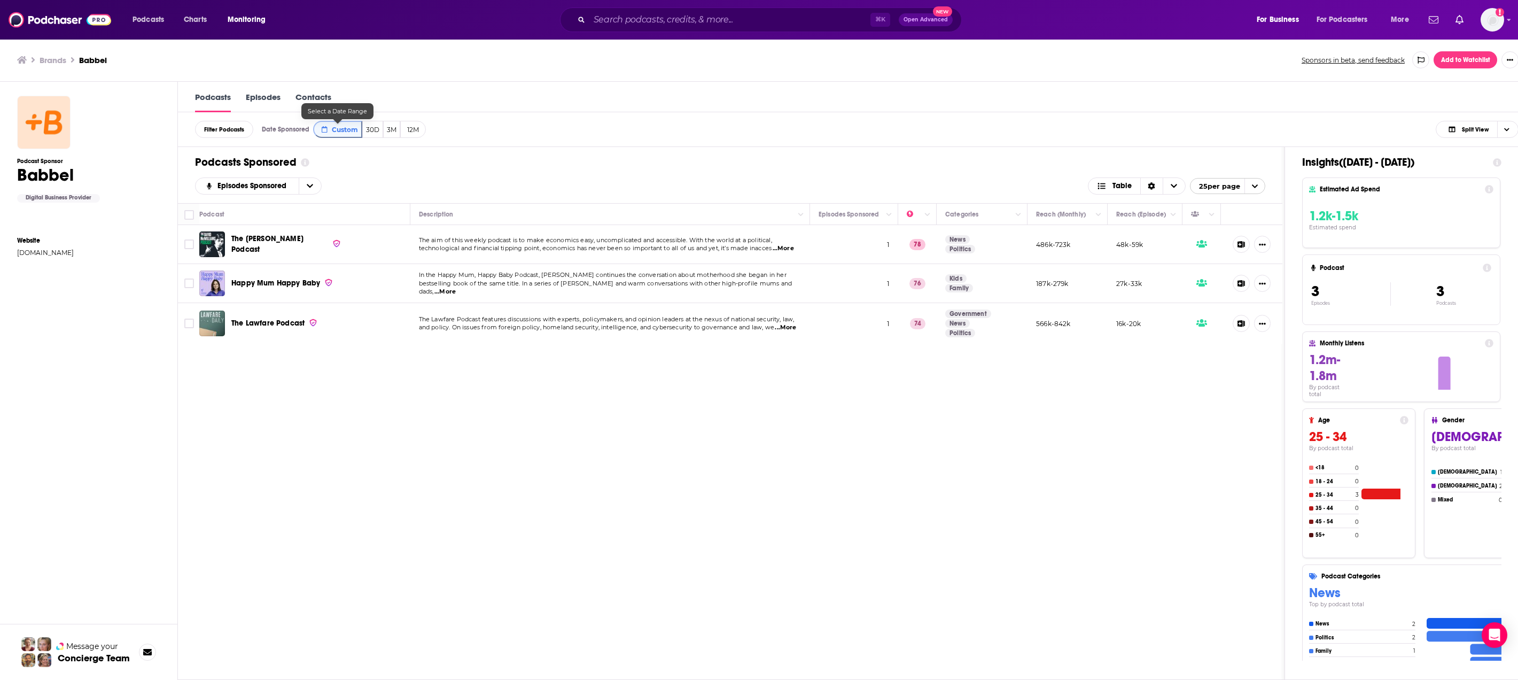
click at [340, 129] on span "Custom" at bounding box center [345, 130] width 26 height 8
select select "7"
select select "2025"
click at [392, 271] on button "28" at bounding box center [389, 269] width 15 height 15
type input "08/28/2025"
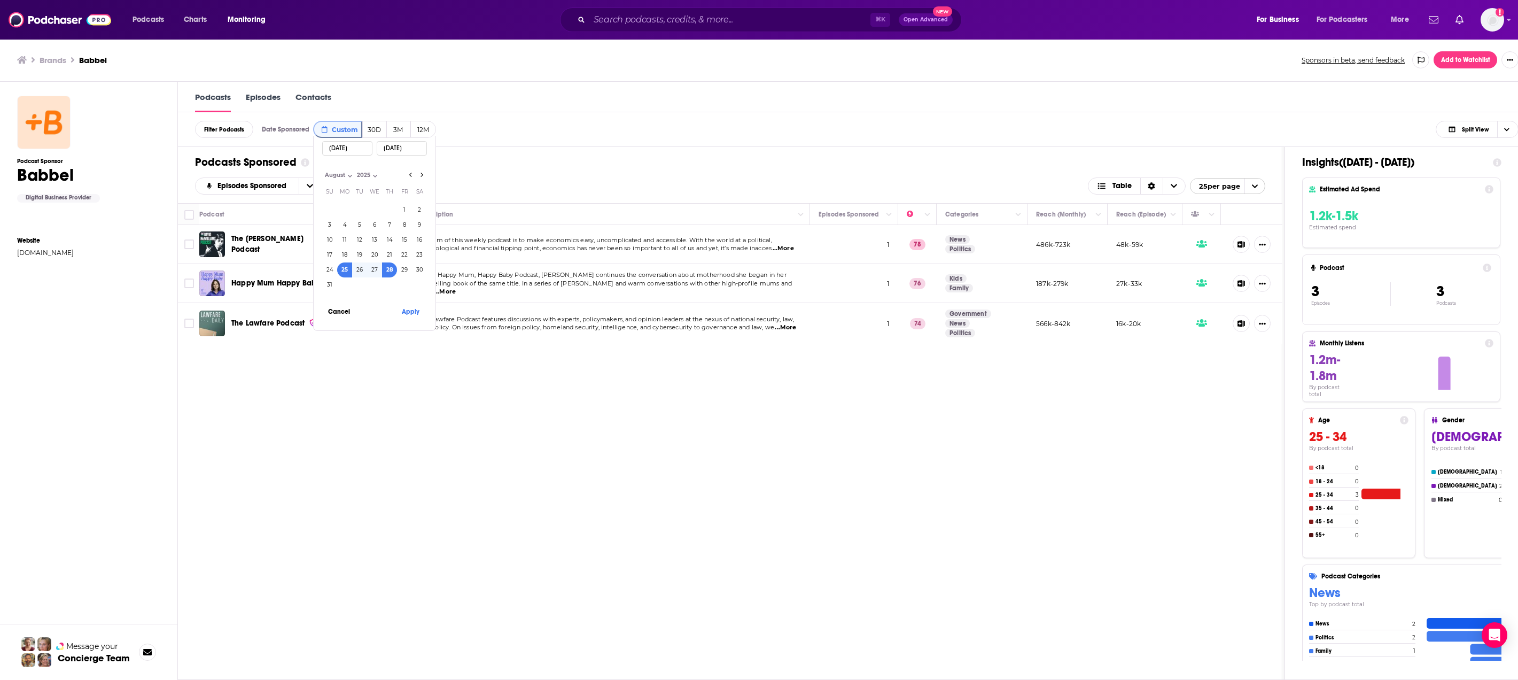
click at [392, 271] on button "28" at bounding box center [389, 269] width 15 height 15
type input "08/28/2025"
click at [424, 273] on button "30" at bounding box center [419, 269] width 15 height 15
type input "08/30/2025"
click at [416, 318] on button "Apply" at bounding box center [410, 311] width 32 height 20
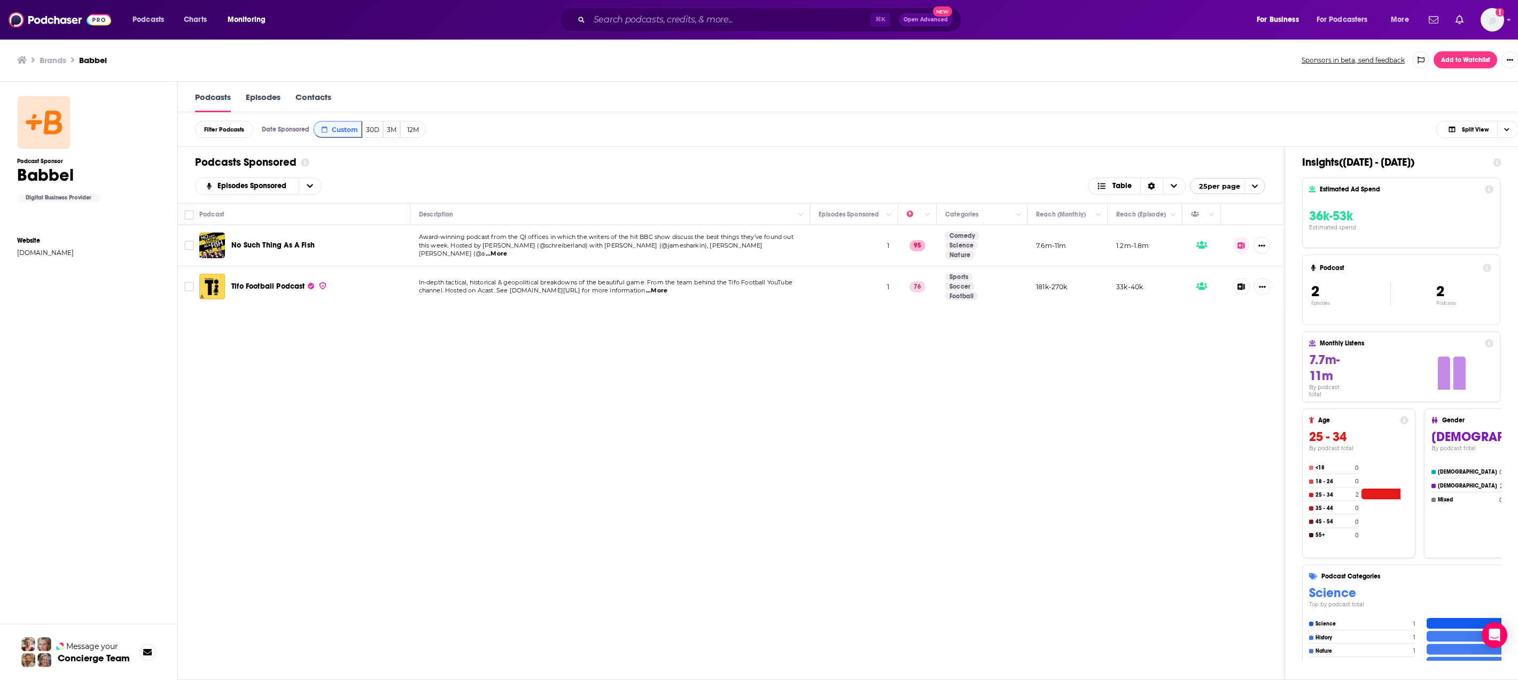
click at [519, 405] on div "Podcast Description Episodes Sponsored Categories Reach (Monthly) Reach (Episod…" at bounding box center [730, 441] width 1105 height 476
click at [332, 131] on span "Custom" at bounding box center [345, 130] width 26 height 8
select select "7"
select select "2025"
click at [421, 264] on button "30" at bounding box center [419, 269] width 15 height 15
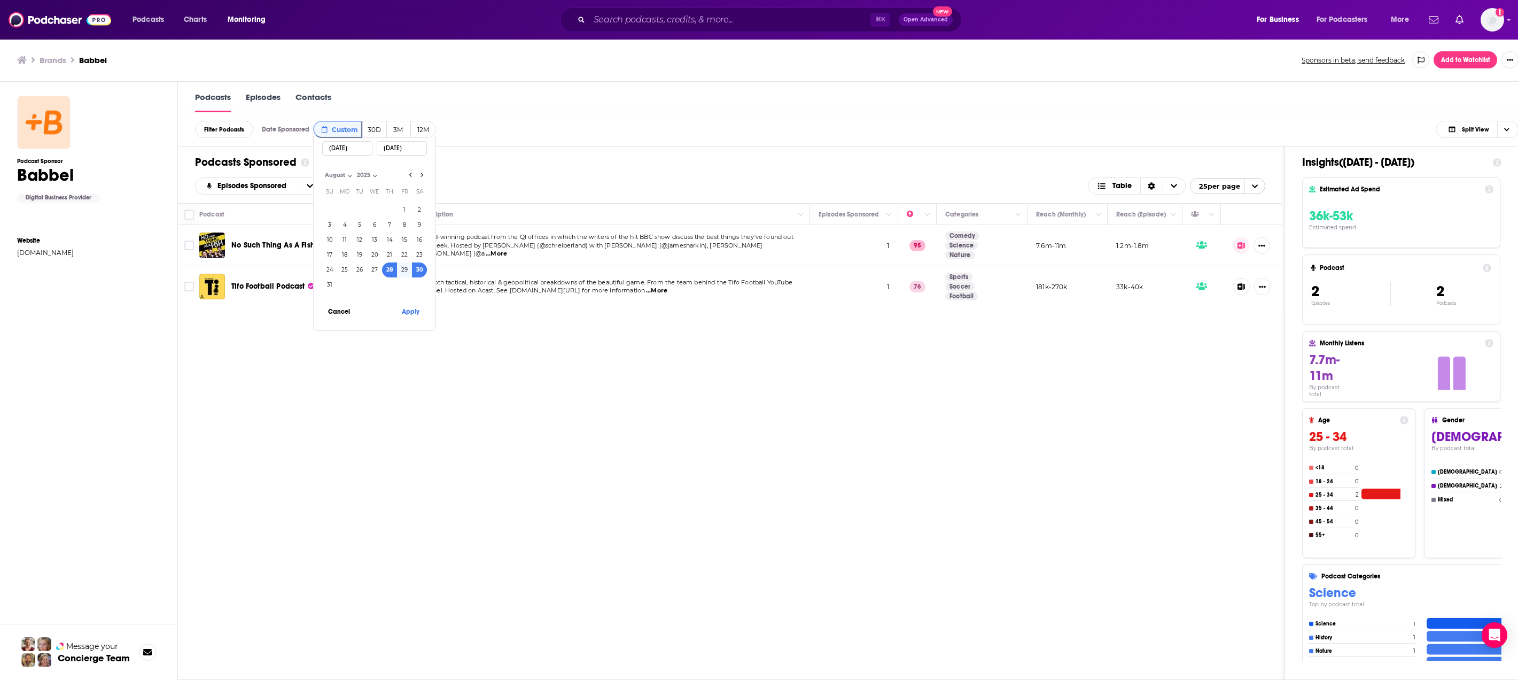
type input "08/30/2025"
click at [332, 282] on button "31" at bounding box center [329, 284] width 15 height 15
type input "08/31/2025"
click at [413, 312] on button "Apply" at bounding box center [410, 311] width 32 height 20
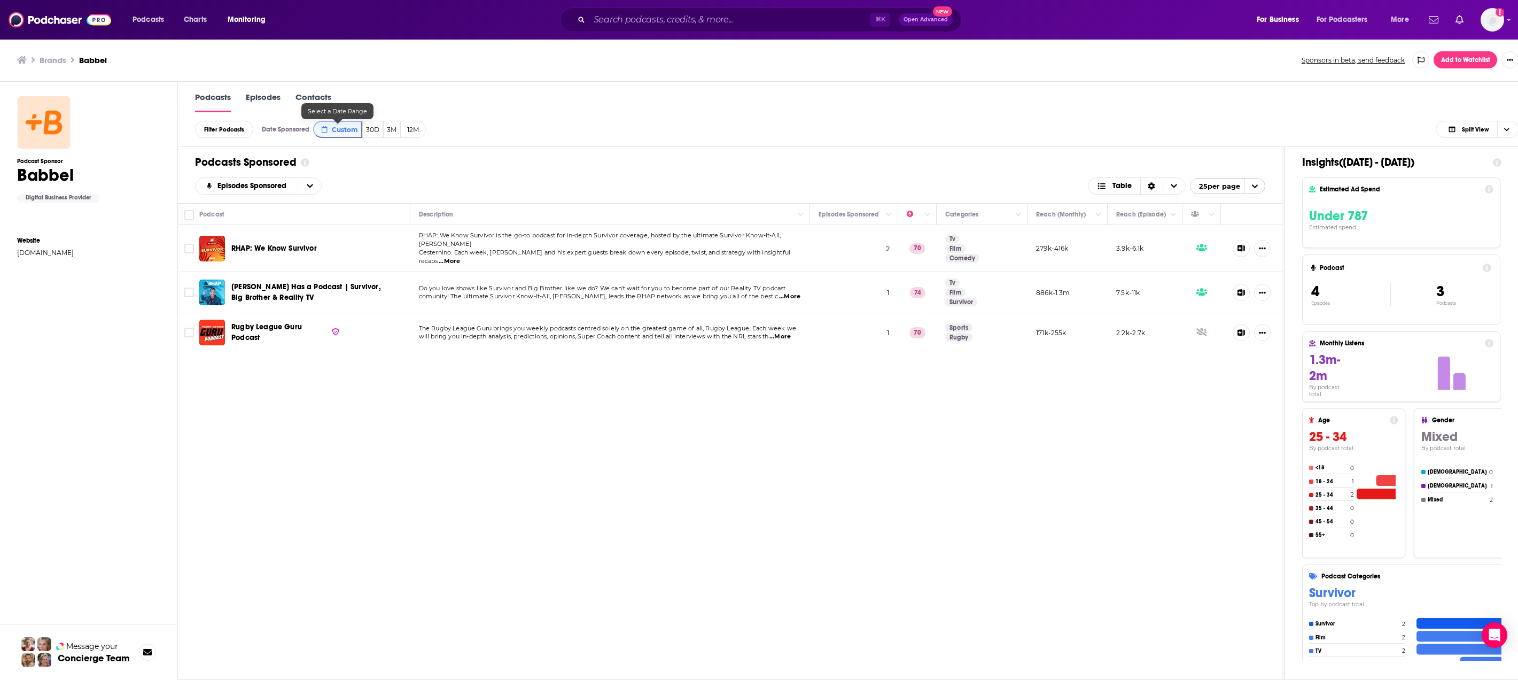
click at [346, 123] on button "Custom" at bounding box center [337, 129] width 49 height 17
select select "7"
select select "2025"
click at [422, 173] on icon "Go to next month" at bounding box center [422, 174] width 4 height 9
select select "8"
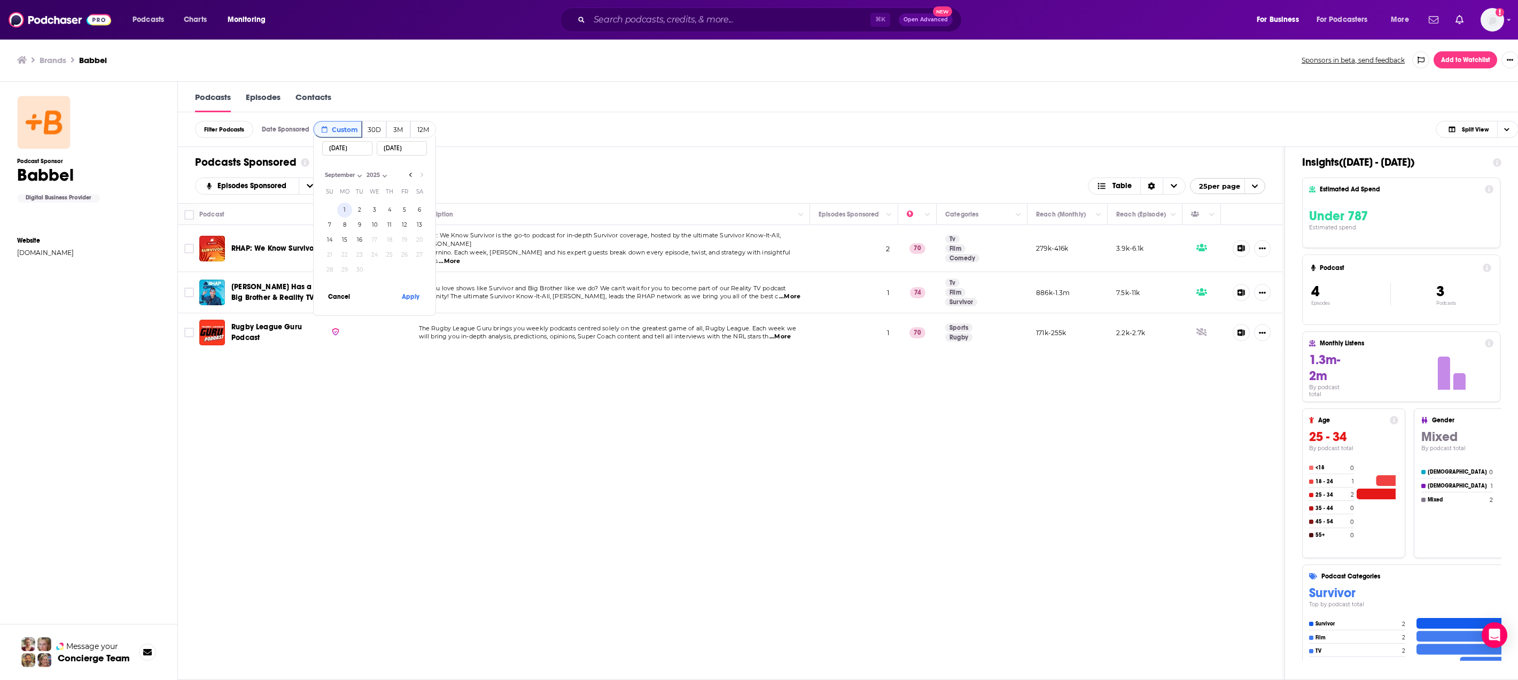
click at [346, 210] on button "1" at bounding box center [344, 210] width 15 height 15
click at [377, 208] on button "3" at bounding box center [374, 210] width 15 height 15
click at [341, 213] on button "1" at bounding box center [344, 210] width 15 height 15
type input "09/01/2025"
click at [349, 151] on input "08/30/2025" at bounding box center [347, 148] width 50 height 14
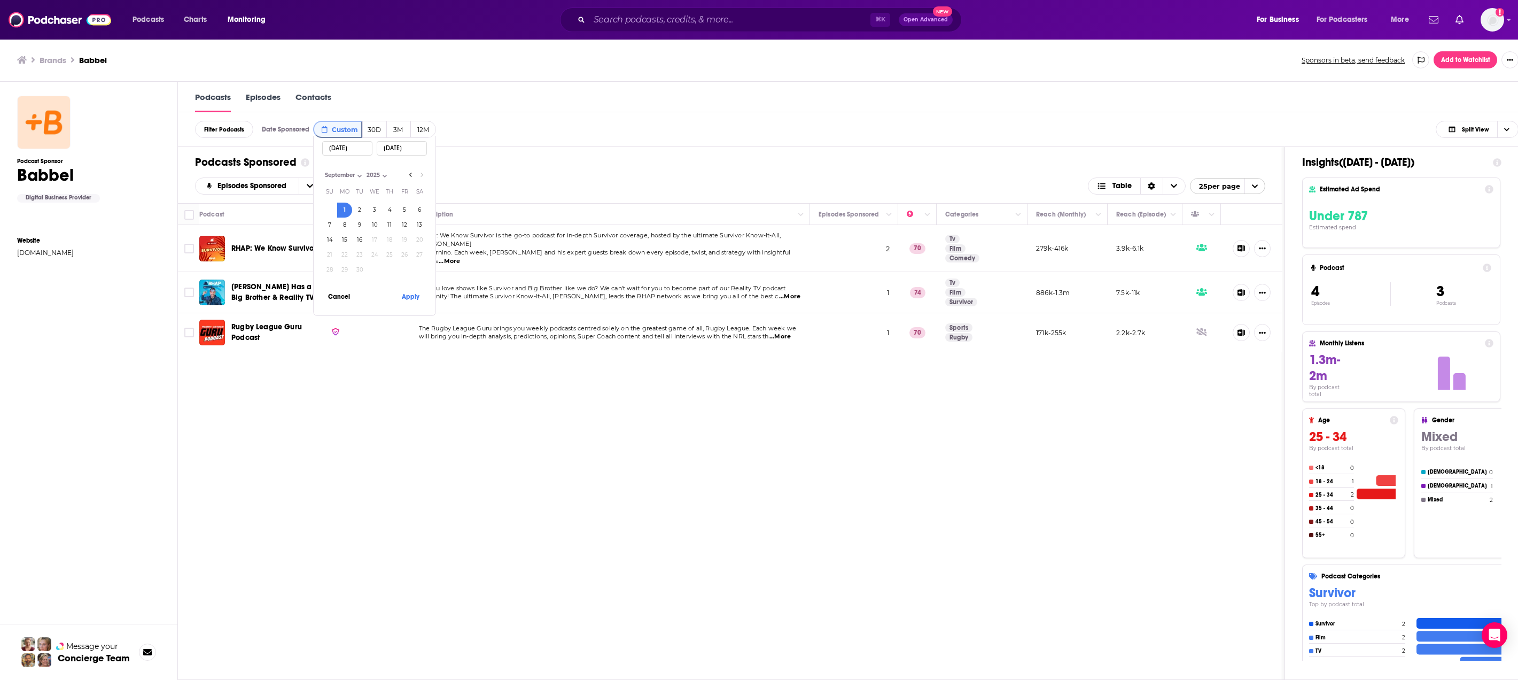
click at [341, 209] on button "1" at bounding box center [344, 210] width 15 height 15
type input "09/01/2025"
click at [361, 211] on button "2" at bounding box center [359, 210] width 15 height 15
type input "09/02/2025"
click at [418, 302] on button "Apply" at bounding box center [410, 296] width 32 height 20
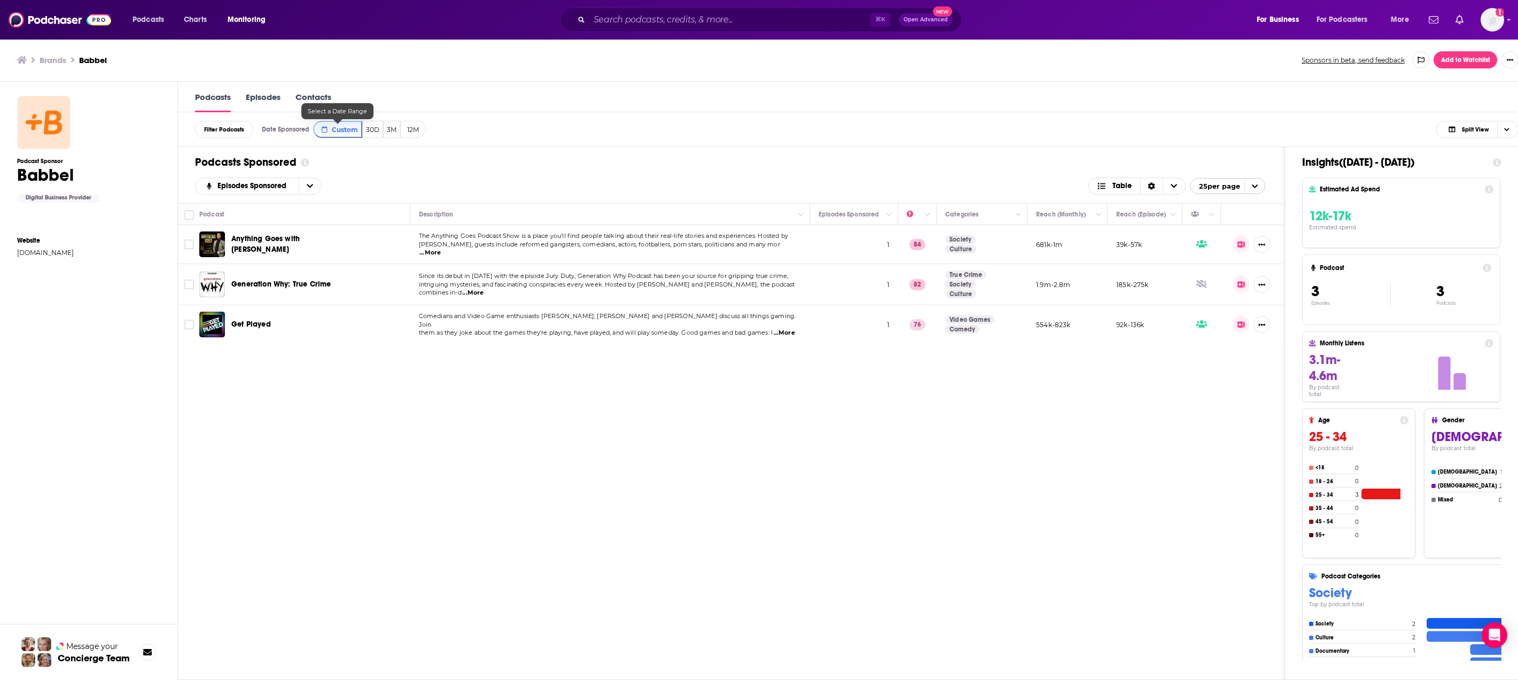
click at [334, 134] on button "Custom" at bounding box center [337, 129] width 49 height 17
select select "8"
select select "2025"
click at [361, 210] on button "2" at bounding box center [359, 210] width 15 height 15
type input "09/02/2025"
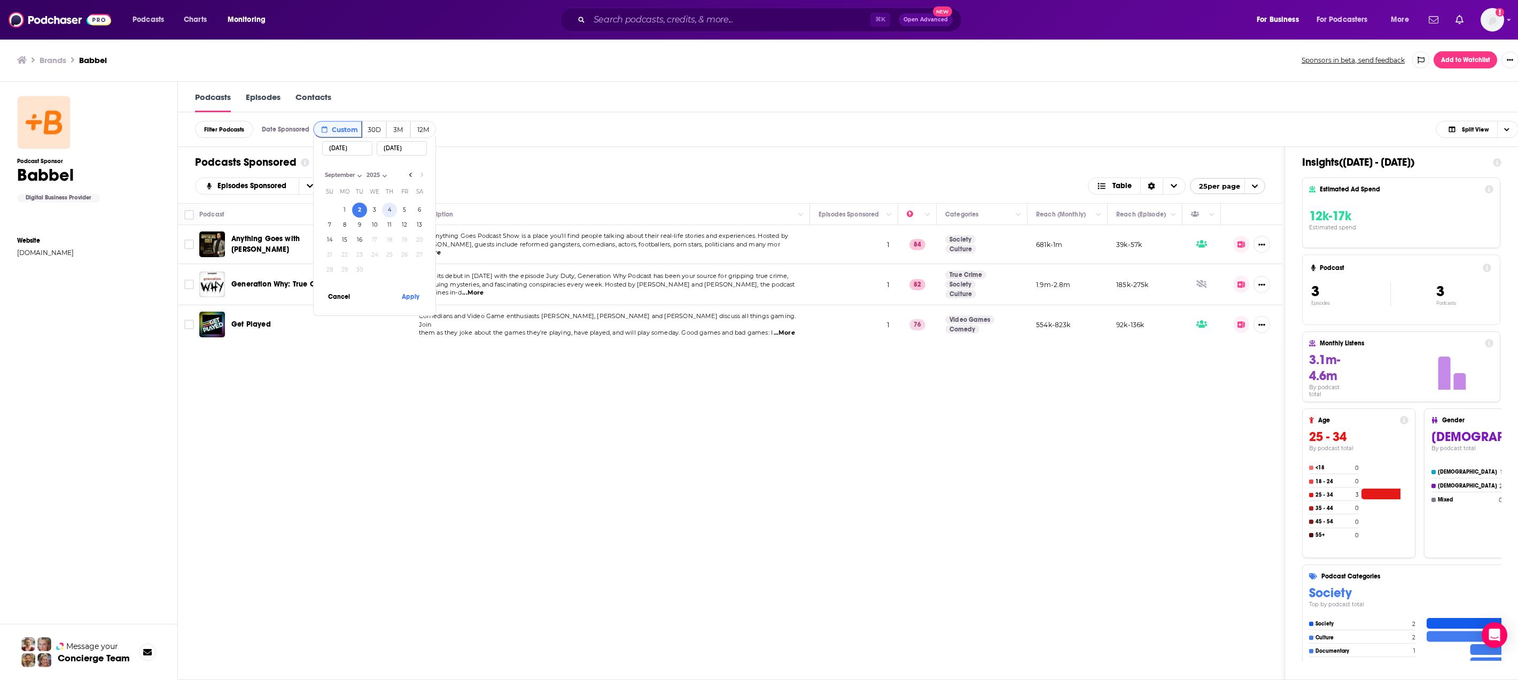
click at [393, 211] on button "4" at bounding box center [389, 210] width 15 height 15
type input "09/04/2025"
click at [407, 304] on button "Apply" at bounding box center [410, 296] width 32 height 20
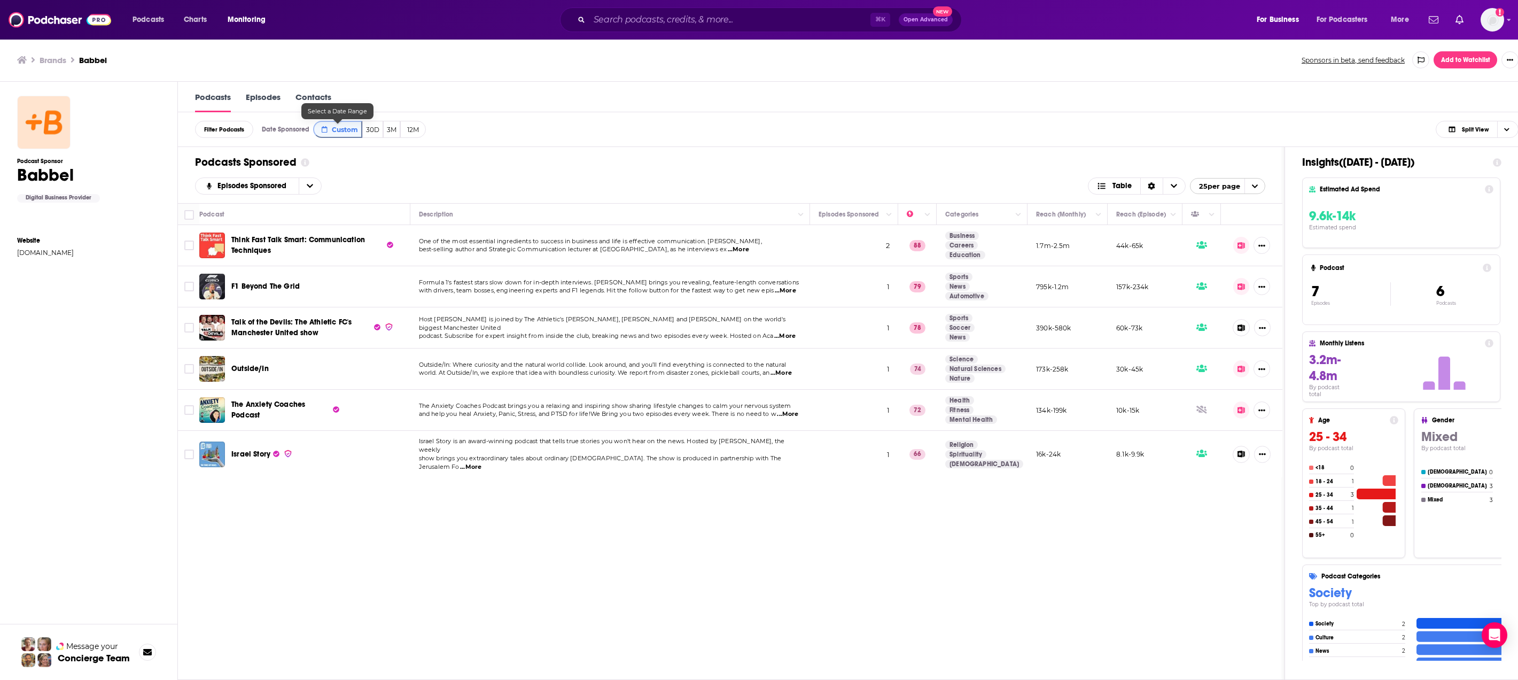
click at [337, 122] on div at bounding box center [337, 119] width 9 height 9
click at [343, 130] on span "Custom" at bounding box center [345, 130] width 26 height 8
select select "8"
select select "2025"
click at [372, 213] on button "3" at bounding box center [374, 210] width 15 height 15
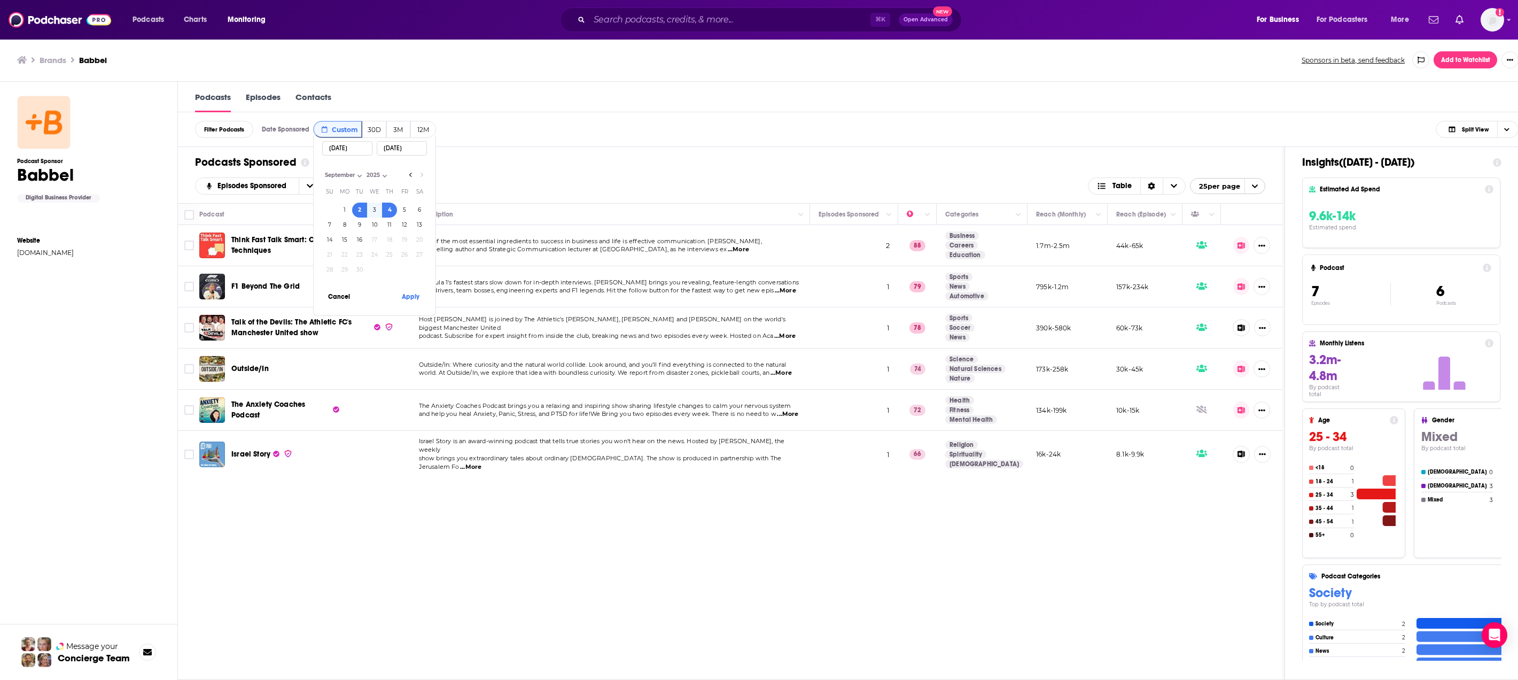
type input "09/03/2025"
click at [376, 213] on button "3" at bounding box center [374, 210] width 15 height 15
type input "09/03/2025"
click at [393, 213] on button "4" at bounding box center [389, 210] width 15 height 15
type input "09/04/2025"
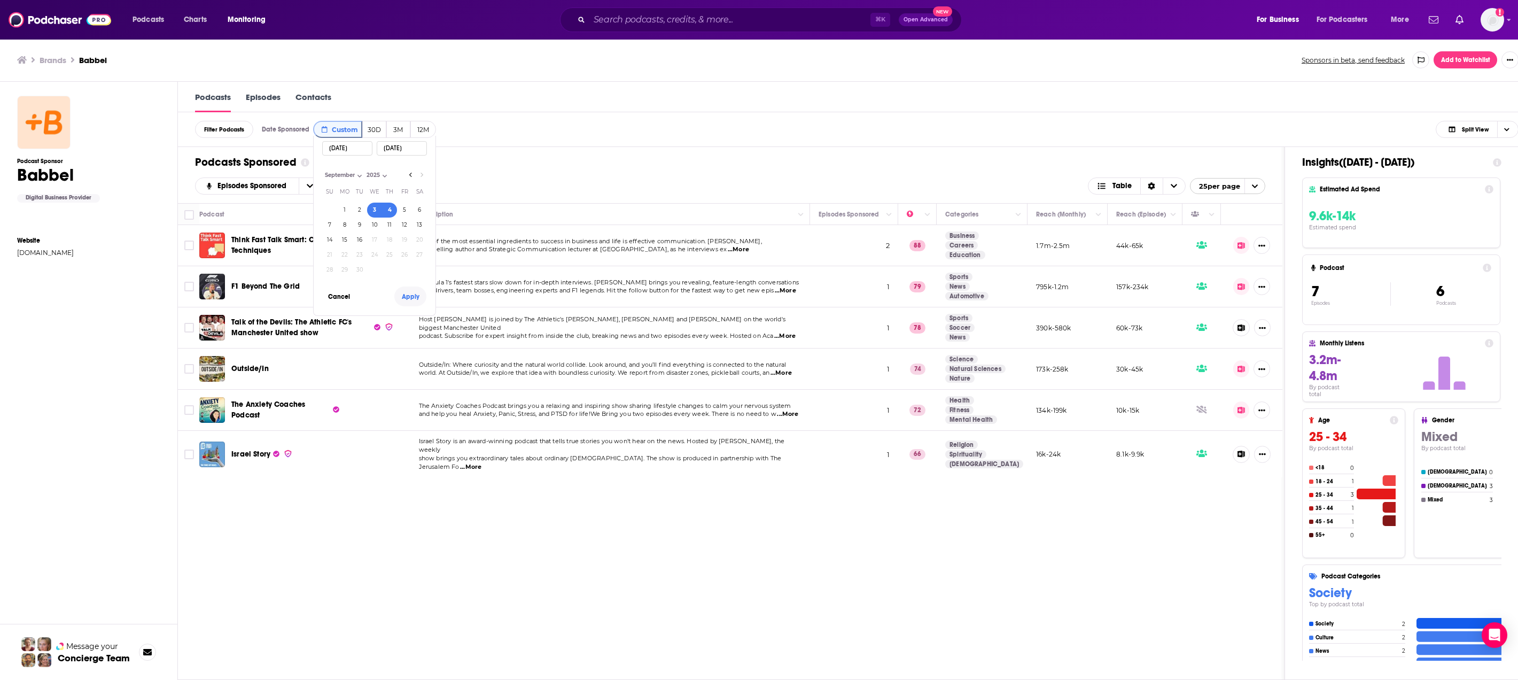
click at [420, 299] on button "Apply" at bounding box center [410, 296] width 32 height 20
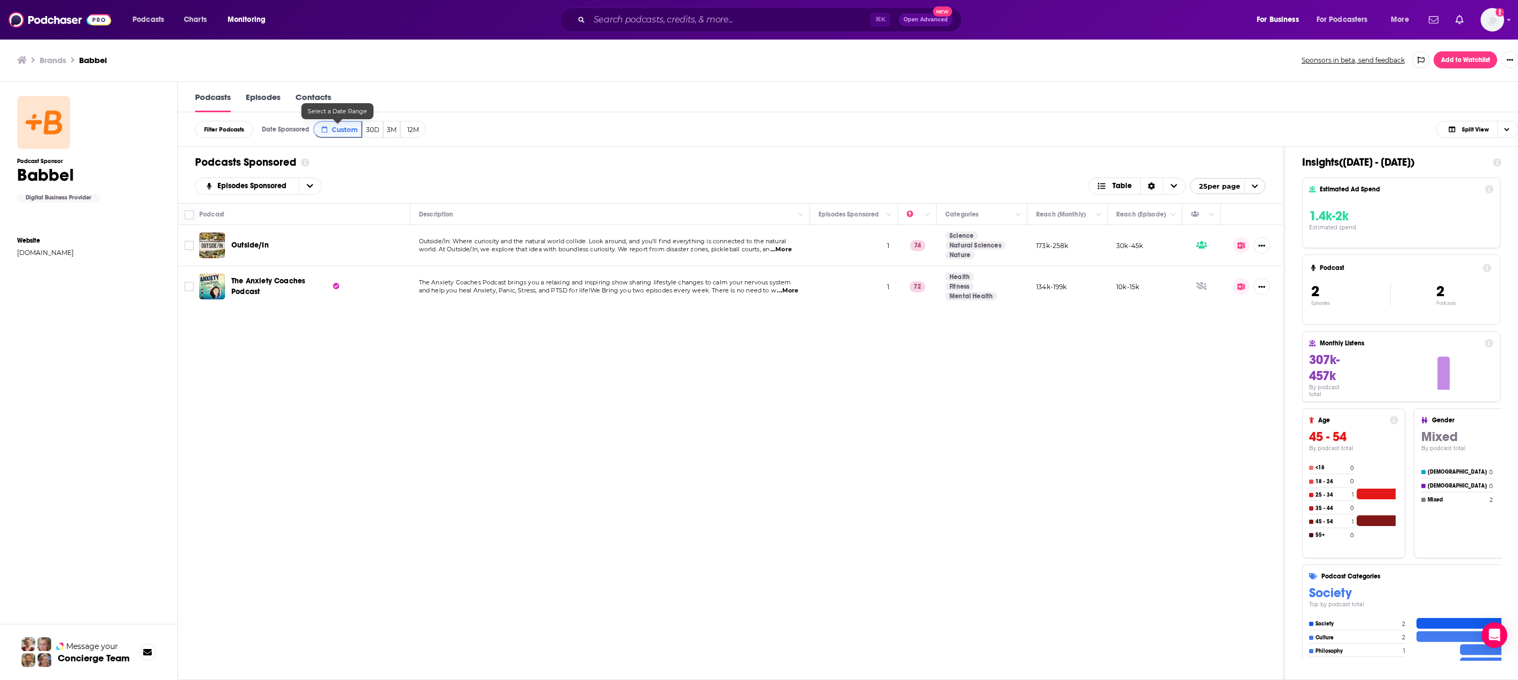
click at [351, 133] on span "Custom" at bounding box center [345, 130] width 26 height 8
select select "8"
select select "2025"
click at [362, 209] on button "2" at bounding box center [359, 210] width 15 height 15
type input "09/02/2025"
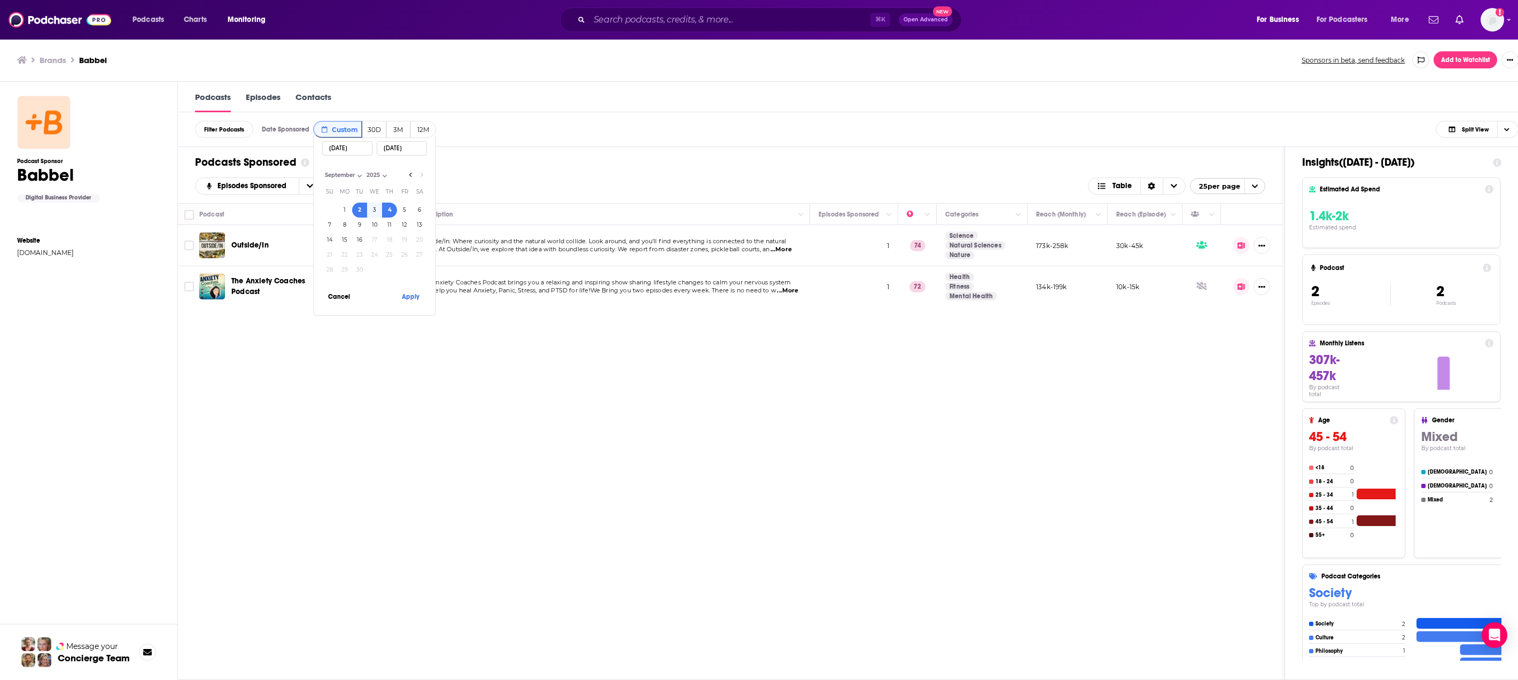
click at [362, 209] on button "2" at bounding box center [359, 210] width 15 height 15
type input "09/02/2025"
click at [419, 299] on button "Apply" at bounding box center [410, 296] width 32 height 20
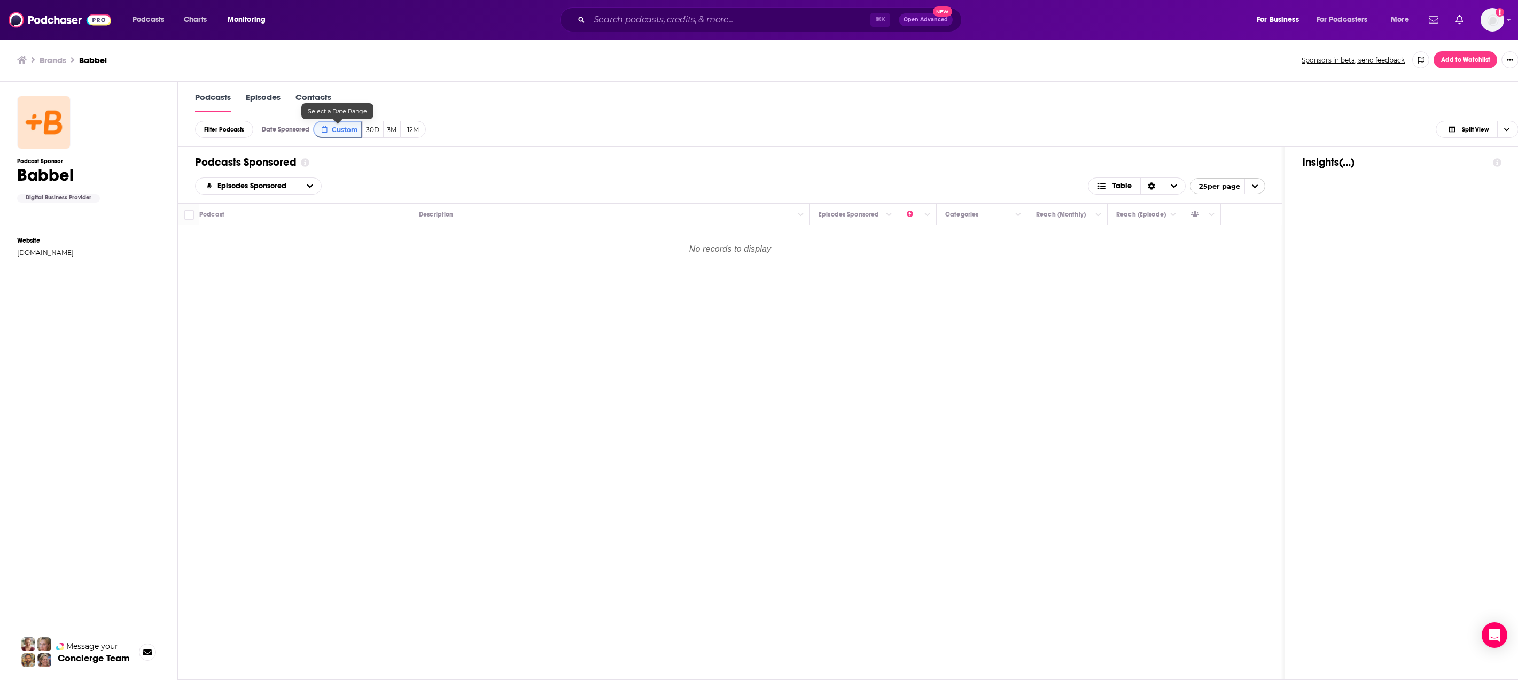
click at [344, 126] on span "Custom" at bounding box center [345, 130] width 26 height 8
select select "8"
select select "2025"
click at [375, 204] on button "3" at bounding box center [374, 210] width 15 height 15
type input "09/03/2025"
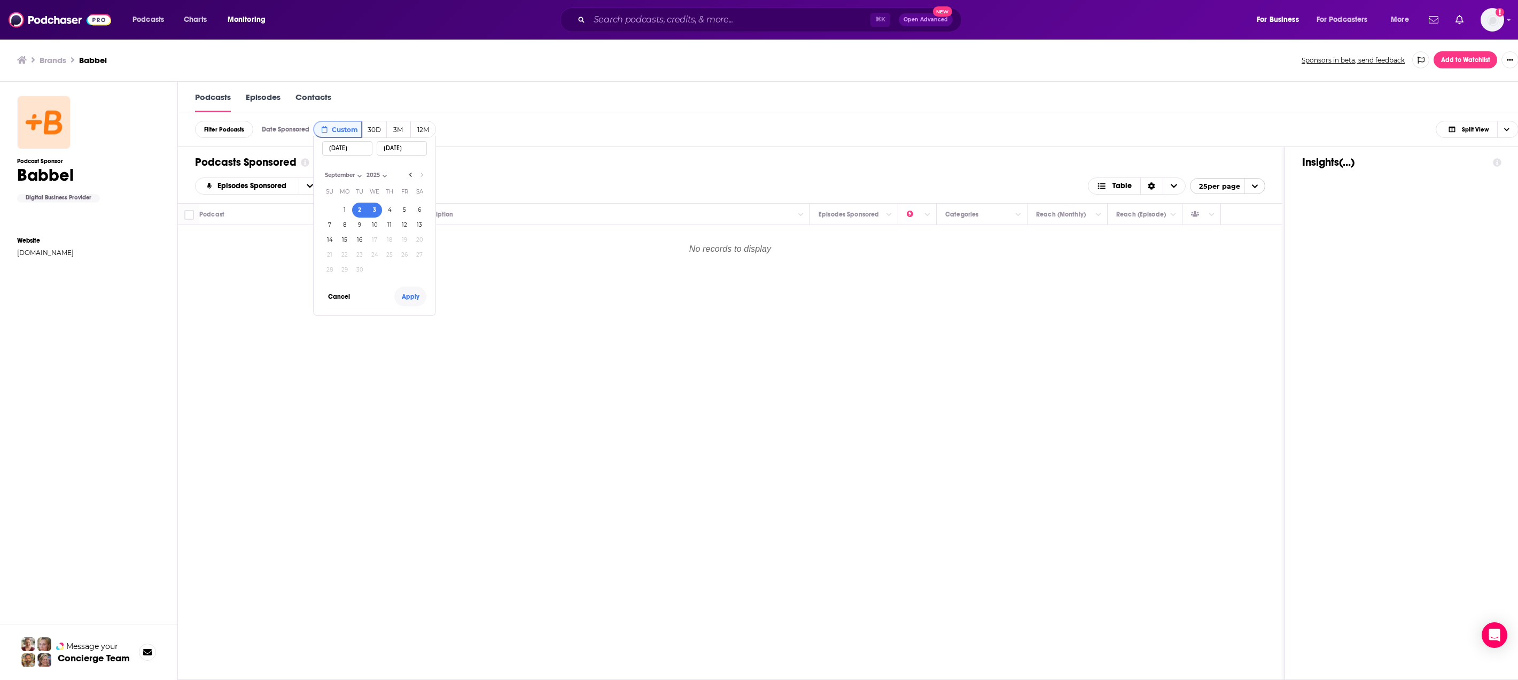
click at [418, 302] on button "Apply" at bounding box center [410, 296] width 32 height 20
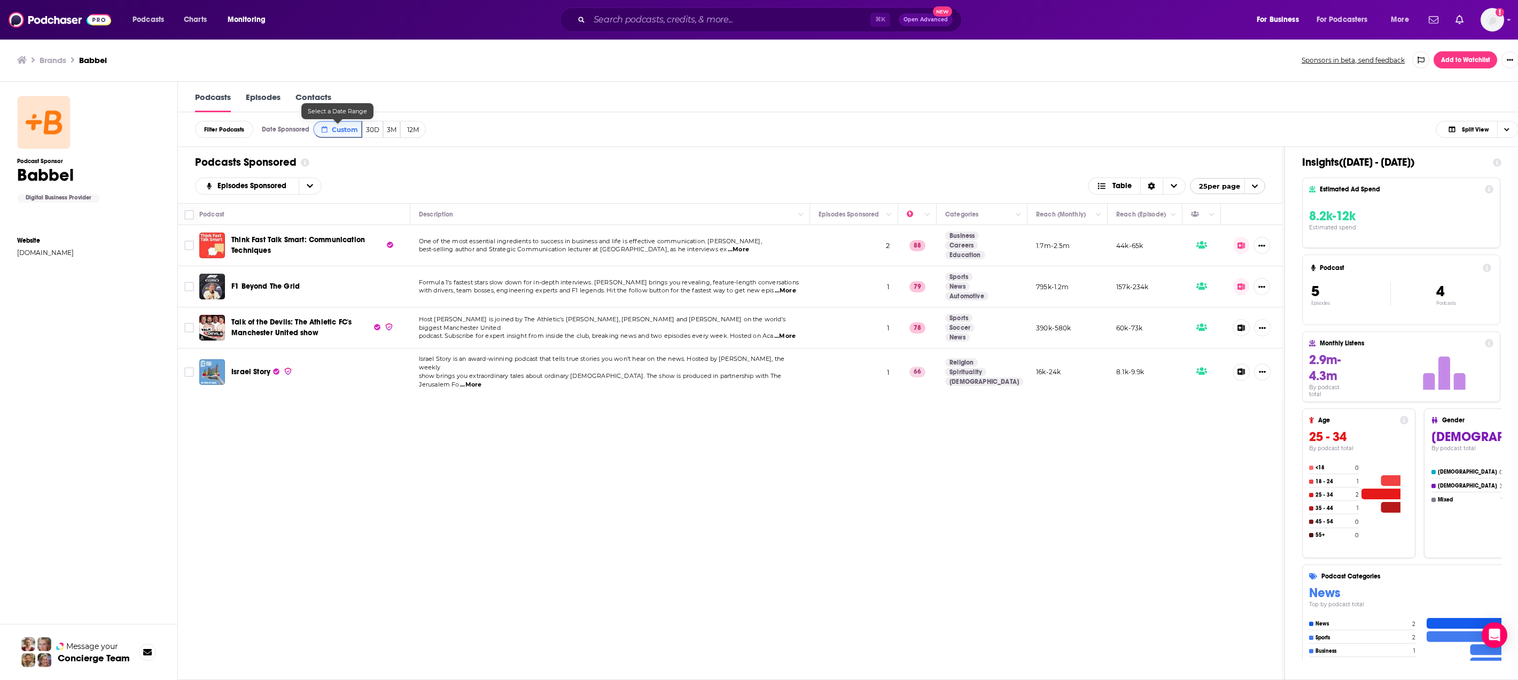
click at [329, 129] on button "Custom" at bounding box center [337, 129] width 49 height 17
select select "8"
select select "2025"
click at [392, 211] on button "4" at bounding box center [389, 210] width 15 height 15
type input "09/04/2025"
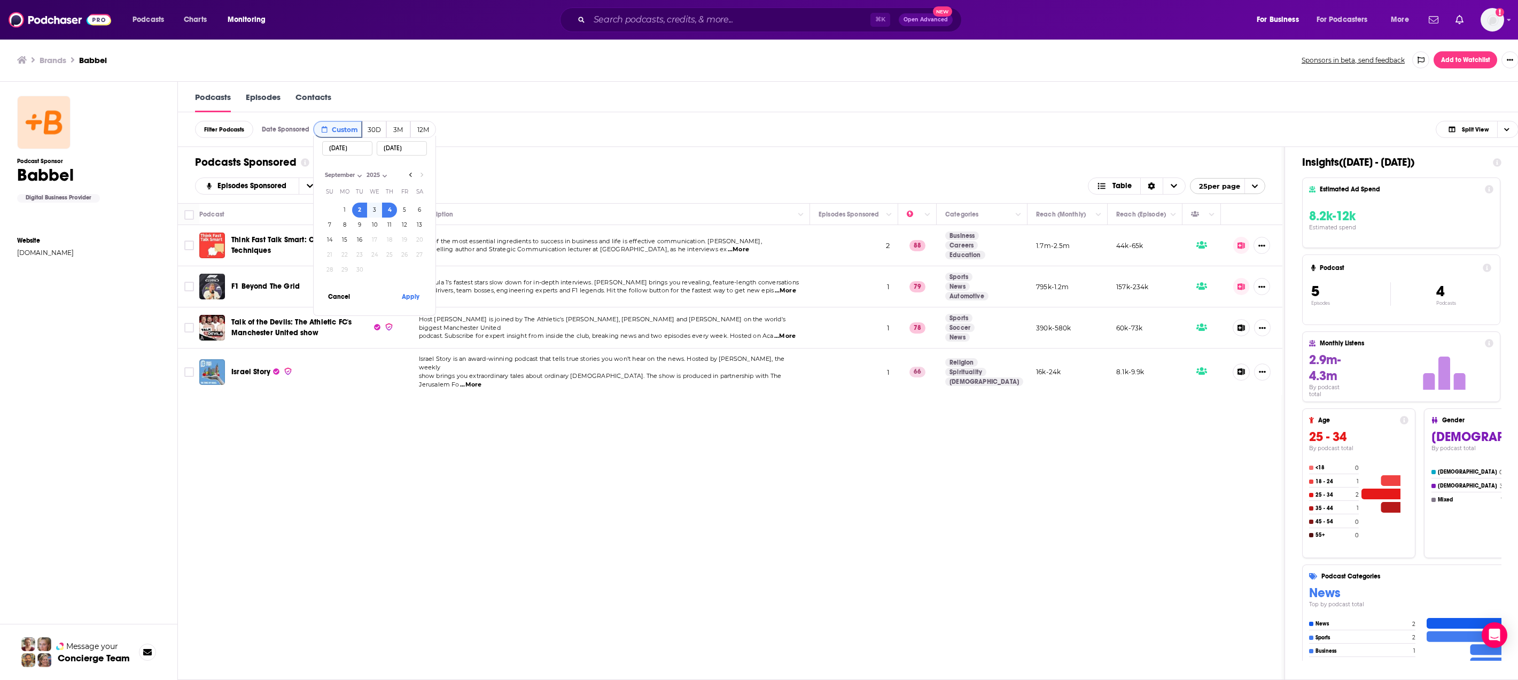
click at [392, 211] on button "4" at bounding box center [389, 210] width 15 height 15
type input "09/04/2025"
drag, startPoint x: 401, startPoint y: 211, endPoint x: 410, endPoint y: 274, distance: 63.7
click at [402, 212] on button "5" at bounding box center [404, 210] width 15 height 15
type input "09/05/2025"
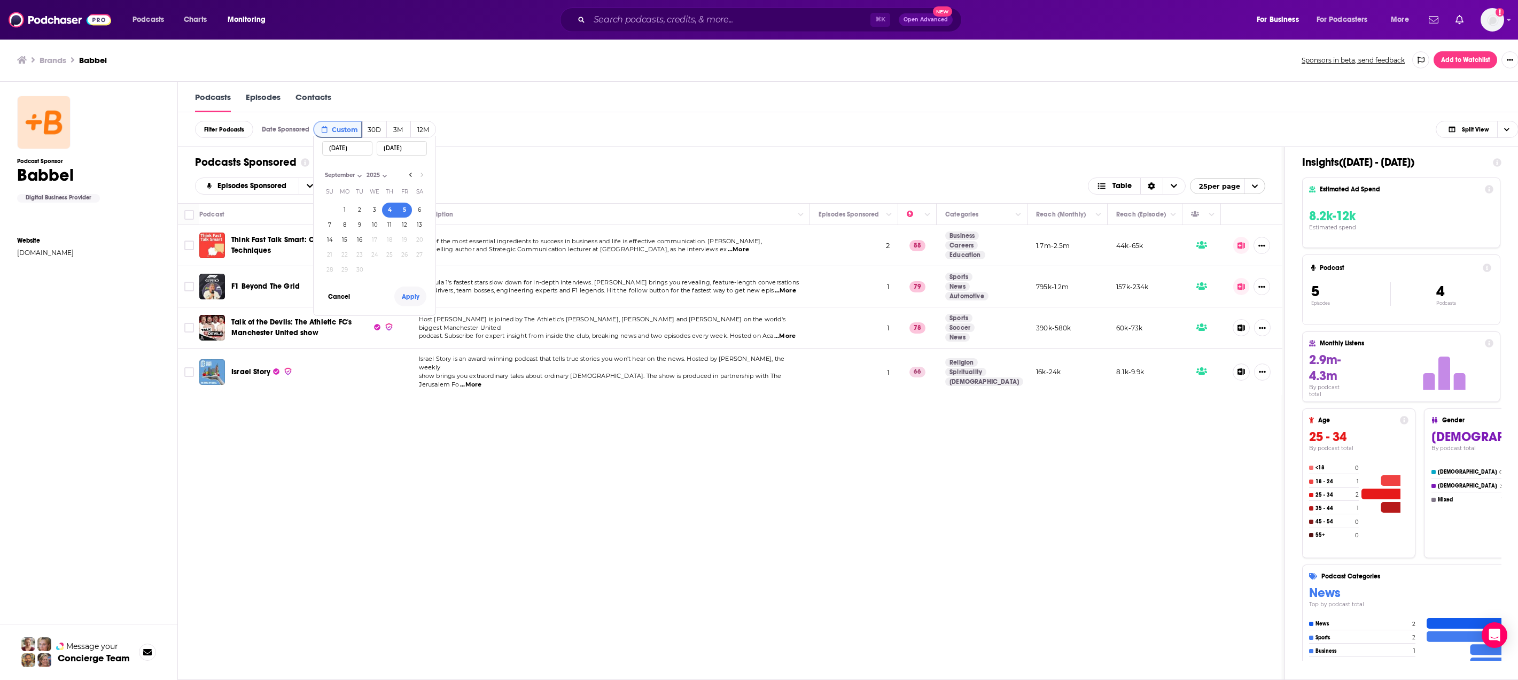
click at [415, 299] on button "Apply" at bounding box center [410, 296] width 32 height 20
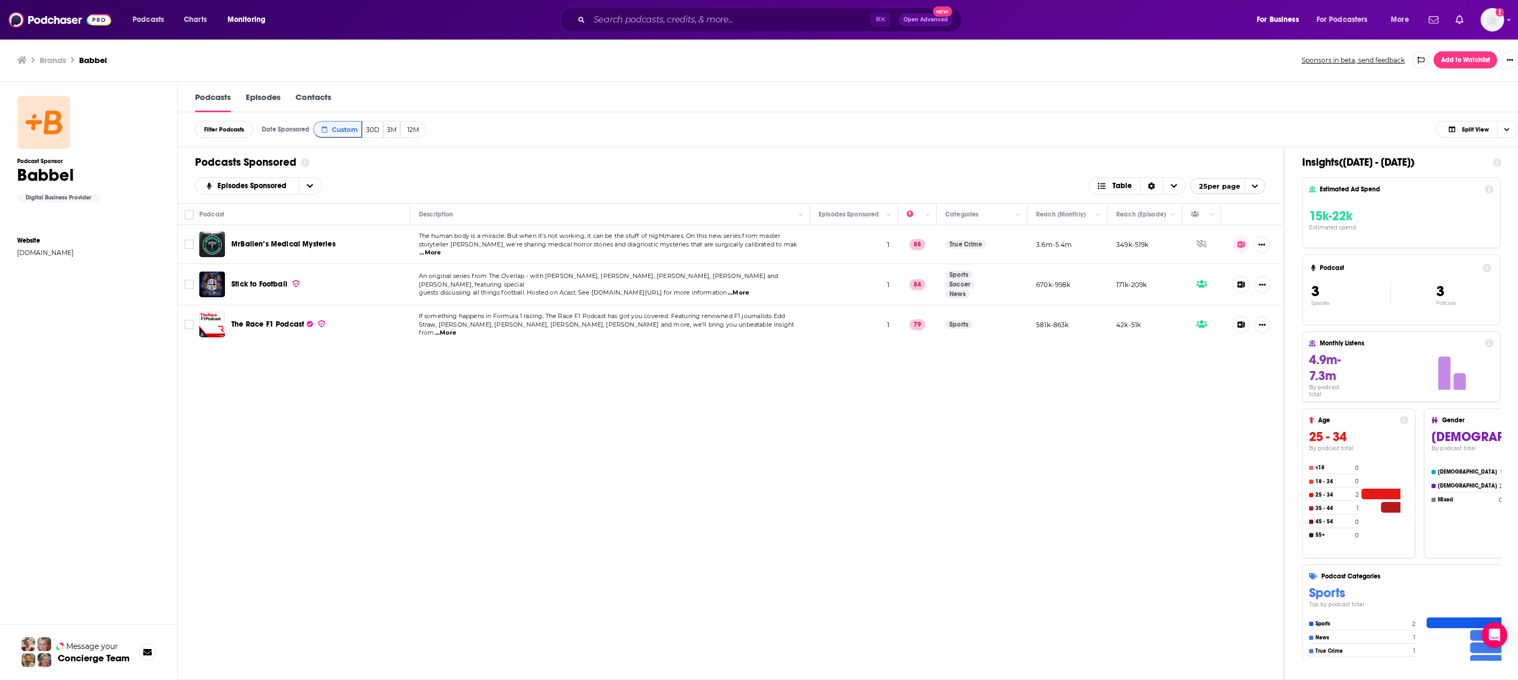
click at [420, 615] on div "Podcast Description Episodes Sponsored Categories Reach (Monthly) Reach (Episod…" at bounding box center [730, 441] width 1105 height 476
click at [340, 126] on span "Custom" at bounding box center [345, 130] width 26 height 8
select select "8"
select select "2025"
click at [340, 126] on span "Custom" at bounding box center [345, 130] width 26 height 8
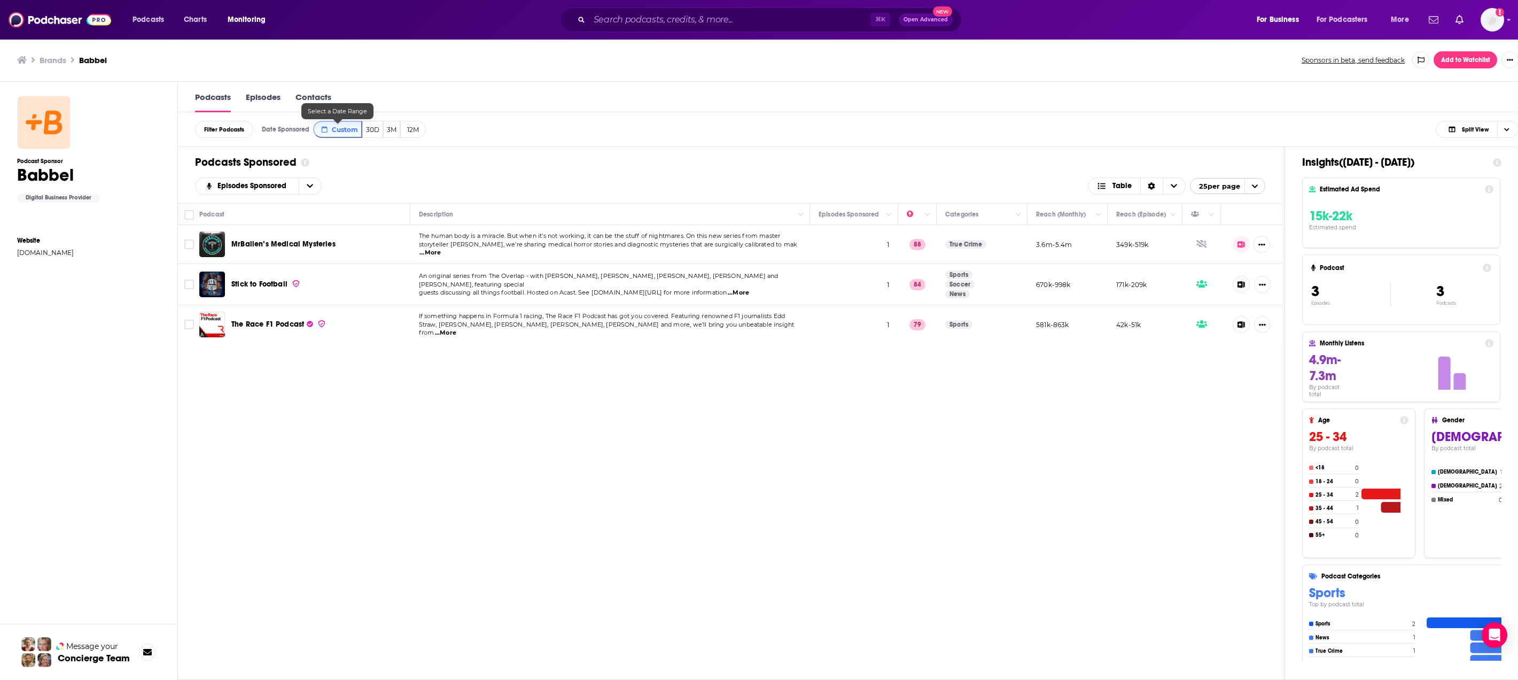
click at [341, 130] on span "Custom" at bounding box center [345, 130] width 26 height 8
select select "8"
select select "2025"
click at [405, 205] on button "5" at bounding box center [404, 210] width 15 height 15
type input "09/05/2025"
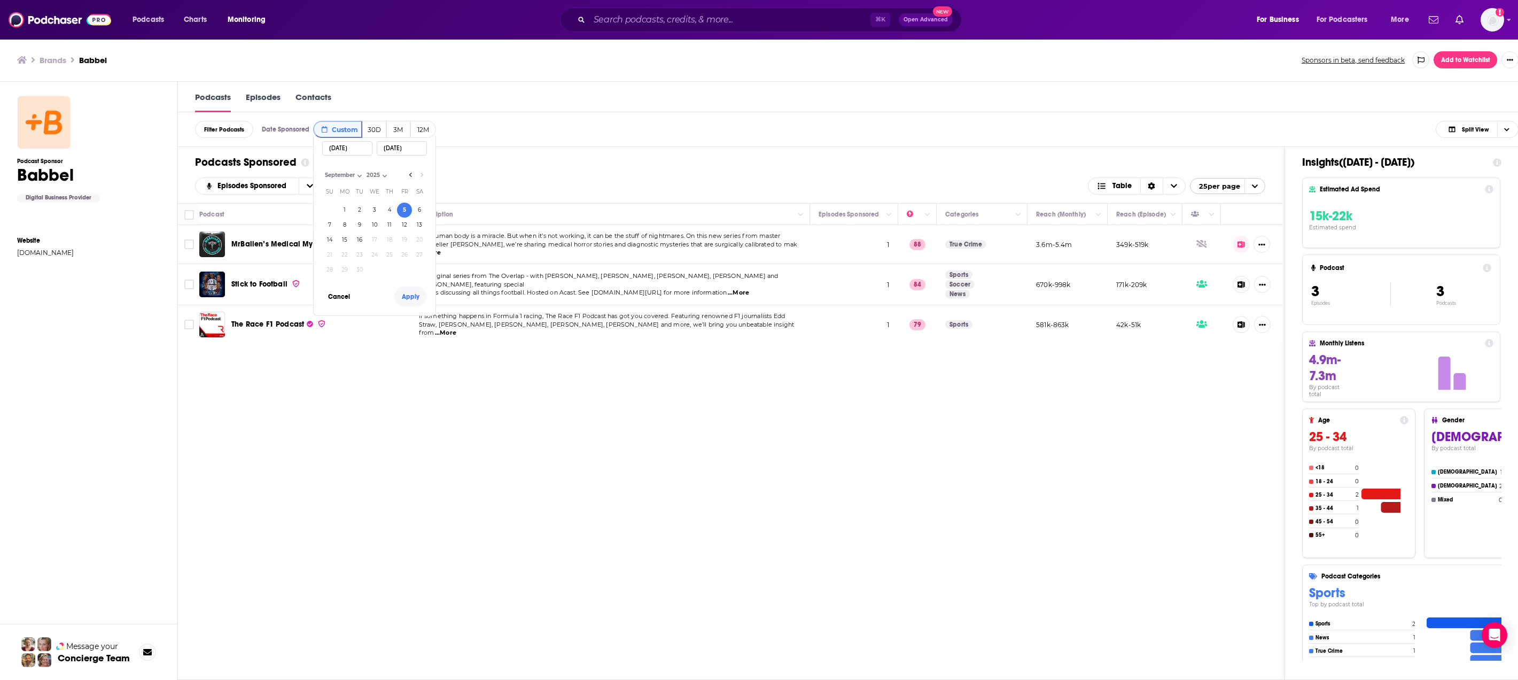
click at [416, 302] on button "Apply" at bounding box center [410, 296] width 32 height 20
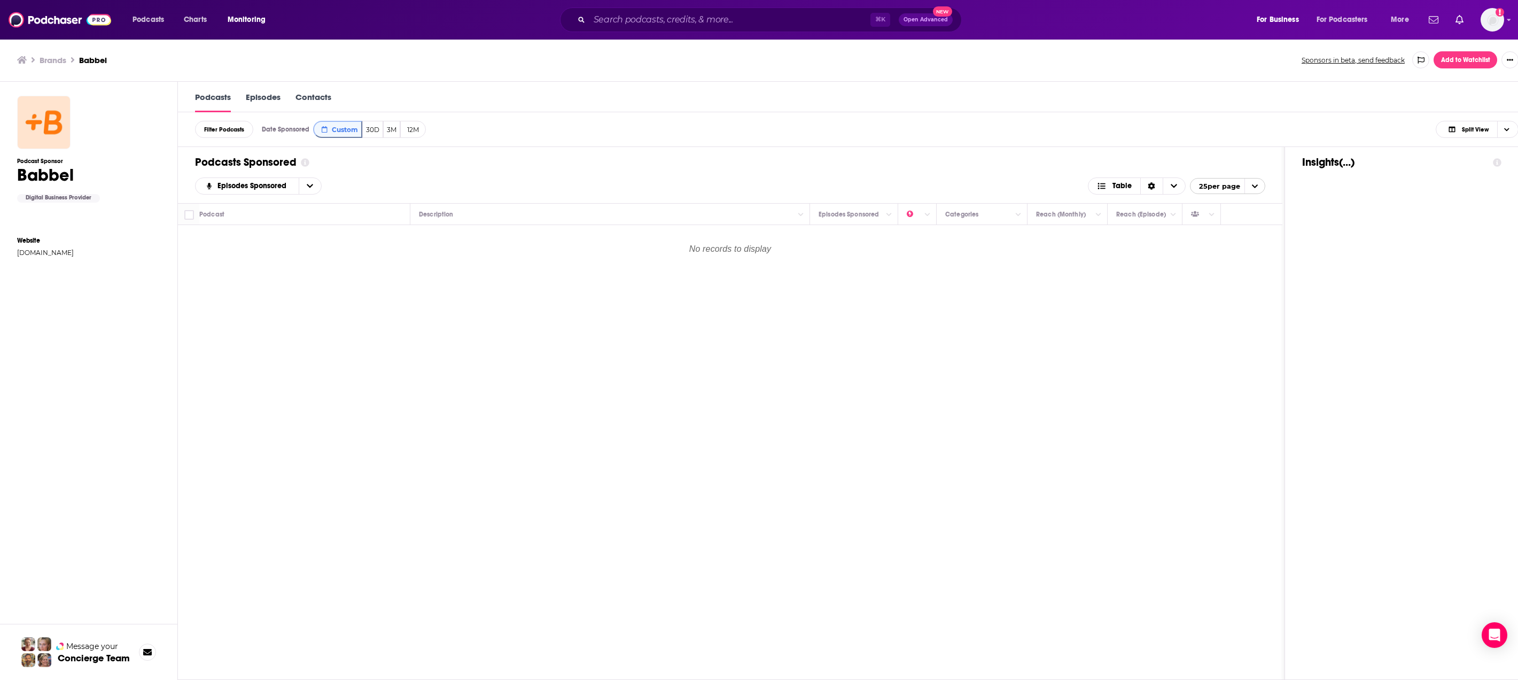
click at [333, 128] on span "Custom" at bounding box center [345, 130] width 26 height 8
select select "8"
select select "2025"
click at [393, 207] on button "4" at bounding box center [389, 210] width 15 height 15
type input "09/04/2025"
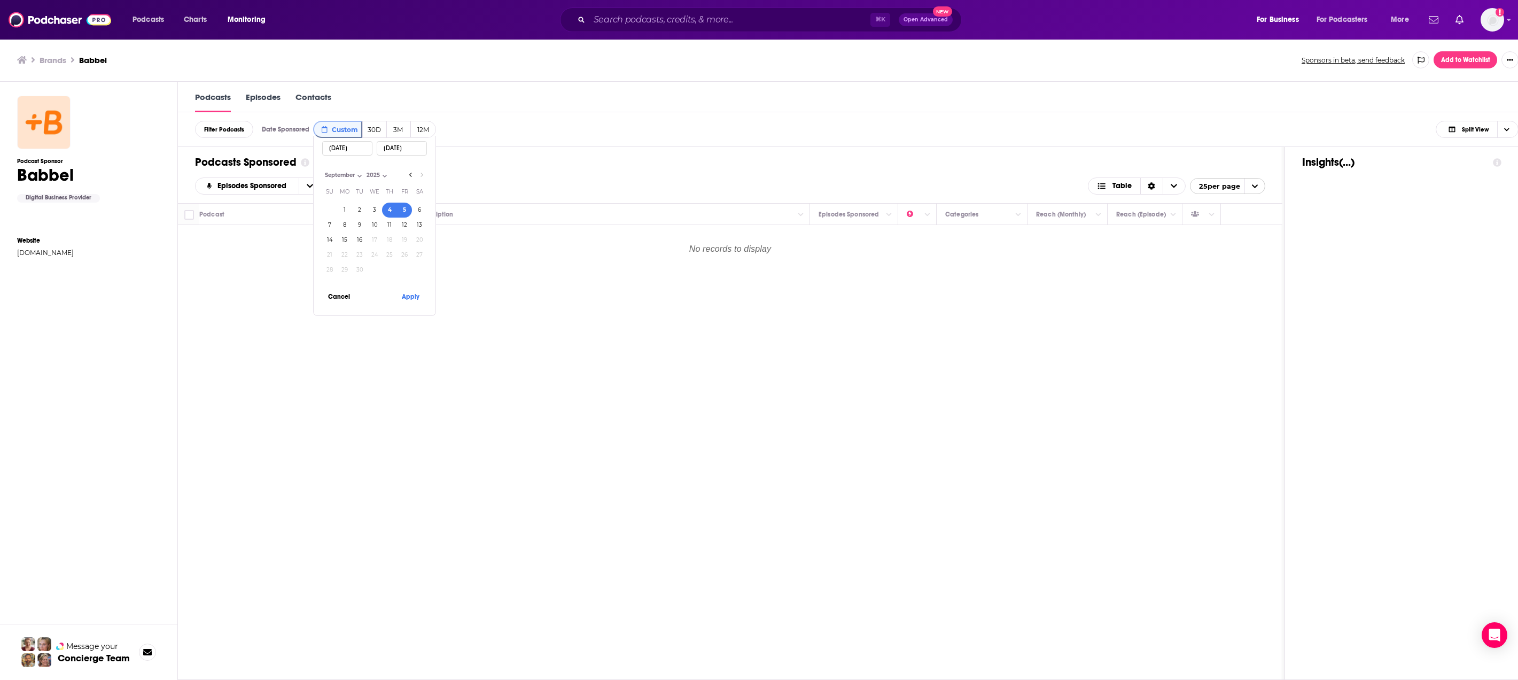
click at [393, 207] on button "4" at bounding box center [389, 210] width 15 height 15
type input "09/04/2025"
click at [415, 295] on button "Apply" at bounding box center [410, 296] width 32 height 20
click at [335, 130] on span "Custom" at bounding box center [345, 130] width 26 height 8
select select "8"
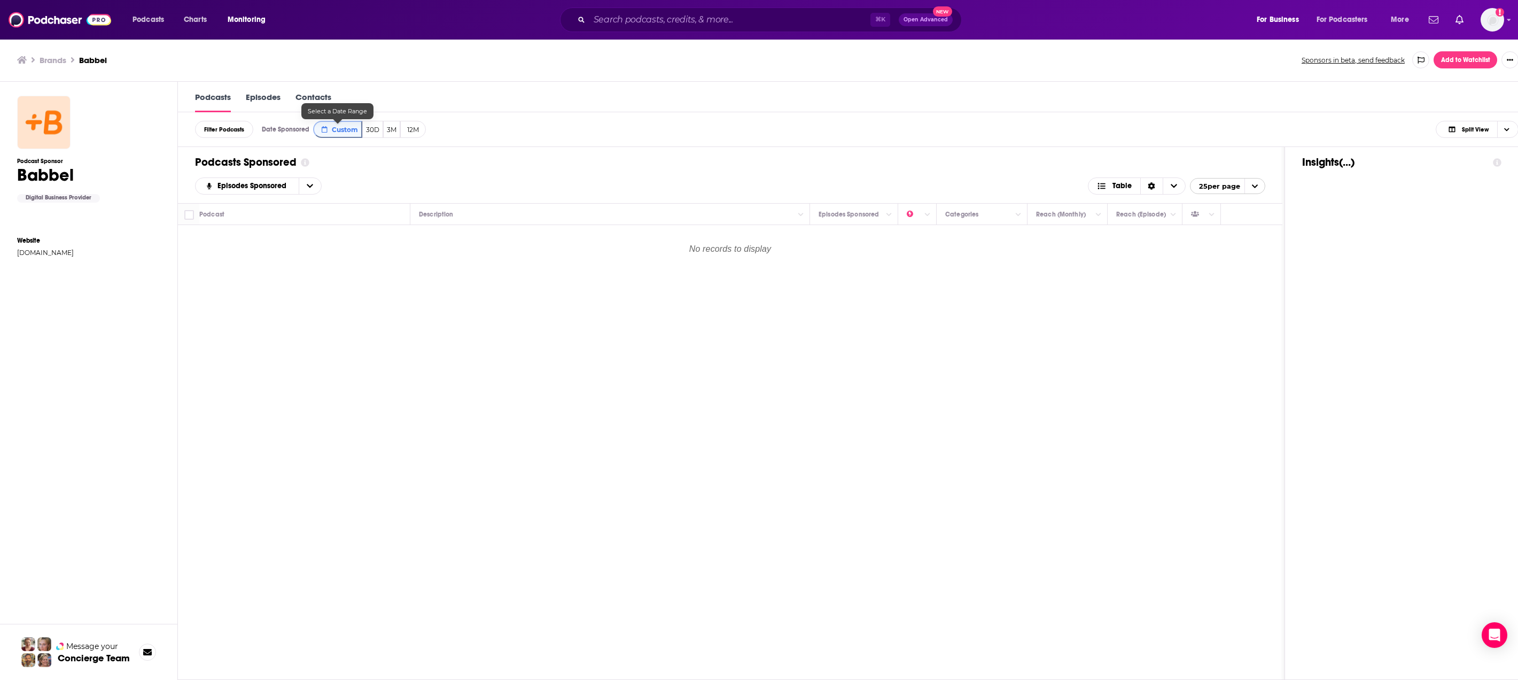
select select "2025"
click at [371, 207] on button "3" at bounding box center [374, 210] width 15 height 15
type input "09/03/2025"
click at [371, 207] on button "3" at bounding box center [374, 210] width 15 height 15
type input "09/03/2025"
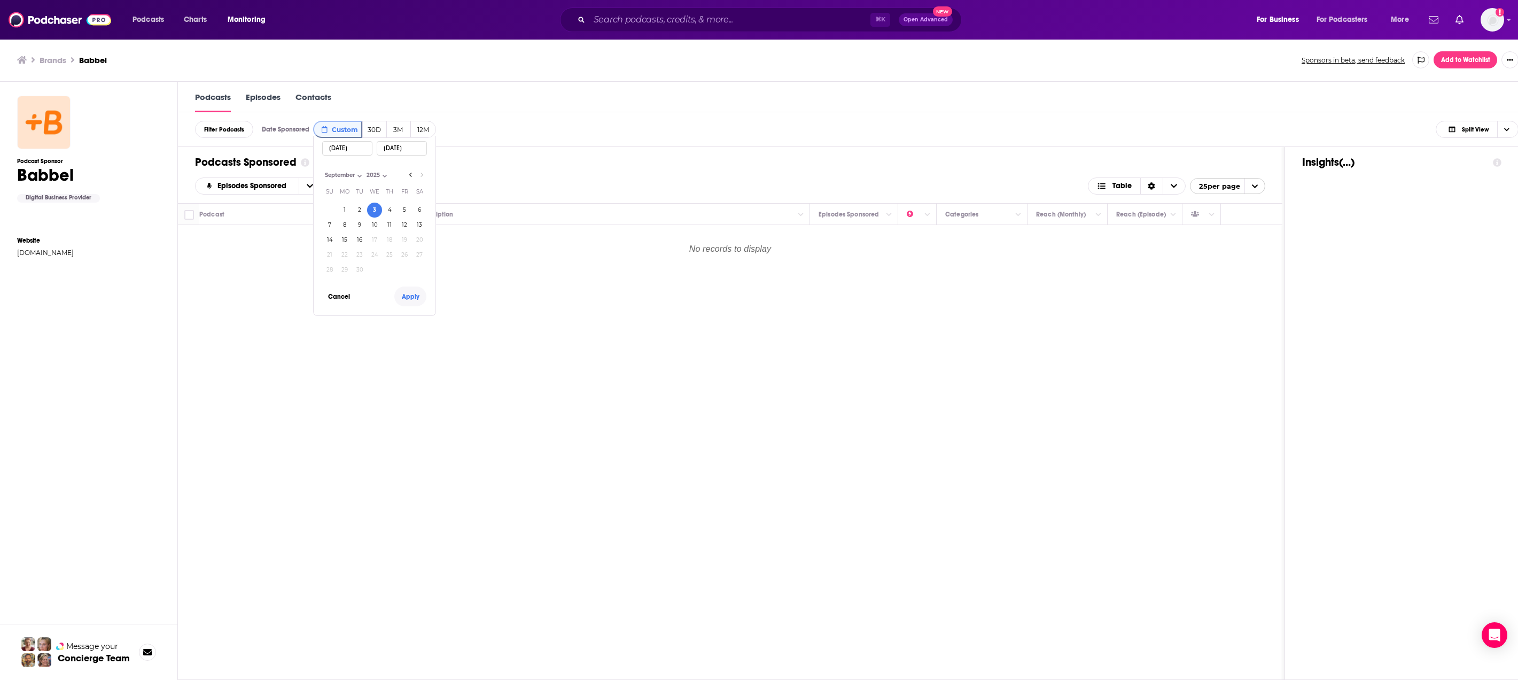
click at [422, 300] on button "Apply" at bounding box center [410, 296] width 32 height 20
click at [343, 129] on span "Custom" at bounding box center [345, 130] width 26 height 8
select select "8"
select select "2025"
click at [389, 213] on button "4" at bounding box center [389, 210] width 15 height 15
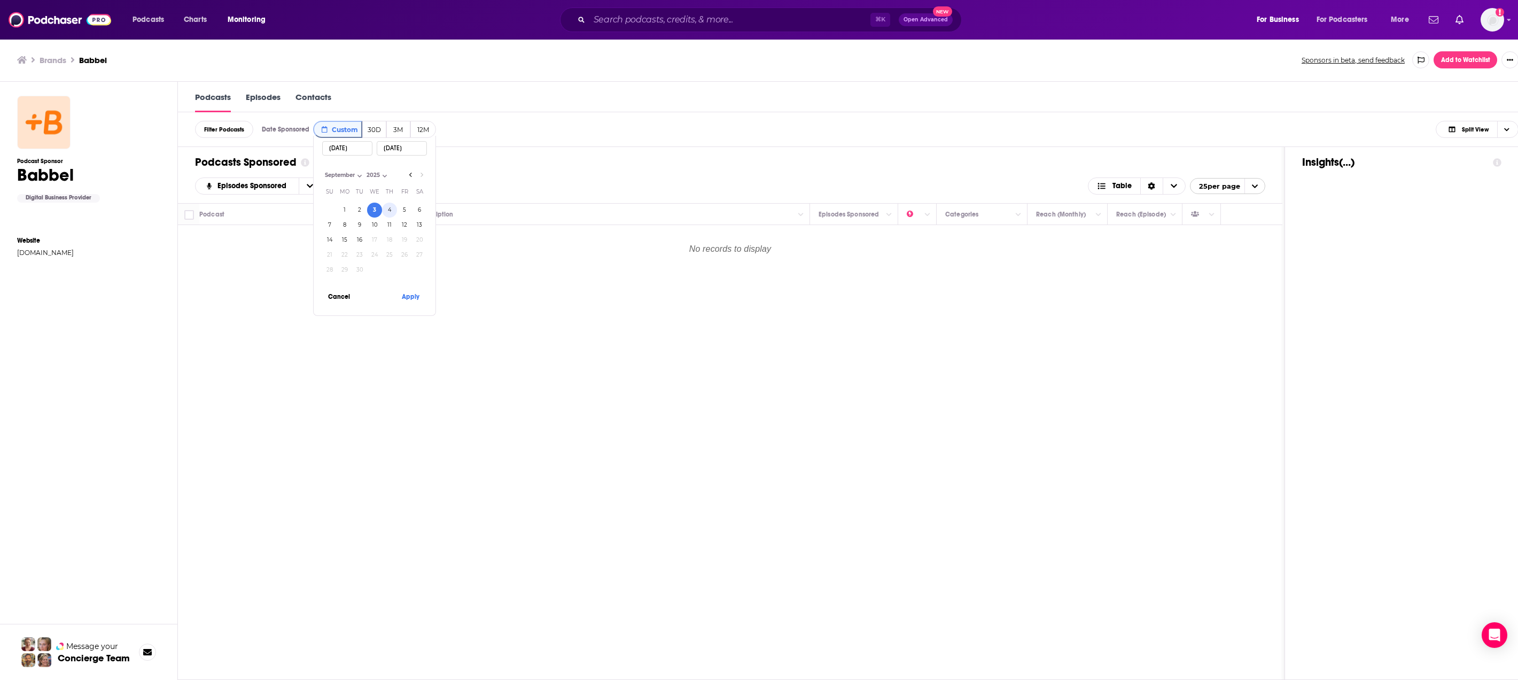
type input "09/04/2025"
click at [409, 300] on button "Apply" at bounding box center [410, 296] width 32 height 20
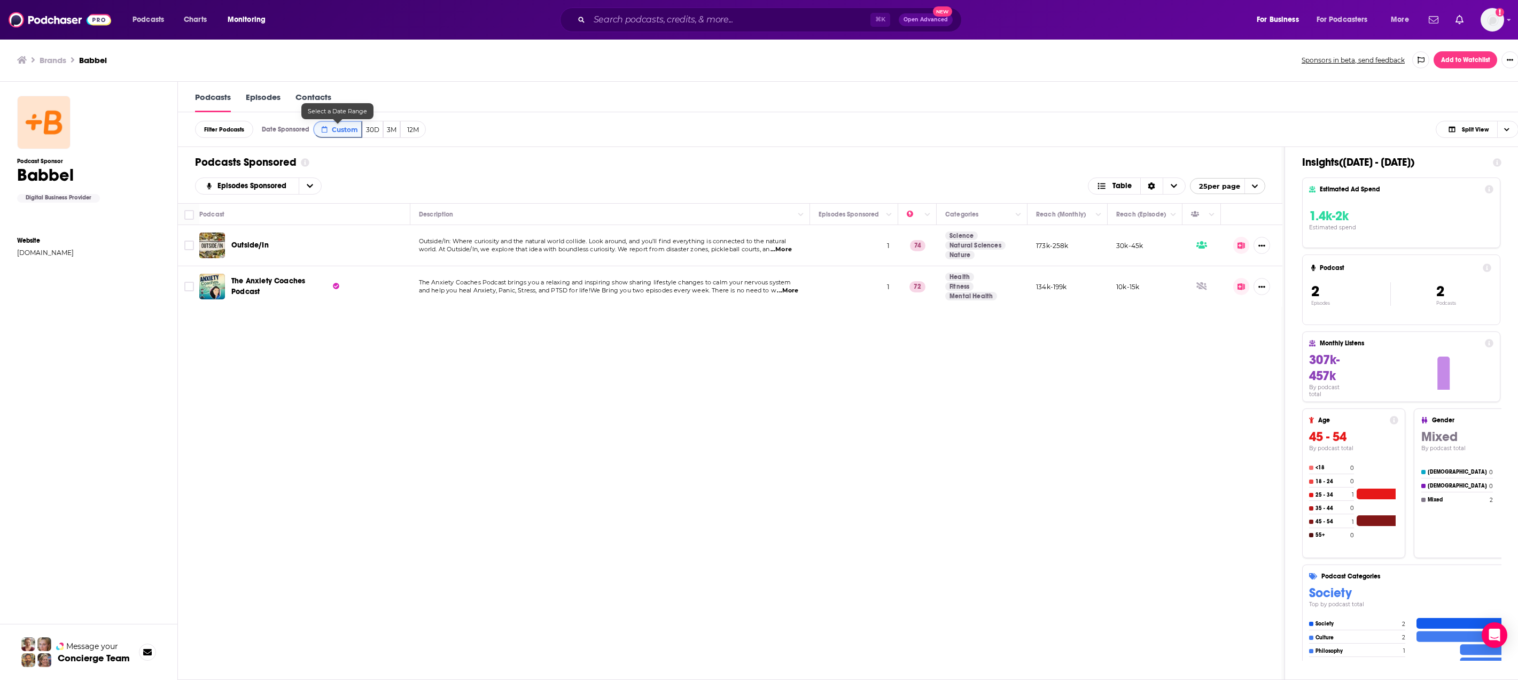
click at [348, 133] on span "Custom" at bounding box center [345, 130] width 26 height 8
select select "8"
select select "2025"
click at [394, 211] on button "4" at bounding box center [389, 210] width 15 height 15
type input "09/04/2025"
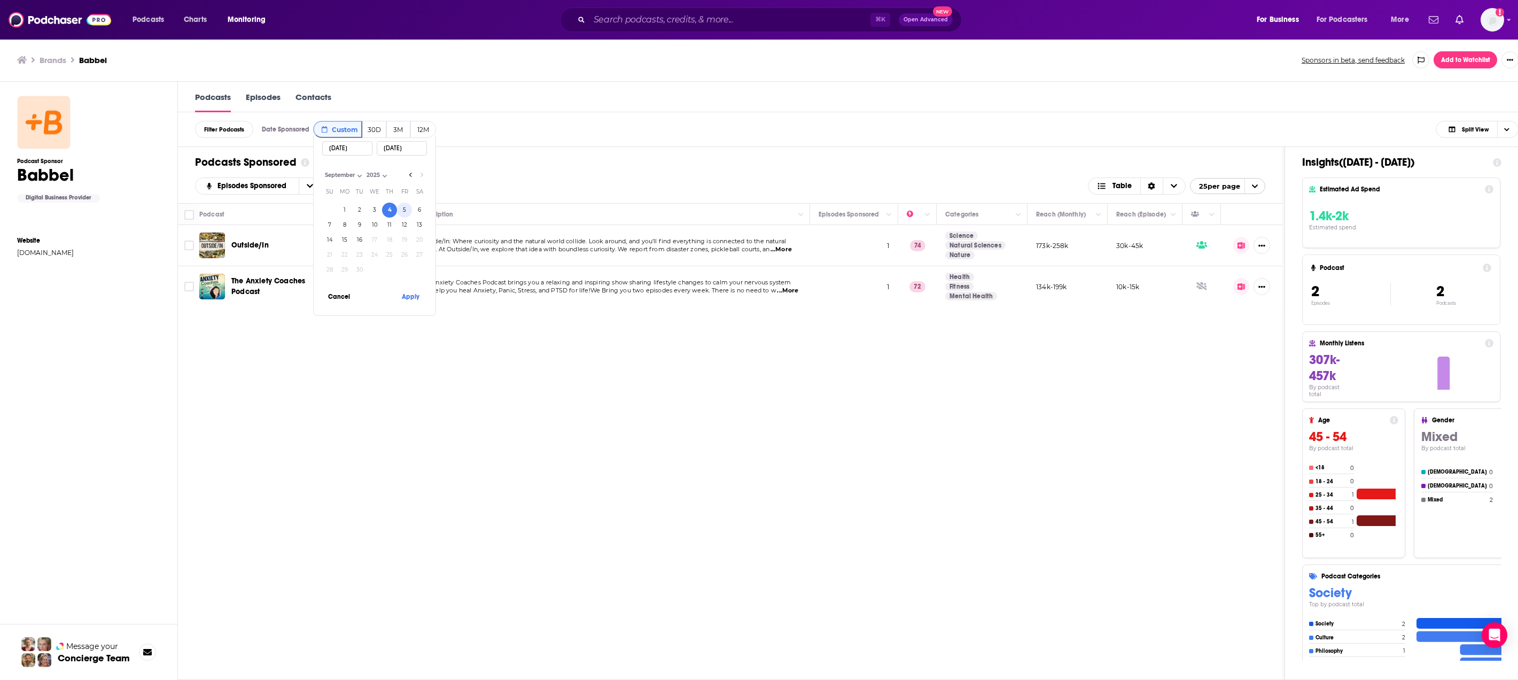
click at [407, 210] on button "5" at bounding box center [404, 210] width 15 height 15
type input "09/05/2025"
click at [410, 295] on button "Apply" at bounding box center [410, 296] width 32 height 20
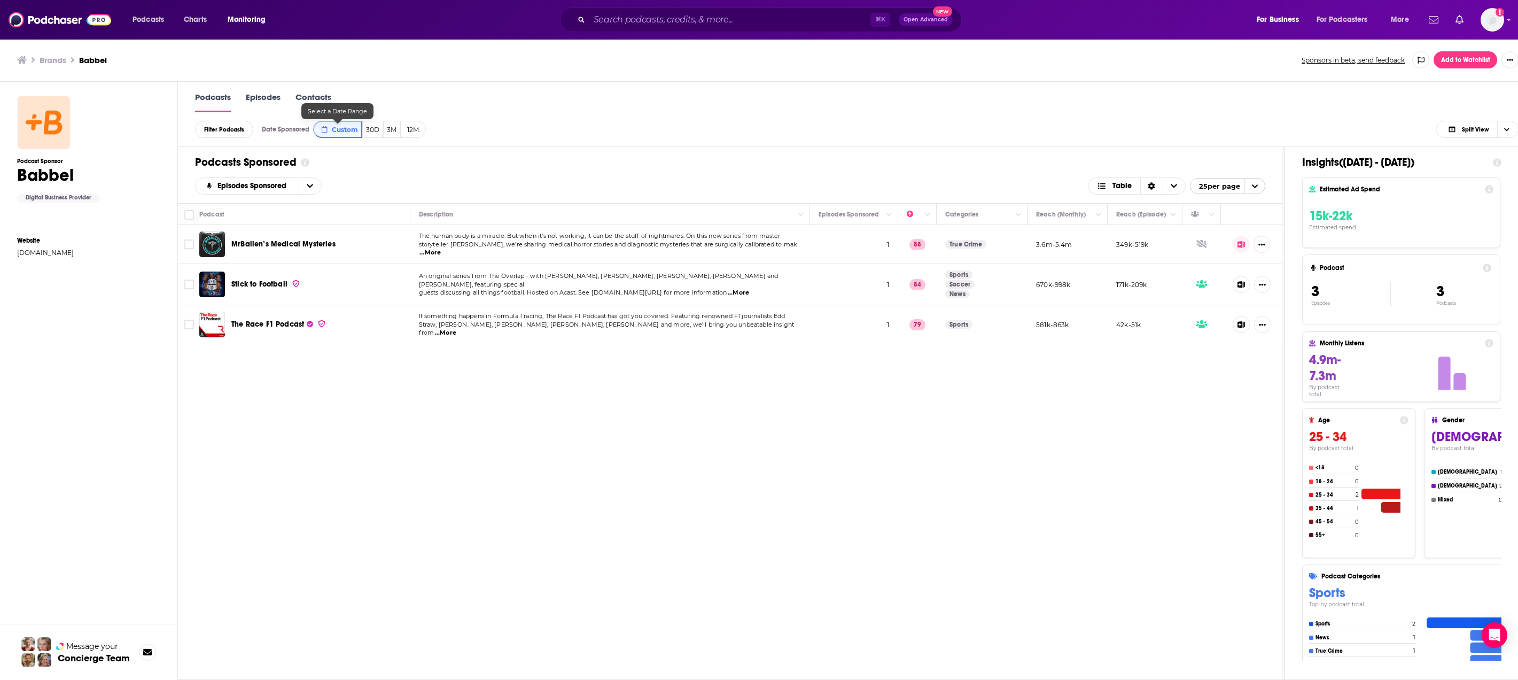
click at [336, 129] on span "Custom" at bounding box center [345, 130] width 26 height 8
select select "8"
select select "2025"
click at [400, 208] on button "5" at bounding box center [404, 210] width 15 height 15
type input "09/05/2025"
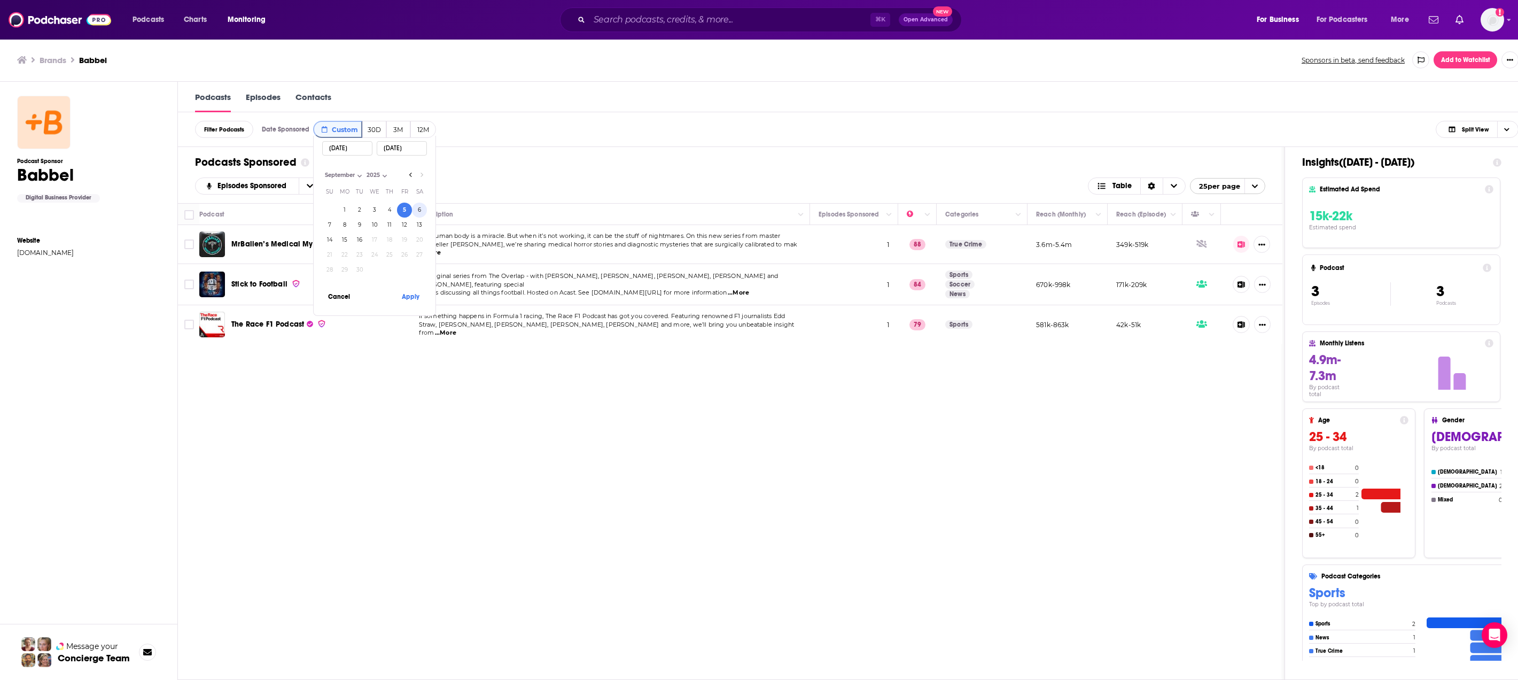
click at [420, 209] on button "6" at bounding box center [419, 210] width 15 height 15
type input "09/06/2025"
click at [415, 293] on button "Apply" at bounding box center [410, 296] width 32 height 20
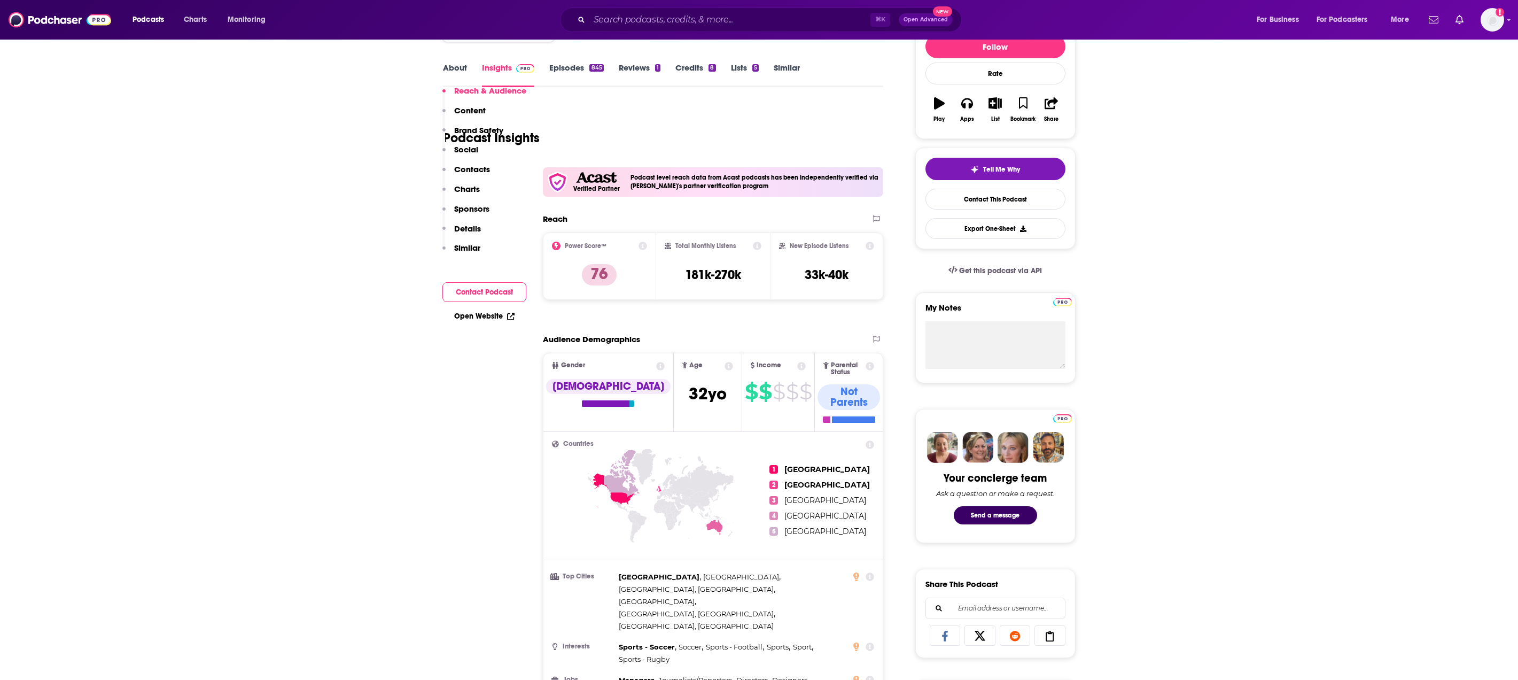
scroll to position [302, 0]
